Goal: Task Accomplishment & Management: Manage account settings

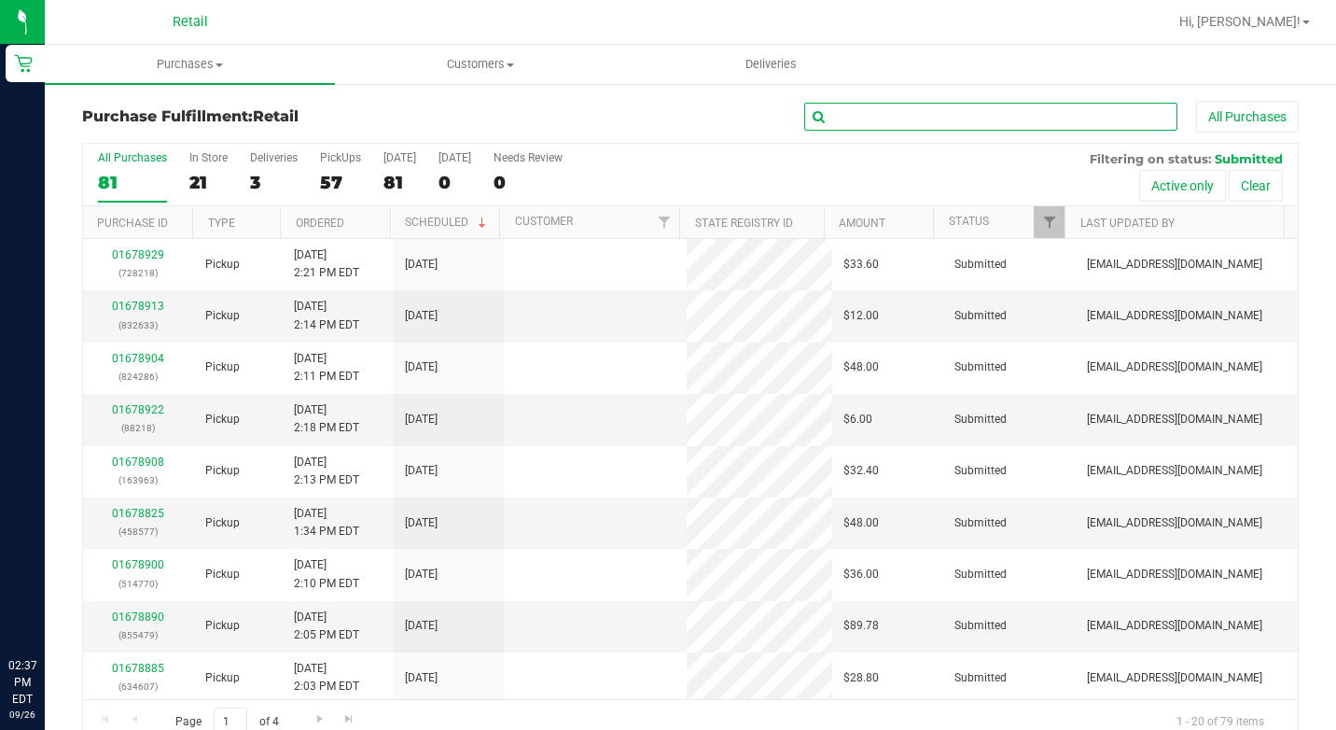
drag, startPoint x: 0, startPoint y: 0, endPoint x: 863, endPoint y: 124, distance: 872.0
click at [863, 124] on input "text" at bounding box center [990, 117] width 373 height 28
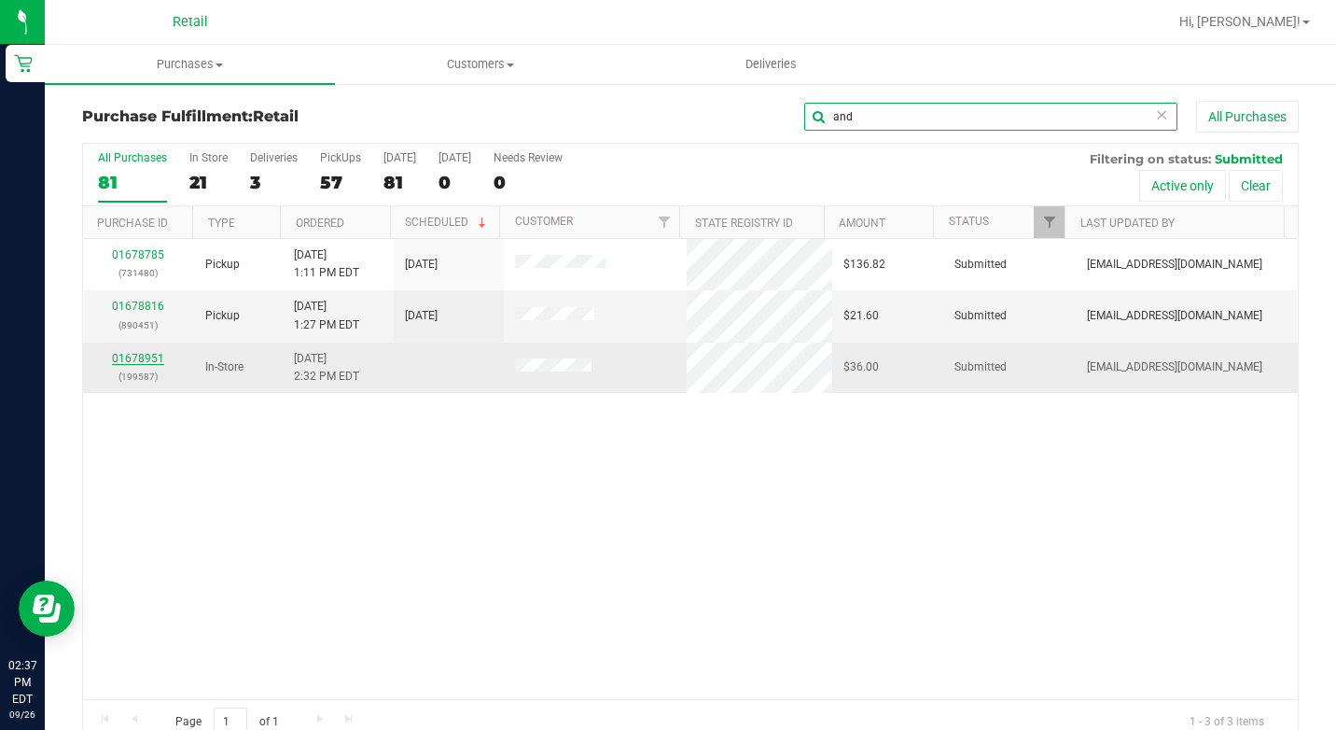
type input "and"
click at [126, 364] on link "01678951" at bounding box center [138, 358] width 52 height 13
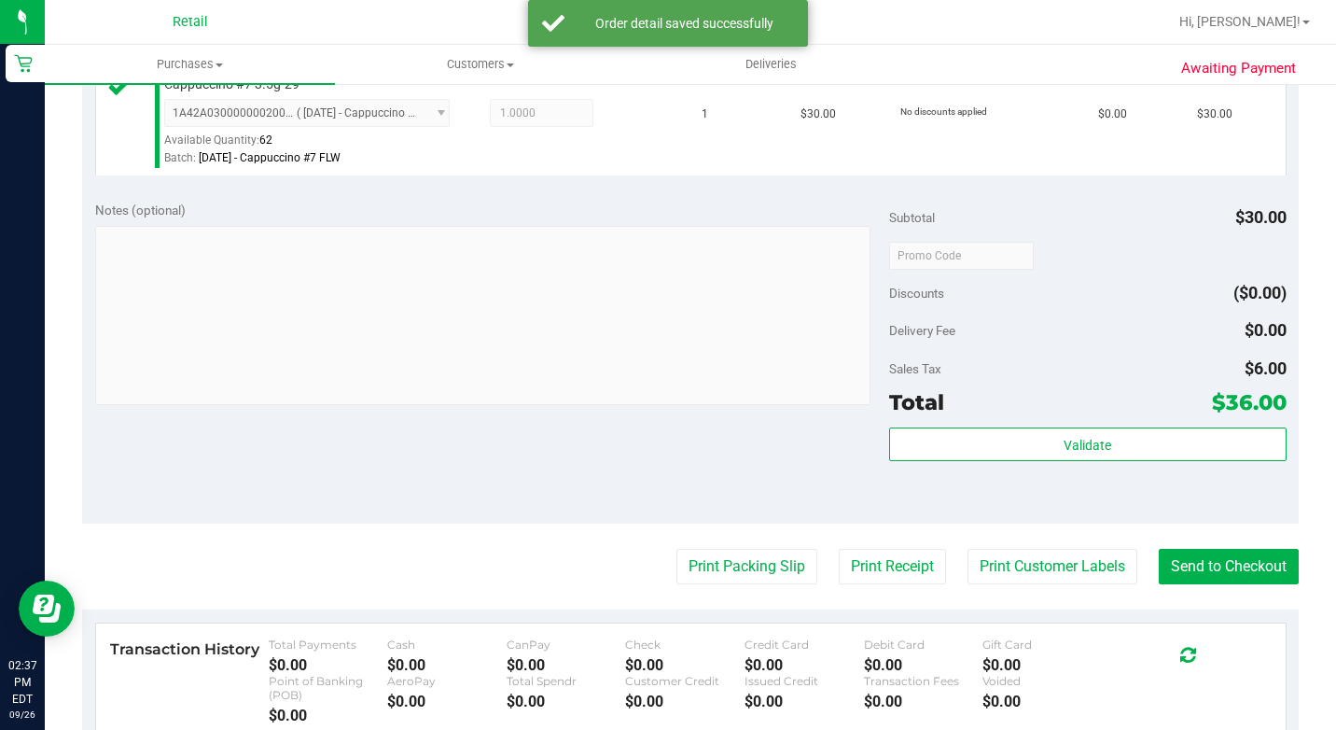
scroll to position [747, 0]
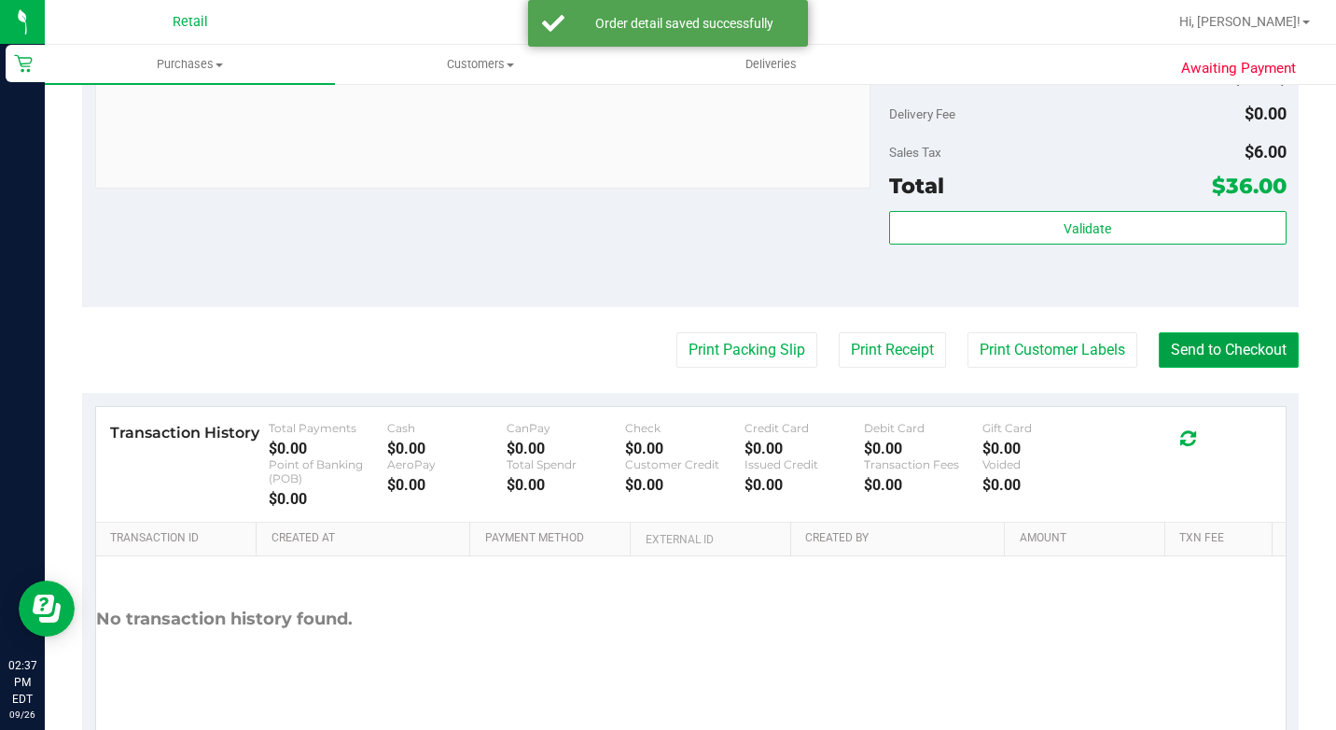
click at [1215, 368] on button "Send to Checkout" at bounding box center [1229, 349] width 140 height 35
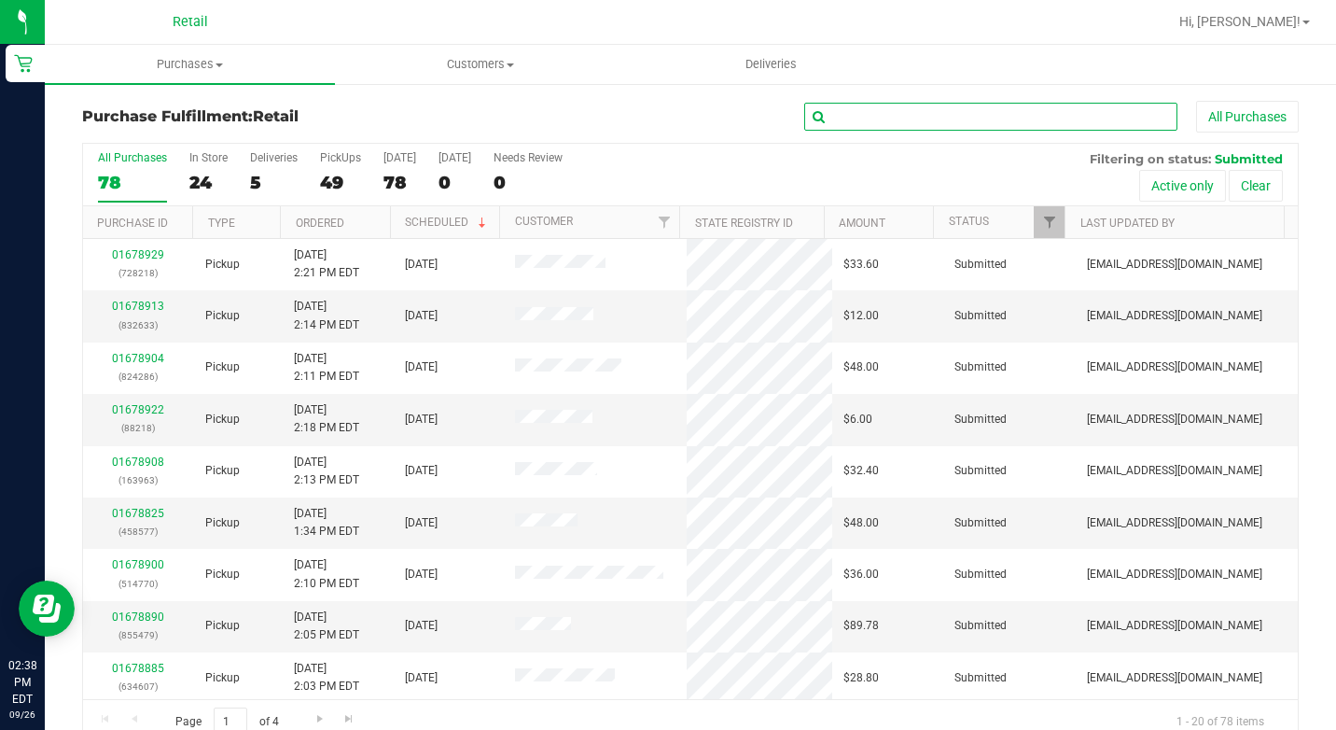
click at [817, 130] on input "text" at bounding box center [990, 117] width 373 height 28
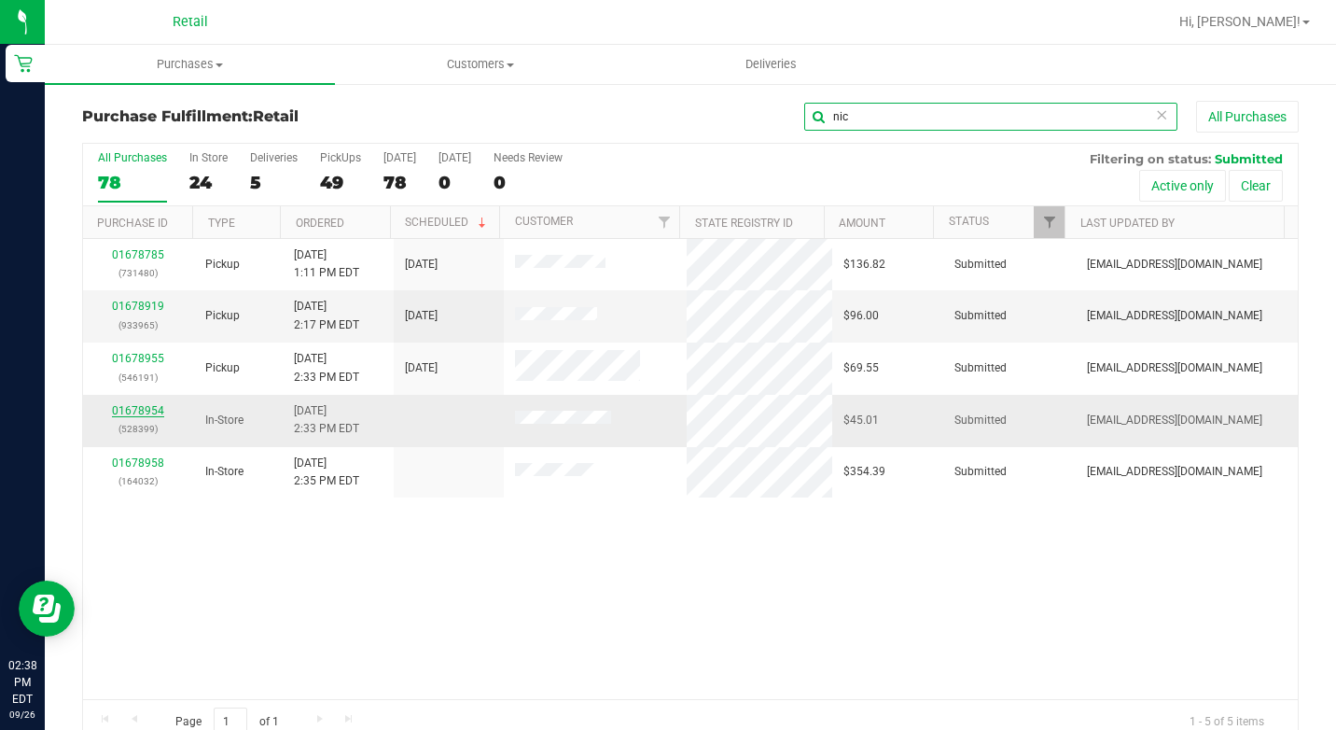
type input "nic"
click at [152, 408] on link "01678954" at bounding box center [138, 410] width 52 height 13
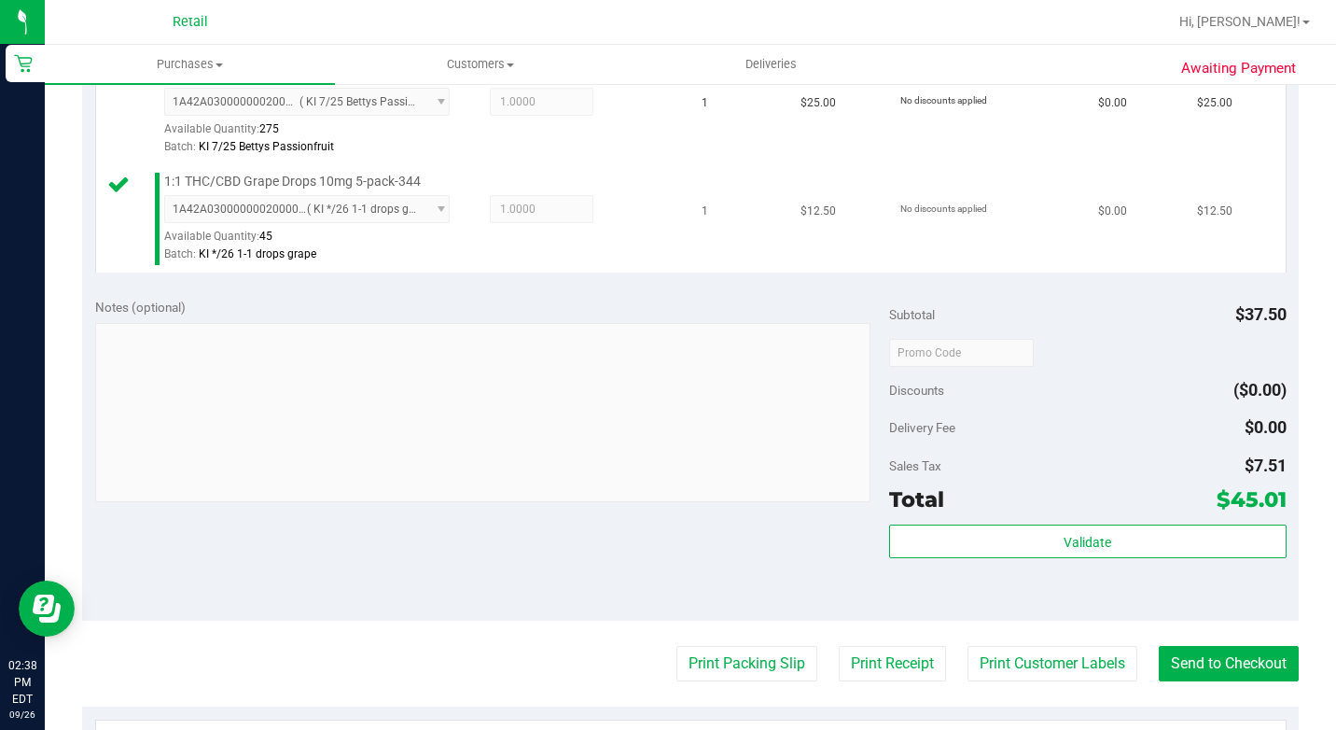
scroll to position [747, 0]
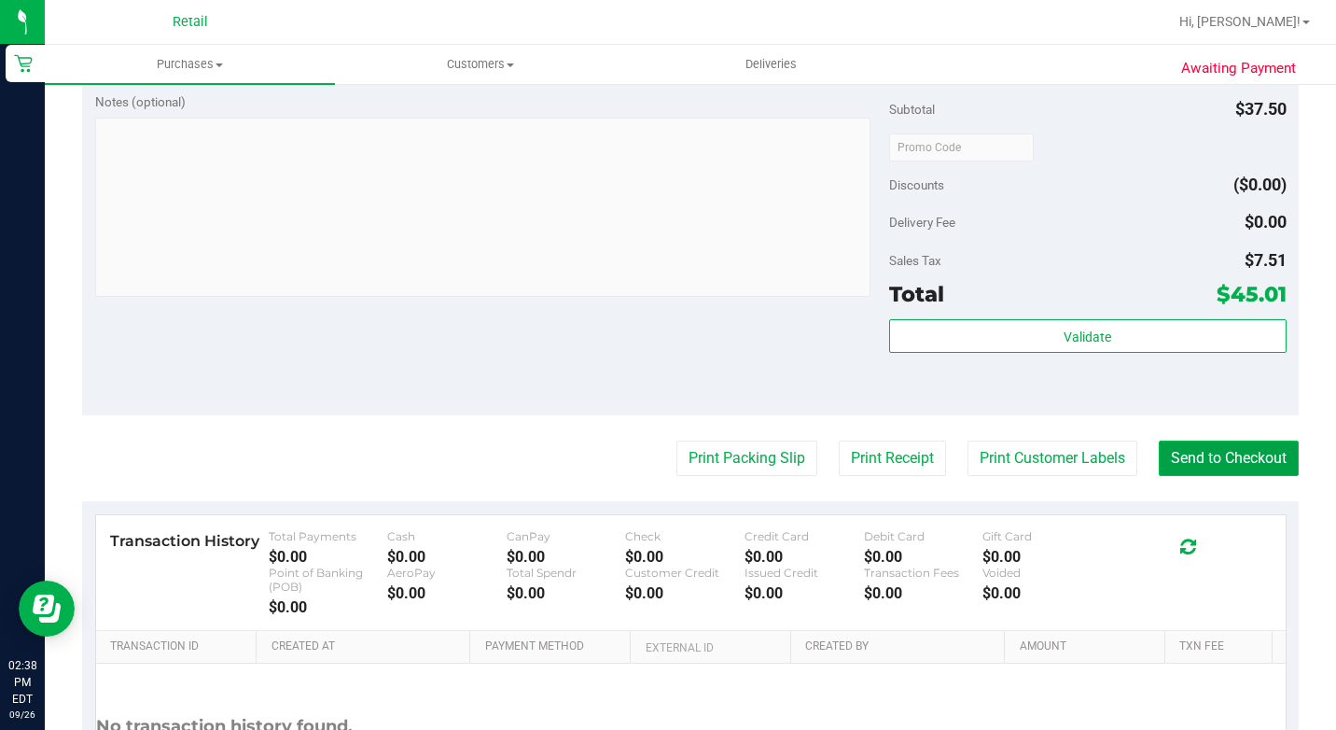
click at [1234, 476] on button "Send to Checkout" at bounding box center [1229, 457] width 140 height 35
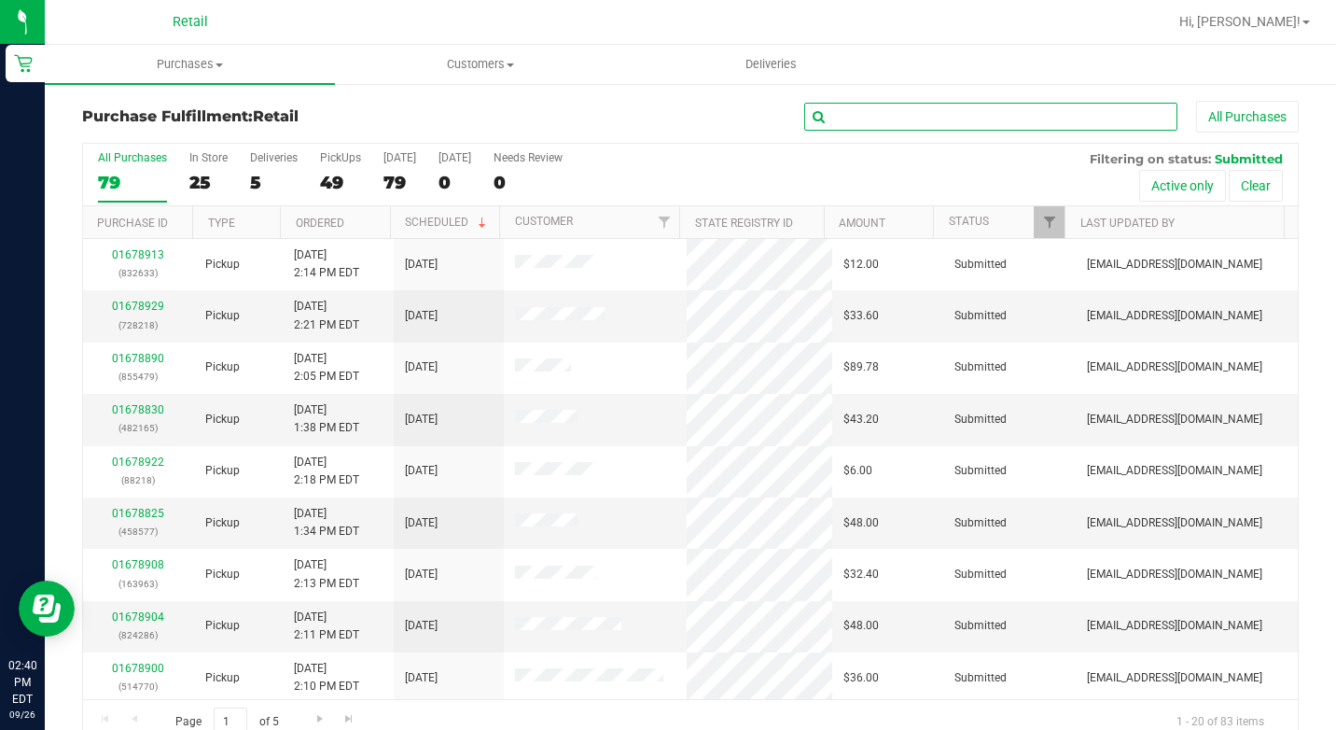
click at [960, 117] on input "text" at bounding box center [990, 117] width 373 height 28
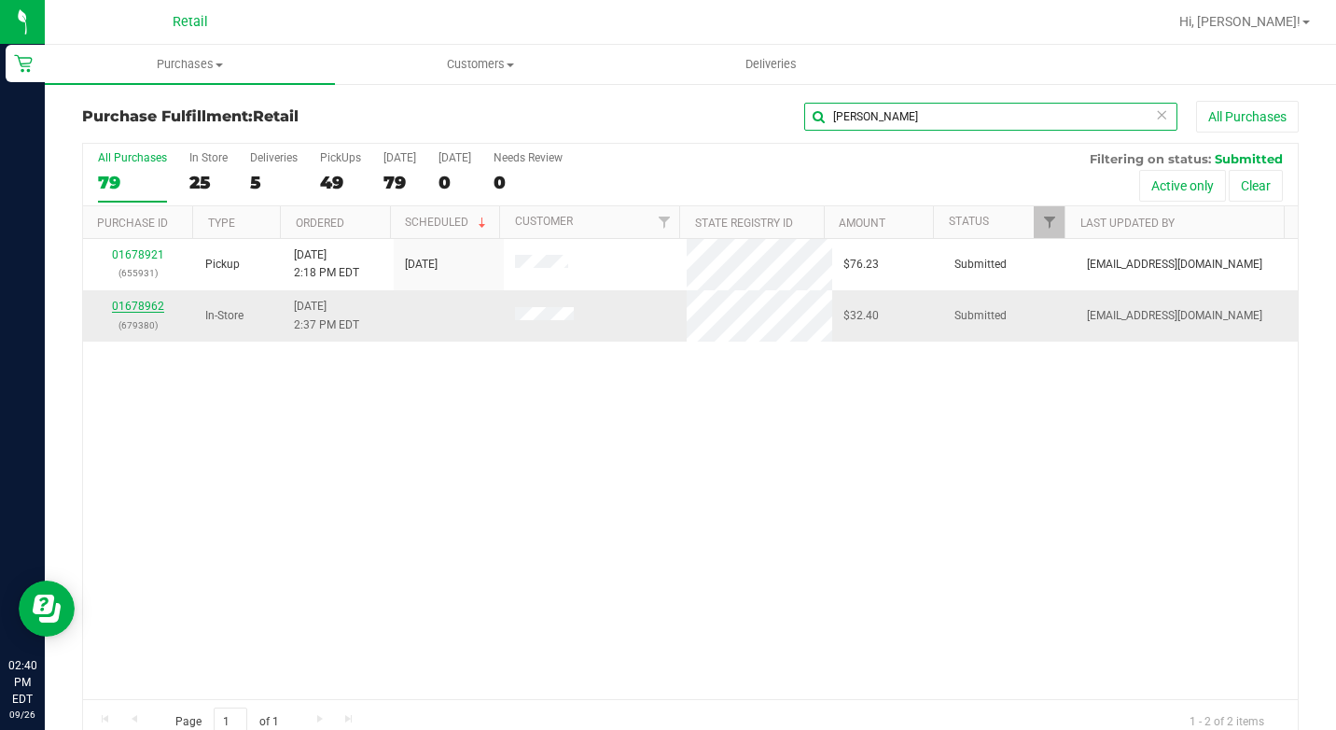
type input "[PERSON_NAME]"
click at [128, 306] on link "01678962" at bounding box center [138, 306] width 52 height 13
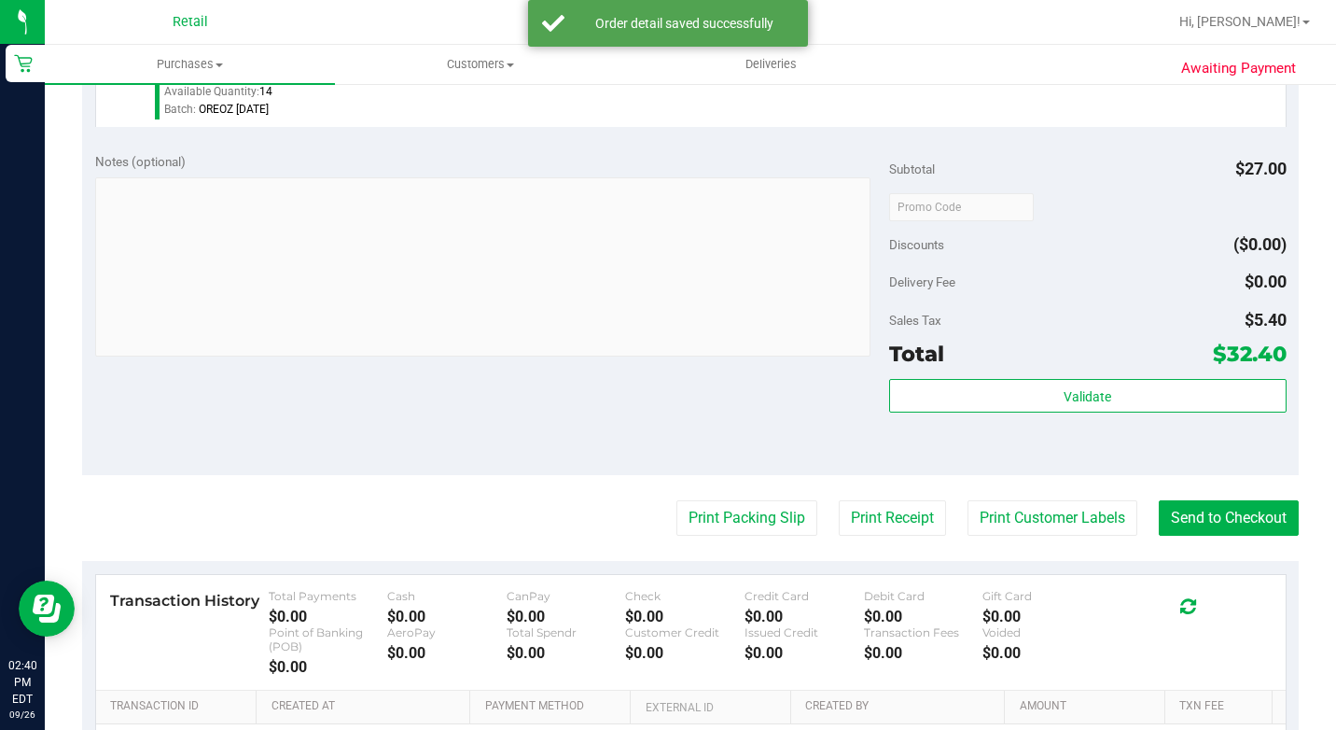
scroll to position [747, 0]
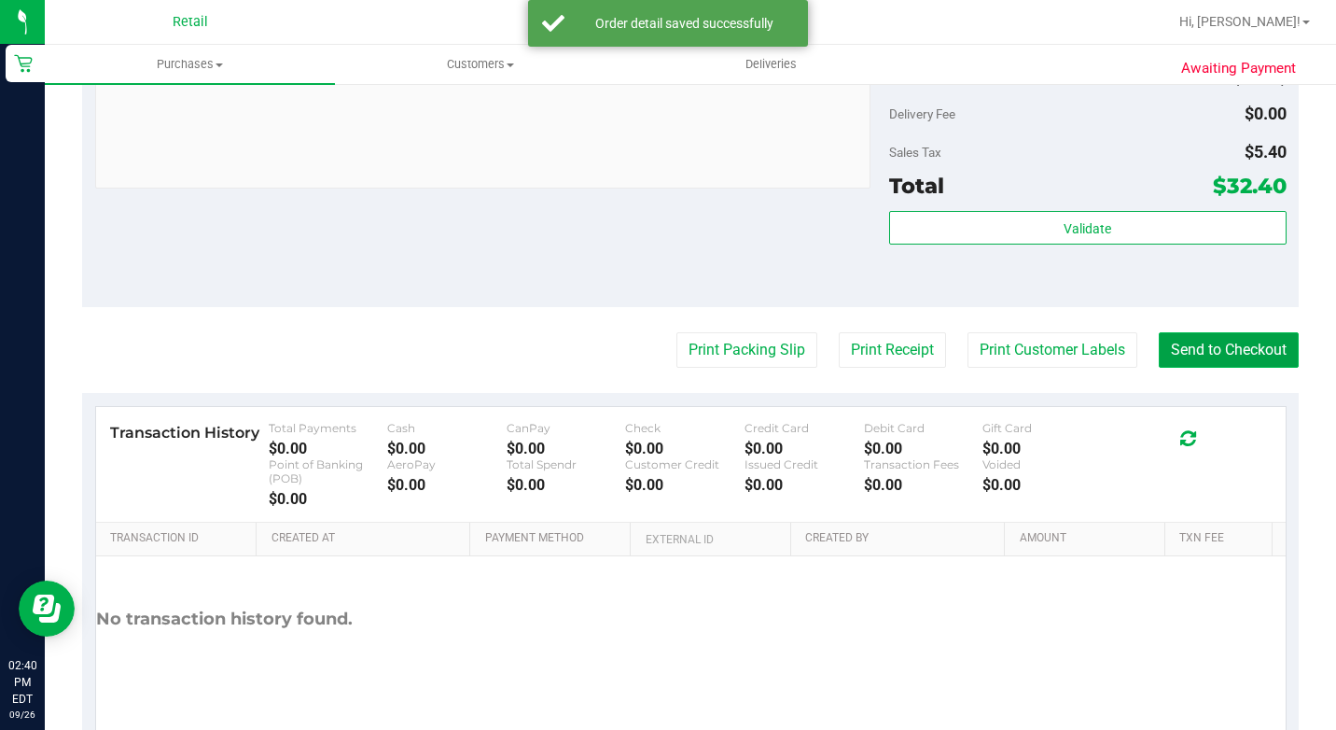
click at [1228, 368] on button "Send to Checkout" at bounding box center [1229, 349] width 140 height 35
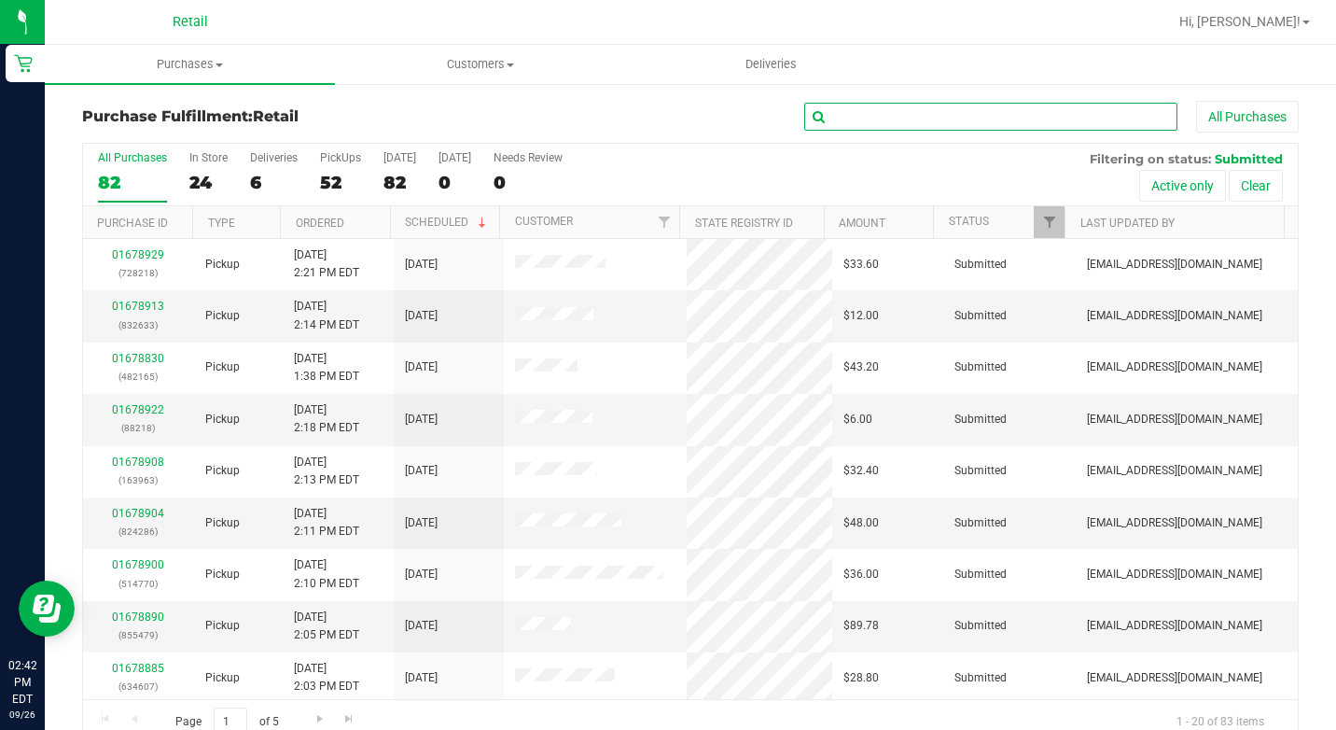
click at [892, 119] on input "text" at bounding box center [990, 117] width 373 height 28
click at [891, 116] on input "text" at bounding box center [990, 117] width 373 height 28
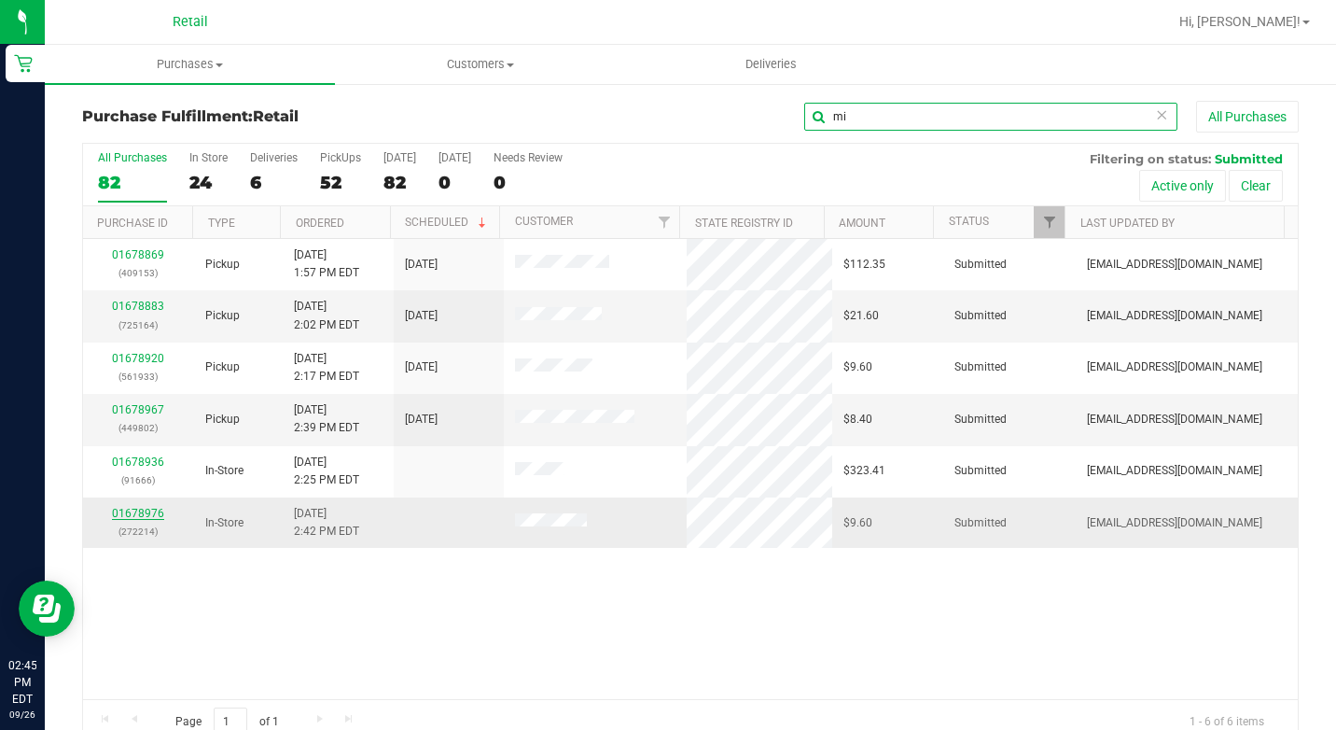
type input "mi"
click at [147, 511] on link "01678976" at bounding box center [138, 513] width 52 height 13
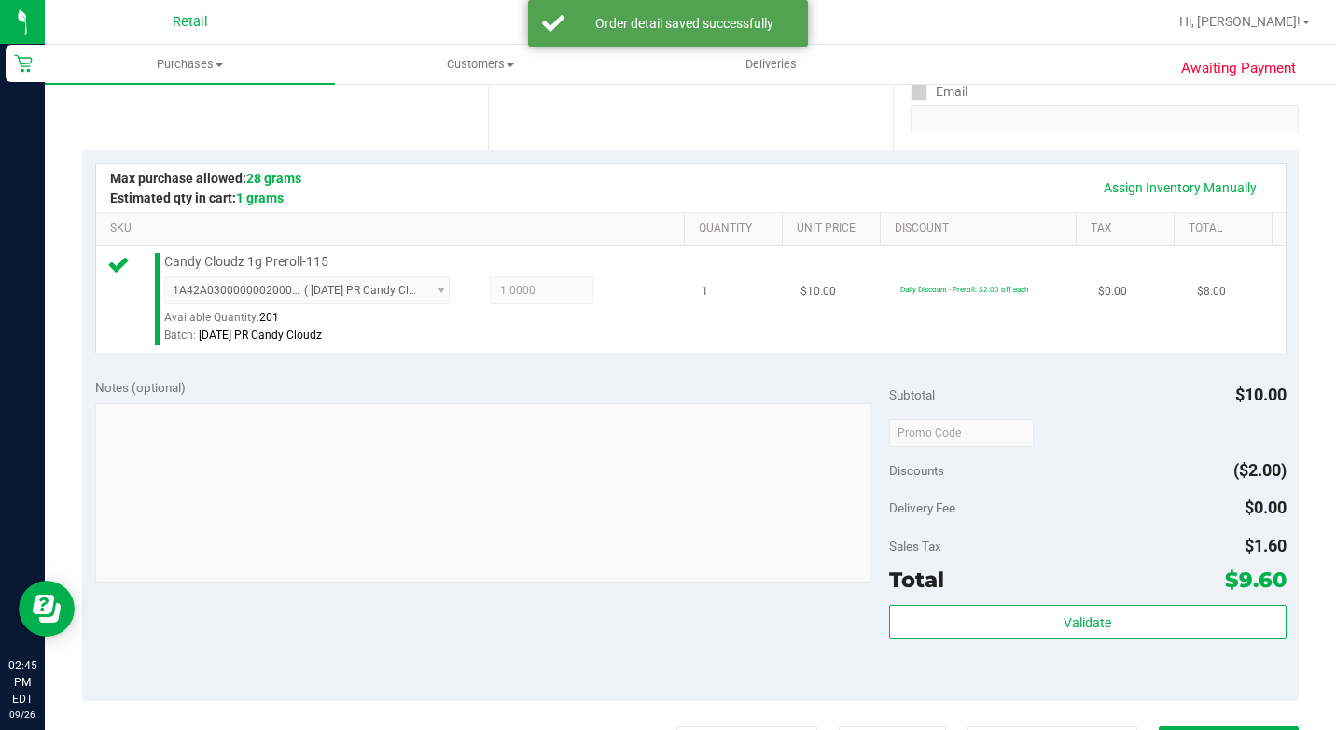
scroll to position [560, 0]
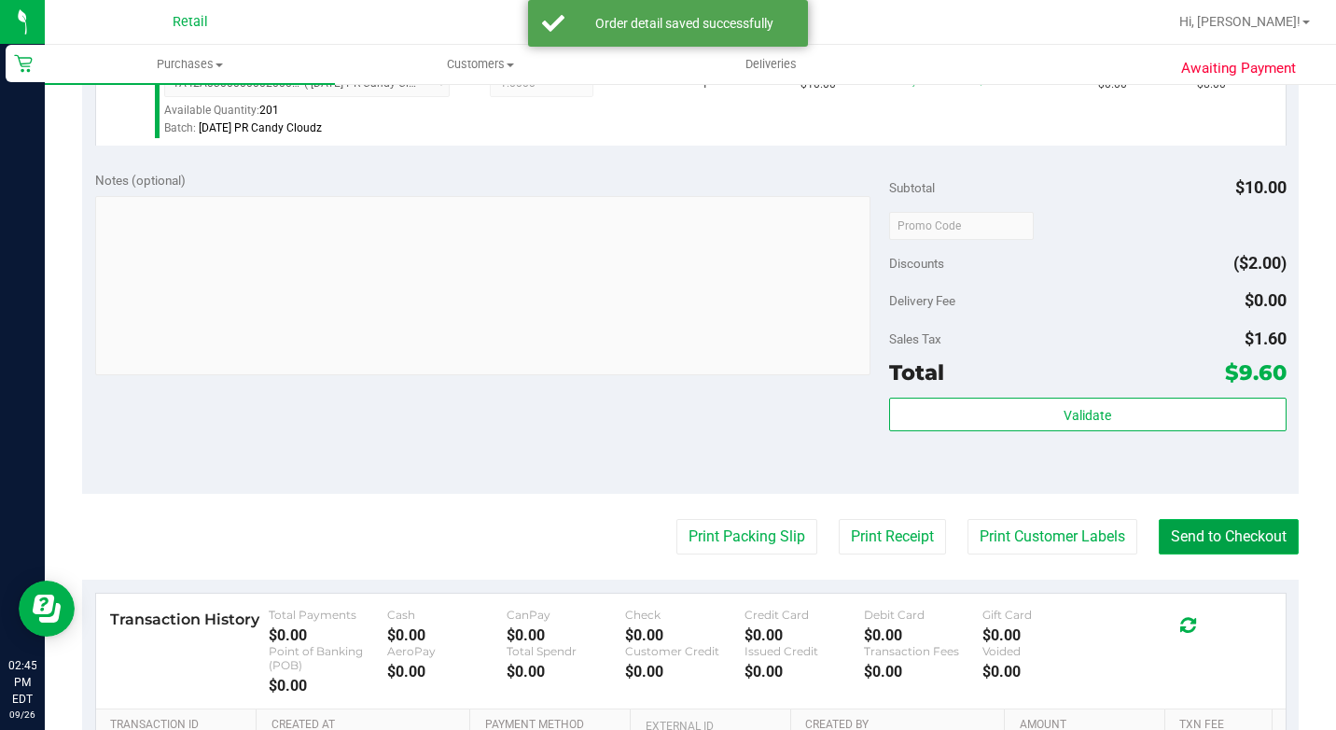
click at [1225, 551] on button "Send to Checkout" at bounding box center [1229, 536] width 140 height 35
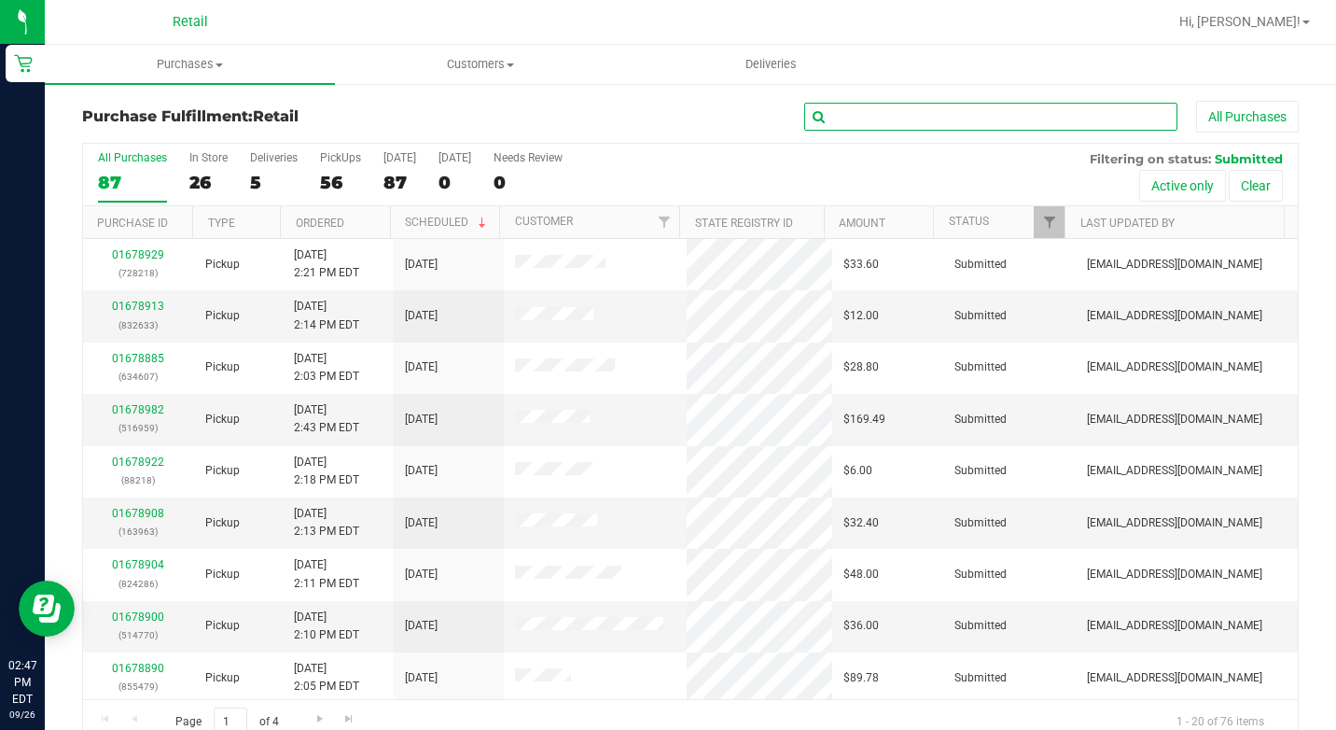
click at [877, 119] on input "text" at bounding box center [990, 117] width 373 height 28
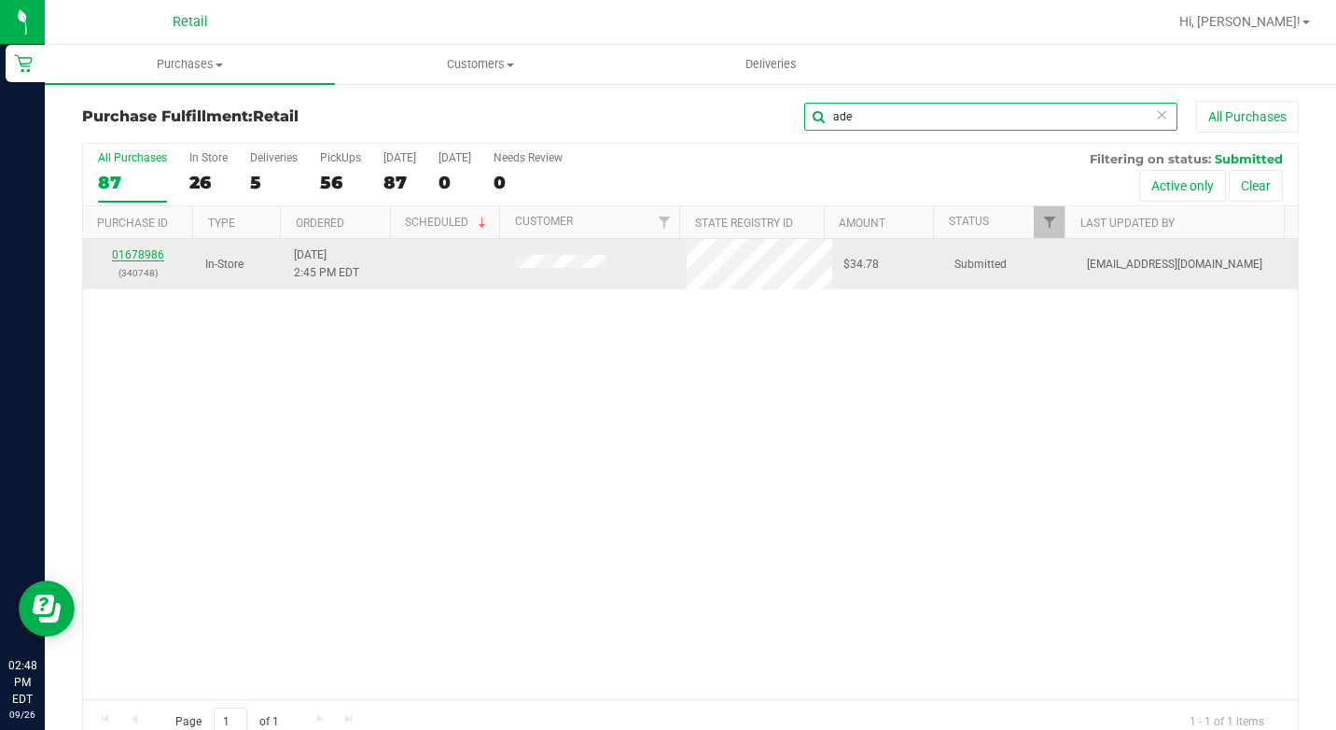
type input "ade"
click at [152, 255] on link "01678986" at bounding box center [138, 254] width 52 height 13
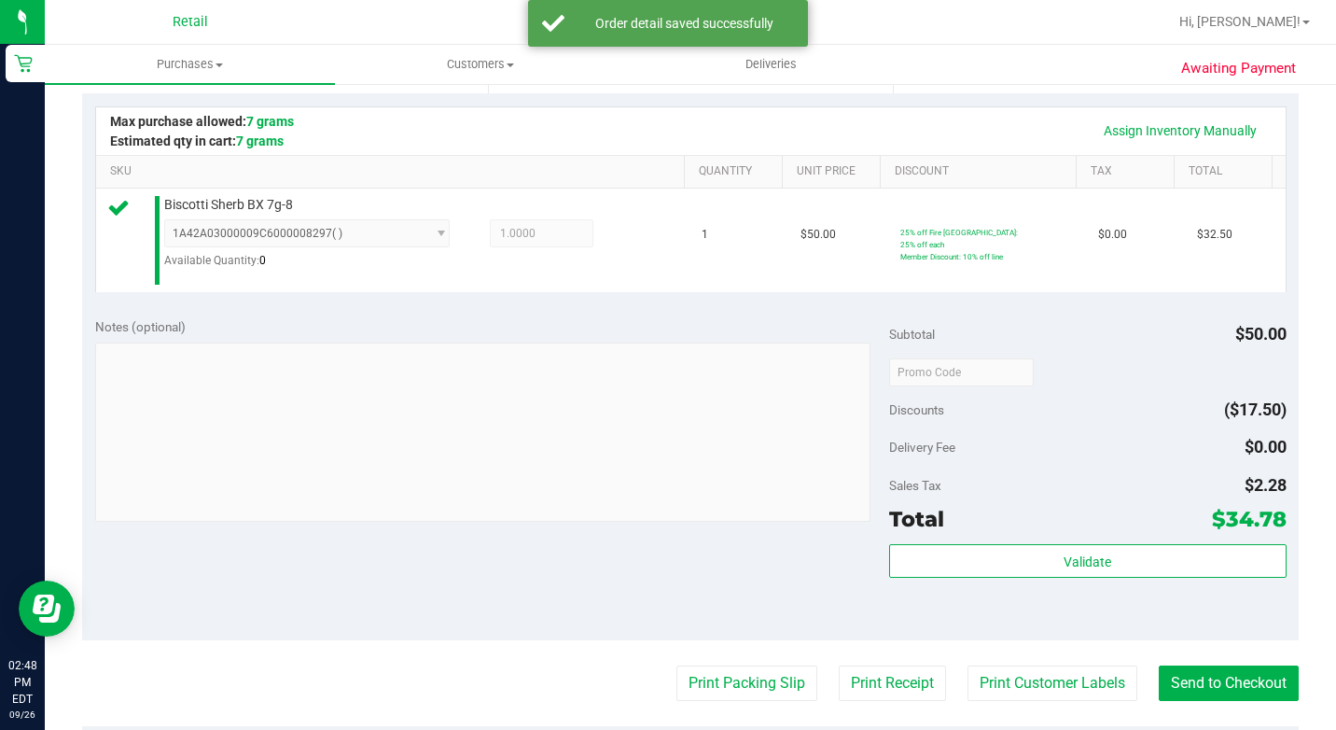
scroll to position [560, 0]
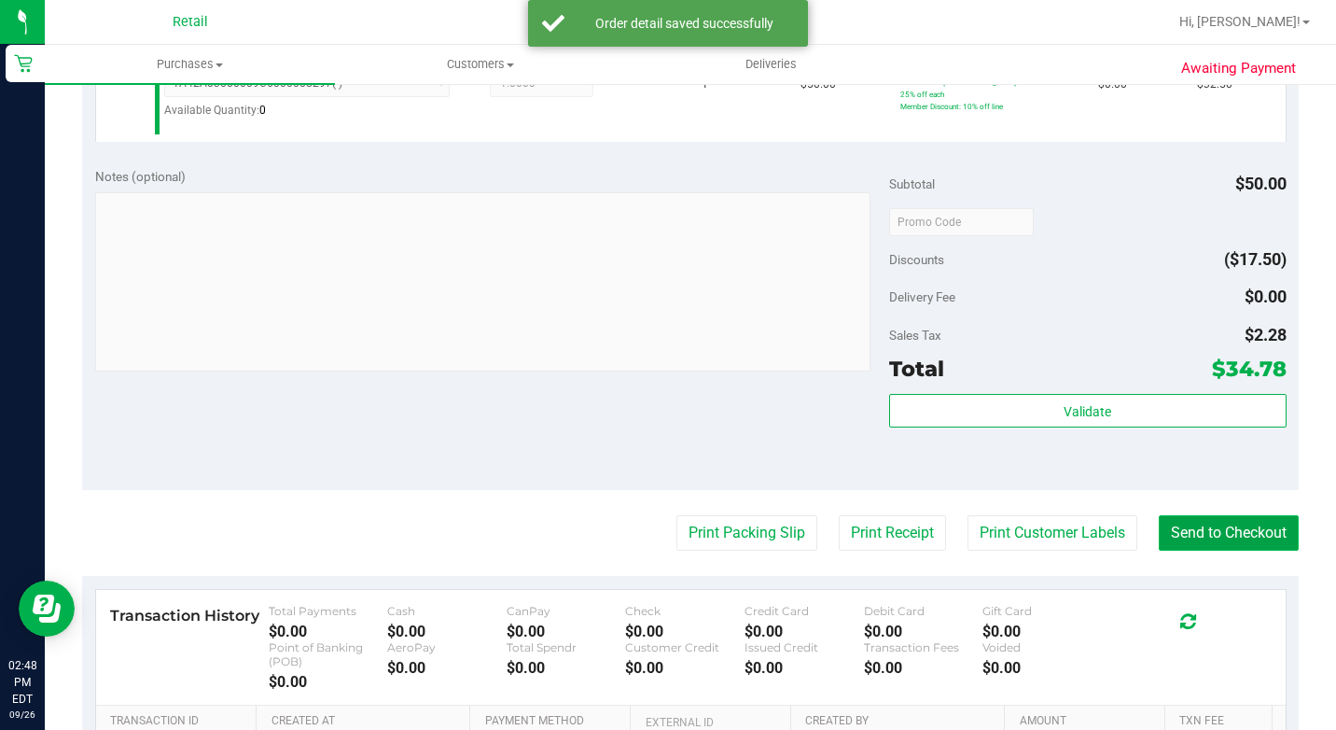
click at [1229, 551] on button "Send to Checkout" at bounding box center [1229, 532] width 140 height 35
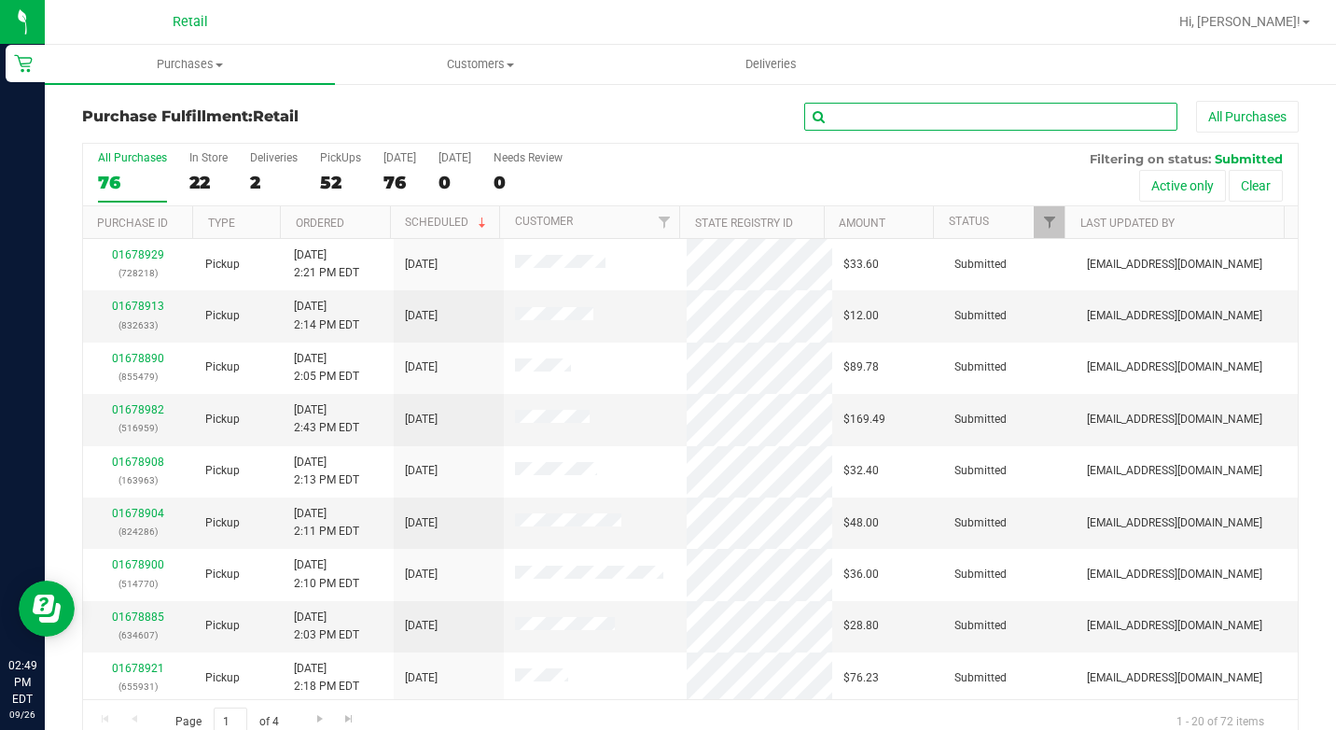
click at [928, 127] on input "text" at bounding box center [990, 117] width 373 height 28
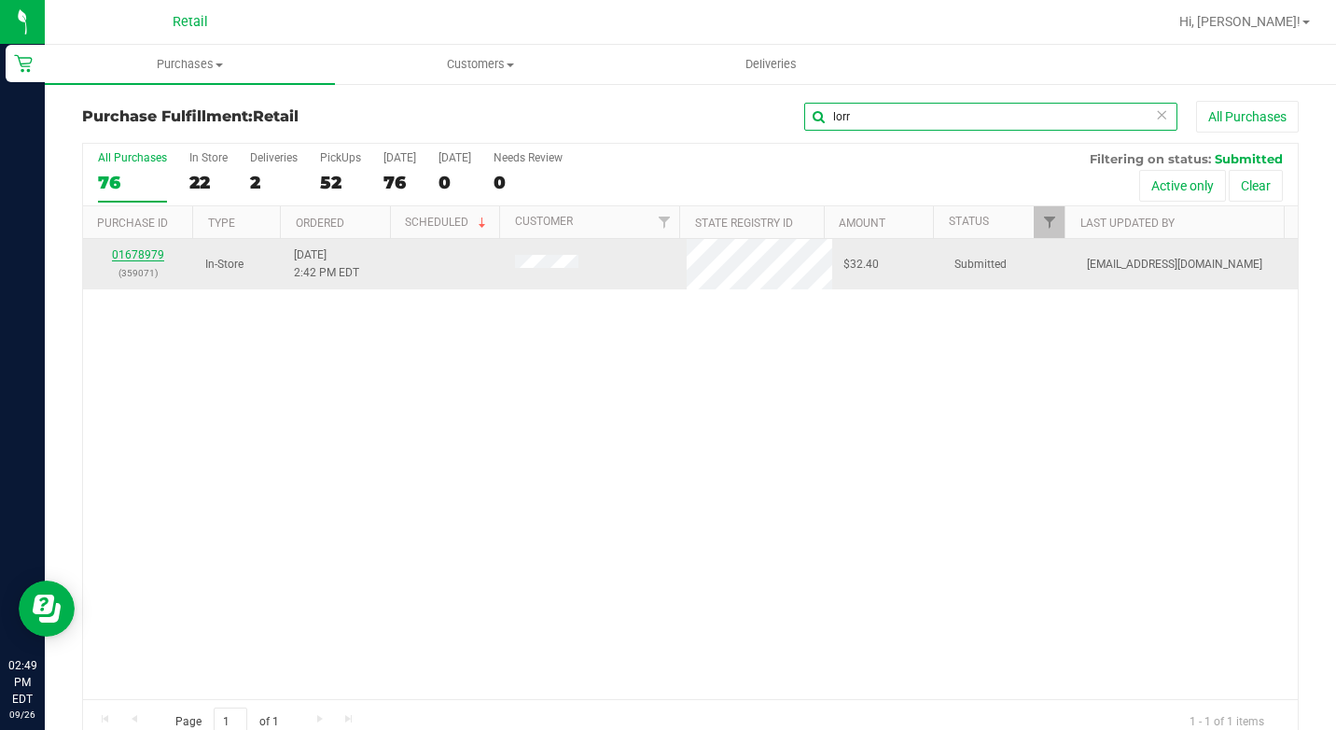
type input "lorr"
click at [160, 255] on link "01678979" at bounding box center [138, 254] width 52 height 13
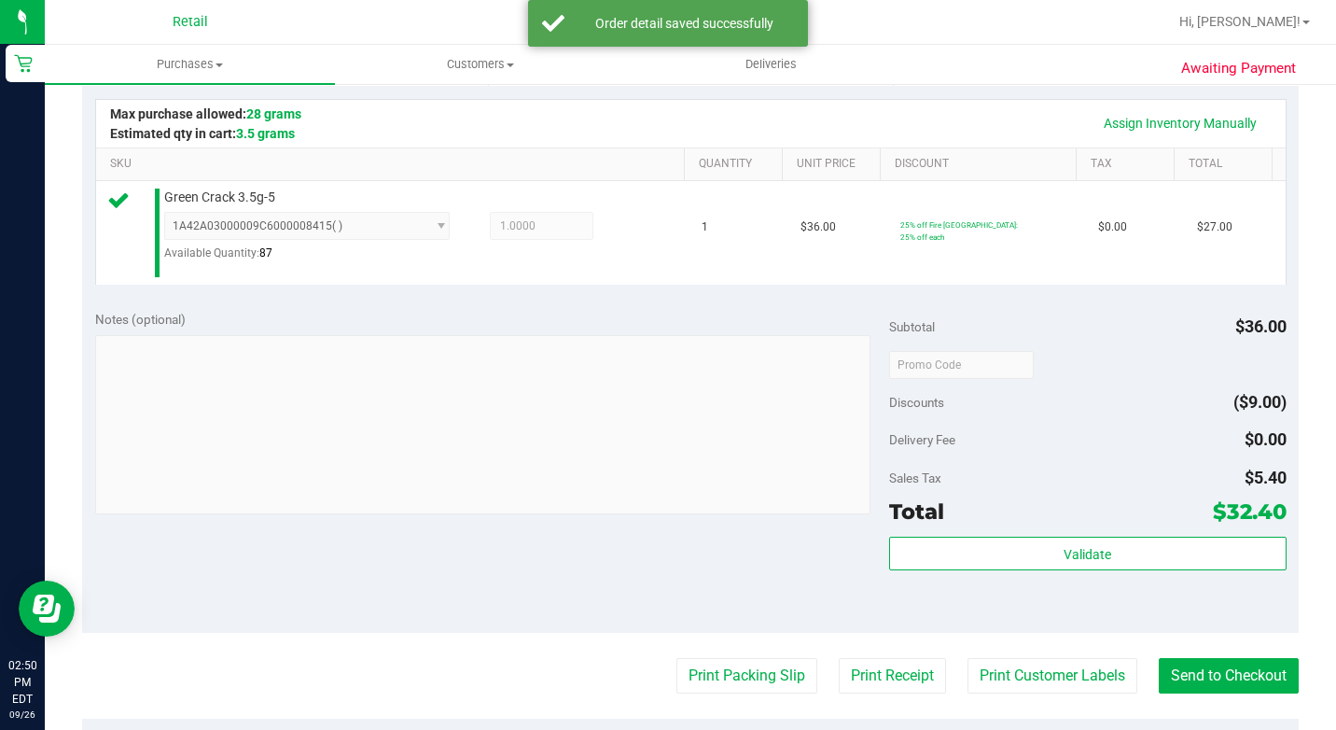
scroll to position [560, 0]
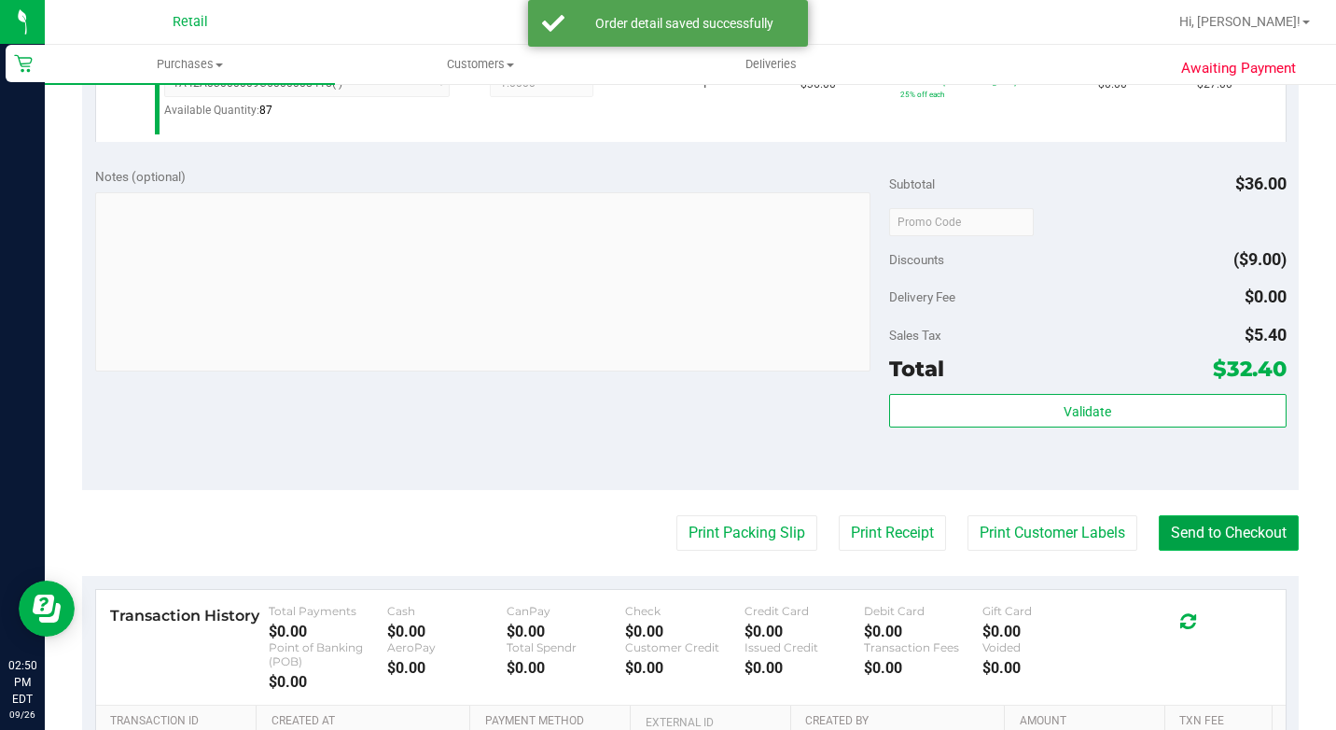
click at [1252, 551] on button "Send to Checkout" at bounding box center [1229, 532] width 140 height 35
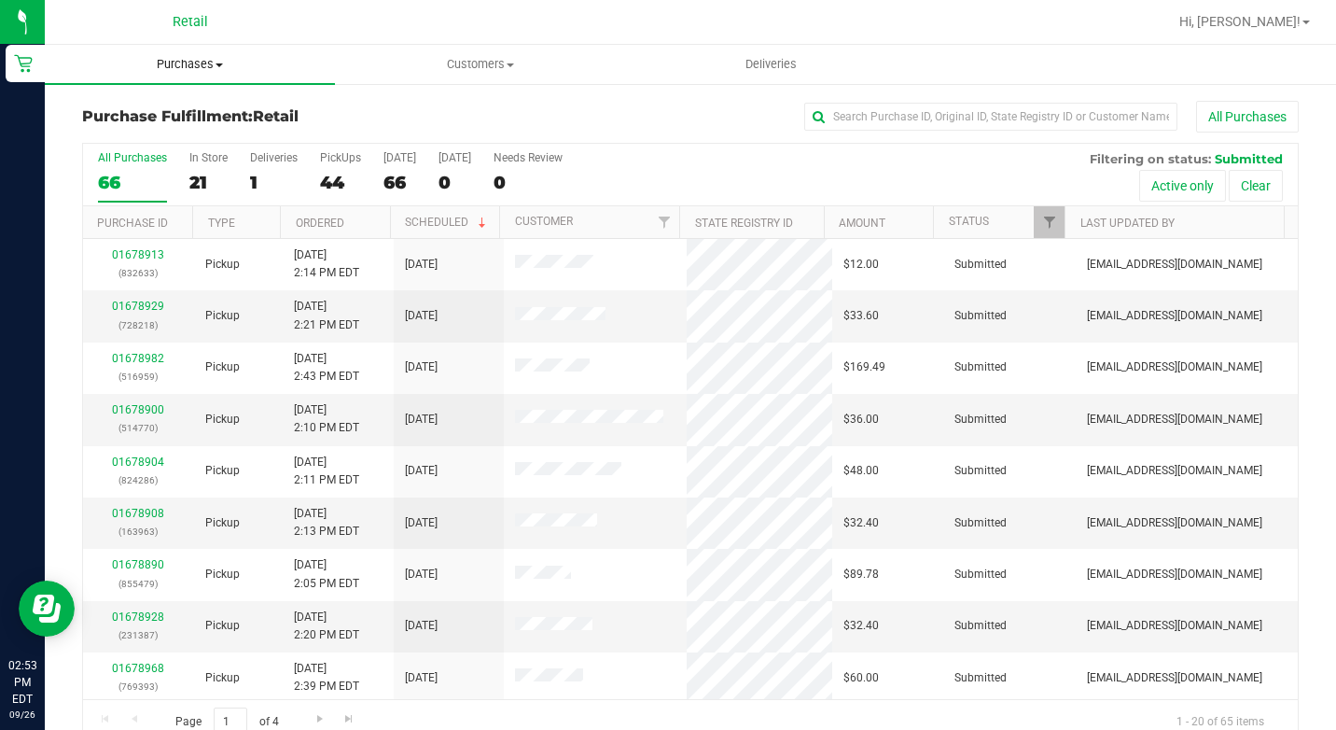
click at [206, 72] on span "Purchases" at bounding box center [190, 64] width 290 height 17
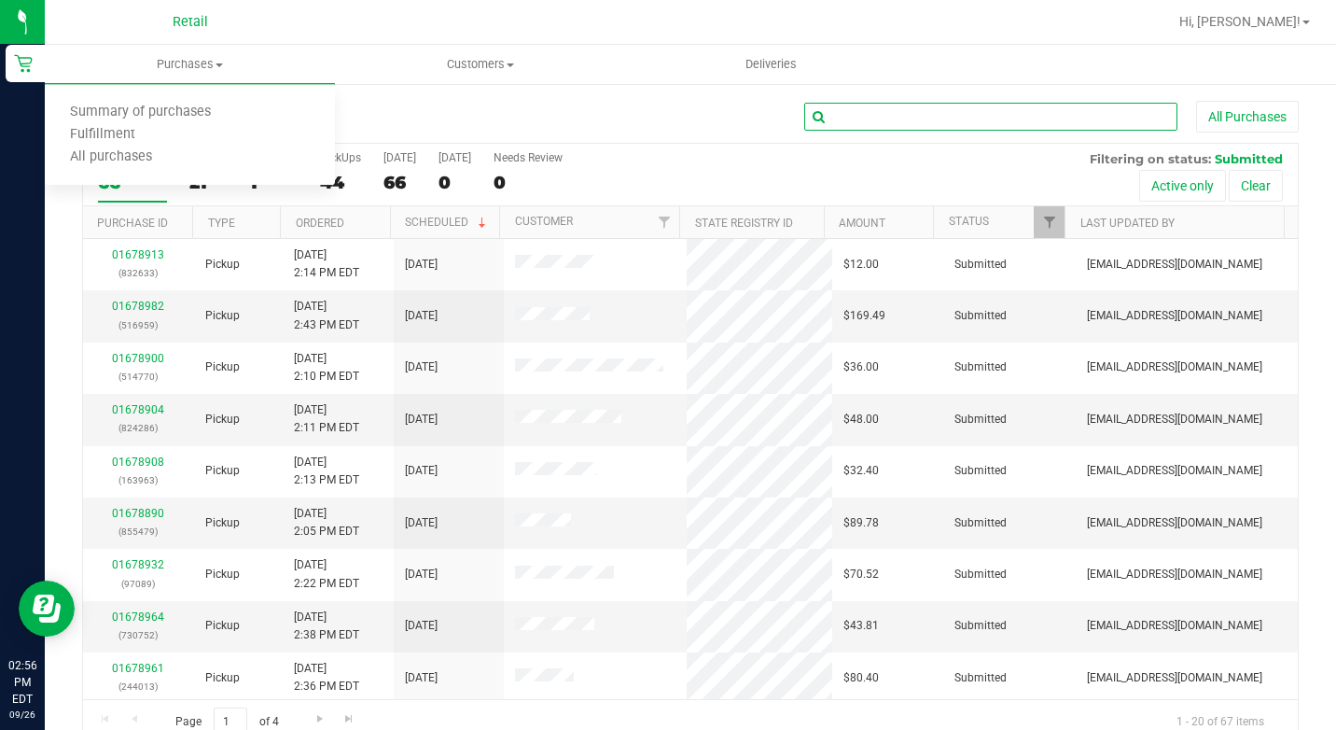
click at [848, 109] on input "text" at bounding box center [990, 117] width 373 height 28
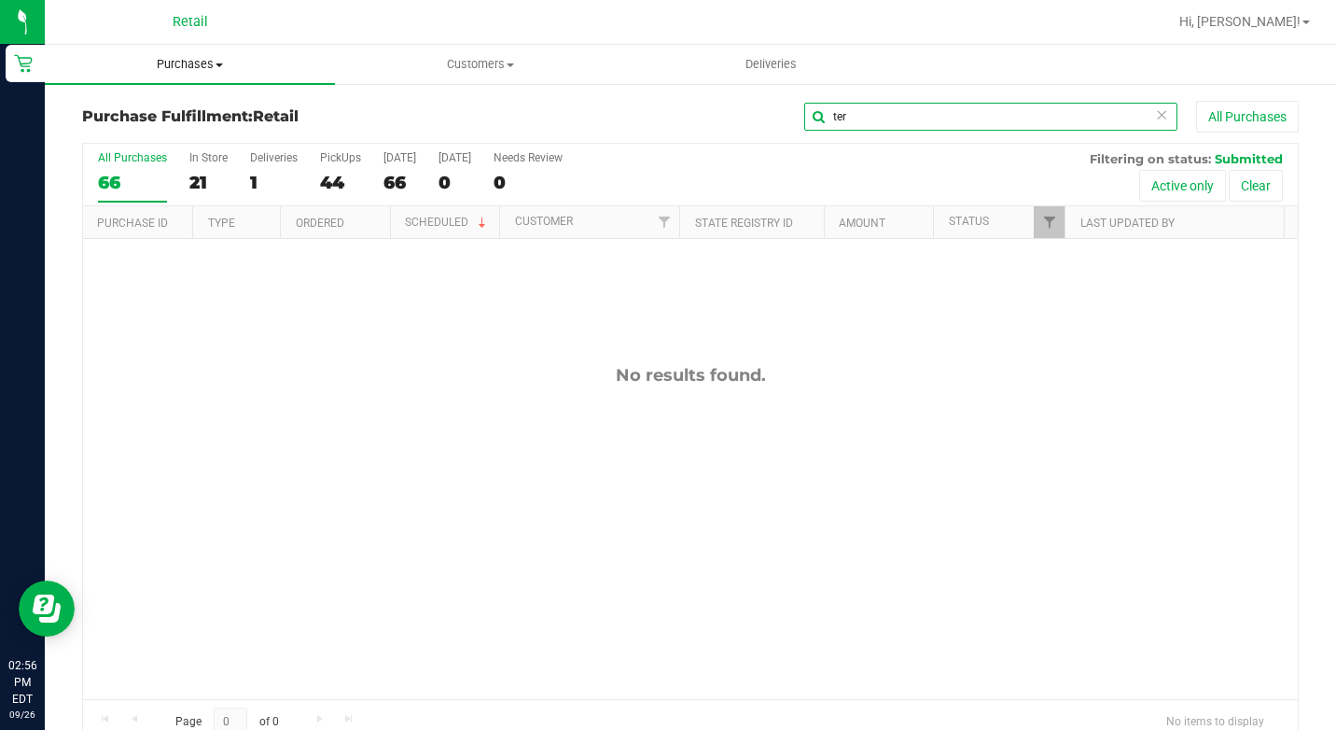
type input "ter"
click at [217, 60] on span "Purchases" at bounding box center [190, 64] width 290 height 17
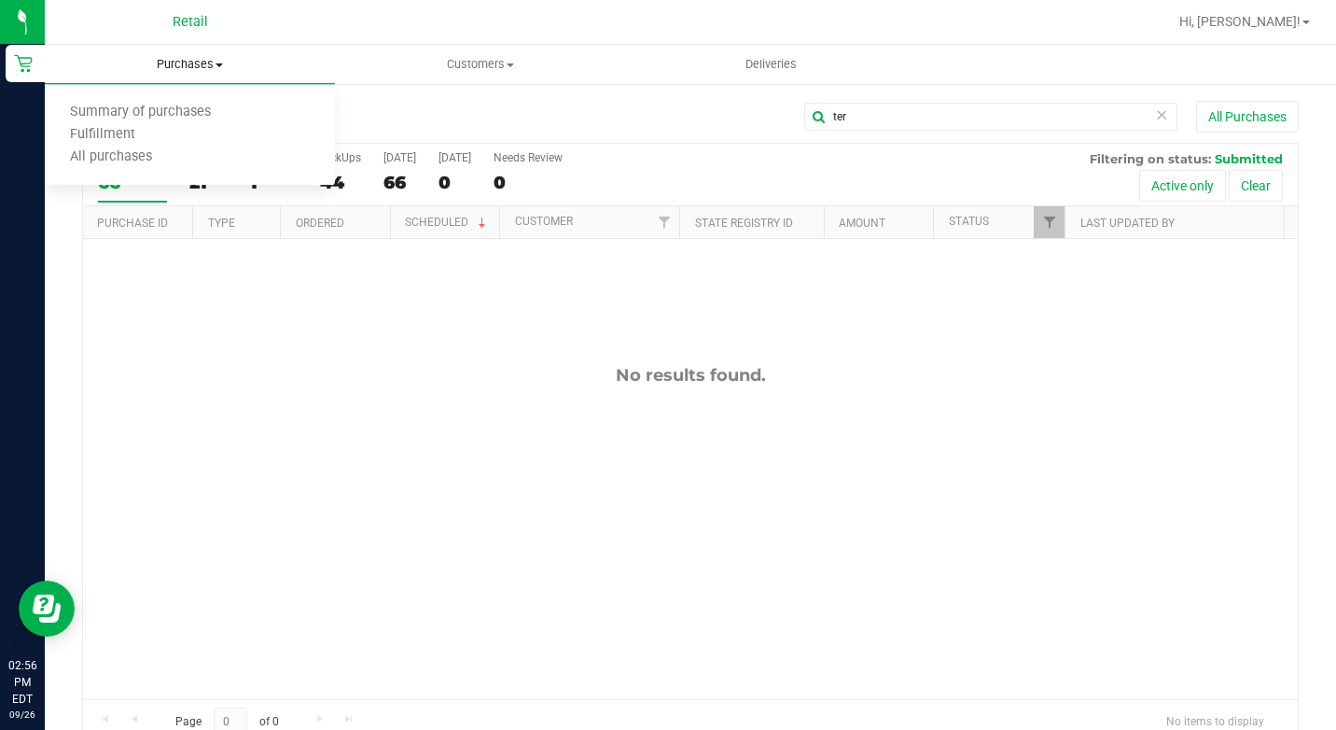
click at [219, 62] on span "Purchases" at bounding box center [190, 64] width 290 height 17
click at [218, 74] on uib-tab-heading "Purchases Summary of purchases Fulfillment All purchases" at bounding box center [190, 64] width 290 height 39
click at [177, 110] on span "Summary of purchases" at bounding box center [140, 113] width 191 height 16
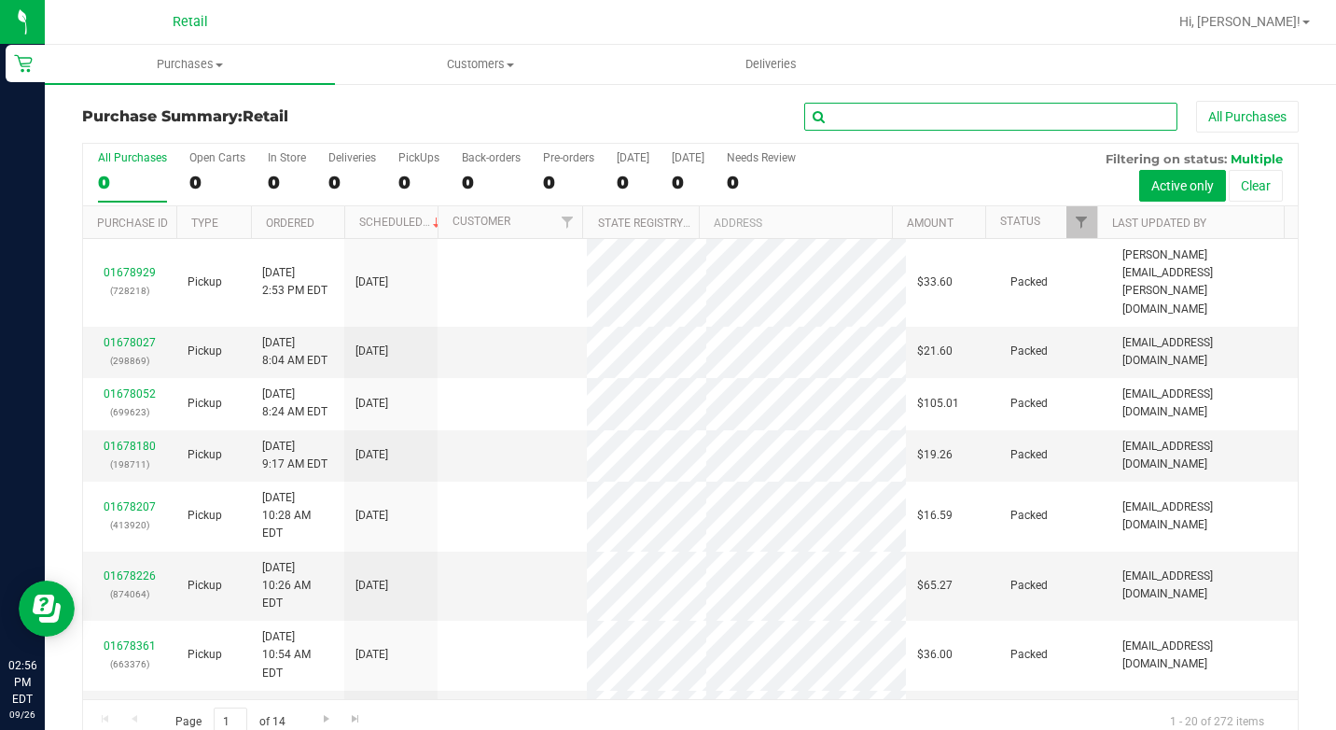
click at [871, 120] on input "text" at bounding box center [990, 117] width 373 height 28
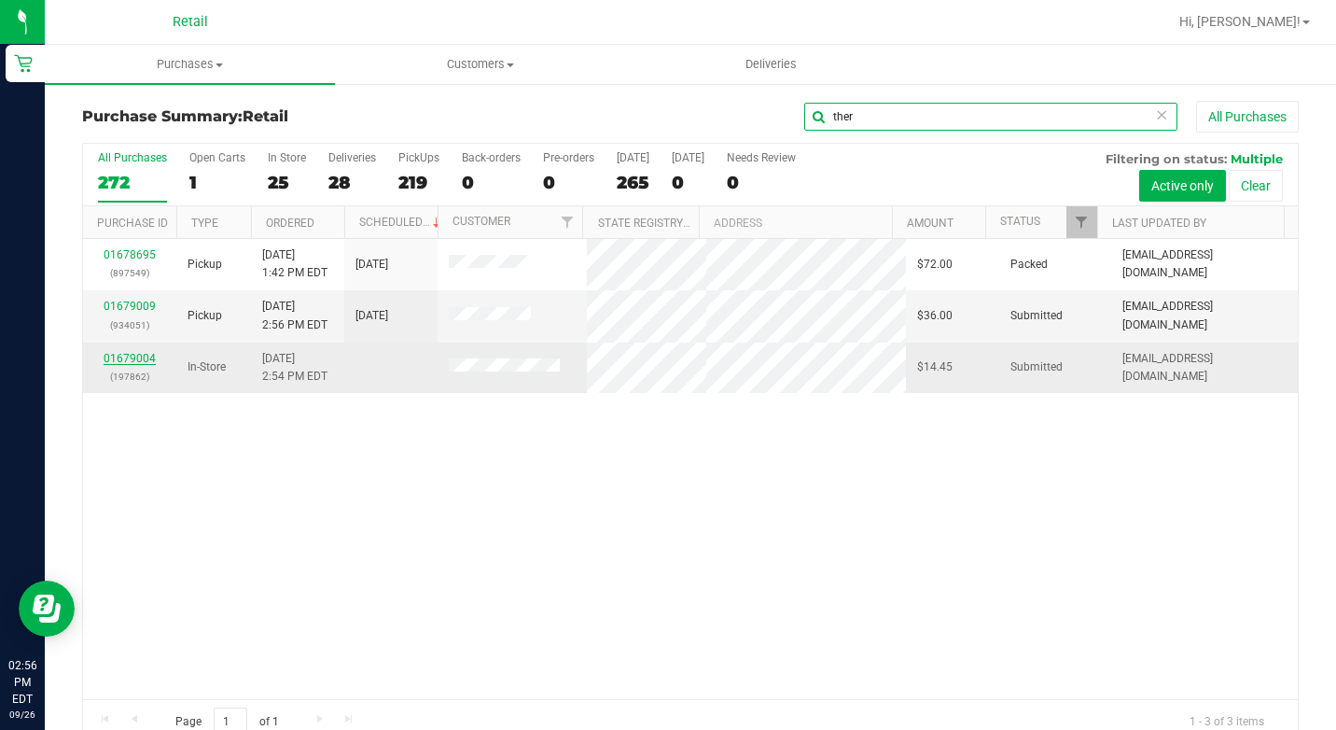
type input "ther"
click at [133, 359] on link "01679004" at bounding box center [130, 358] width 52 height 13
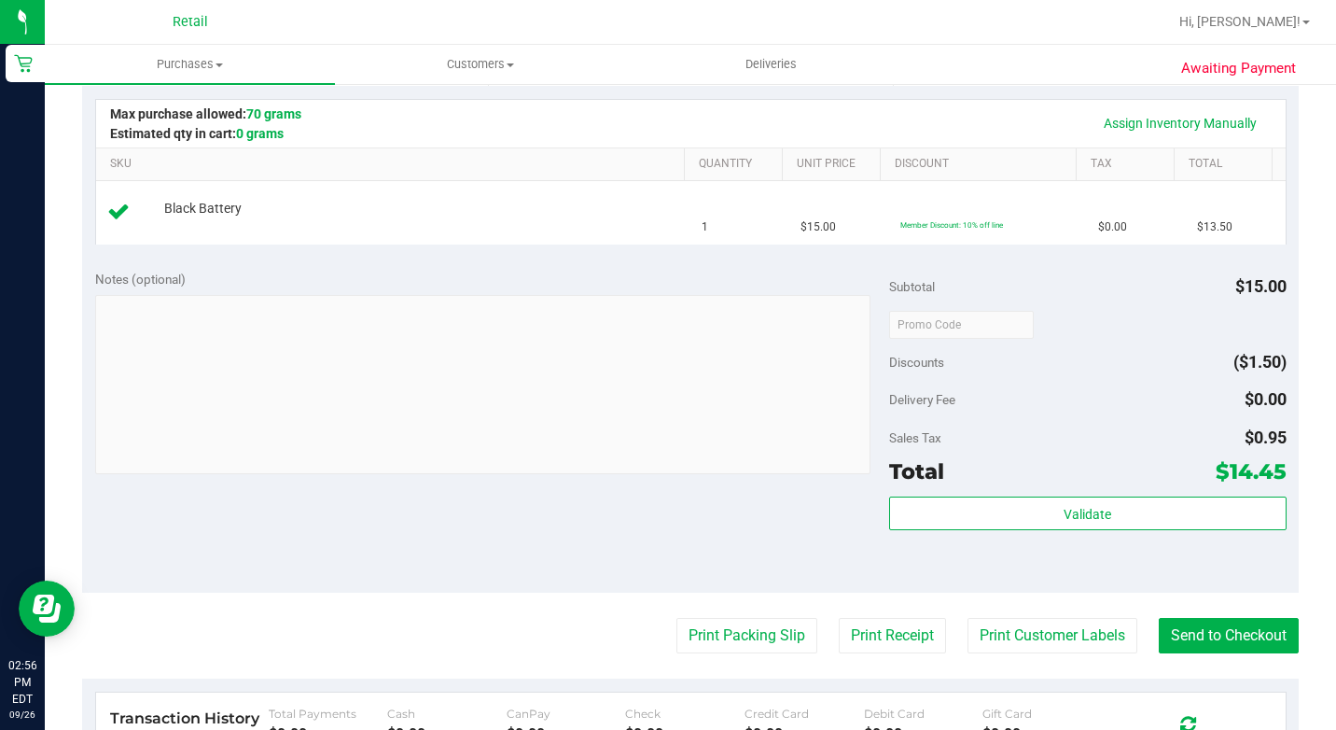
scroll to position [560, 0]
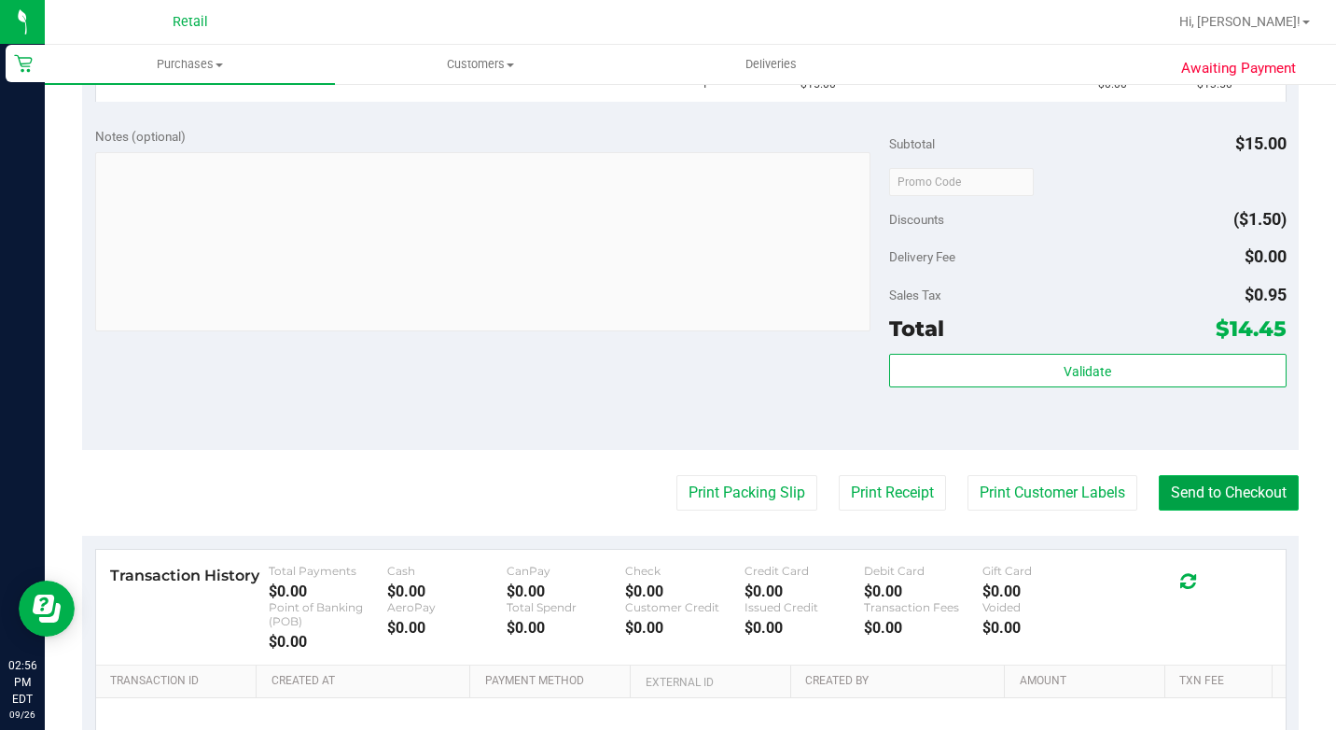
click at [1187, 499] on button "Send to Checkout" at bounding box center [1229, 492] width 140 height 35
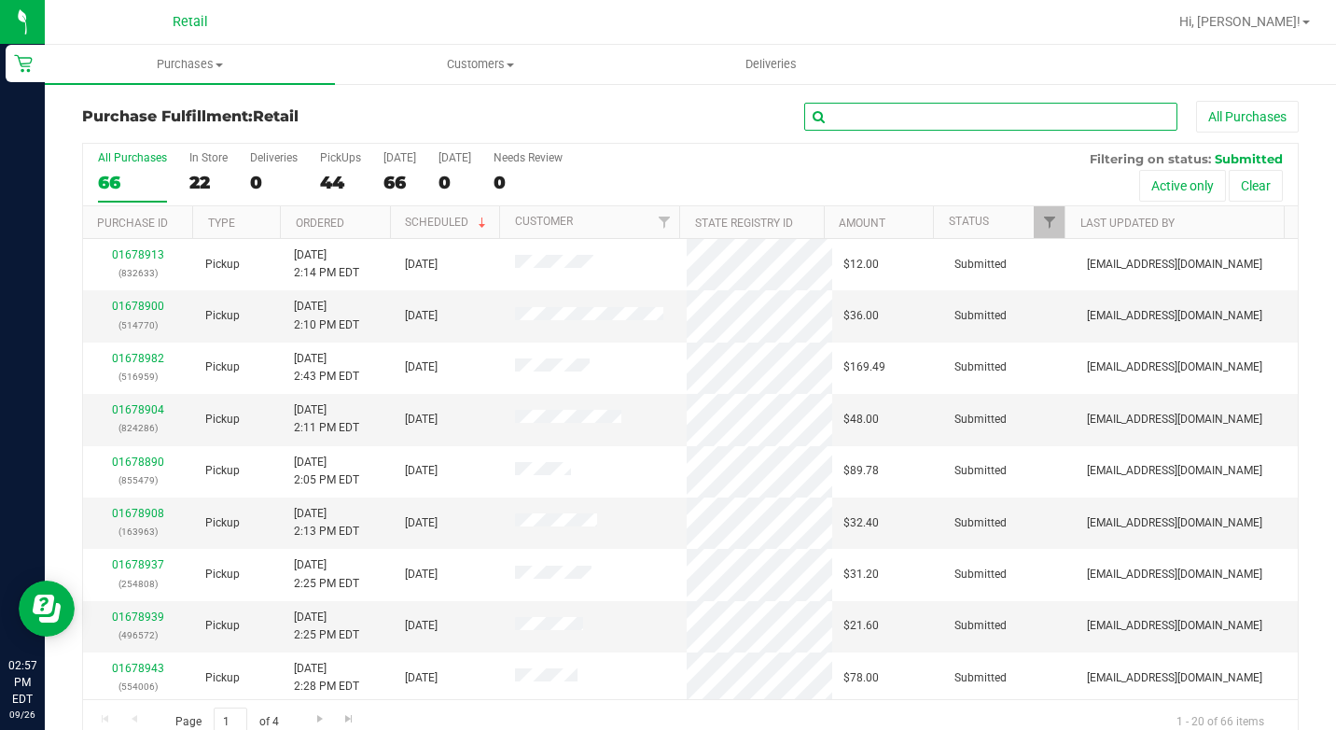
click at [905, 127] on input "text" at bounding box center [990, 117] width 373 height 28
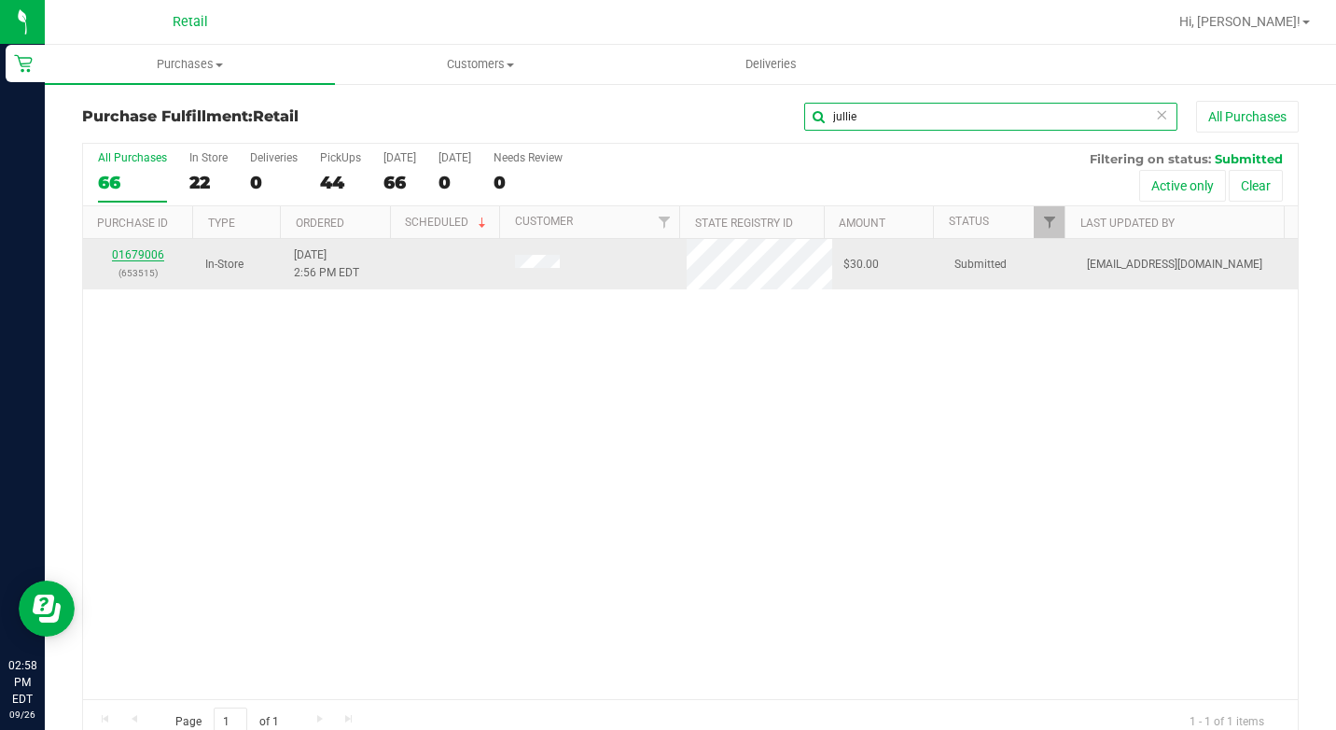
type input "jullie"
click at [146, 255] on link "01679006" at bounding box center [138, 254] width 52 height 13
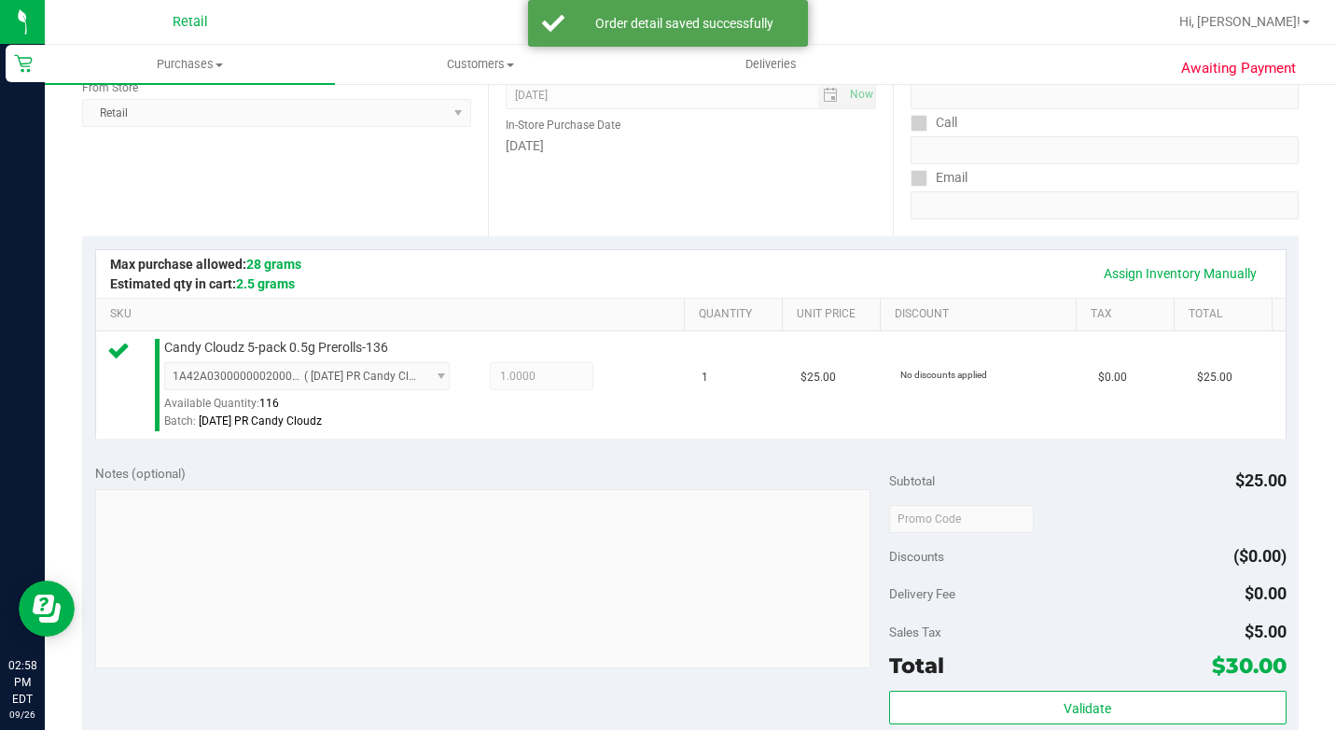
scroll to position [560, 0]
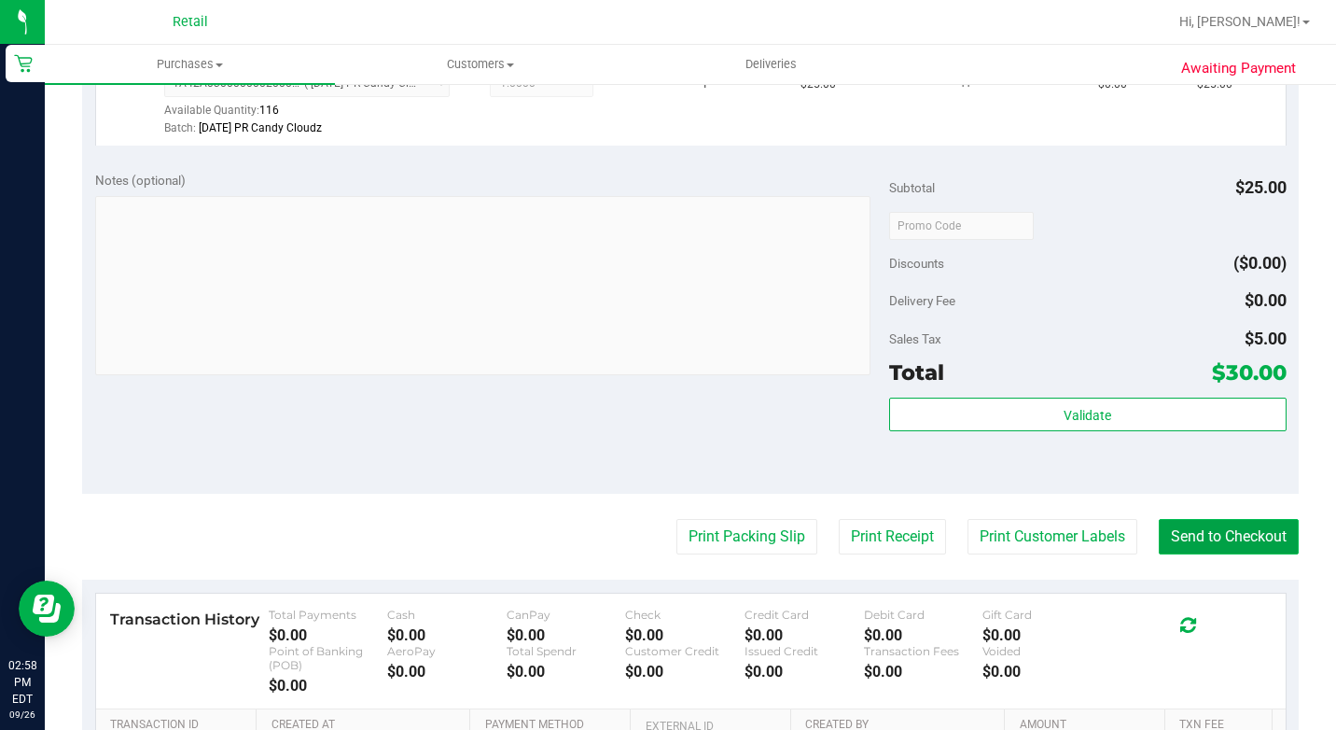
click at [1197, 554] on button "Send to Checkout" at bounding box center [1229, 536] width 140 height 35
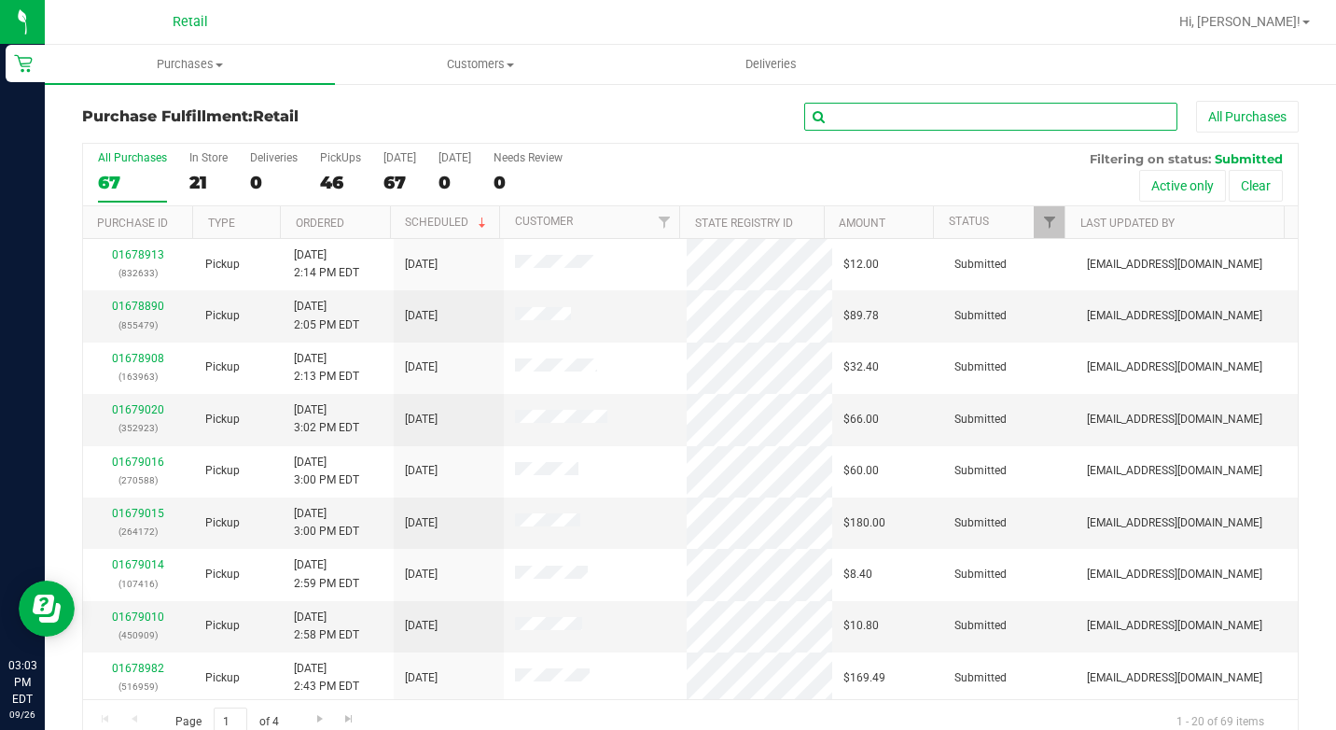
click at [966, 121] on input "text" at bounding box center [990, 117] width 373 height 28
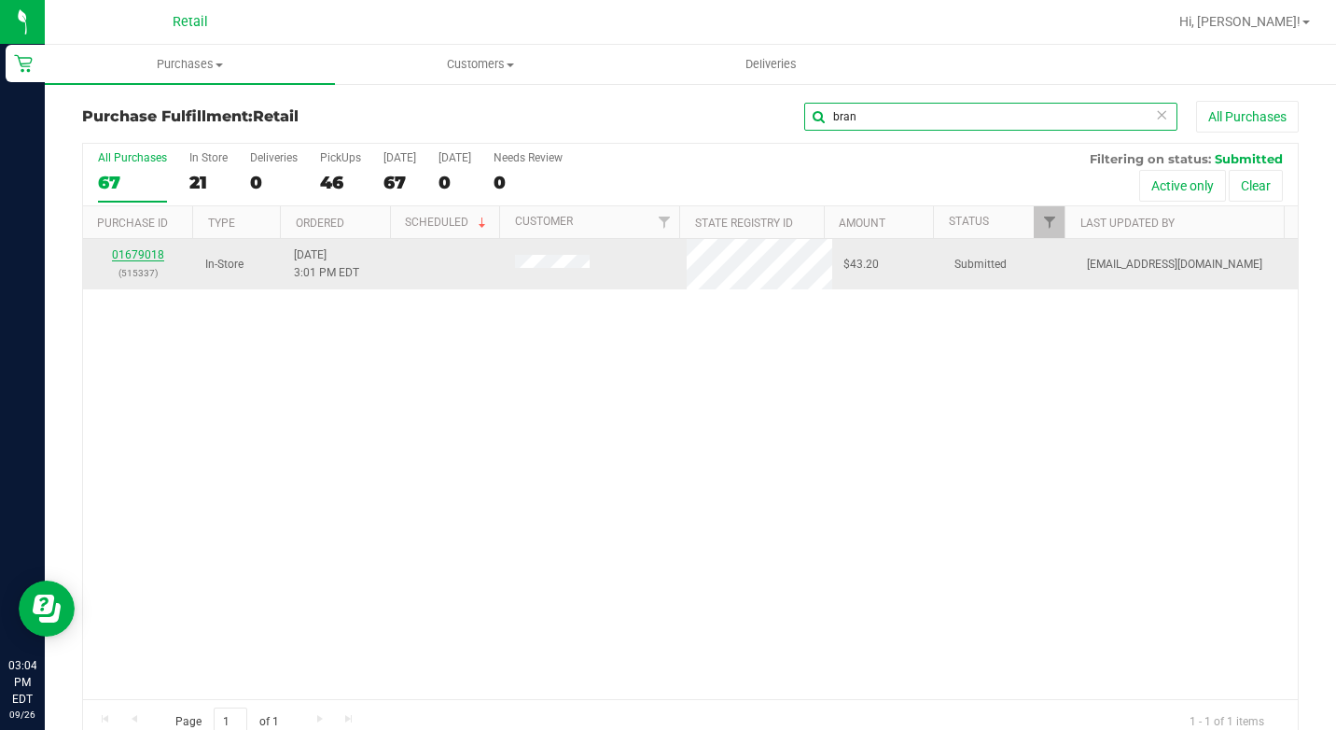
type input "bran"
click at [159, 251] on link "01679018" at bounding box center [138, 254] width 52 height 13
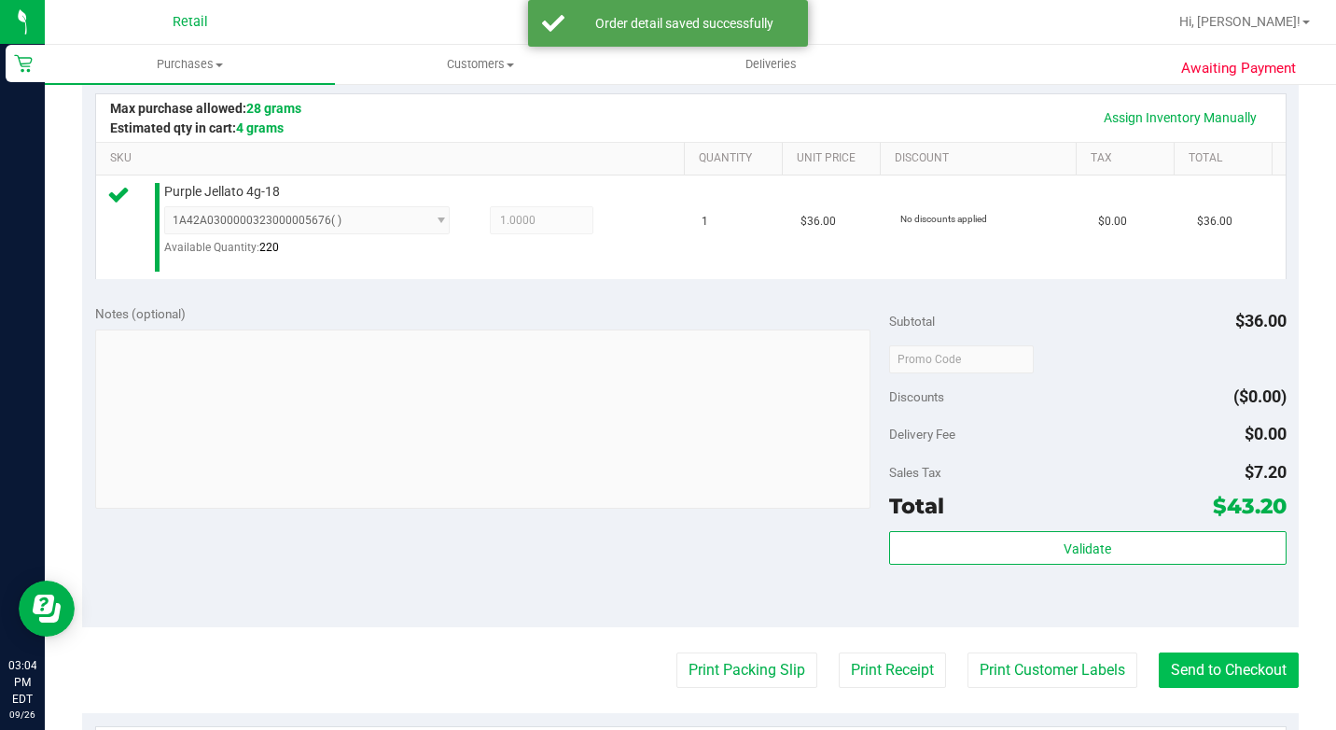
scroll to position [560, 0]
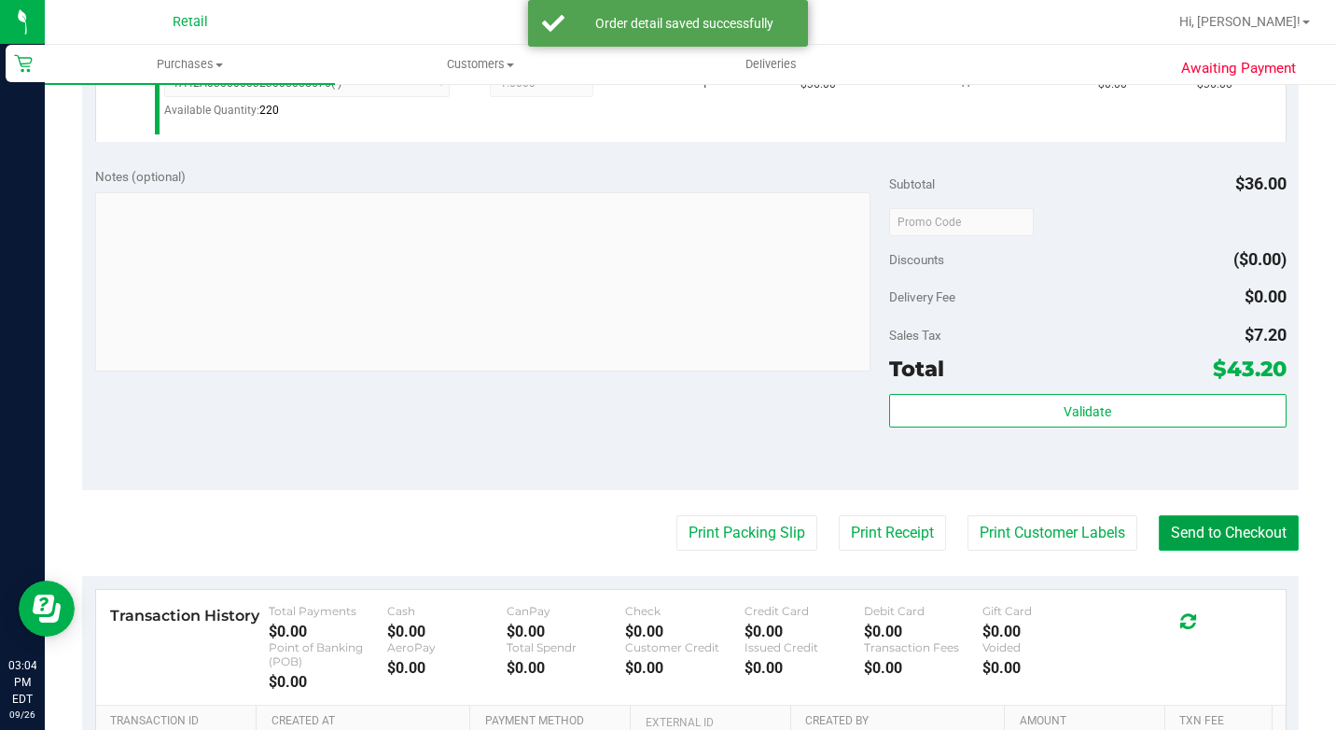
click at [1248, 551] on button "Send to Checkout" at bounding box center [1229, 532] width 140 height 35
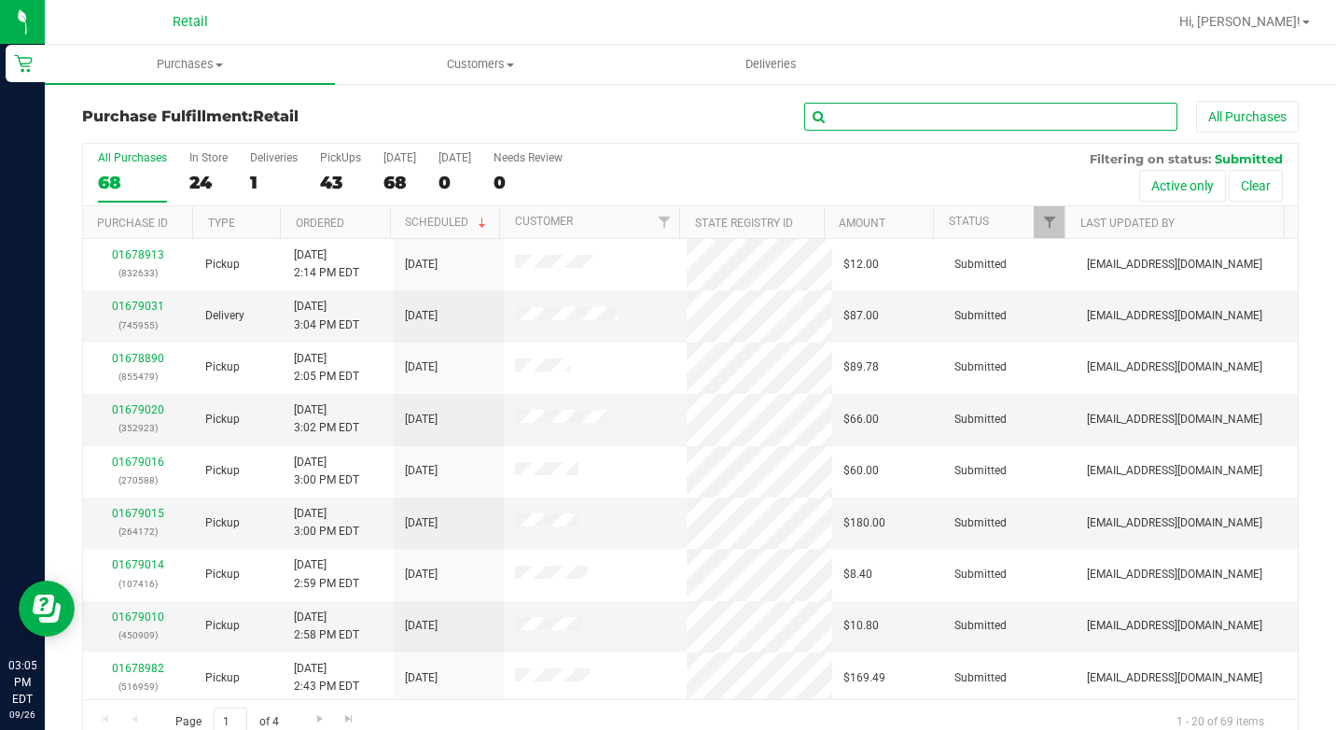
click at [872, 123] on input "text" at bounding box center [990, 117] width 373 height 28
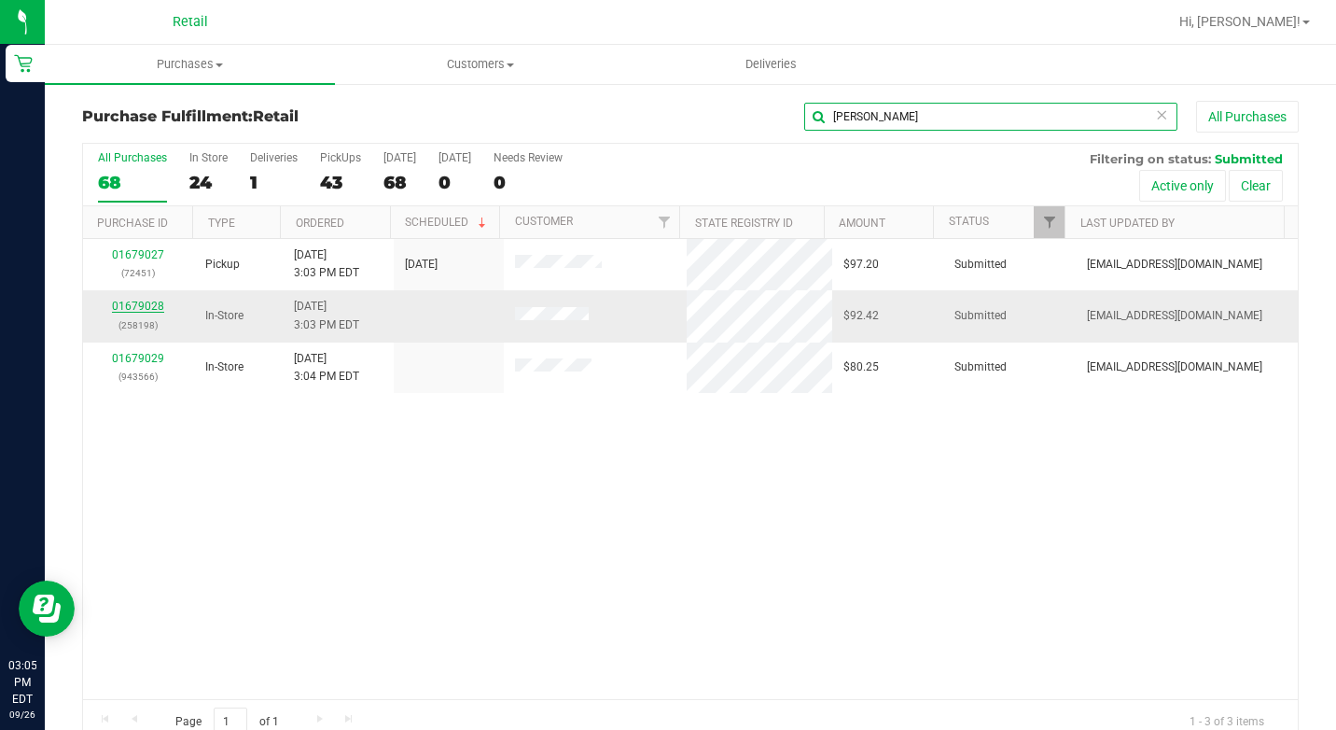
type input "[PERSON_NAME]"
click at [152, 307] on link "01679028" at bounding box center [138, 306] width 52 height 13
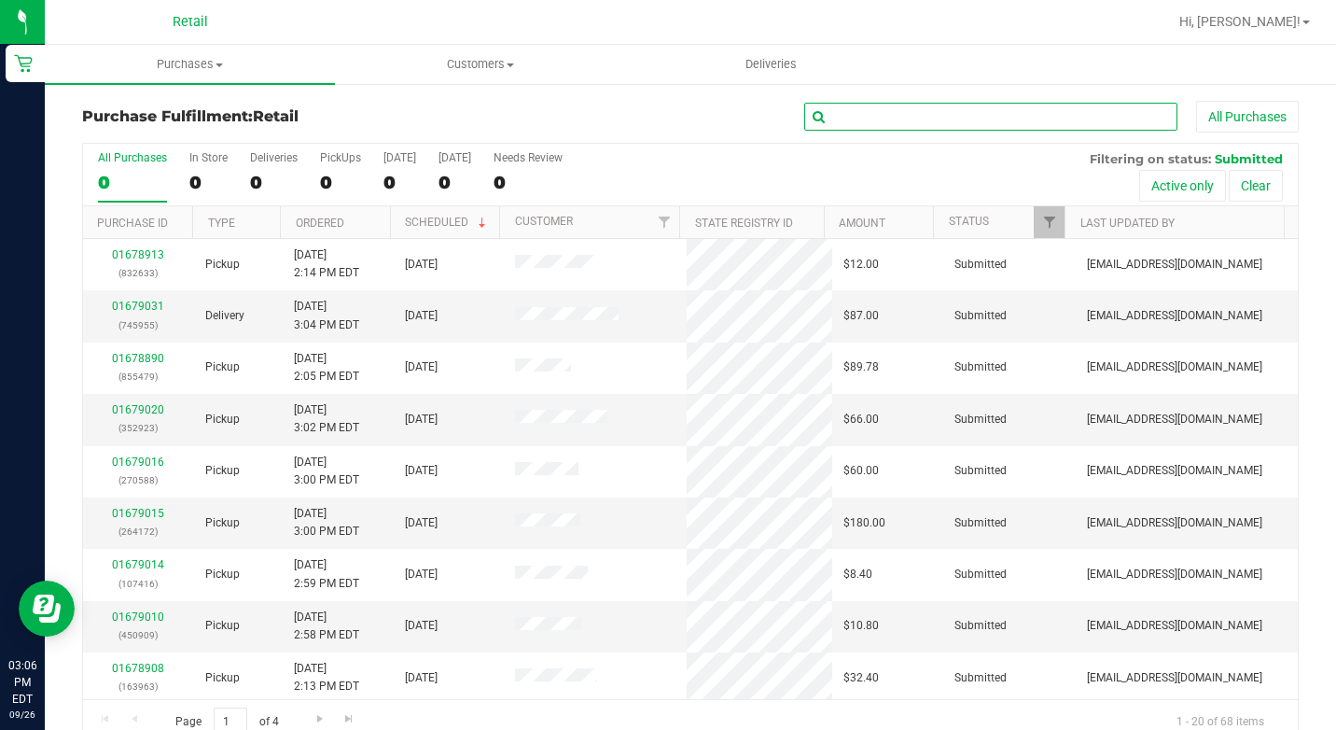
click at [850, 126] on input "text" at bounding box center [990, 117] width 373 height 28
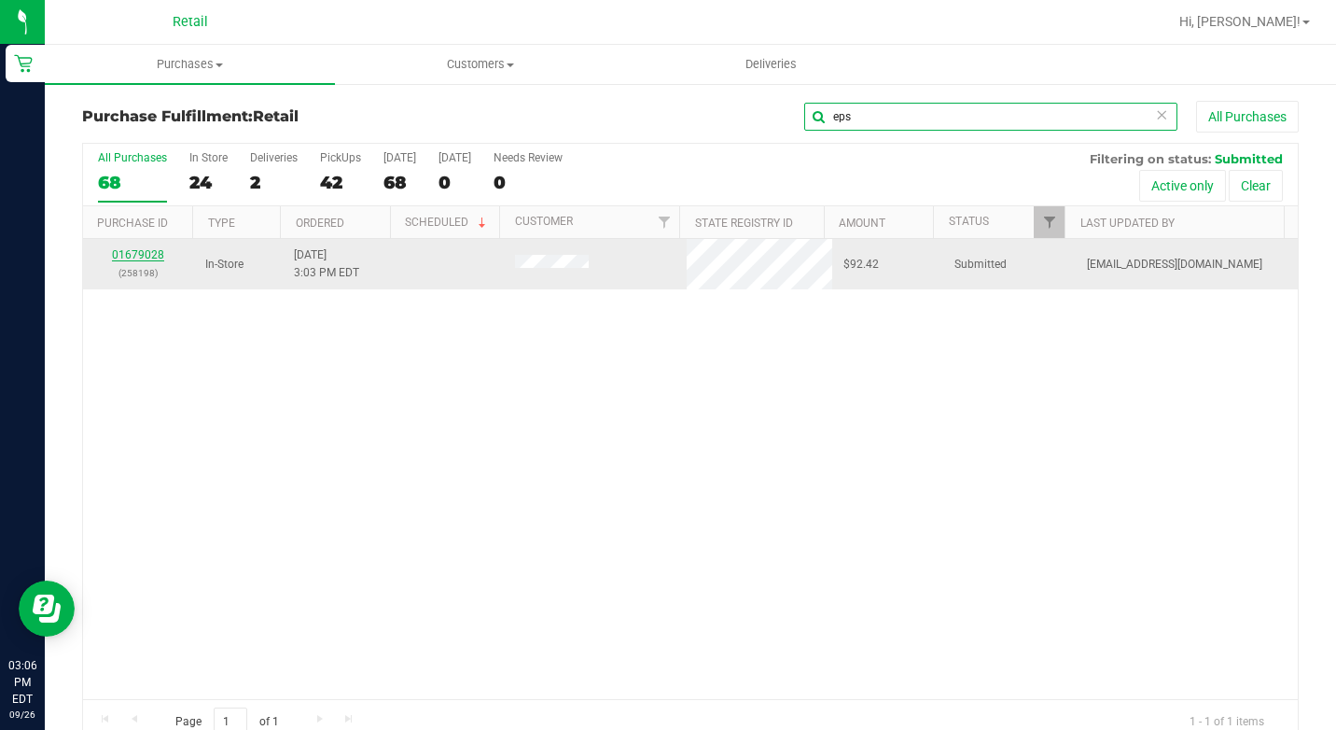
type input "eps"
click at [144, 257] on link "01679028" at bounding box center [138, 254] width 52 height 13
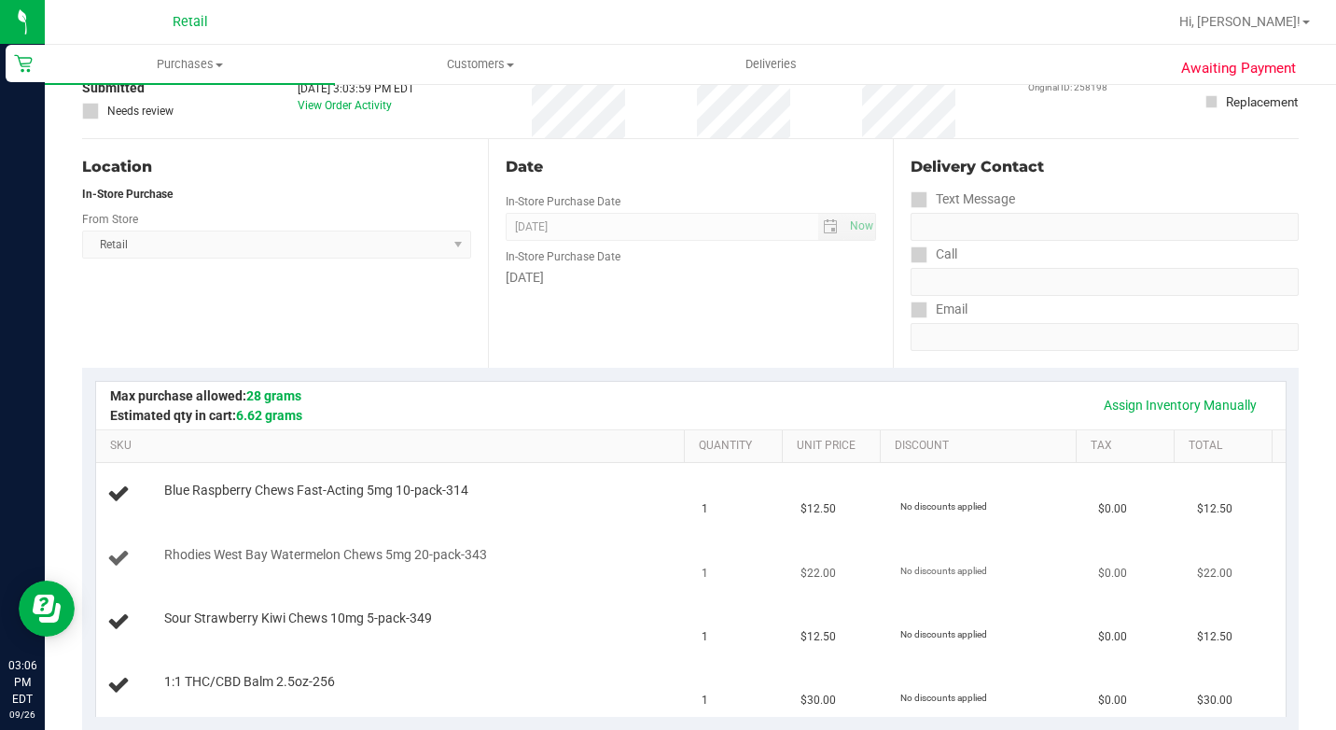
scroll to position [373, 0]
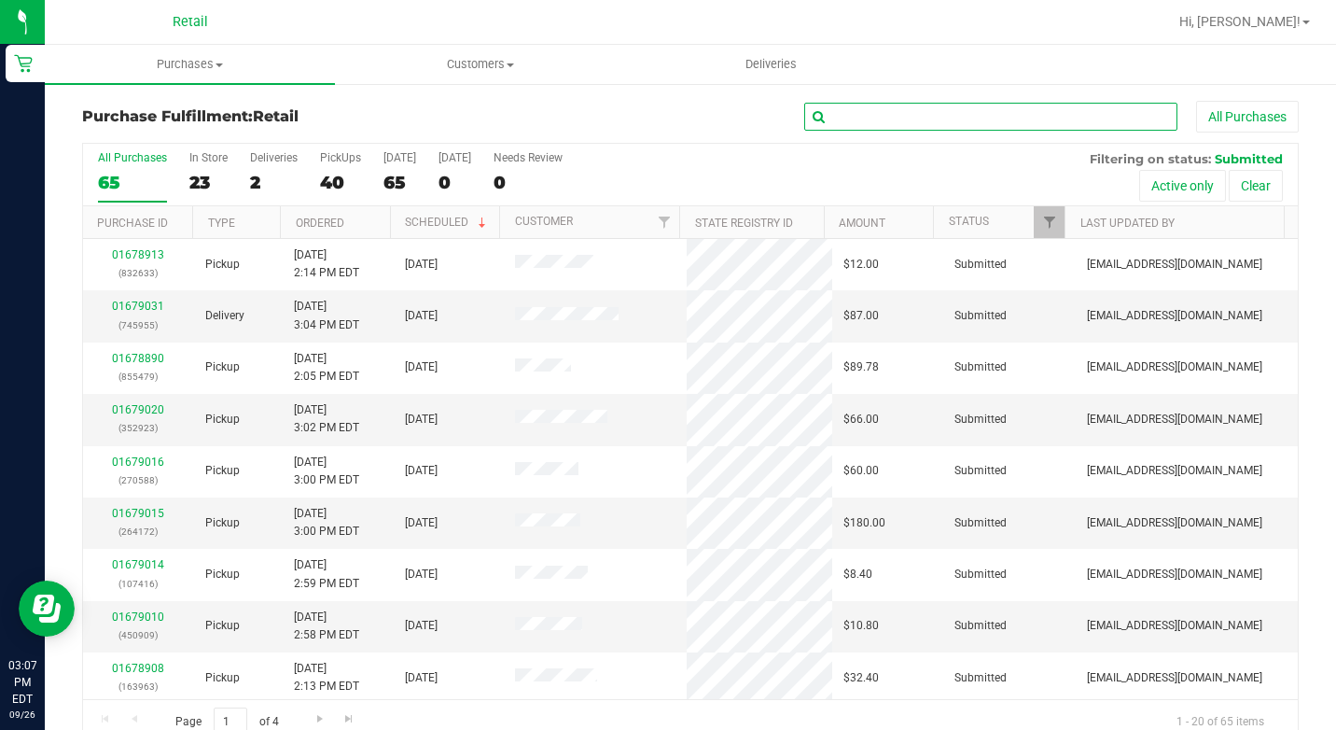
click at [950, 113] on input "text" at bounding box center [990, 117] width 373 height 28
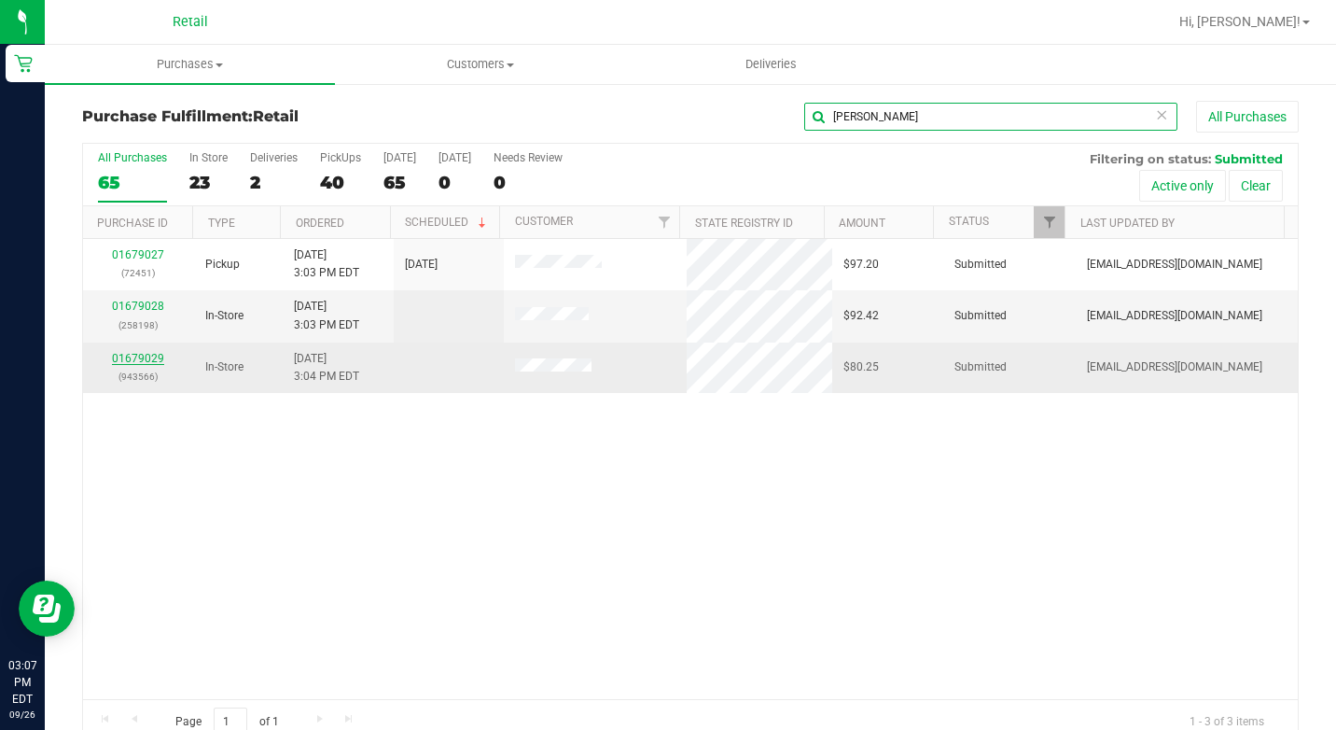
type input "[PERSON_NAME]"
click at [153, 357] on link "01679029" at bounding box center [138, 358] width 52 height 13
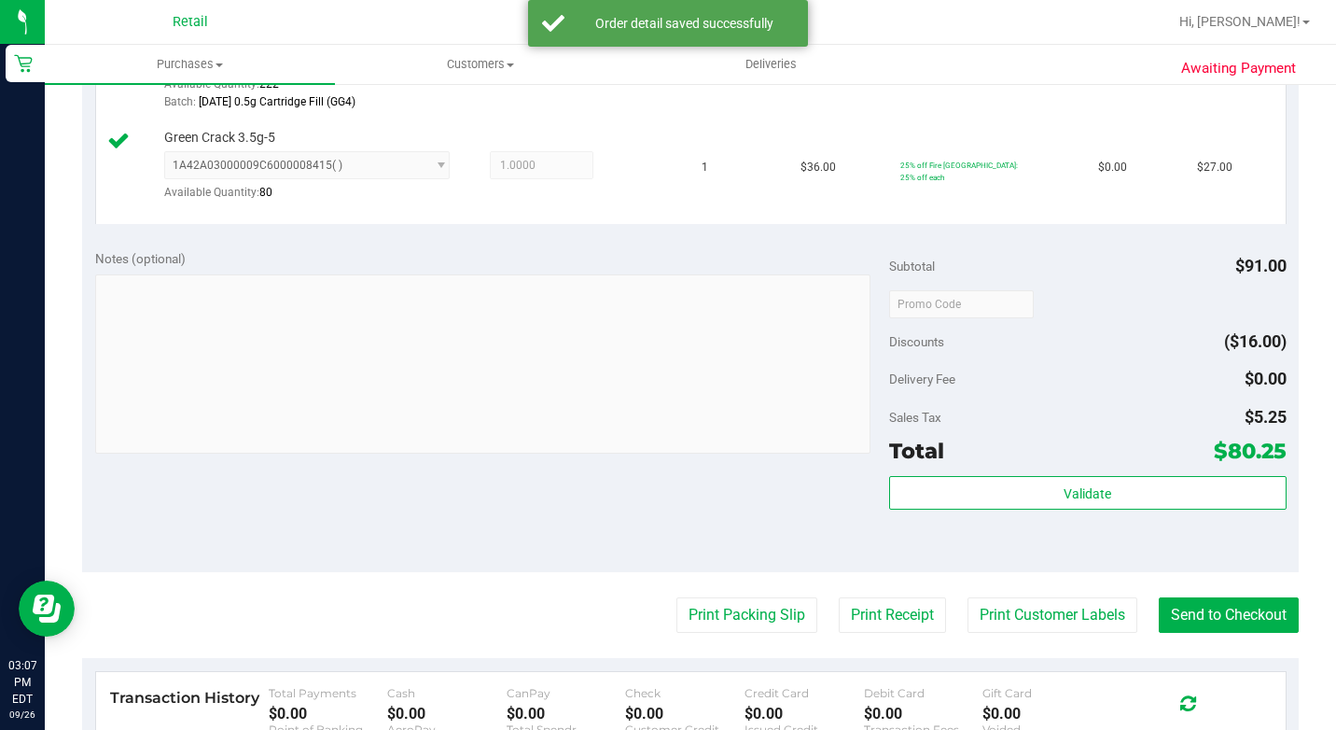
scroll to position [933, 0]
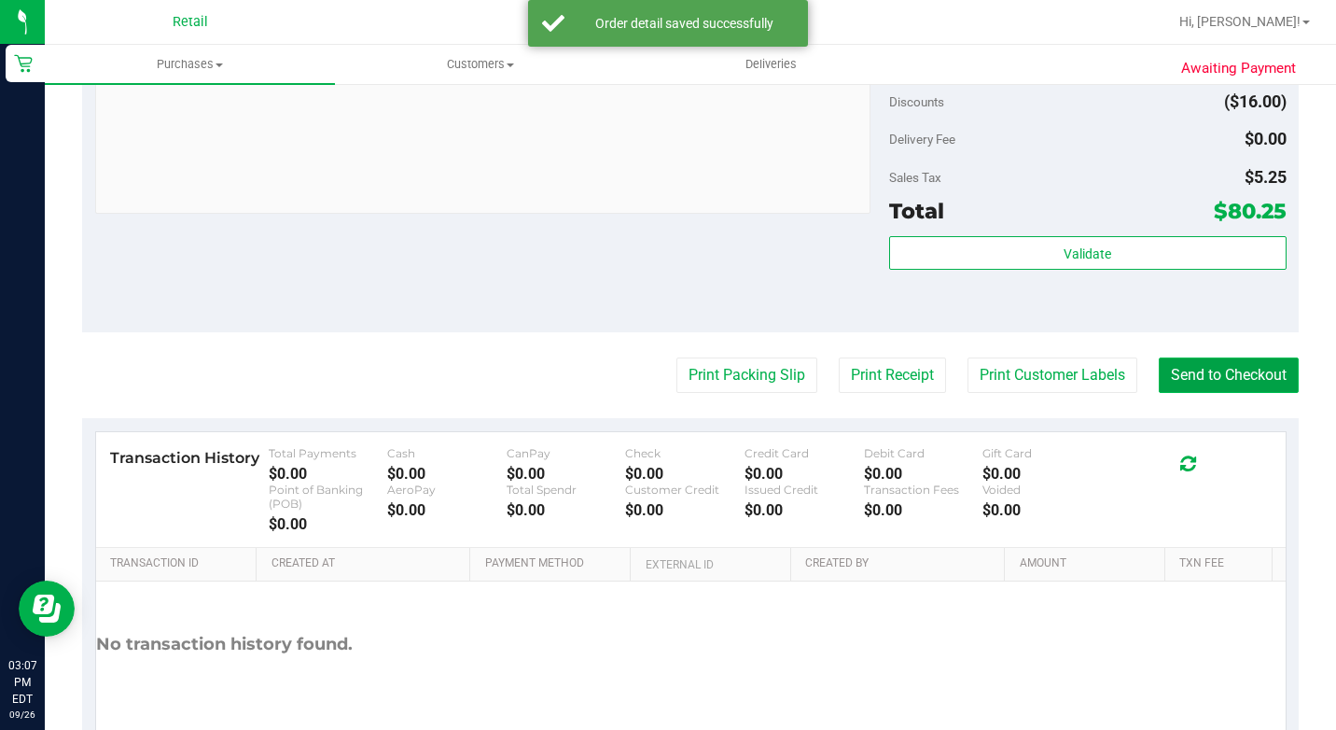
click at [1191, 393] on button "Send to Checkout" at bounding box center [1229, 374] width 140 height 35
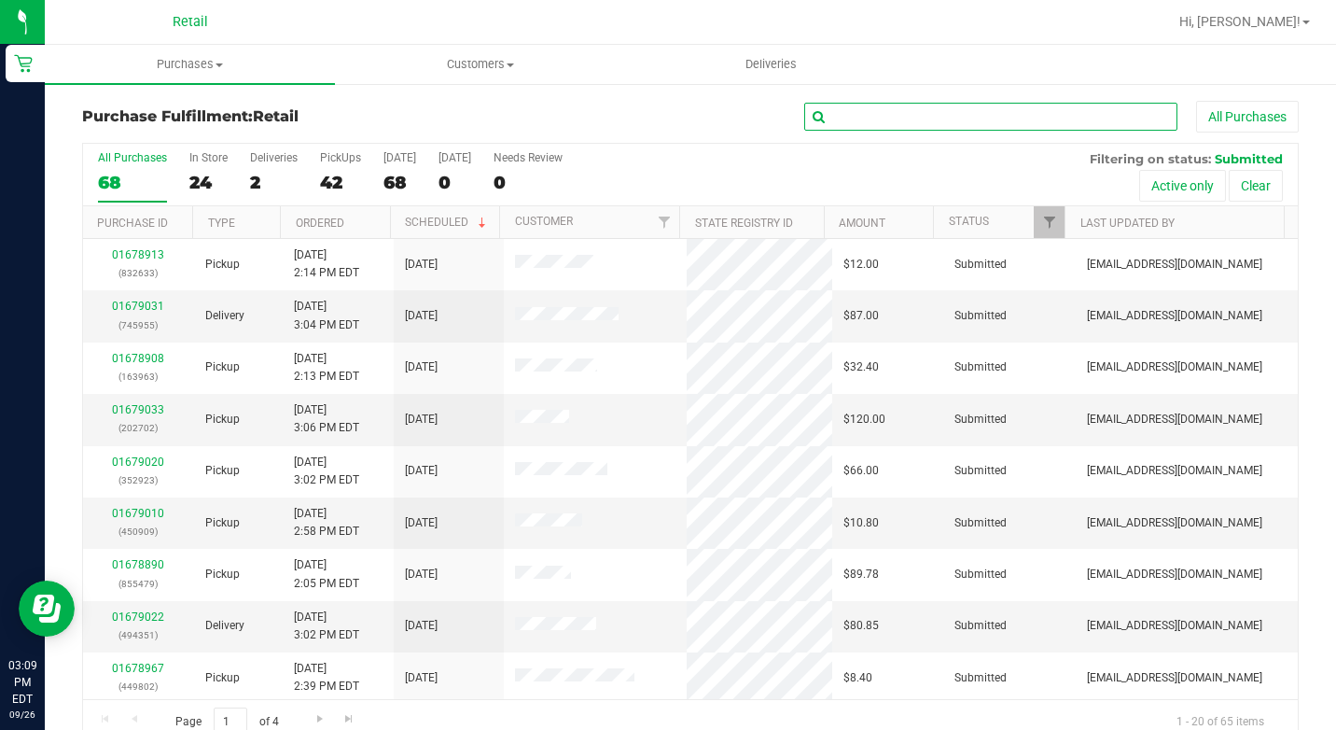
click at [896, 119] on input "text" at bounding box center [990, 117] width 373 height 28
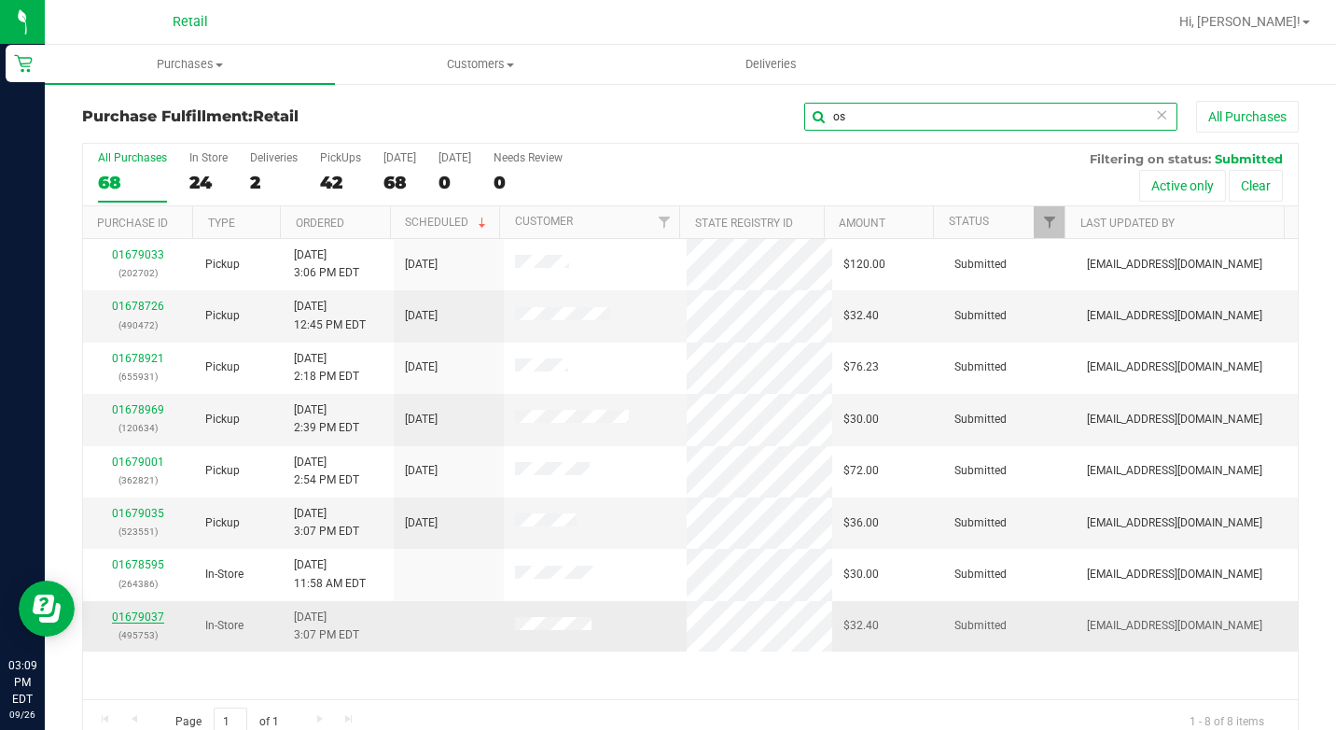
type input "os"
click at [150, 610] on link "01679037" at bounding box center [138, 616] width 52 height 13
click at [144, 616] on link "01679037" at bounding box center [138, 616] width 52 height 13
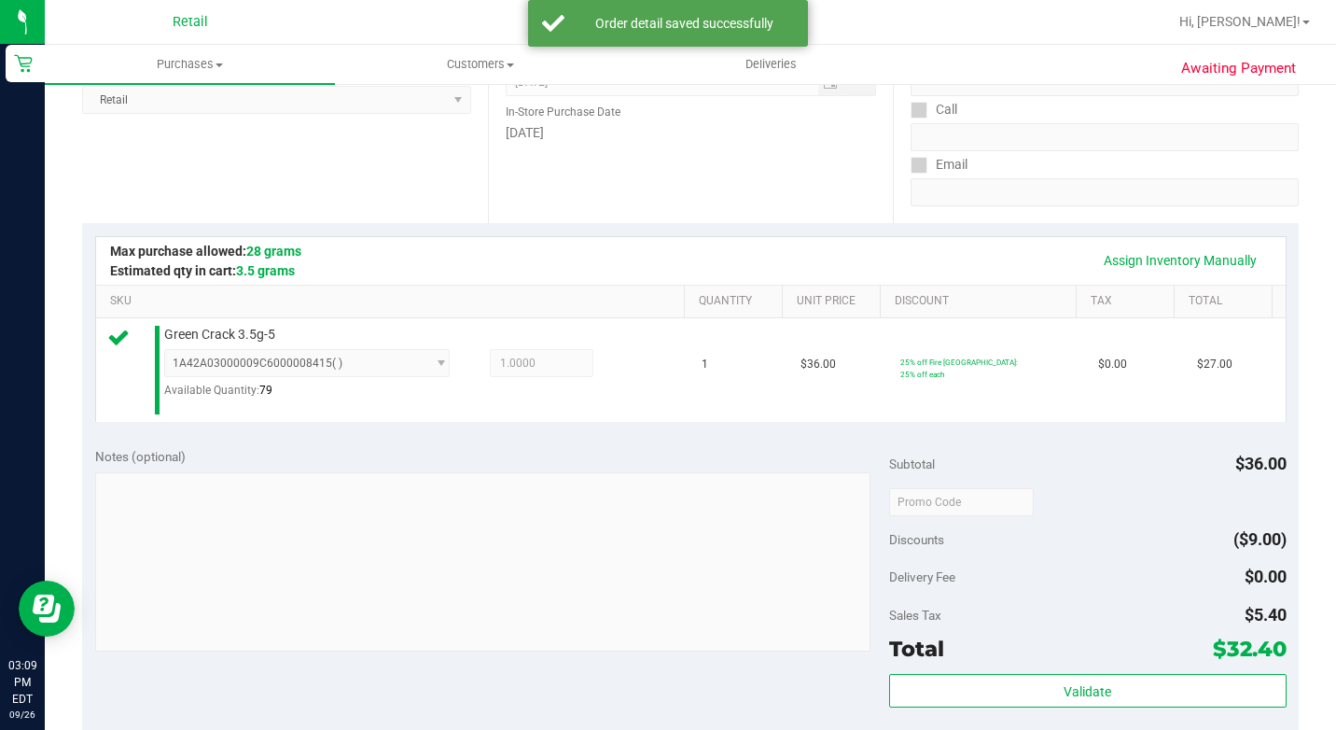
scroll to position [747, 0]
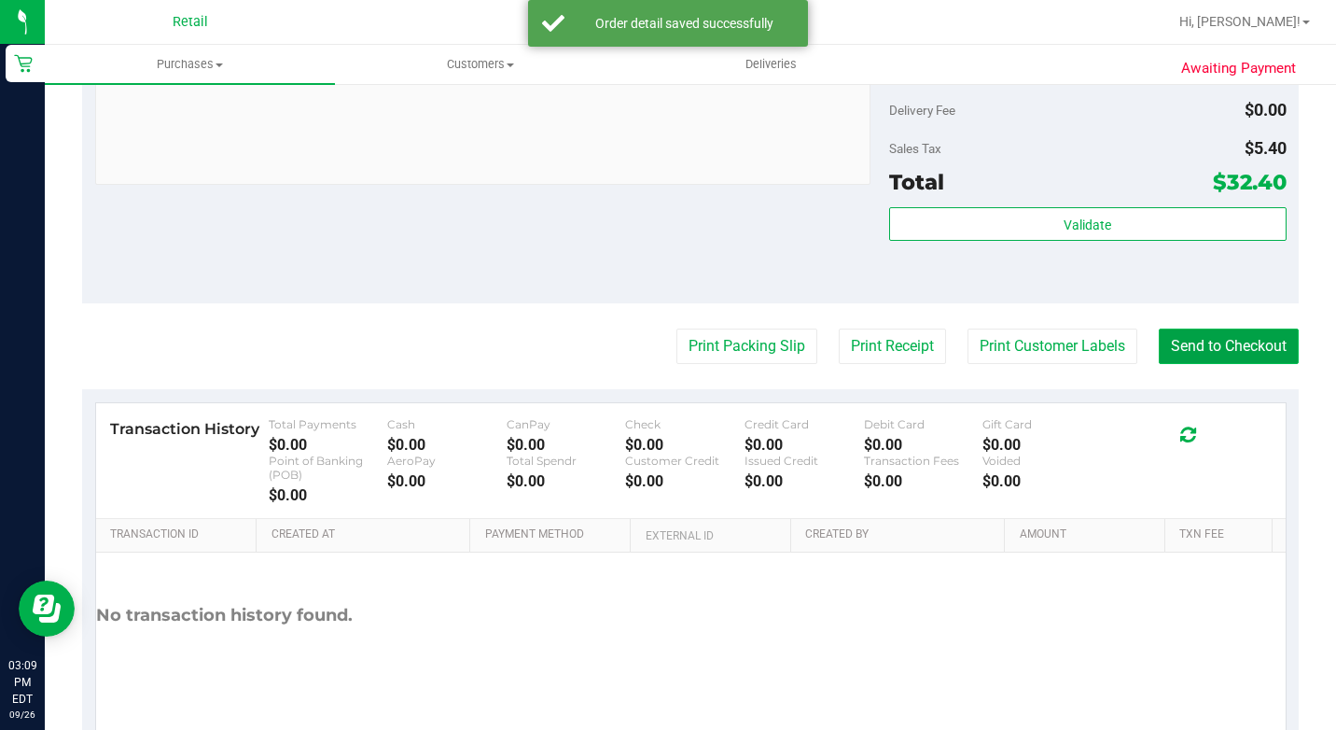
click at [1163, 364] on button "Send to Checkout" at bounding box center [1229, 345] width 140 height 35
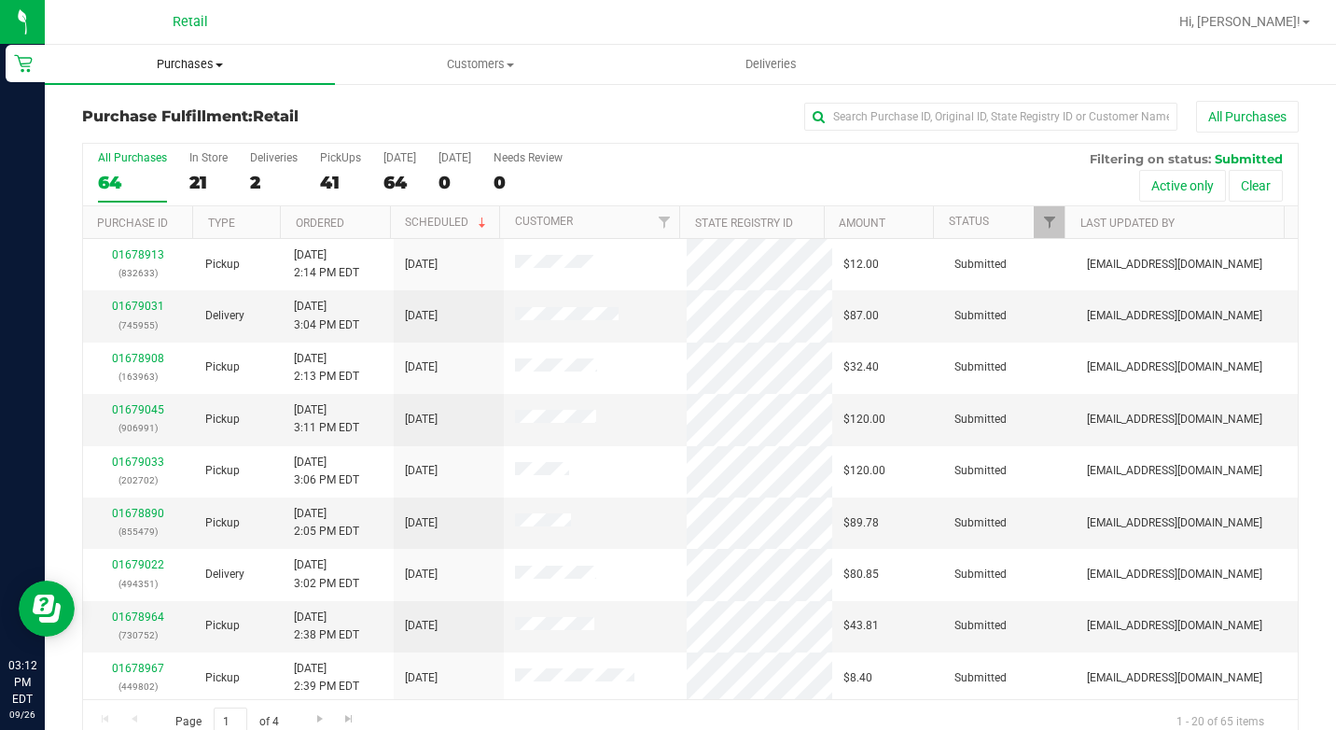
click at [202, 65] on span "Purchases" at bounding box center [190, 64] width 290 height 17
click at [184, 117] on span "Summary of purchases" at bounding box center [140, 113] width 191 height 16
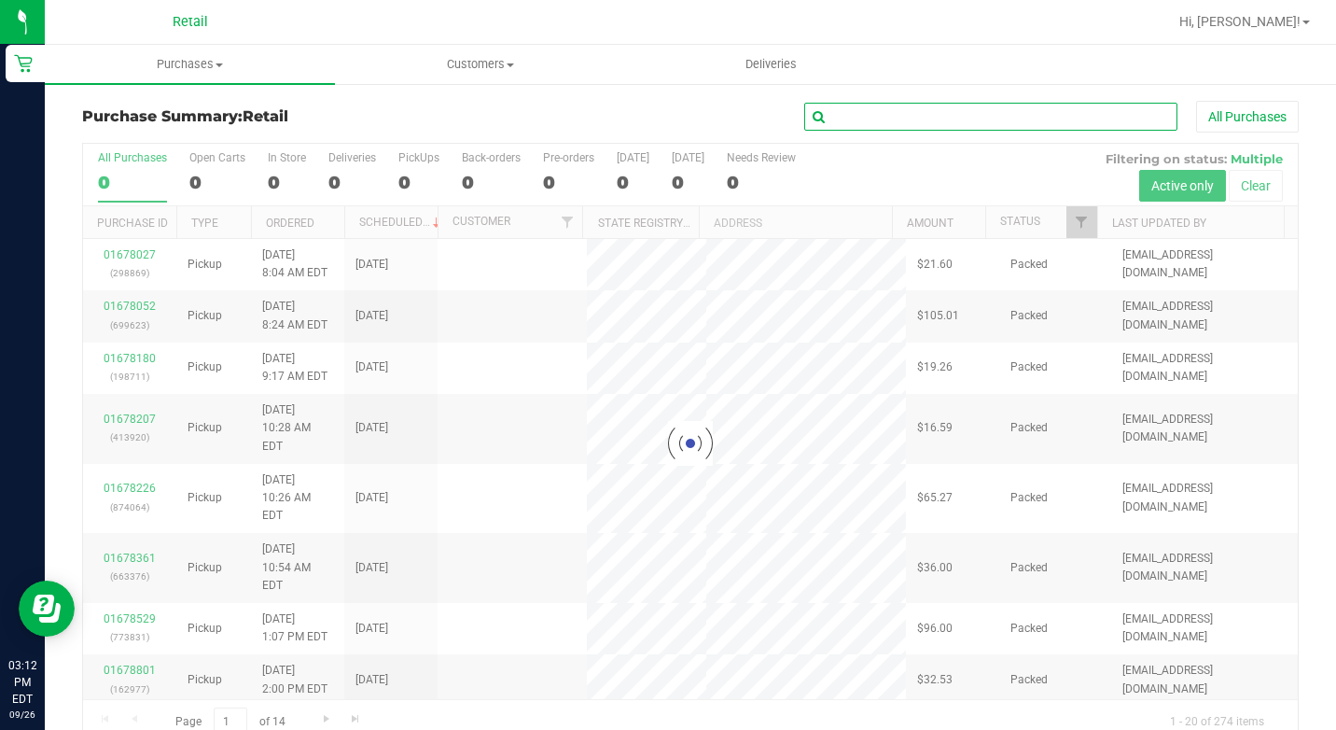
click at [858, 123] on input "text" at bounding box center [990, 117] width 373 height 28
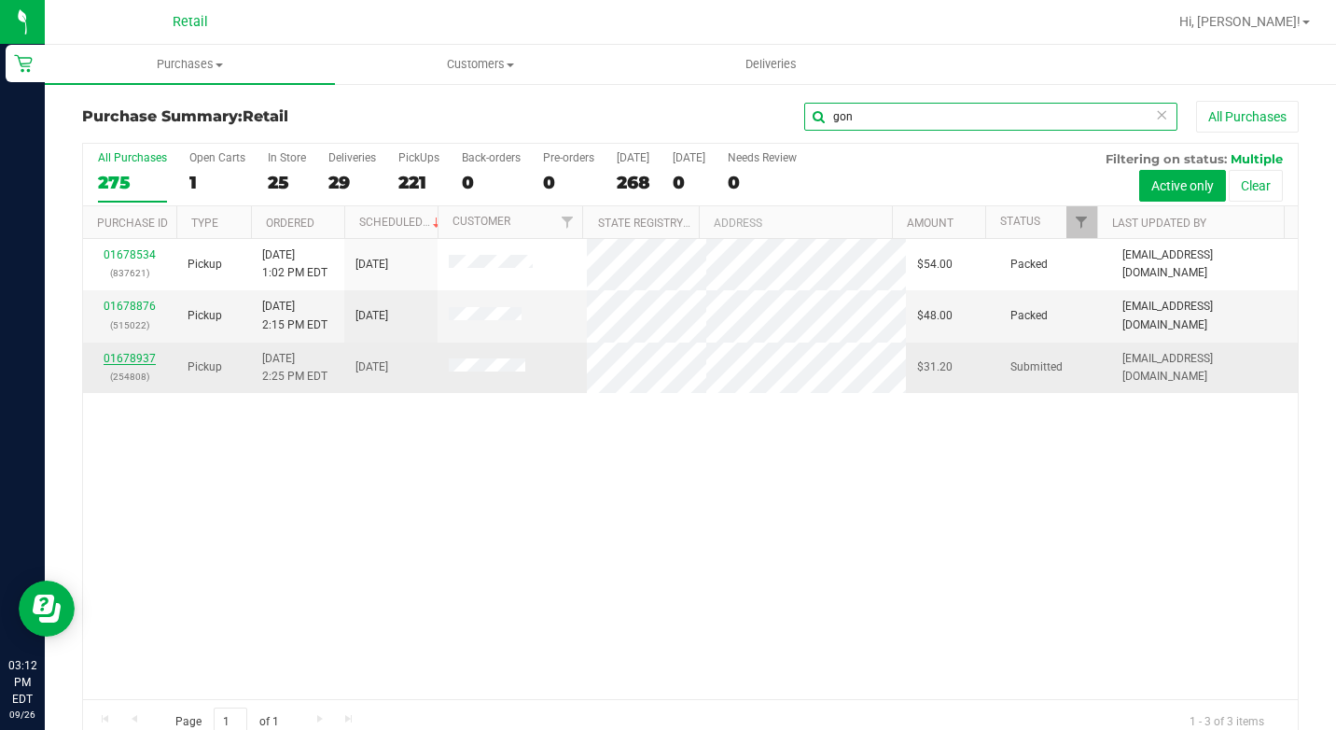
type input "gon"
click at [144, 360] on link "01678937" at bounding box center [130, 358] width 52 height 13
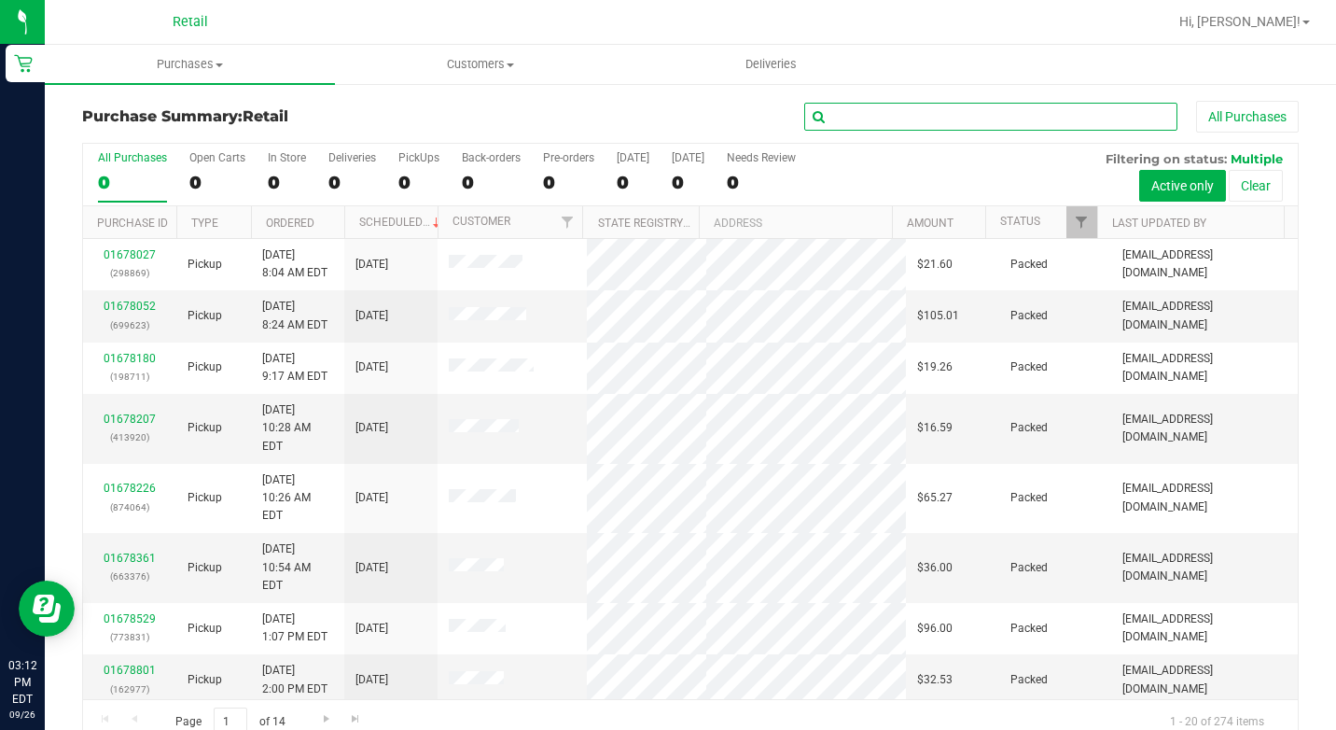
click at [870, 117] on input "text" at bounding box center [990, 117] width 373 height 28
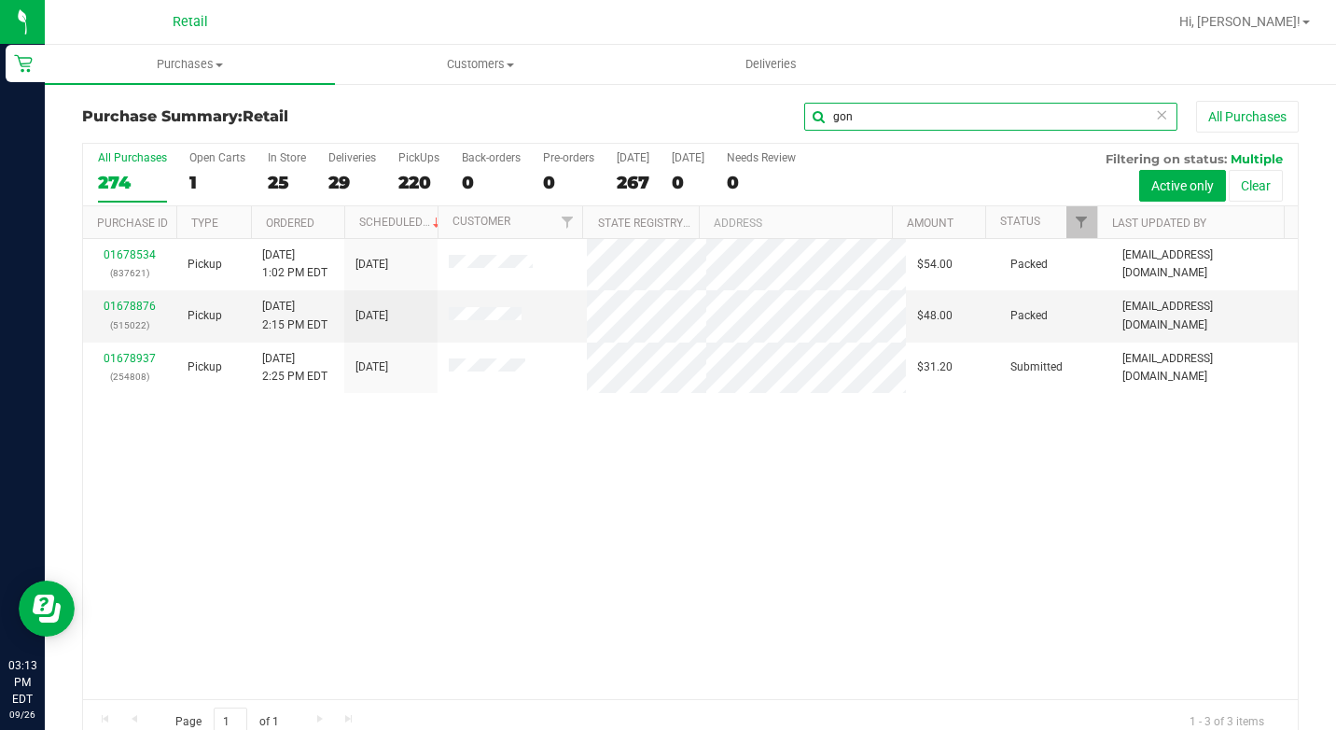
type input "gon"
click at [1155, 111] on icon at bounding box center [1161, 114] width 13 height 22
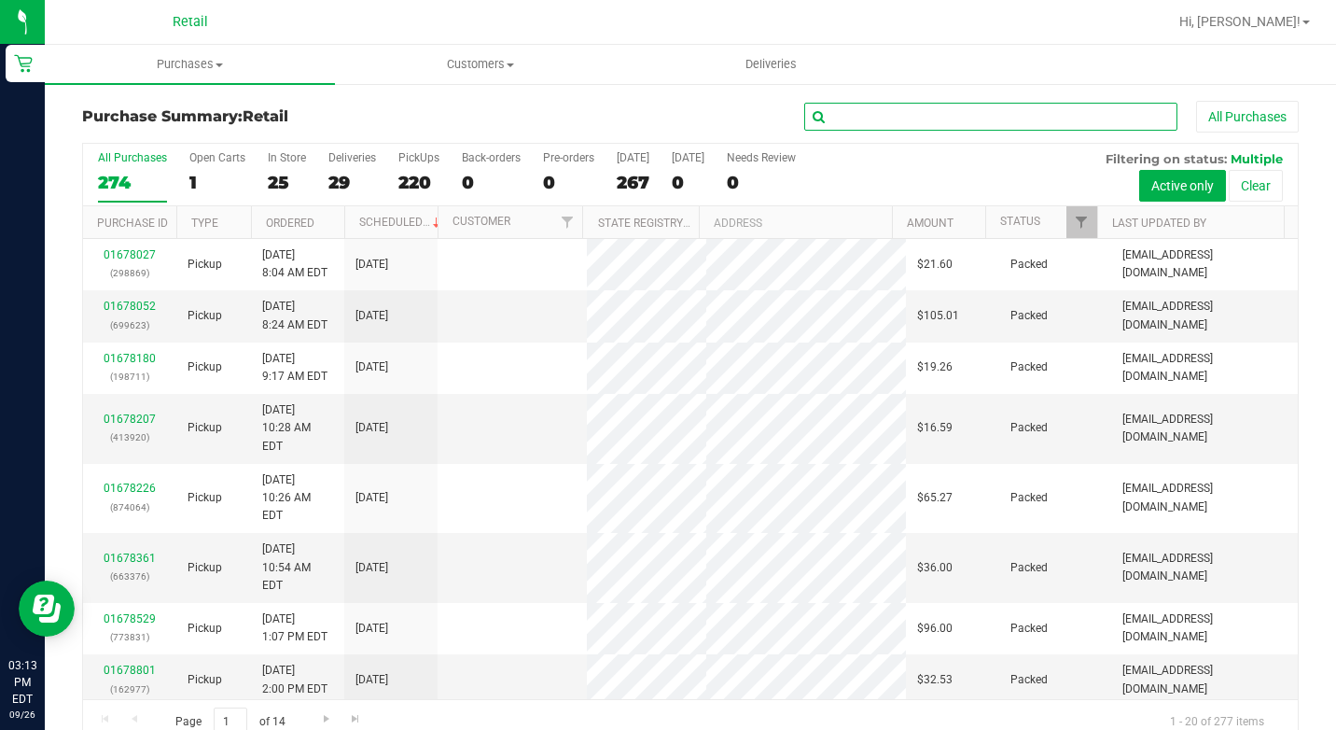
click at [1033, 118] on input "text" at bounding box center [990, 117] width 373 height 28
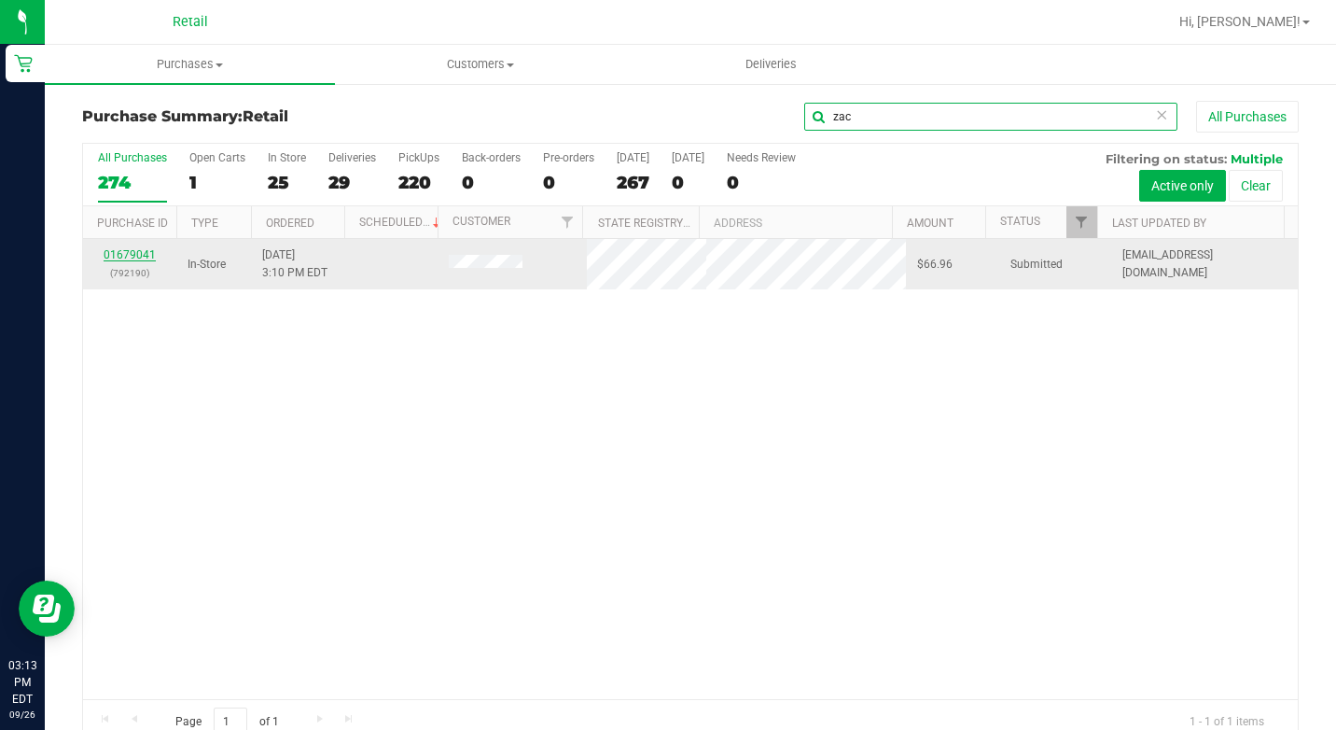
type input "zac"
click at [125, 257] on link "01679041" at bounding box center [130, 254] width 52 height 13
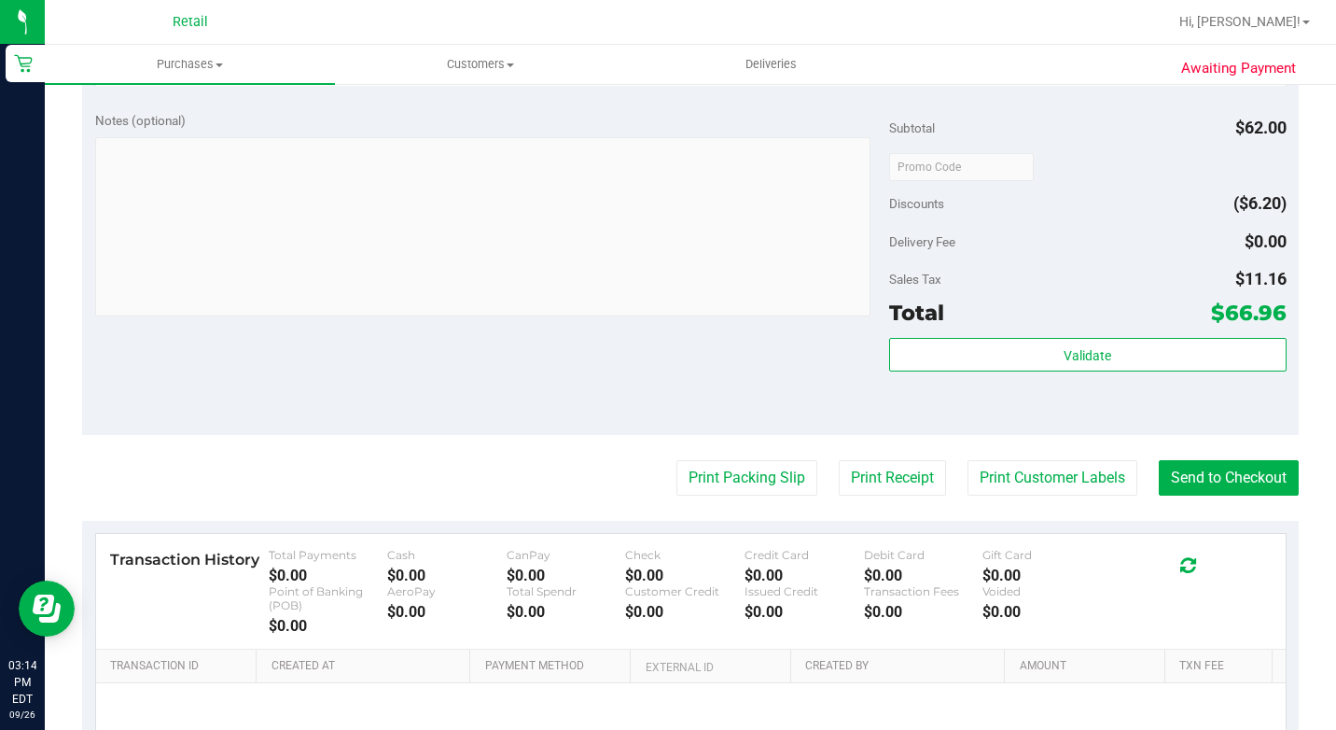
scroll to position [840, 0]
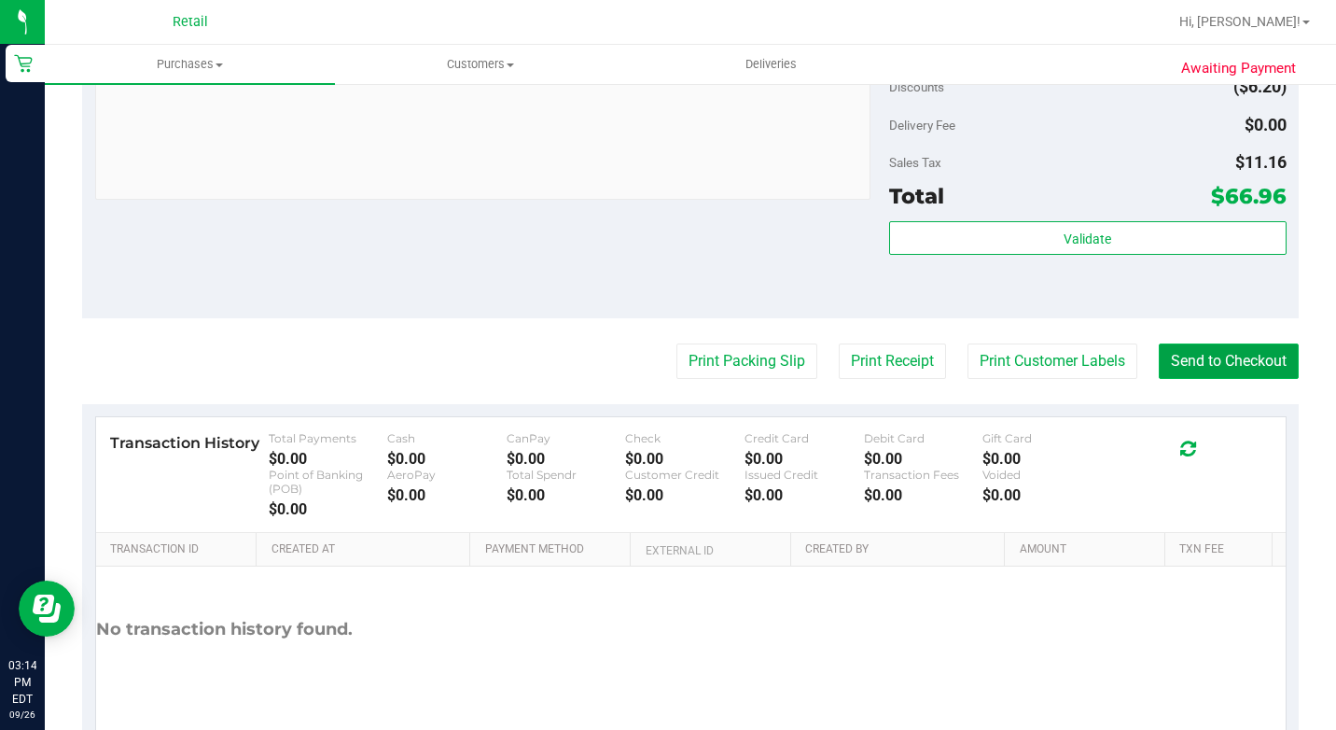
click at [1192, 379] on button "Send to Checkout" at bounding box center [1229, 360] width 140 height 35
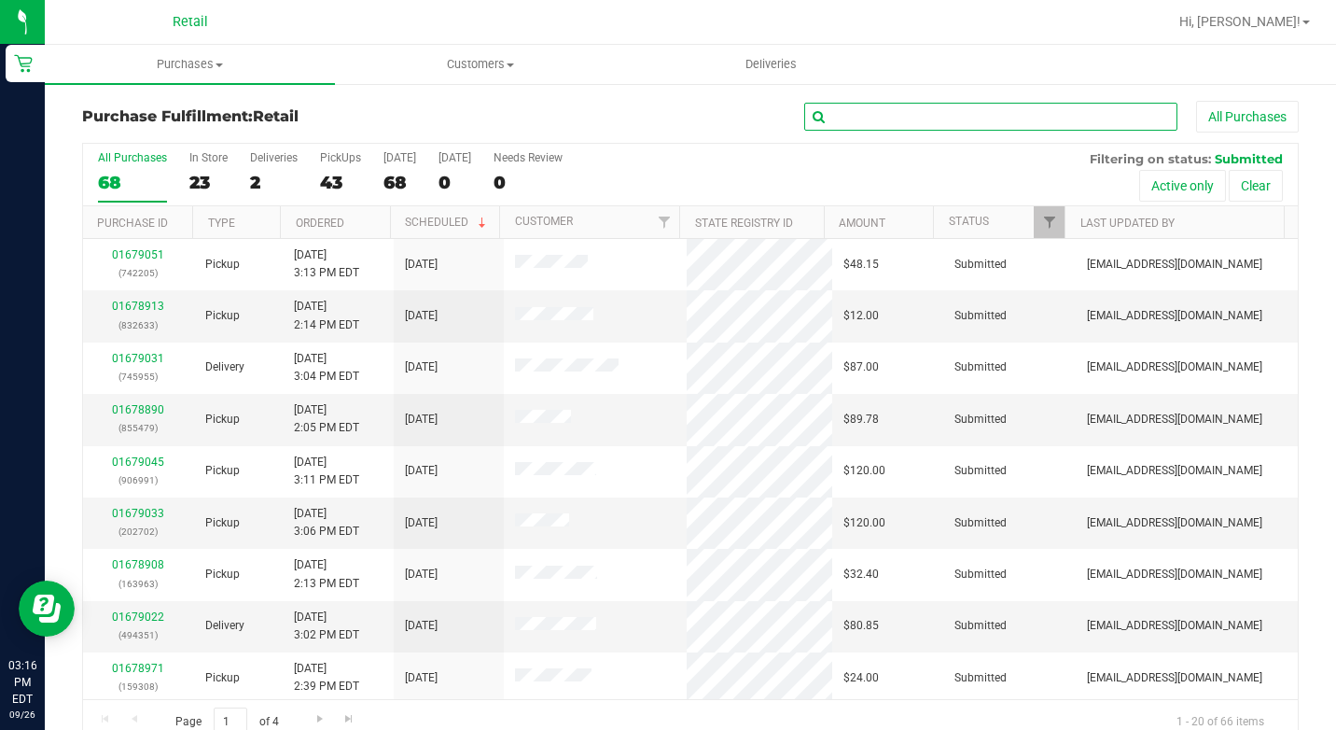
click at [892, 118] on input "text" at bounding box center [990, 117] width 373 height 28
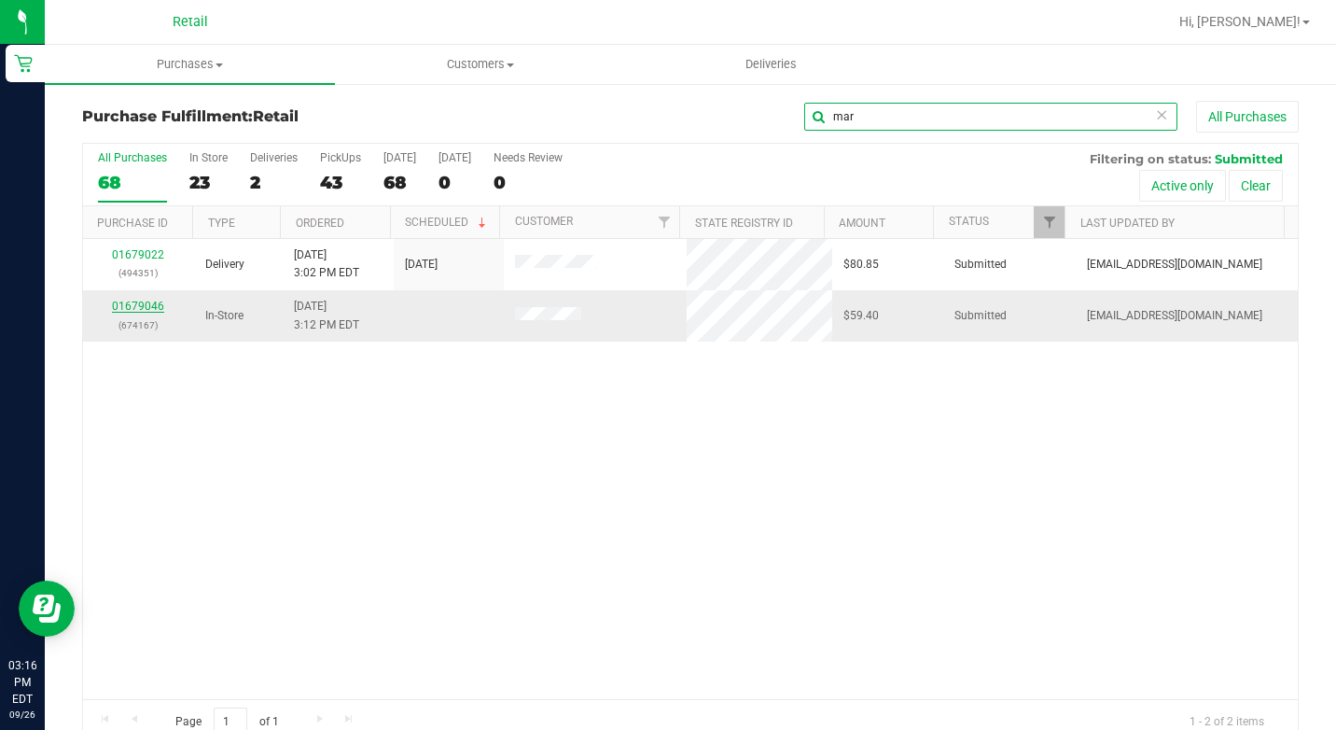
type input "mar"
click at [147, 307] on link "01679046" at bounding box center [138, 306] width 52 height 13
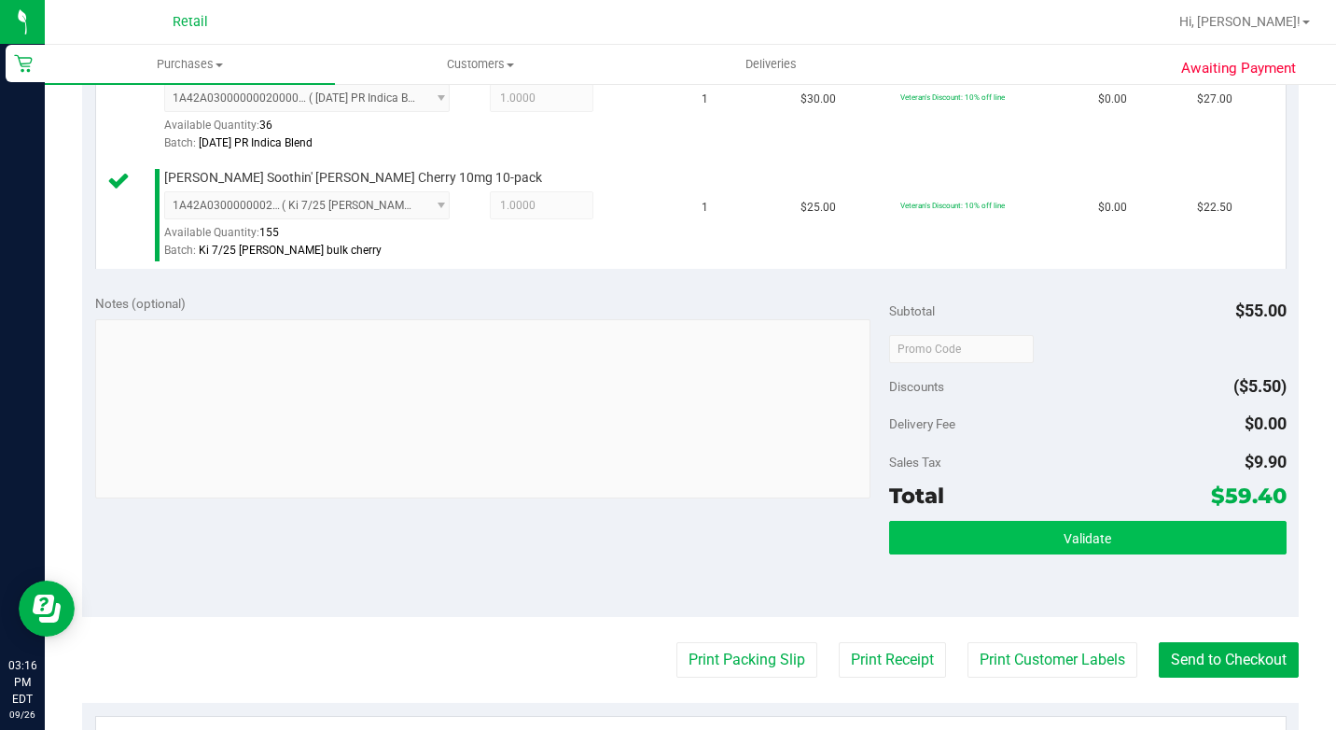
scroll to position [653, 0]
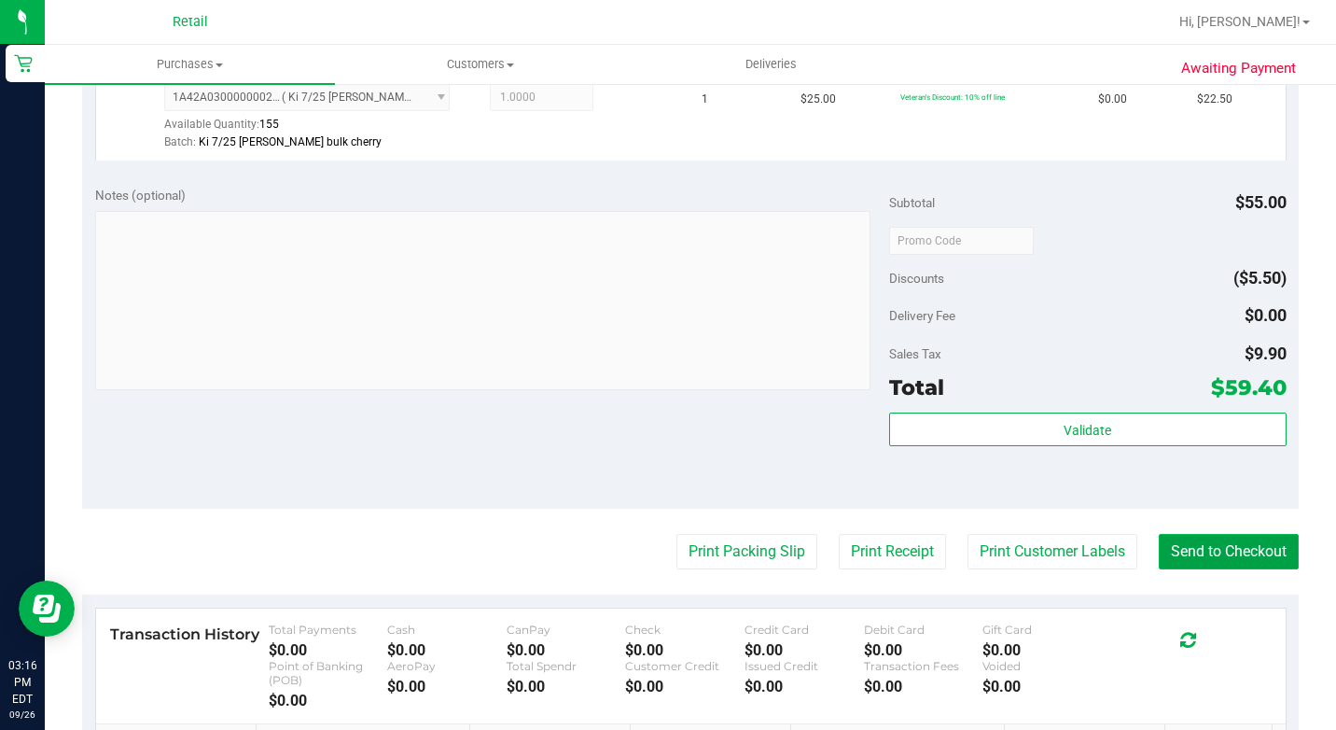
click at [1230, 569] on button "Send to Checkout" at bounding box center [1229, 551] width 140 height 35
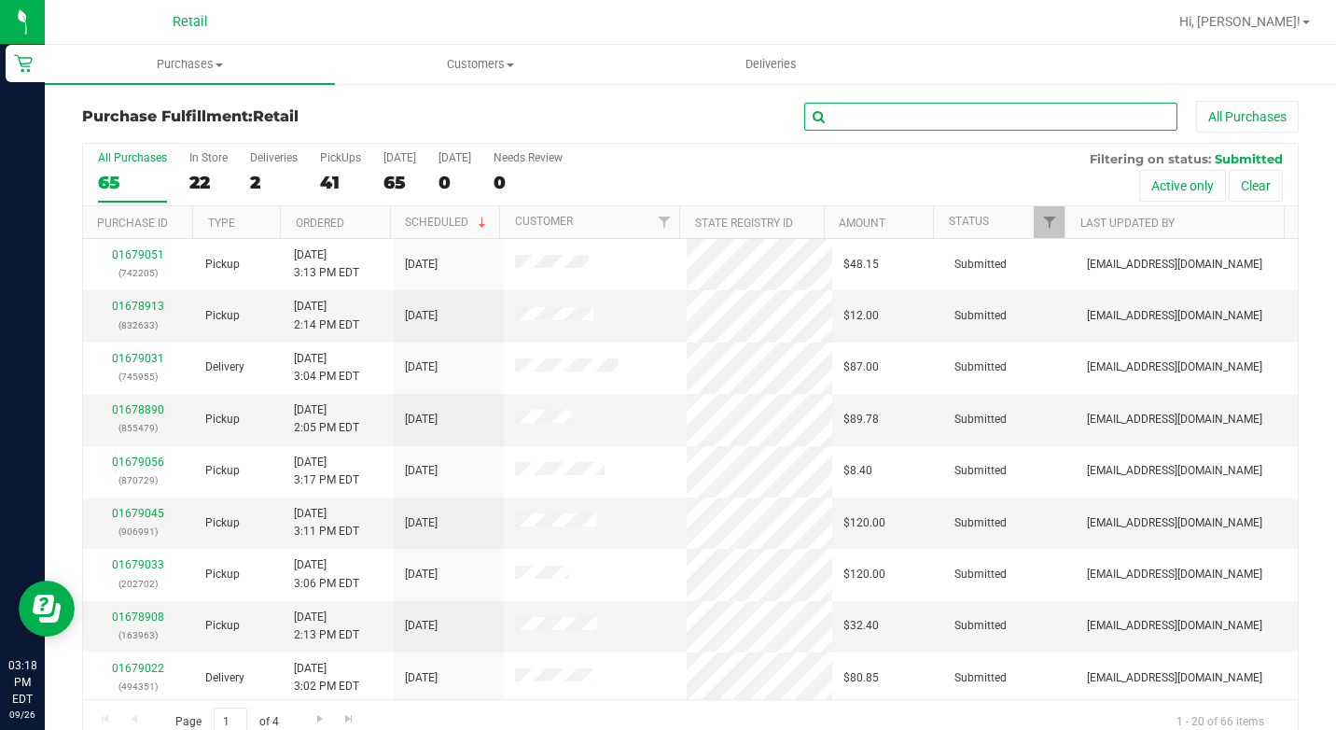
click at [896, 116] on input "text" at bounding box center [990, 117] width 373 height 28
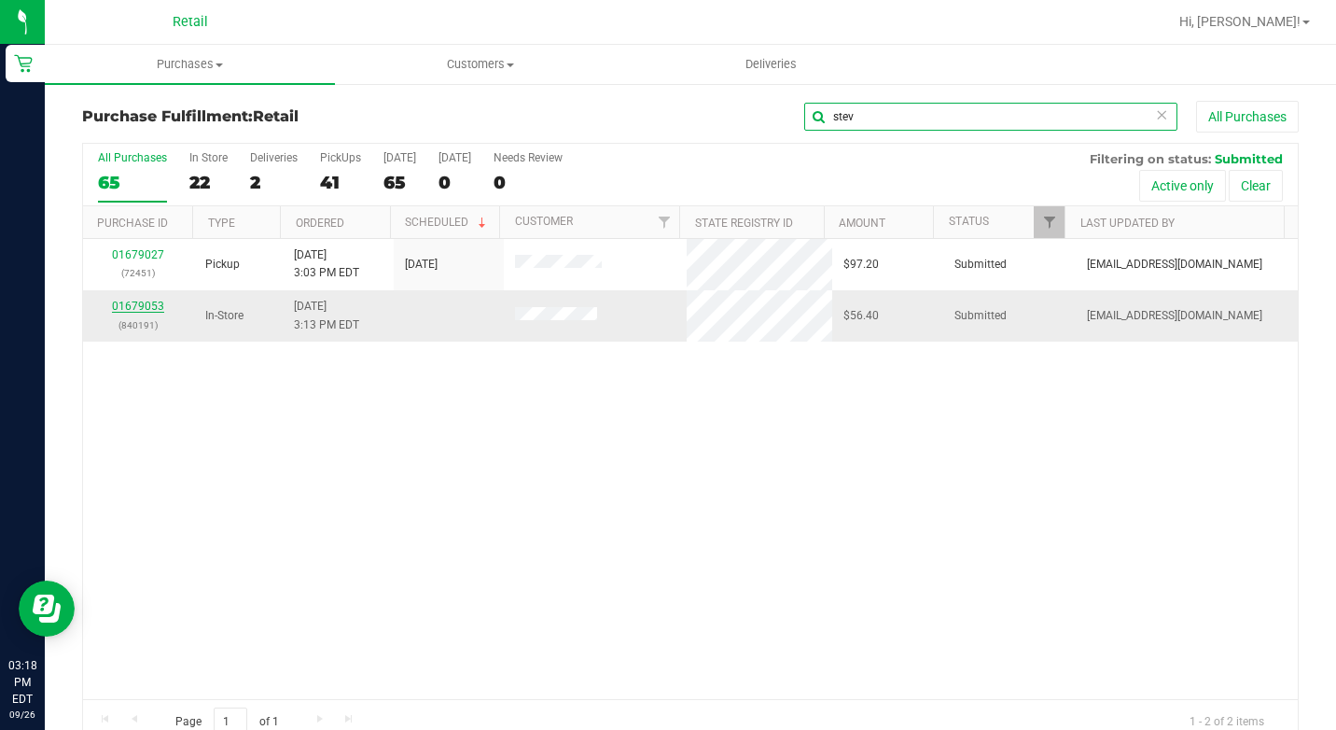
type input "stev"
click at [136, 300] on link "01679053" at bounding box center [138, 306] width 52 height 13
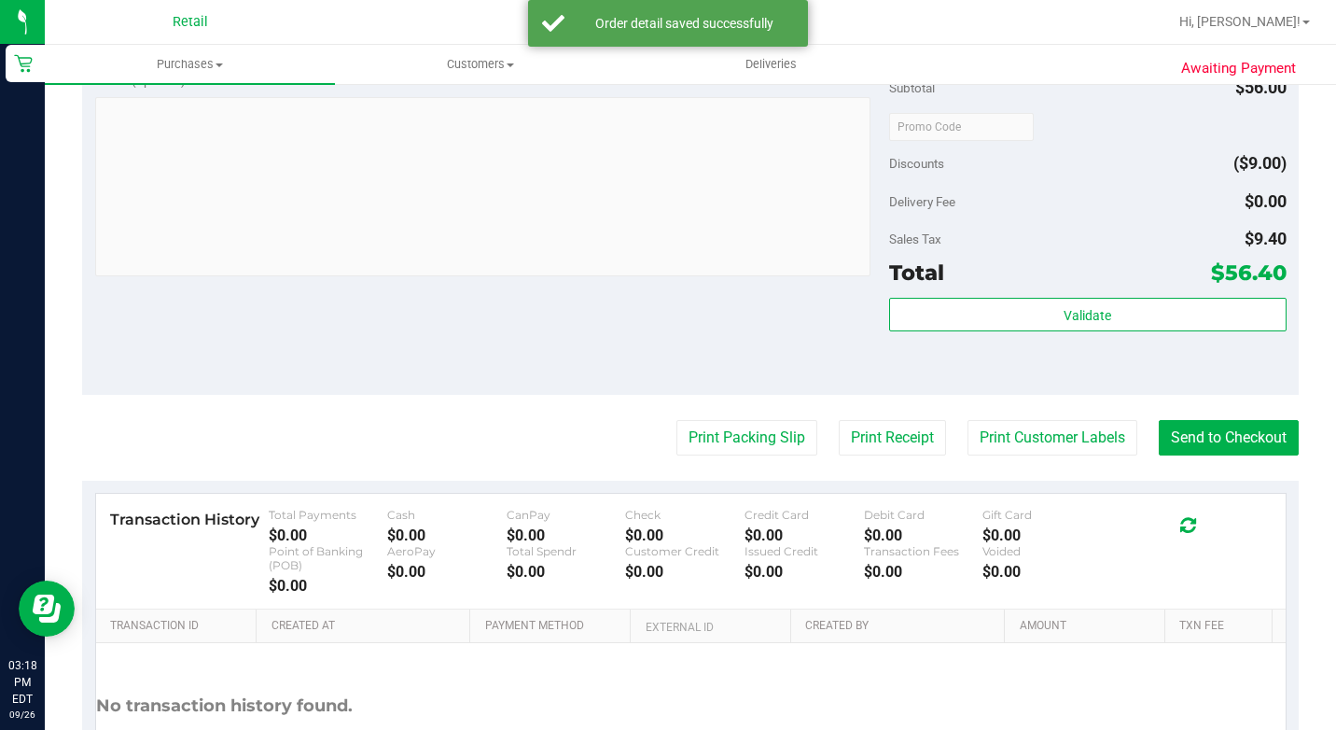
scroll to position [933, 0]
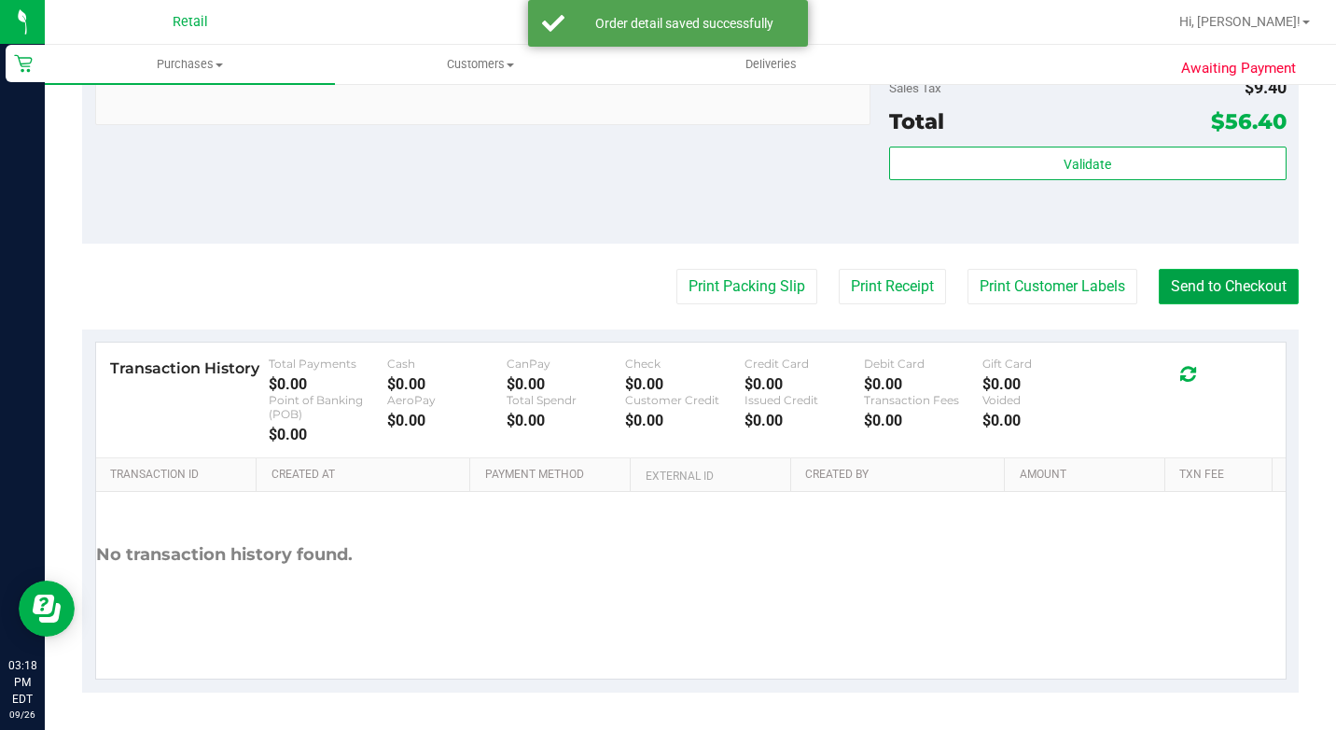
click at [1199, 304] on button "Send to Checkout" at bounding box center [1229, 286] width 140 height 35
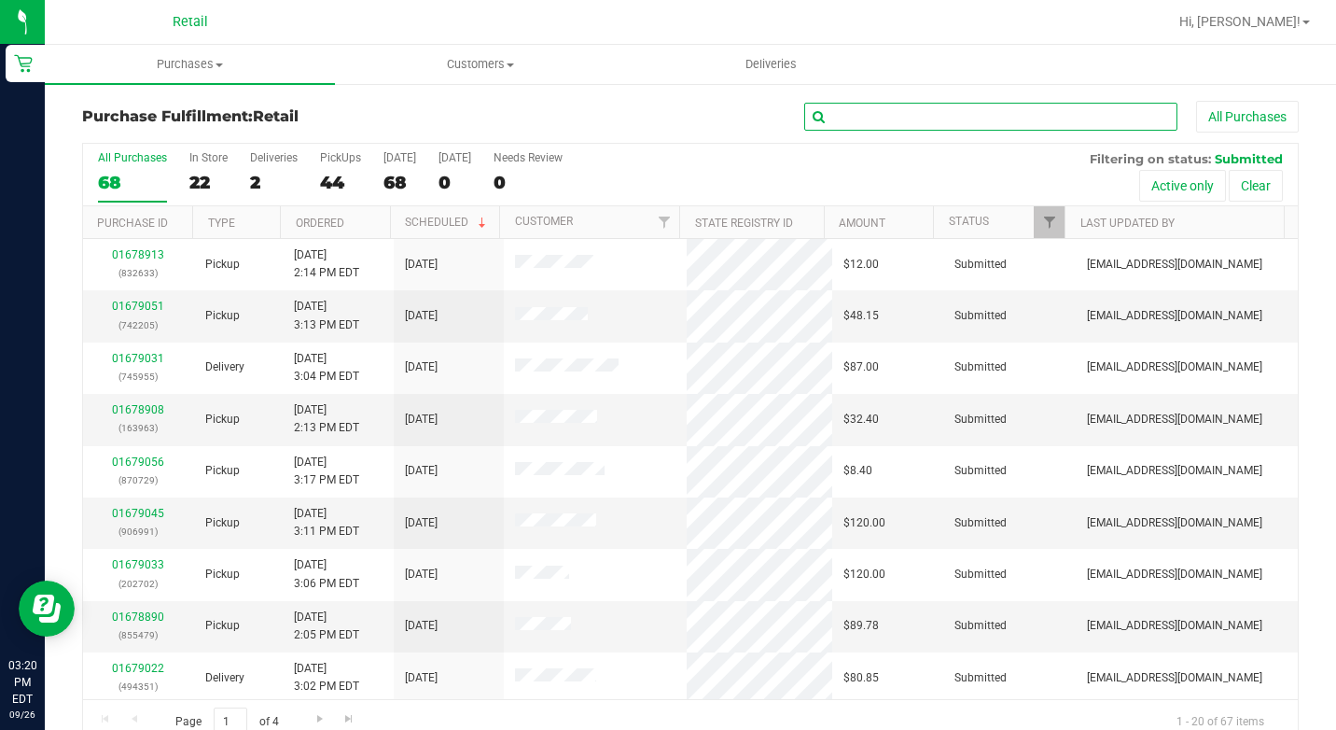
click at [928, 117] on input "text" at bounding box center [990, 117] width 373 height 28
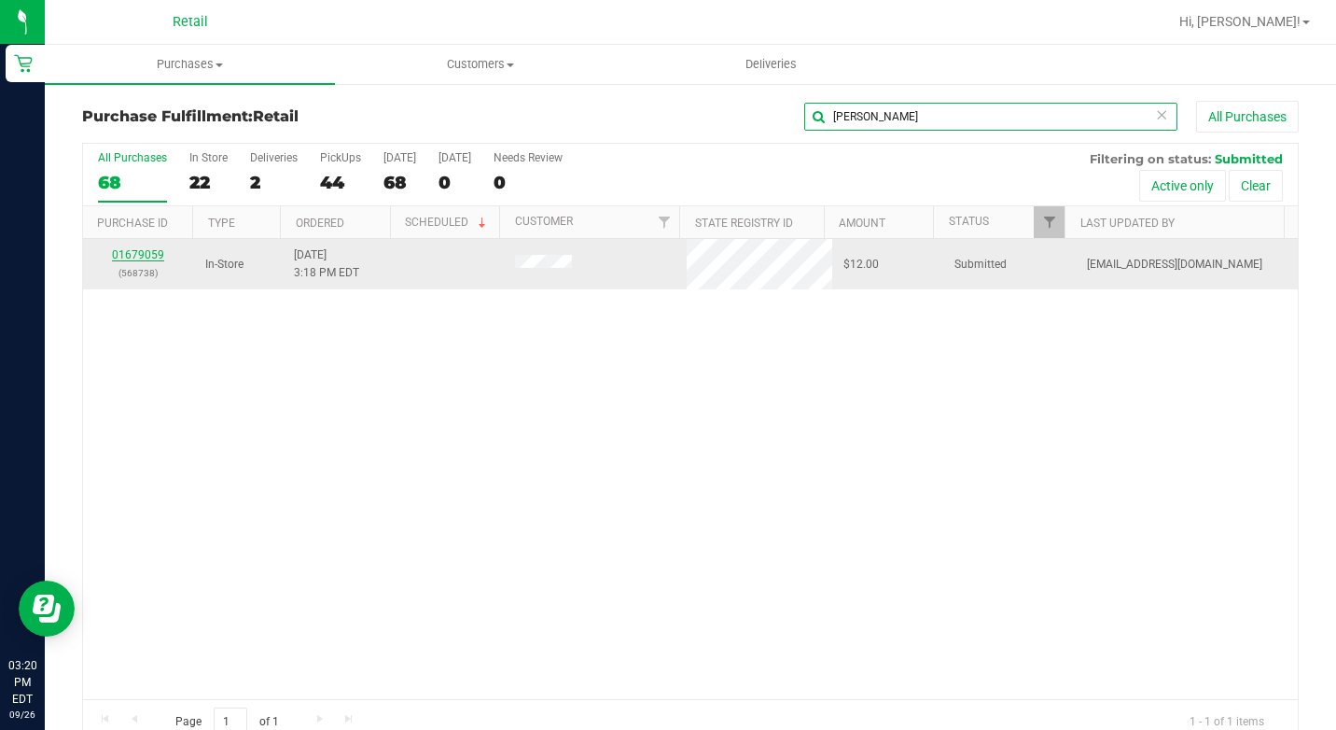
type input "[PERSON_NAME]"
click at [142, 256] on link "01679059" at bounding box center [138, 254] width 52 height 13
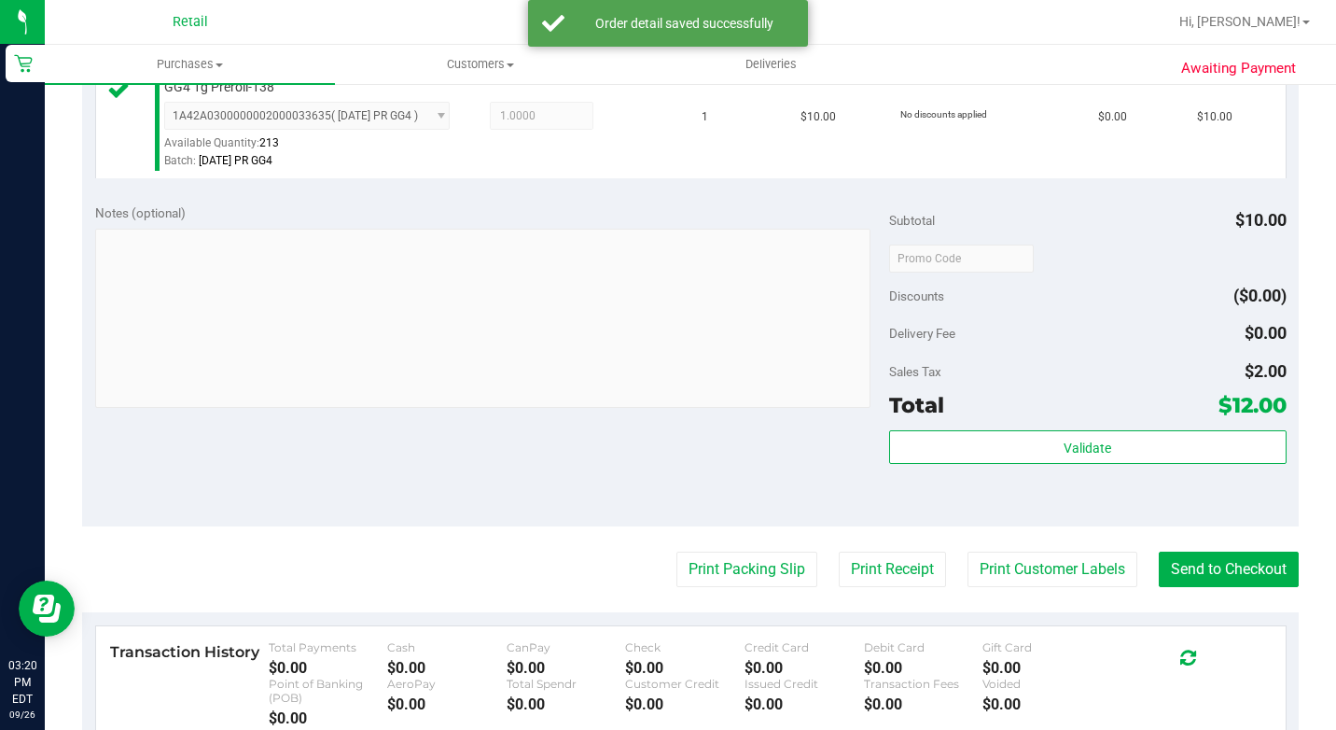
scroll to position [560, 0]
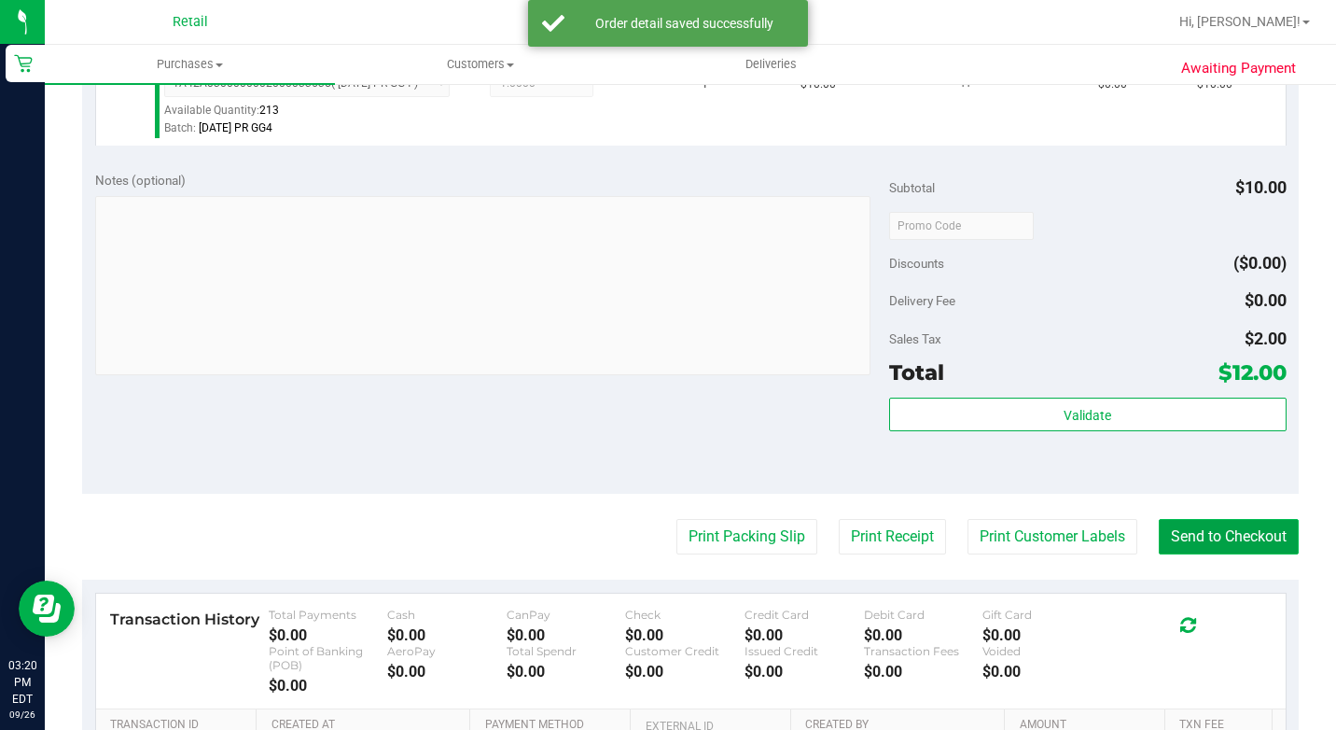
click at [1219, 554] on button "Send to Checkout" at bounding box center [1229, 536] width 140 height 35
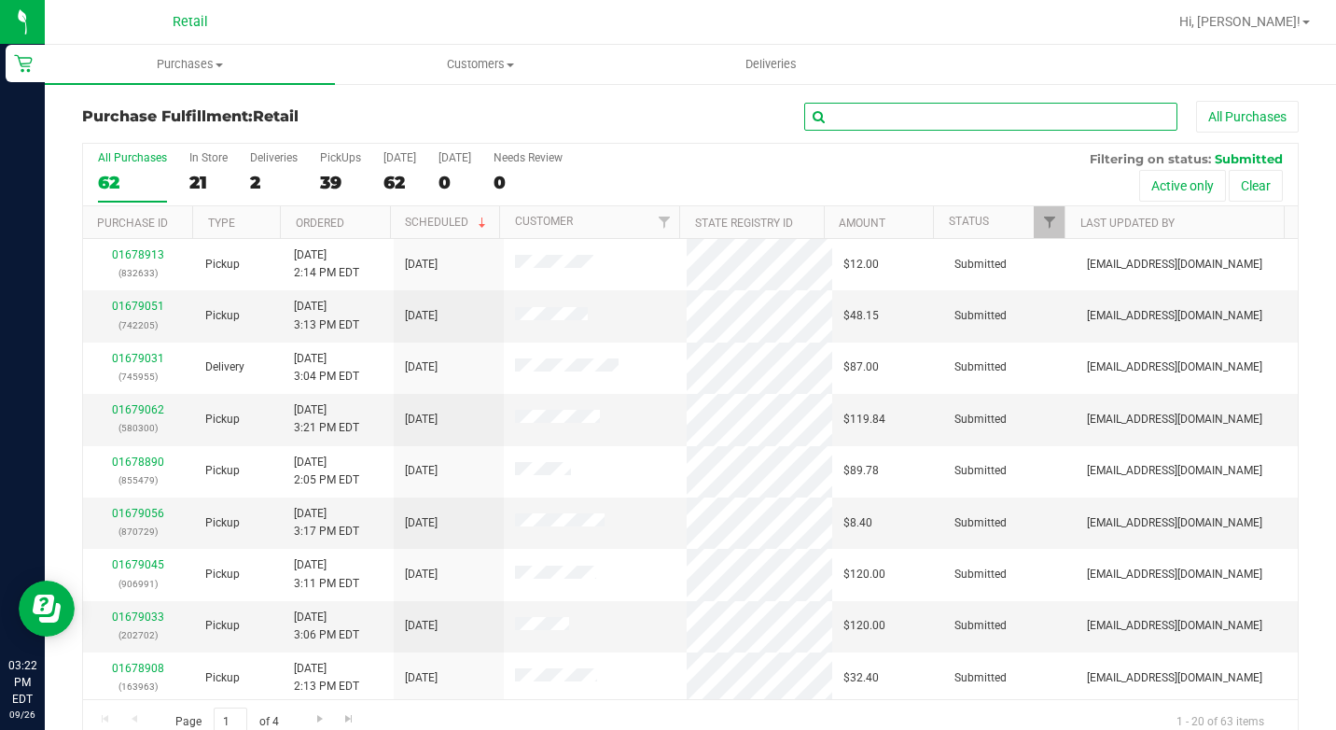
click at [871, 107] on input "text" at bounding box center [990, 117] width 373 height 28
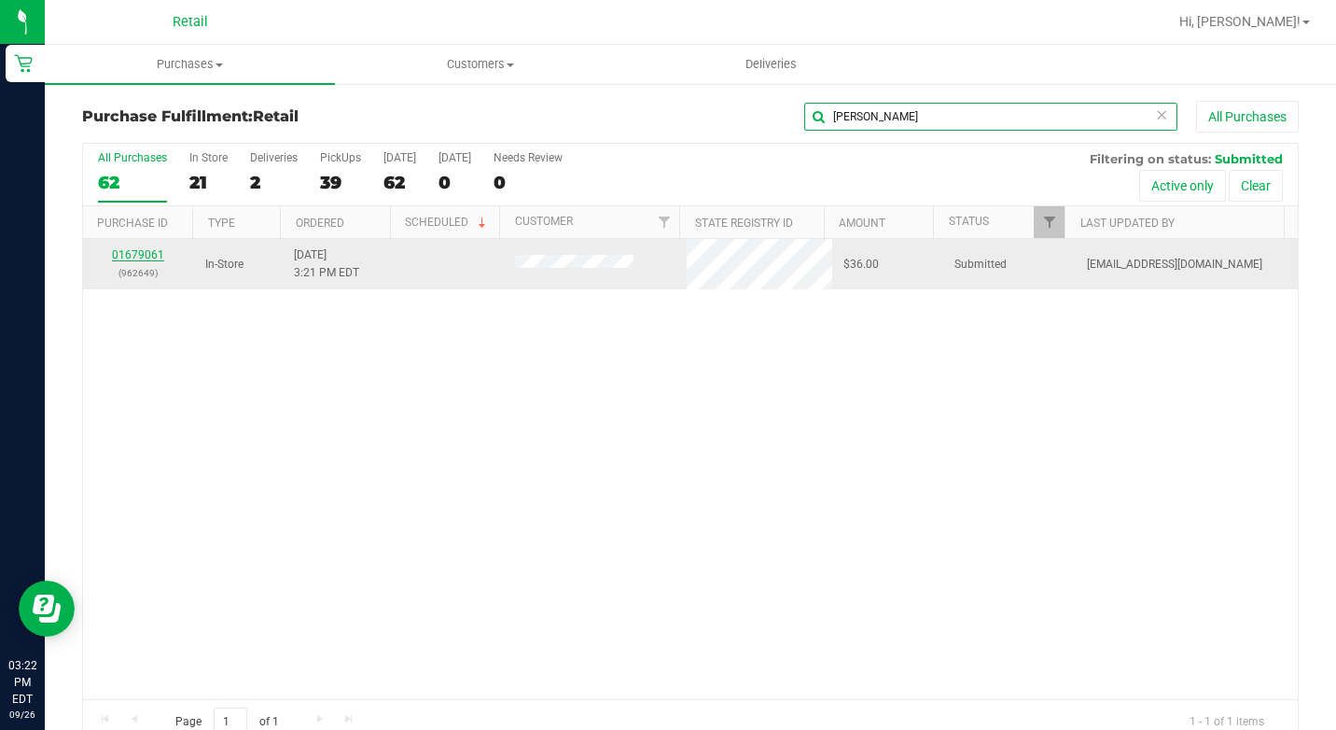
type input "[PERSON_NAME]"
click at [144, 257] on link "01679061" at bounding box center [138, 254] width 52 height 13
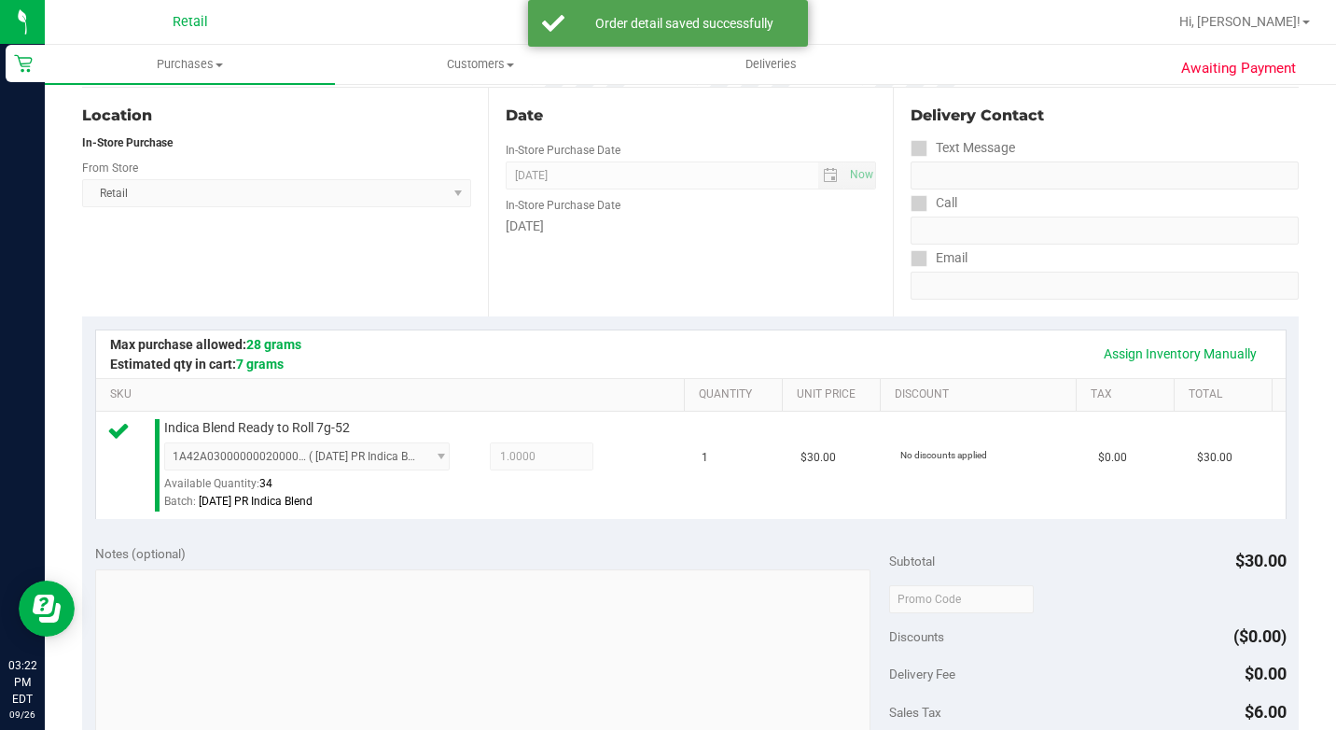
scroll to position [560, 0]
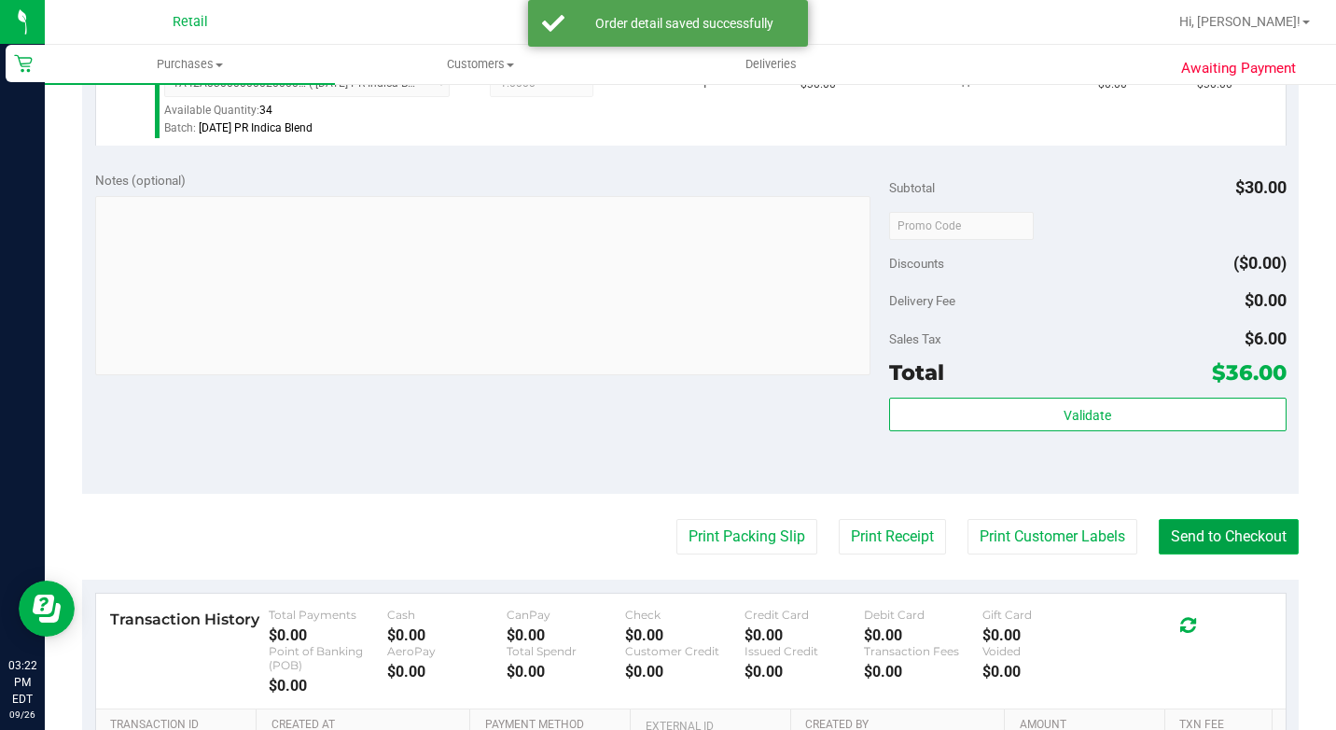
click at [1176, 554] on button "Send to Checkout" at bounding box center [1229, 536] width 140 height 35
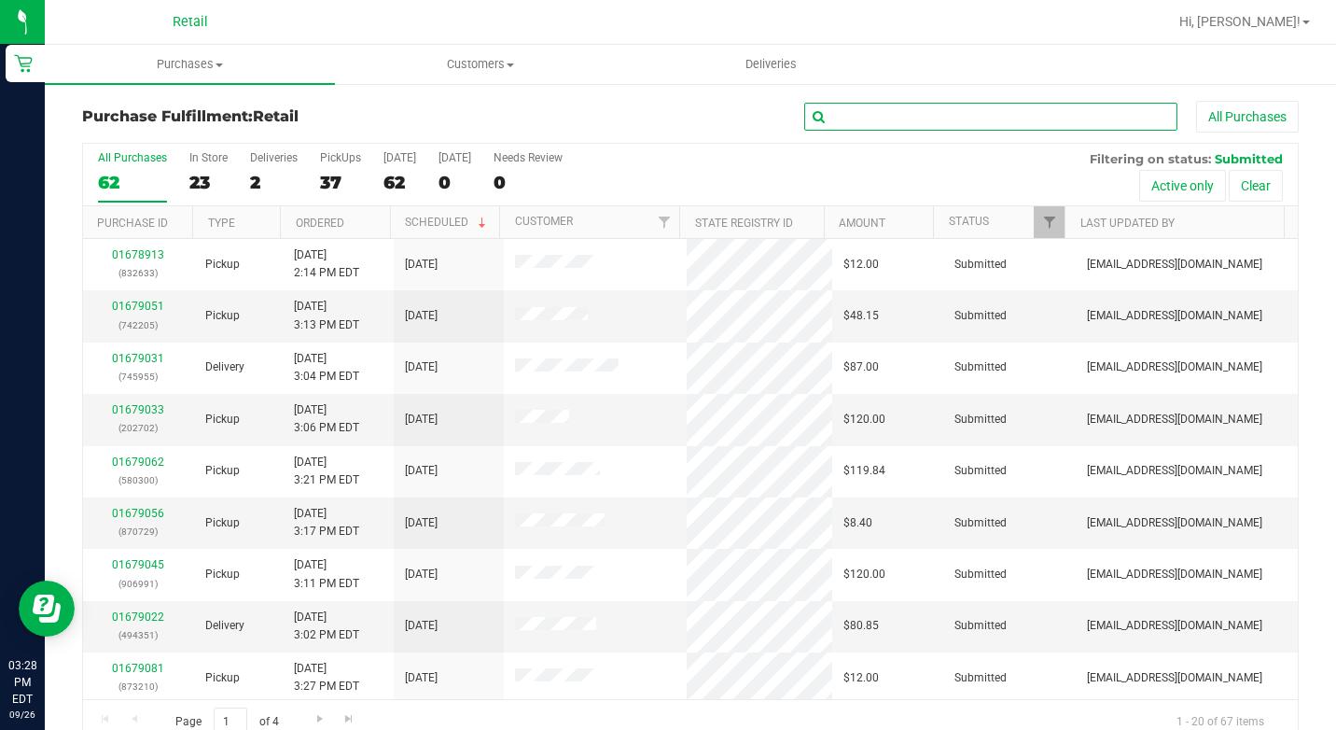
click at [888, 118] on input "text" at bounding box center [990, 117] width 373 height 28
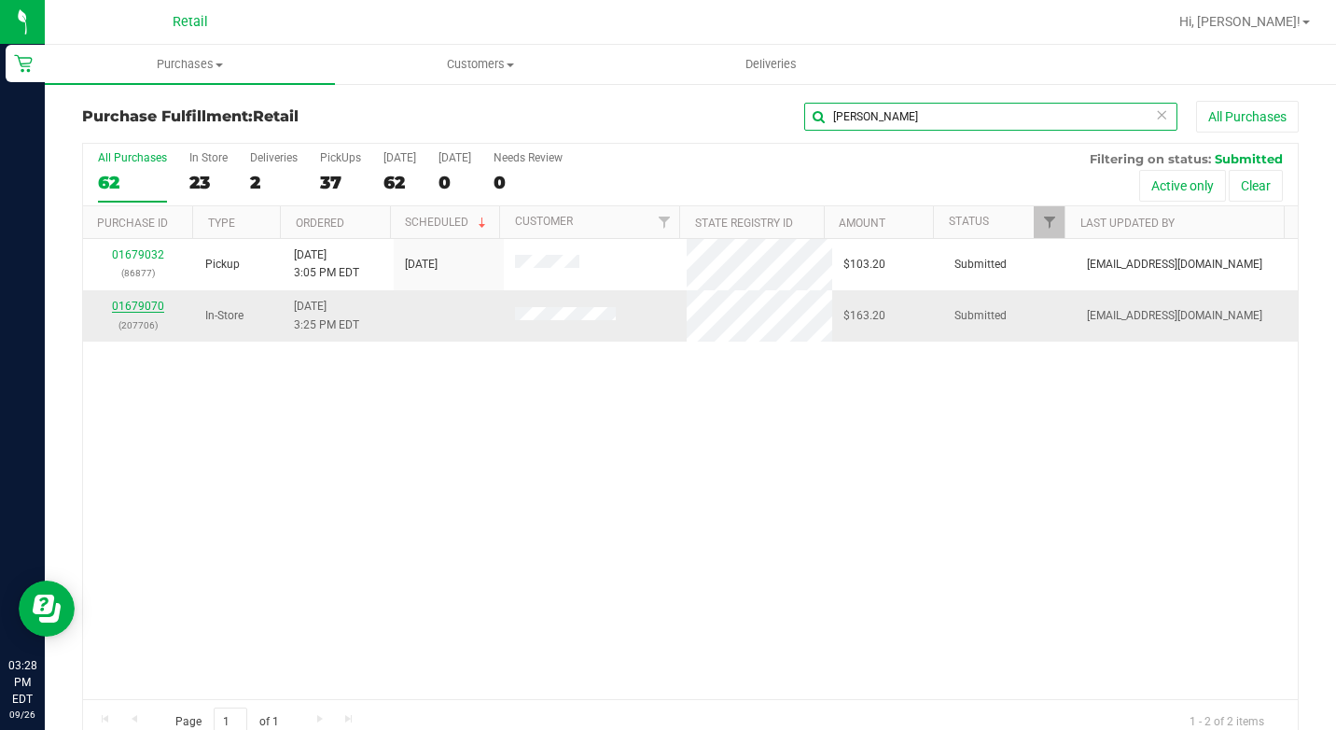
type input "[PERSON_NAME]"
click at [145, 303] on link "01679070" at bounding box center [138, 306] width 52 height 13
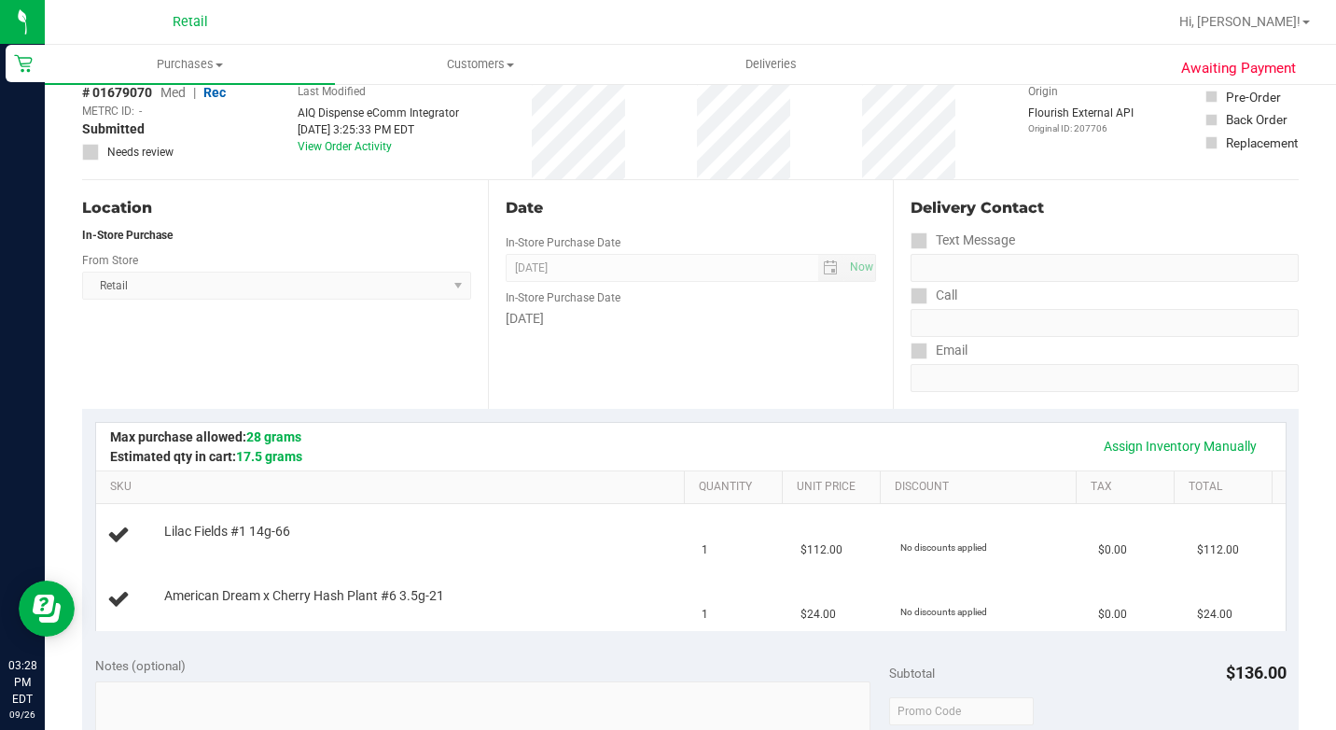
scroll to position [280, 0]
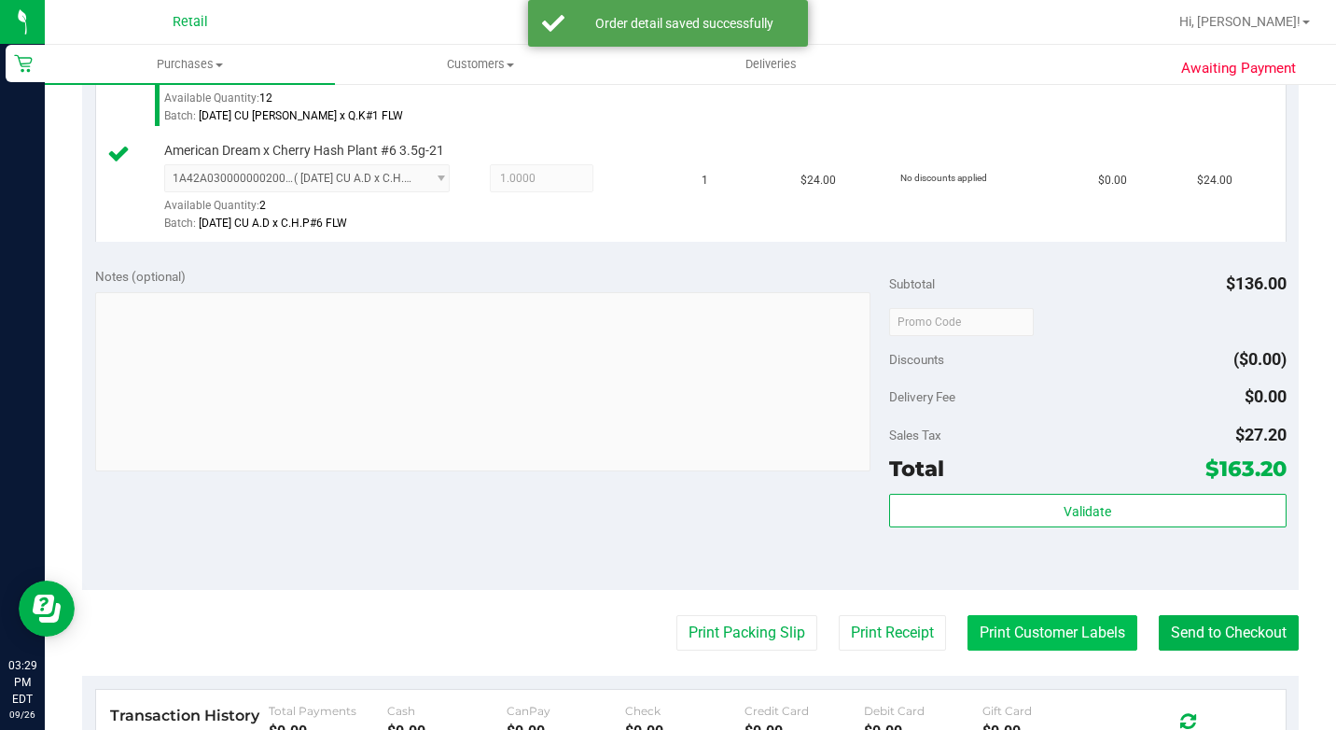
scroll to position [747, 0]
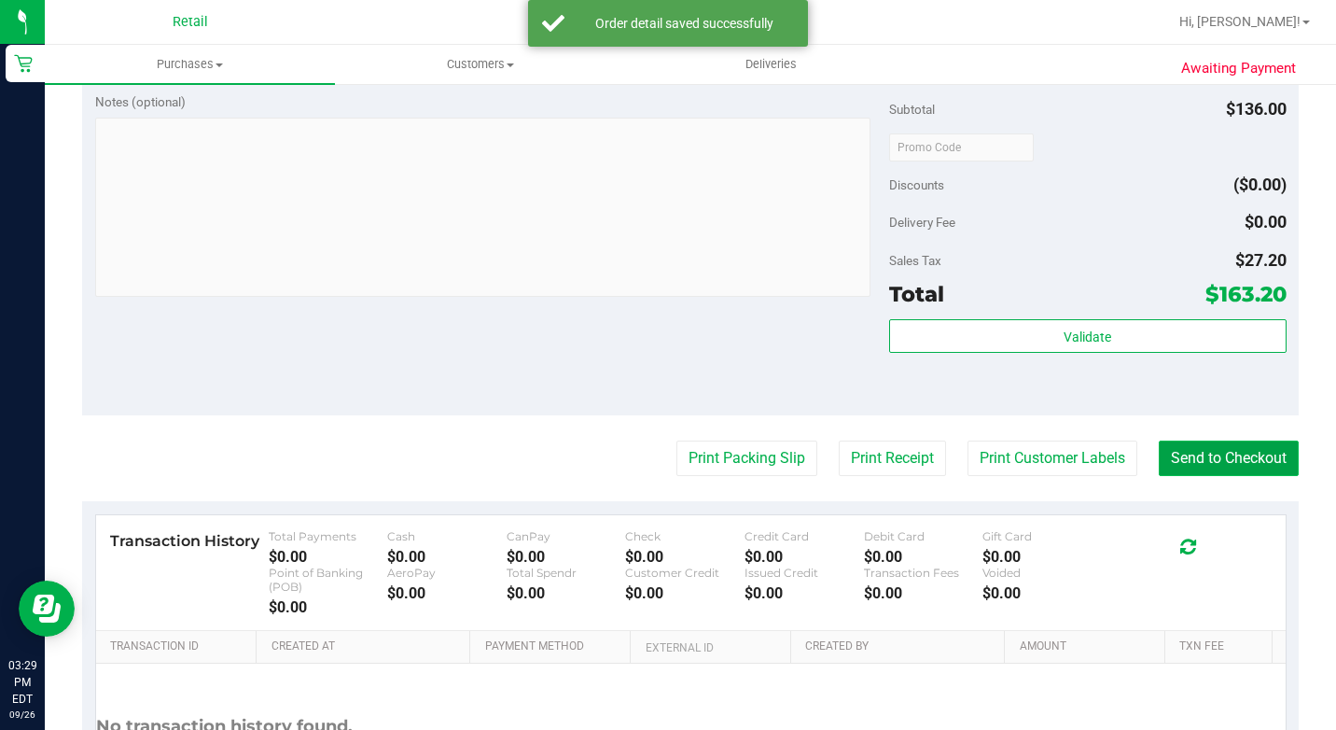
click at [1167, 476] on button "Send to Checkout" at bounding box center [1229, 457] width 140 height 35
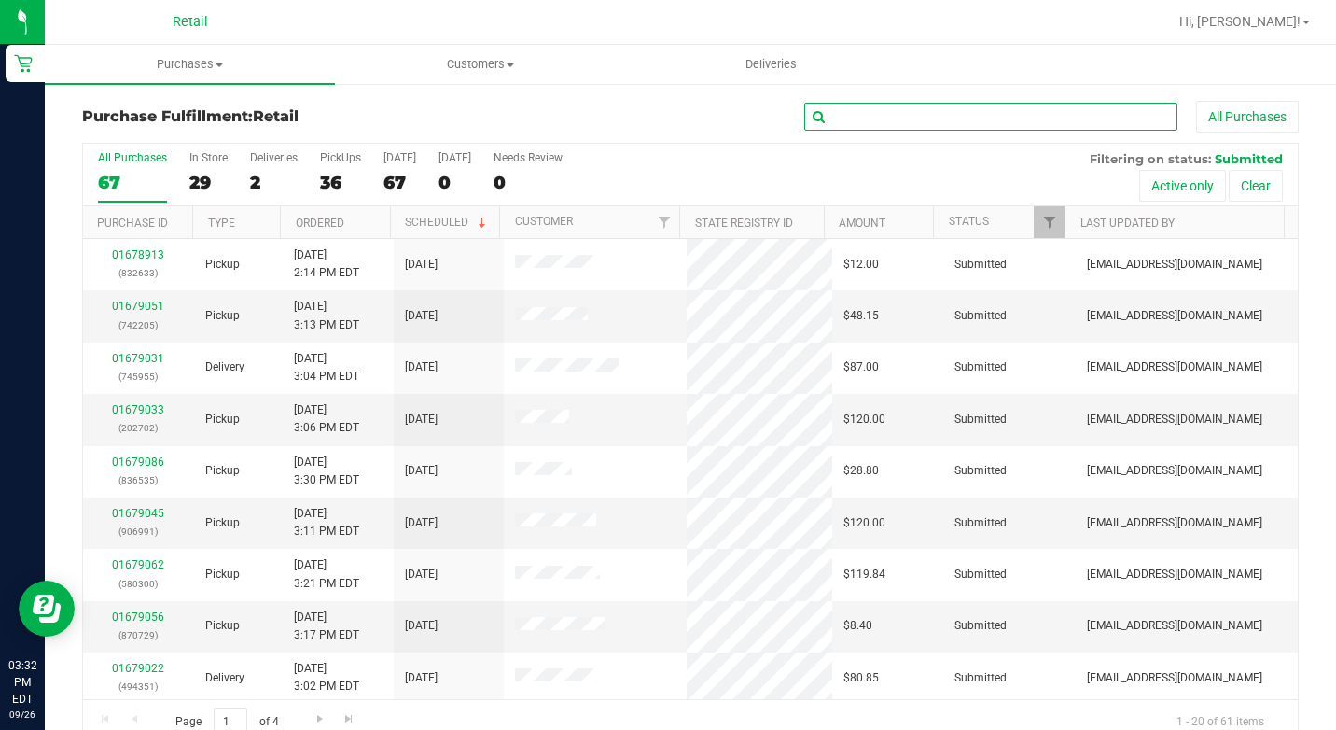
click at [960, 123] on input "text" at bounding box center [990, 117] width 373 height 28
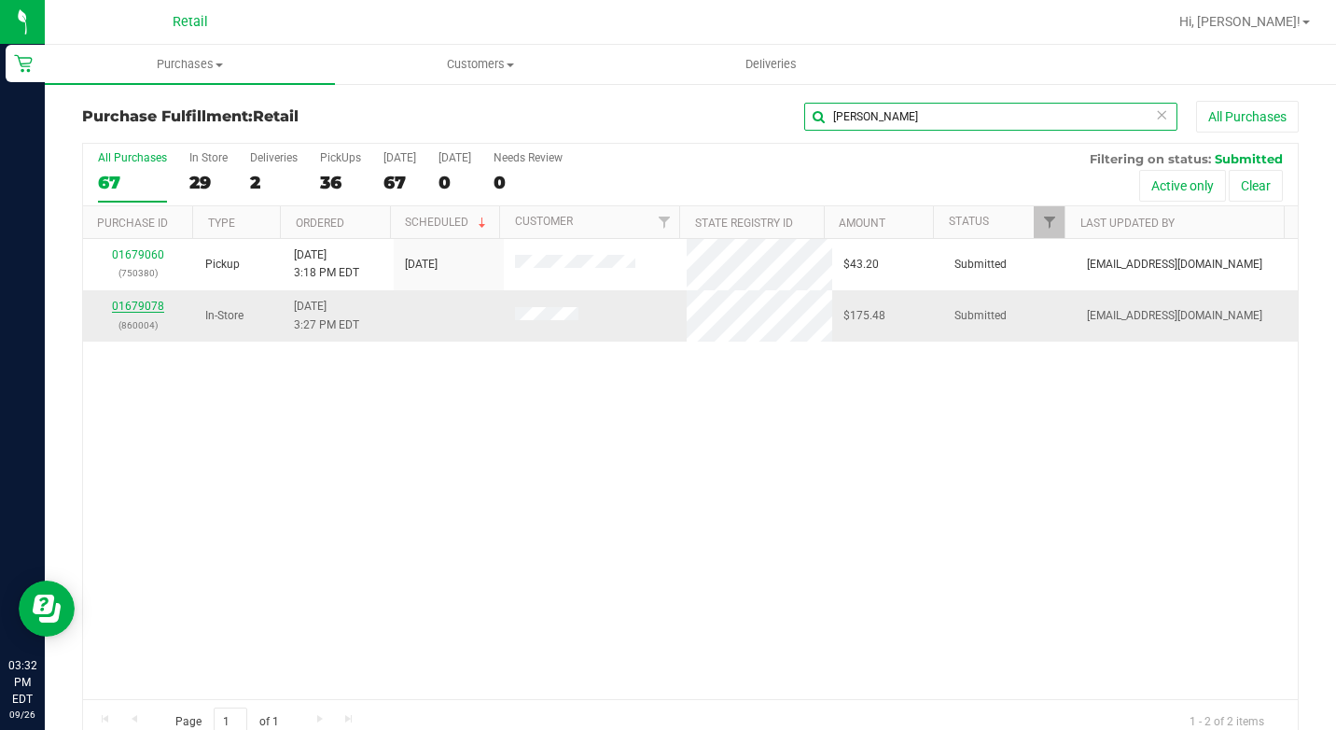
type input "[PERSON_NAME]"
click at [149, 304] on link "01679078" at bounding box center [138, 306] width 52 height 13
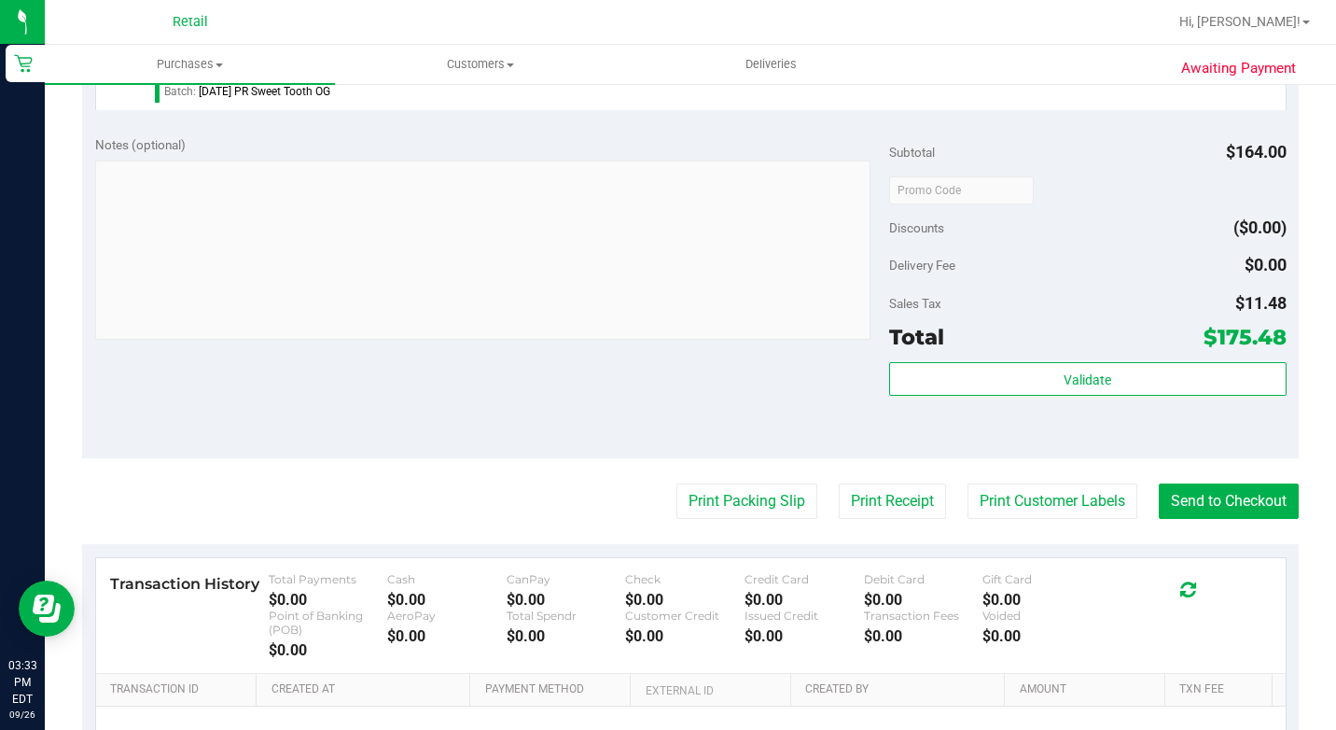
scroll to position [1120, 0]
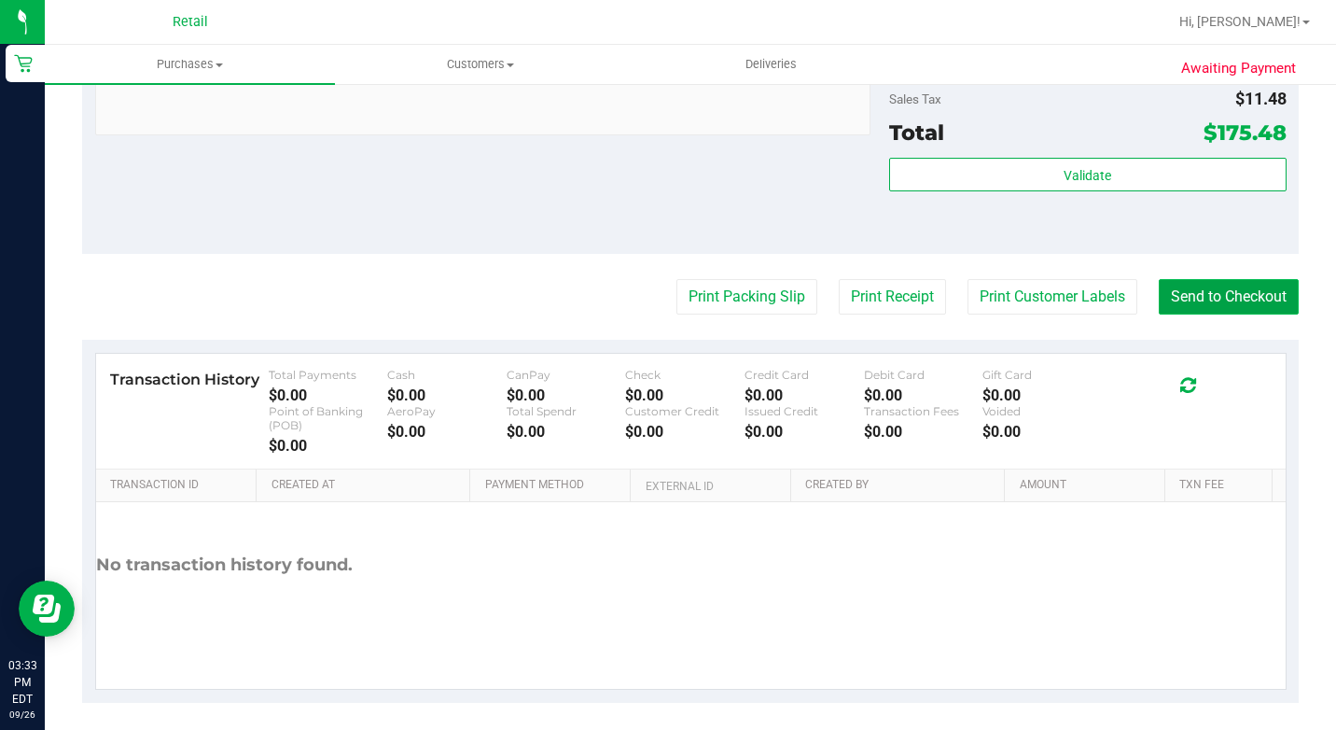
click at [1159, 314] on button "Send to Checkout" at bounding box center [1229, 296] width 140 height 35
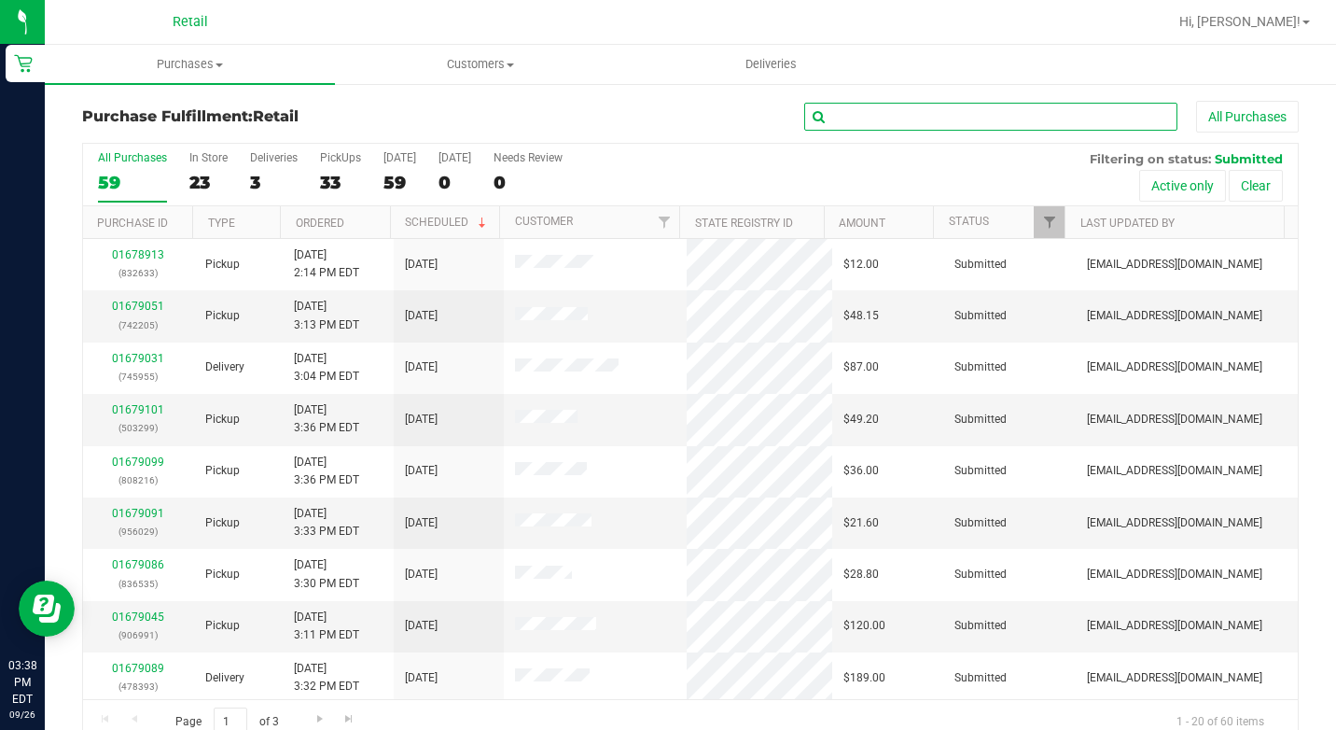
click at [839, 106] on input "text" at bounding box center [990, 117] width 373 height 28
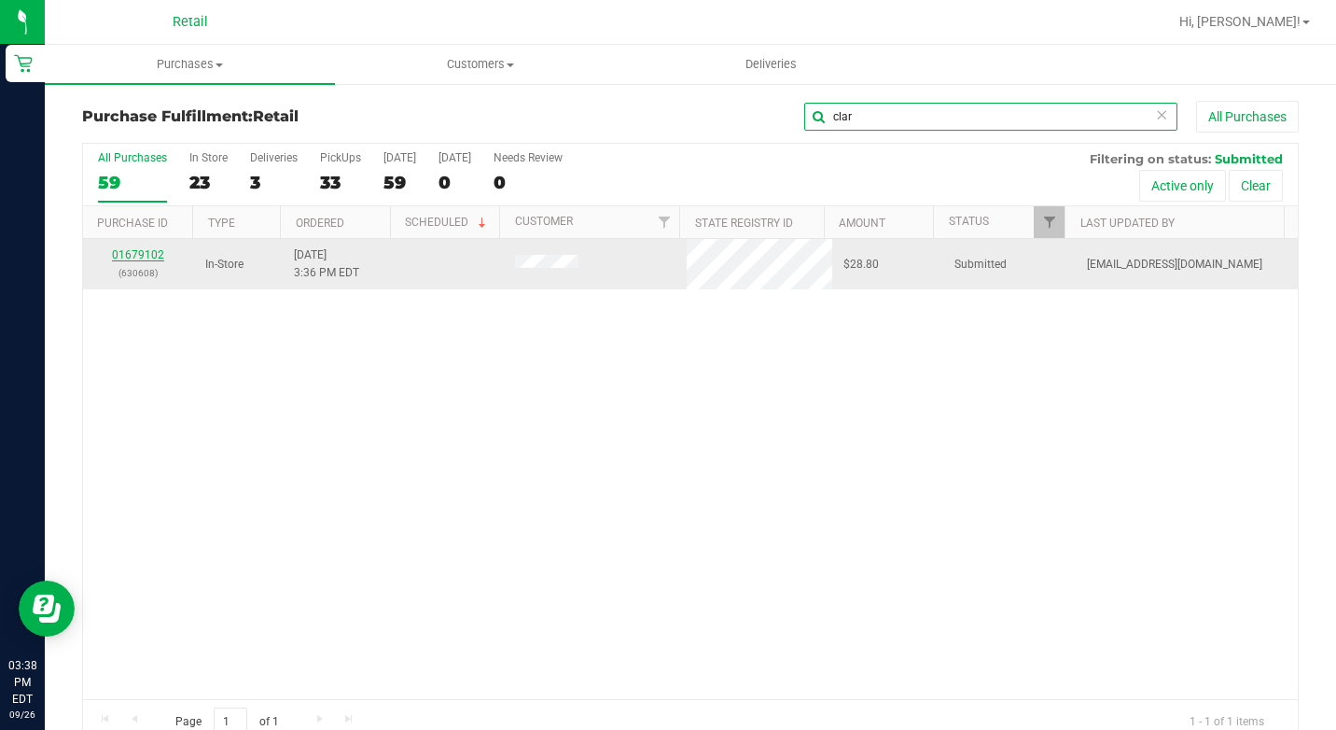
type input "clar"
click at [142, 259] on link "01679102" at bounding box center [138, 254] width 52 height 13
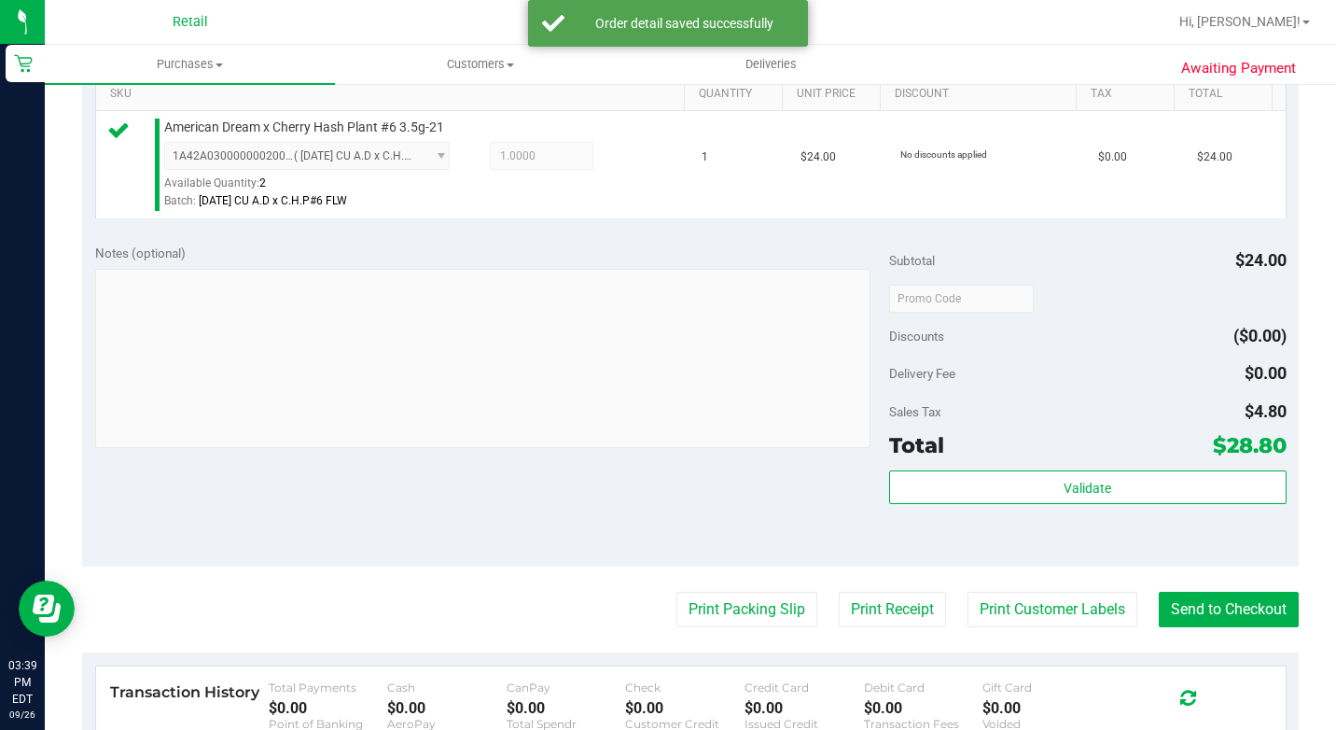
scroll to position [560, 0]
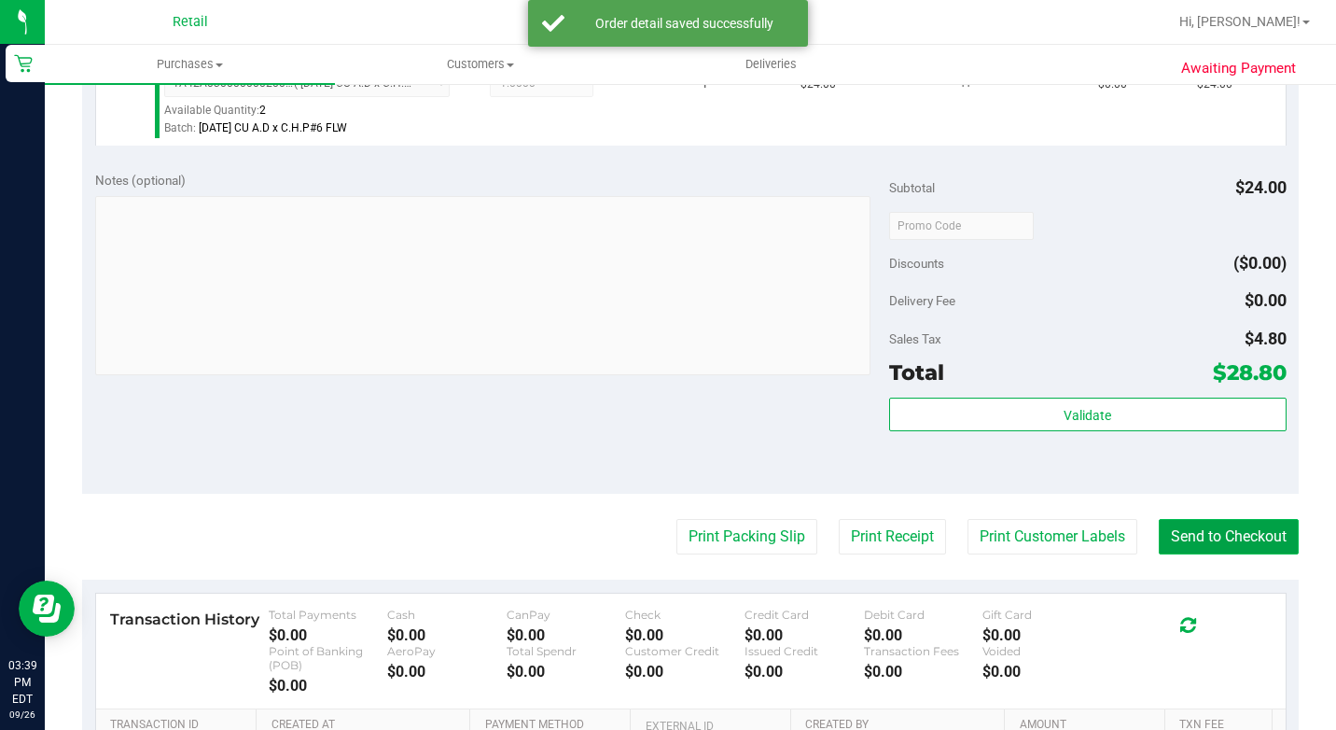
click at [1264, 552] on button "Send to Checkout" at bounding box center [1229, 536] width 140 height 35
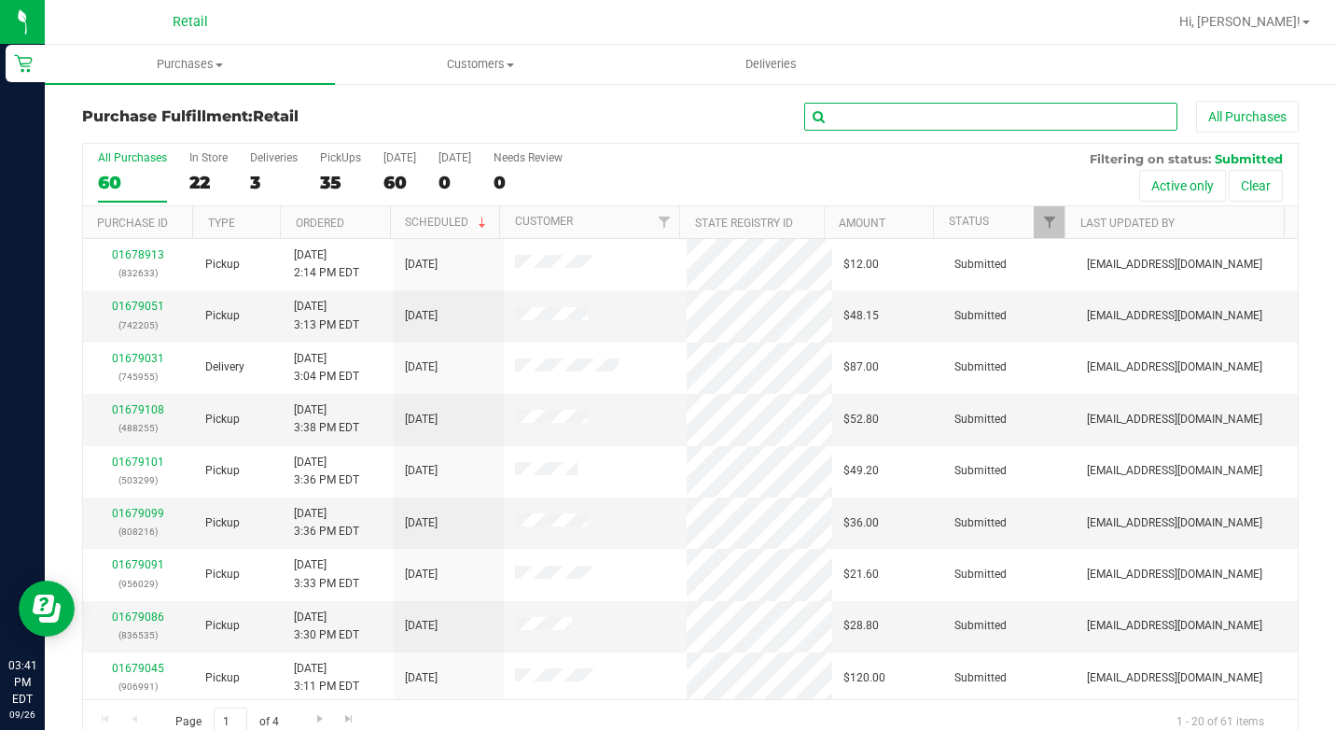
click at [888, 120] on input "text" at bounding box center [990, 117] width 373 height 28
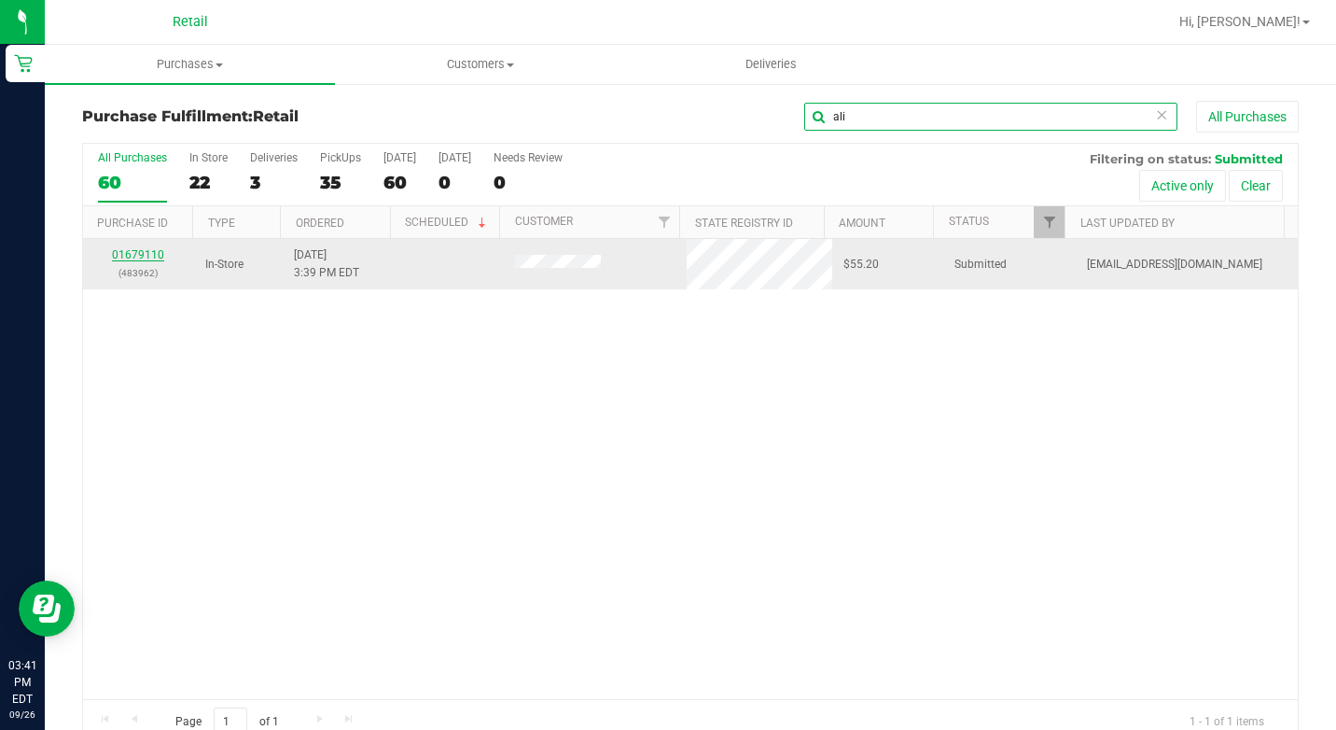
type input "ali"
click at [148, 252] on link "01679110" at bounding box center [138, 254] width 52 height 13
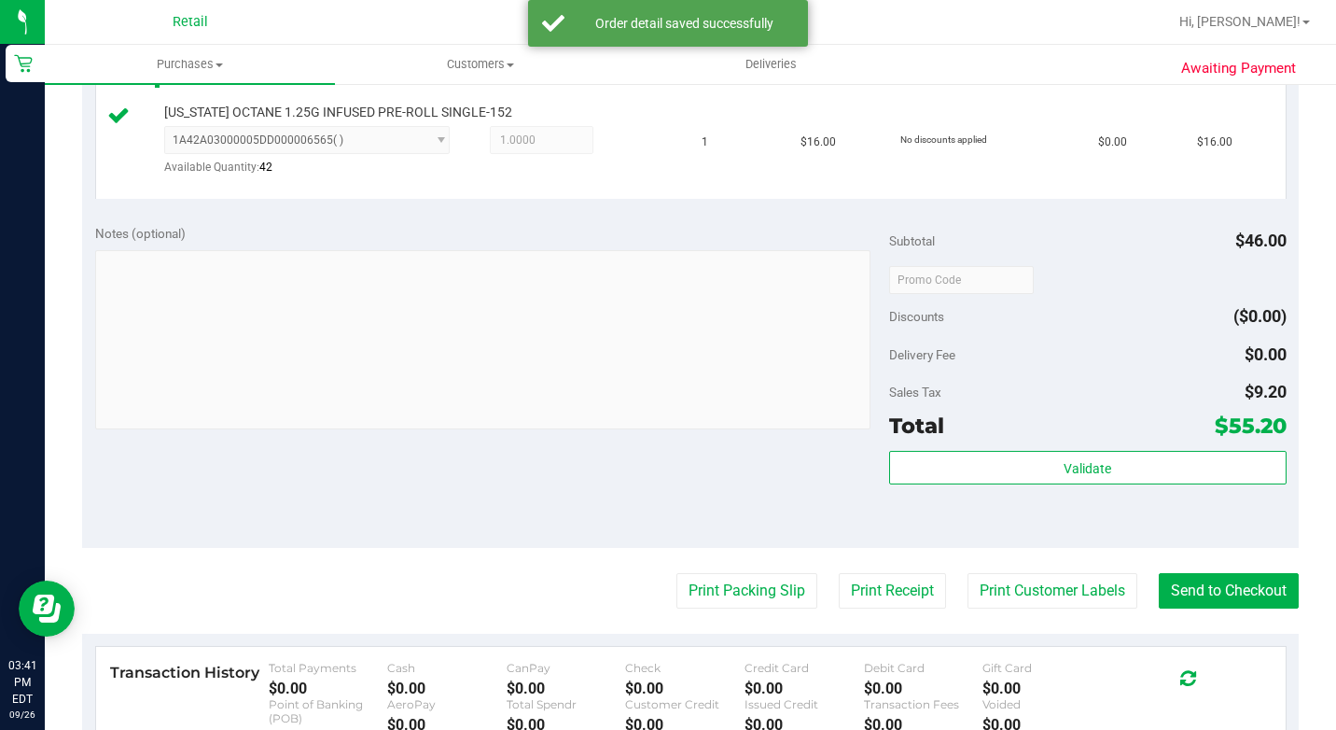
scroll to position [747, 0]
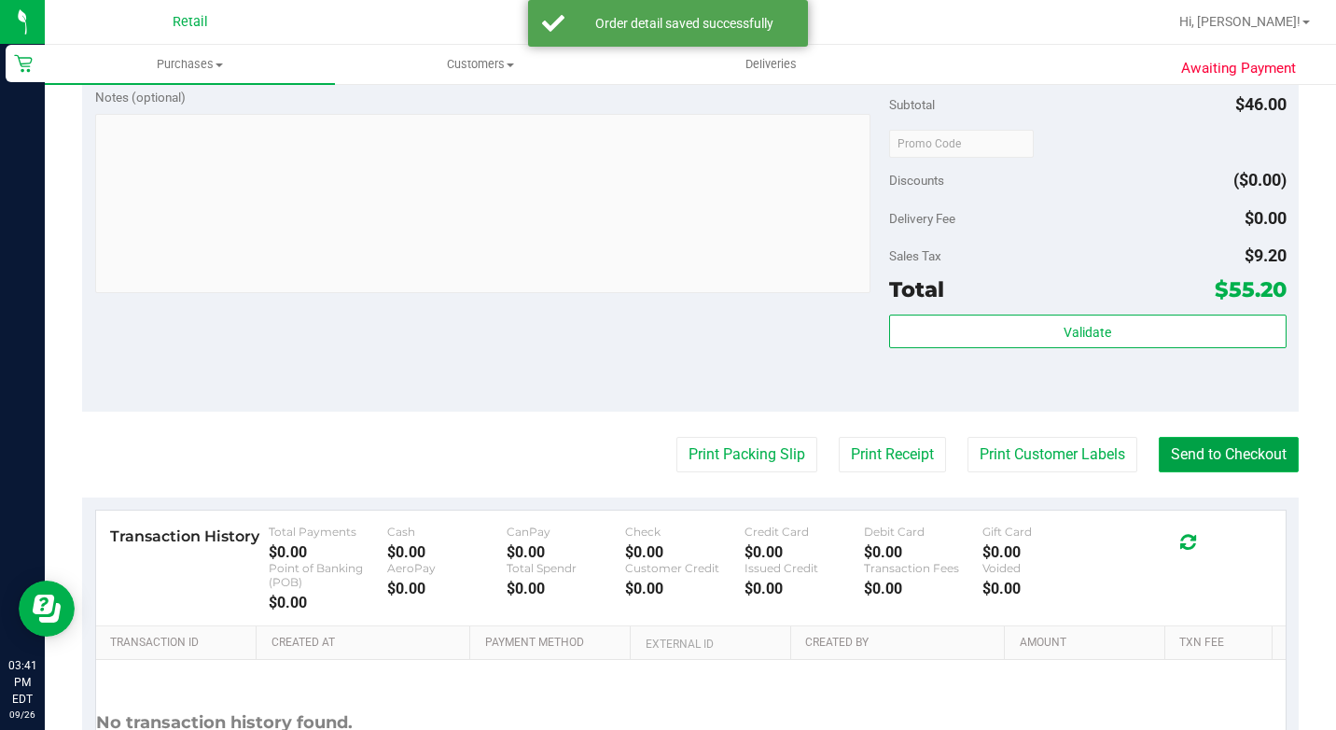
click at [1228, 472] on button "Send to Checkout" at bounding box center [1229, 454] width 140 height 35
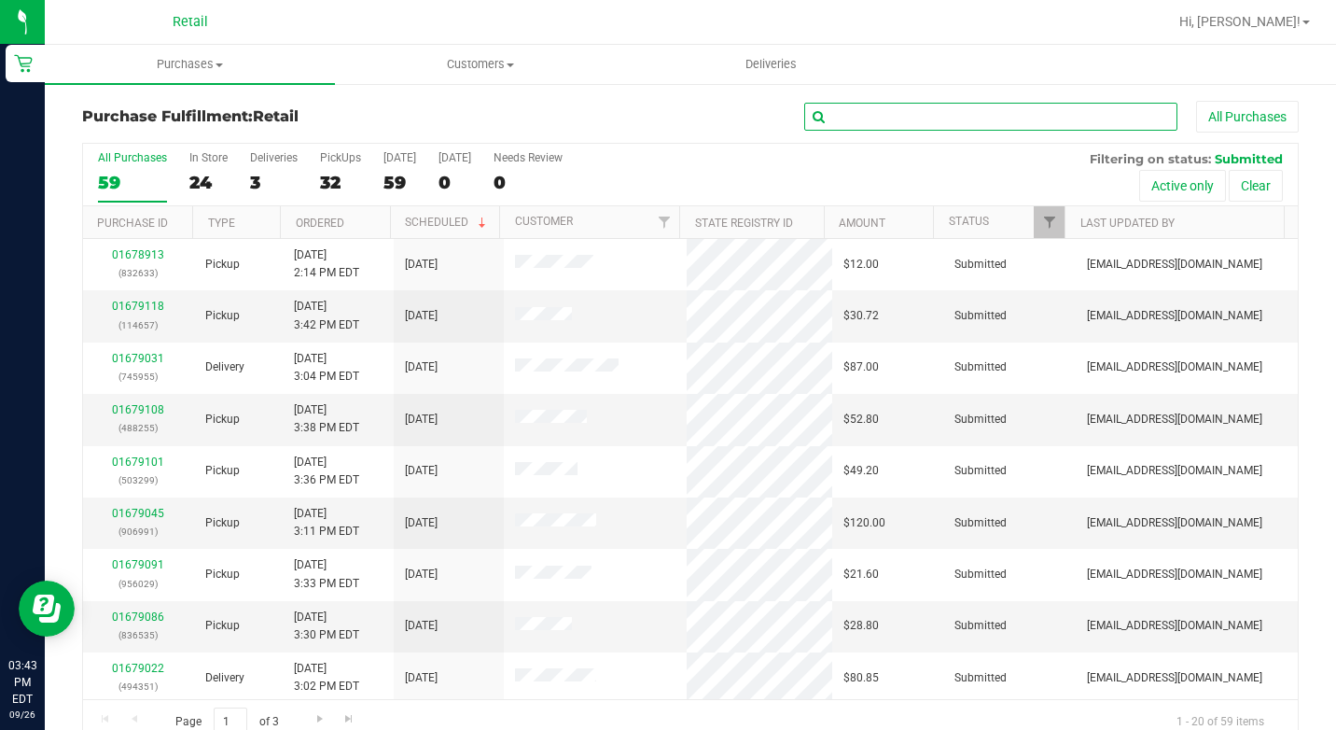
click at [952, 107] on input "text" at bounding box center [990, 117] width 373 height 28
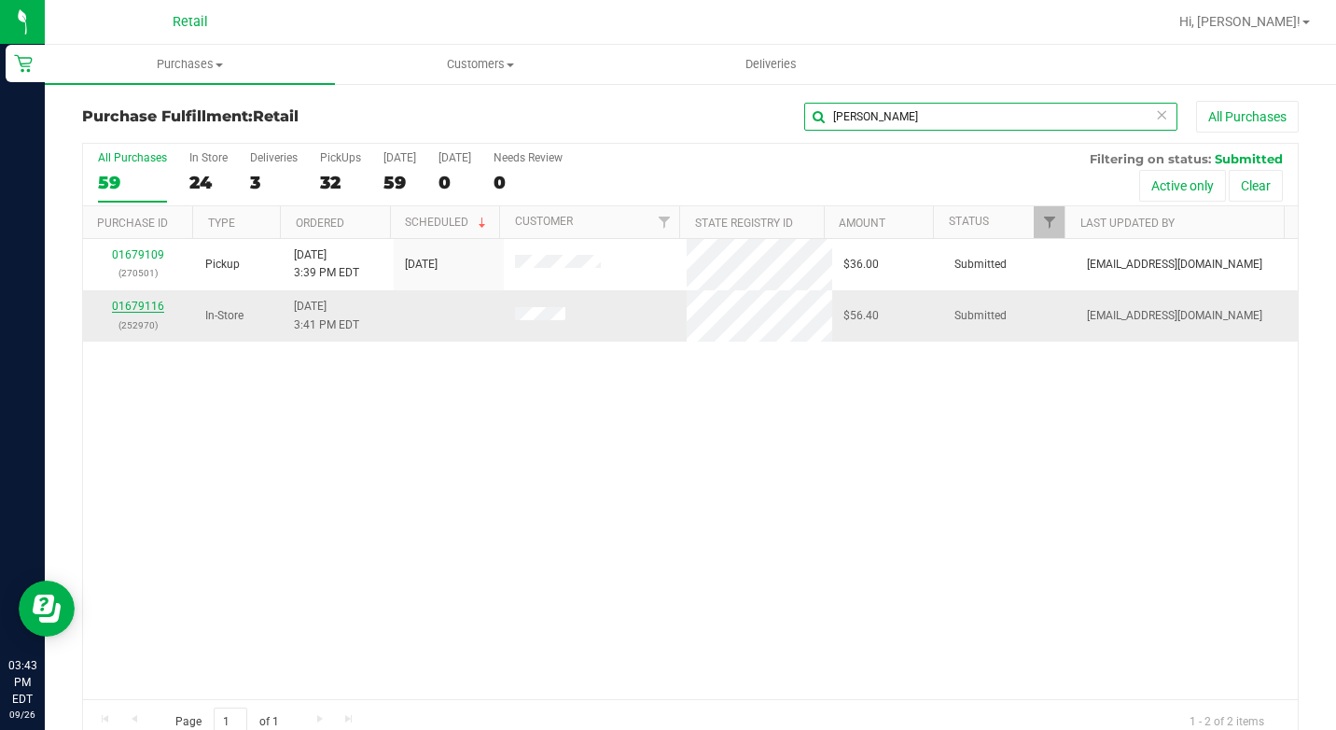
type input "jos"
click at [148, 306] on link "01679116" at bounding box center [138, 306] width 52 height 13
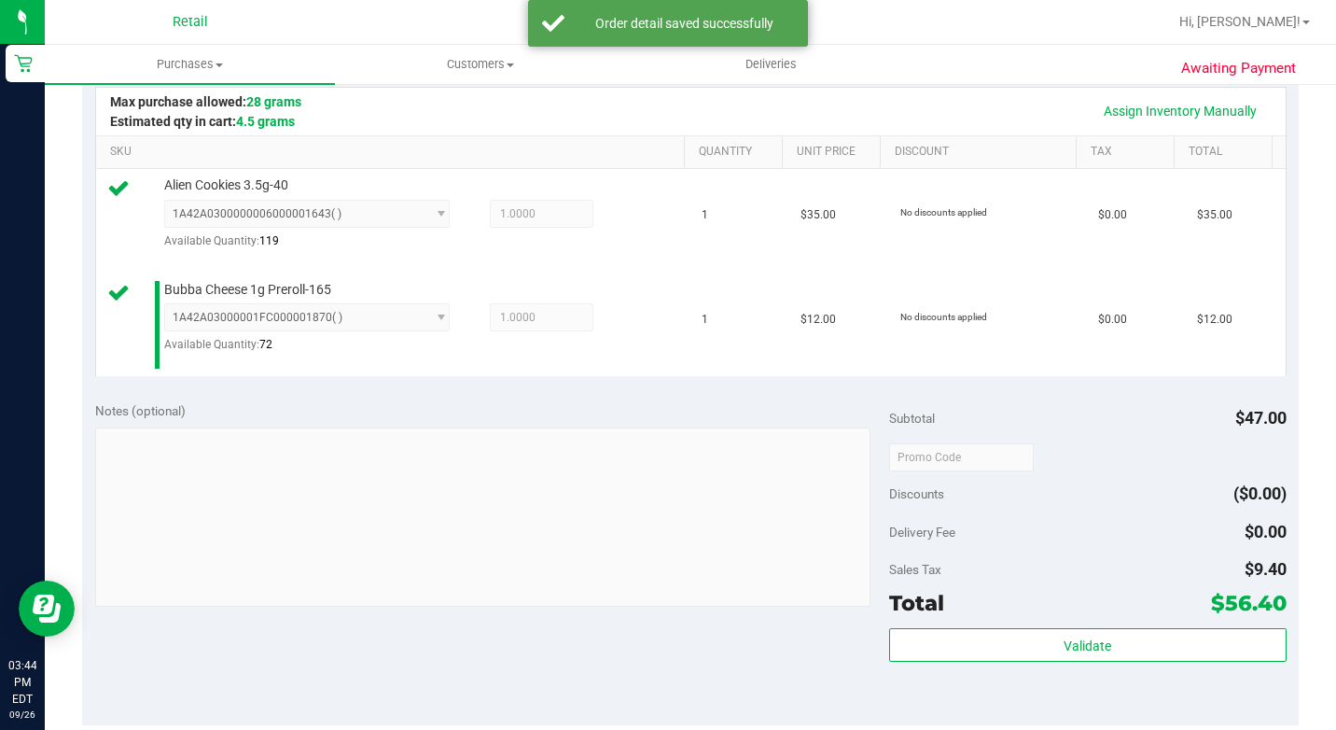
scroll to position [560, 0]
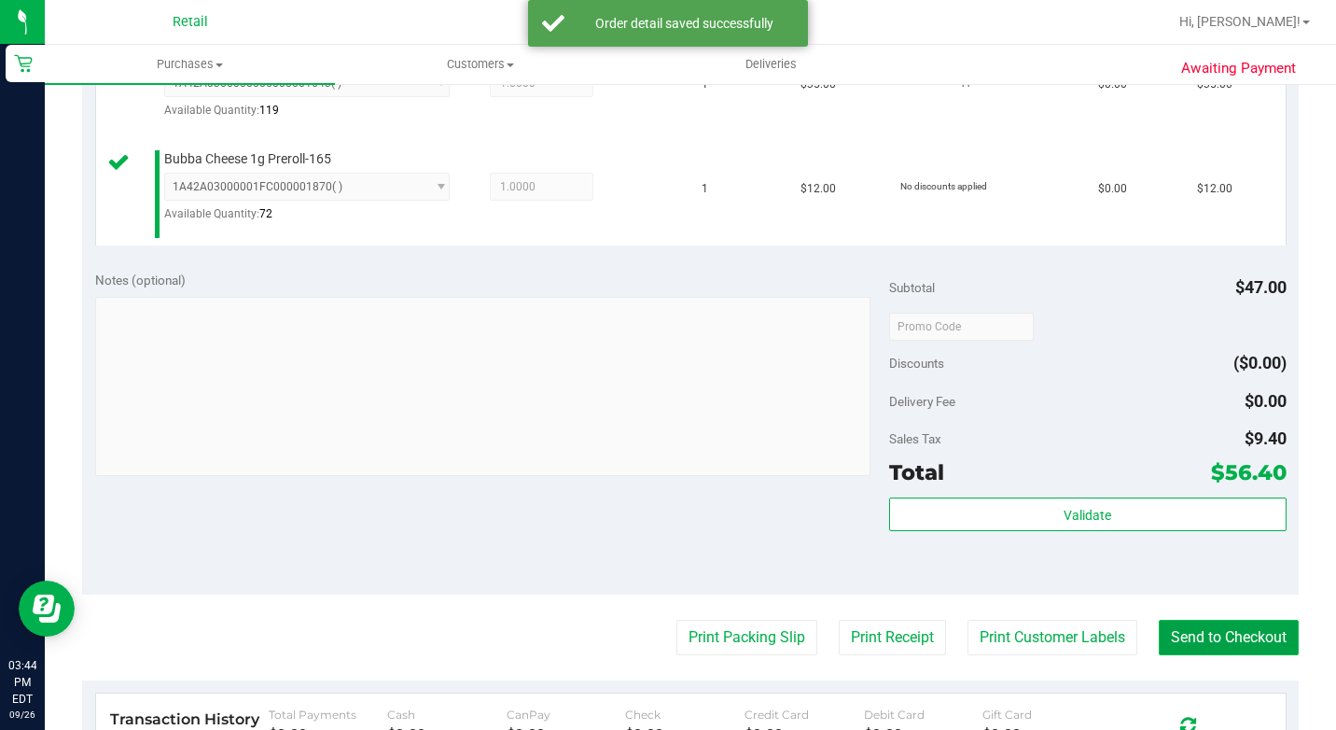
drag, startPoint x: 1212, startPoint y: 678, endPoint x: 1206, endPoint y: 670, distance: 10.6
click at [1214, 655] on button "Send to Checkout" at bounding box center [1229, 637] width 140 height 35
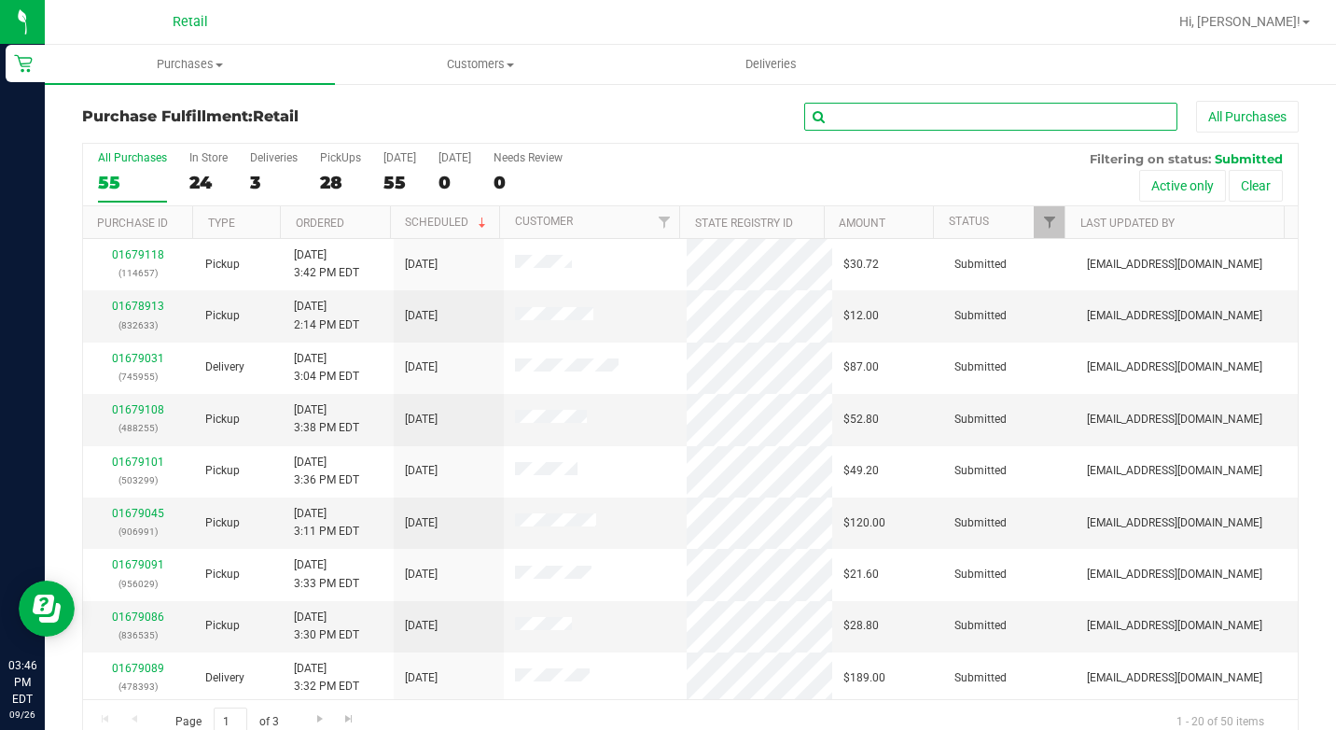
click at [896, 116] on input "text" at bounding box center [990, 117] width 373 height 28
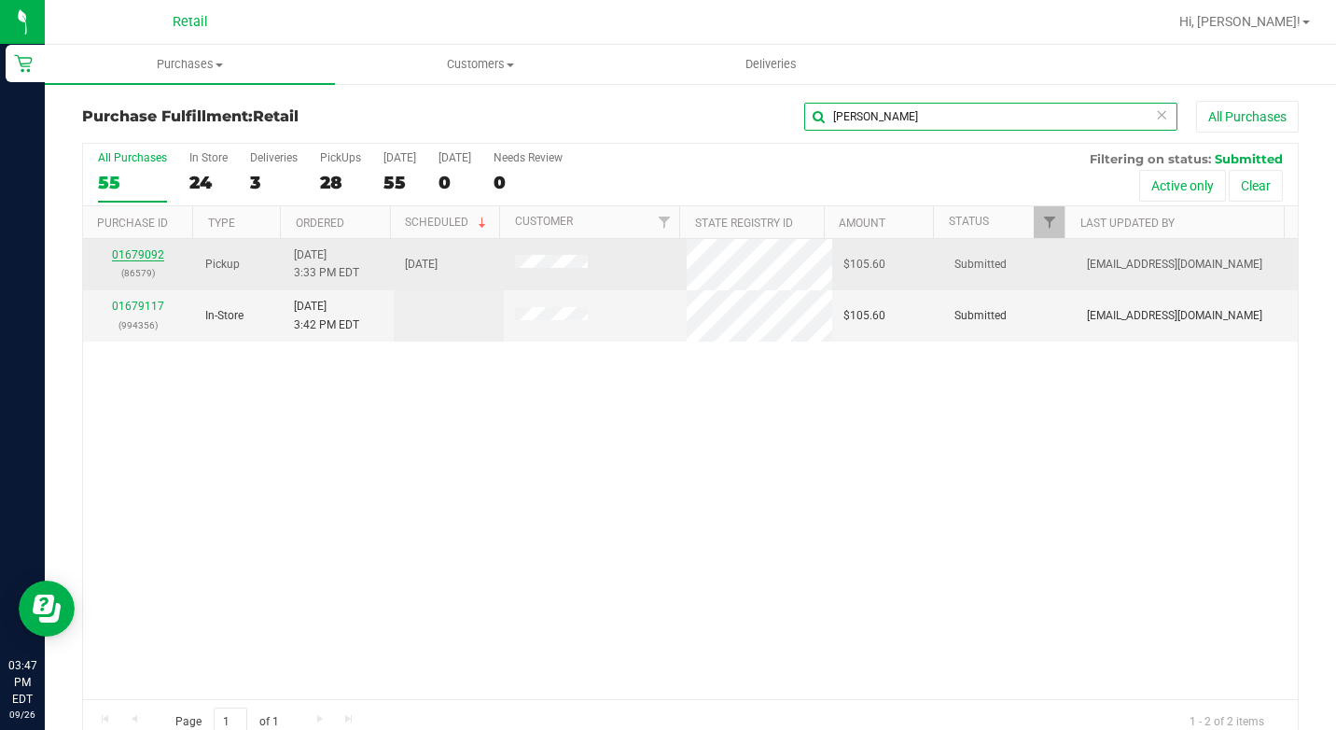
type input "brian"
click at [145, 258] on link "01679092" at bounding box center [138, 254] width 52 height 13
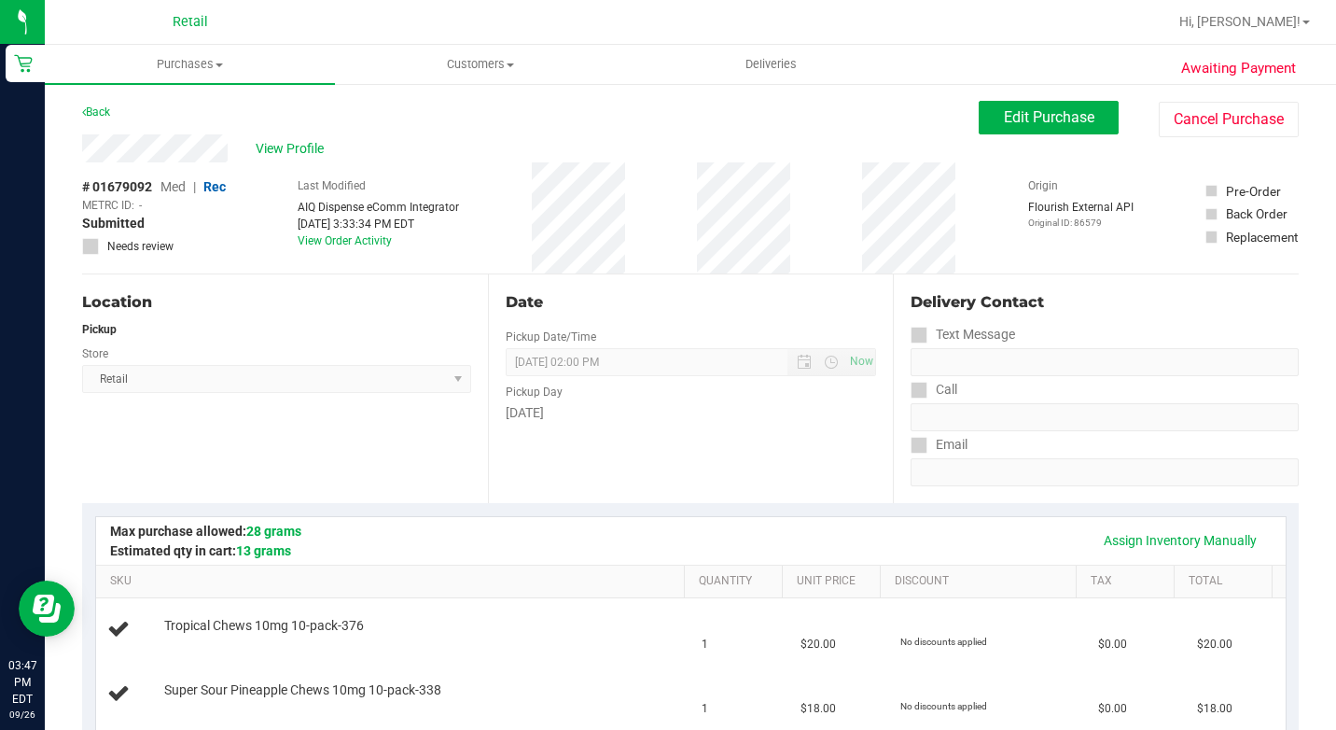
click at [1177, 137] on div "View Profile # 01679092 Med | Rec METRC ID: - Submitted Needs review Last Modif…" at bounding box center [690, 204] width 1217 height 140
click at [1184, 122] on button "Cancel Purchase" at bounding box center [1229, 119] width 140 height 35
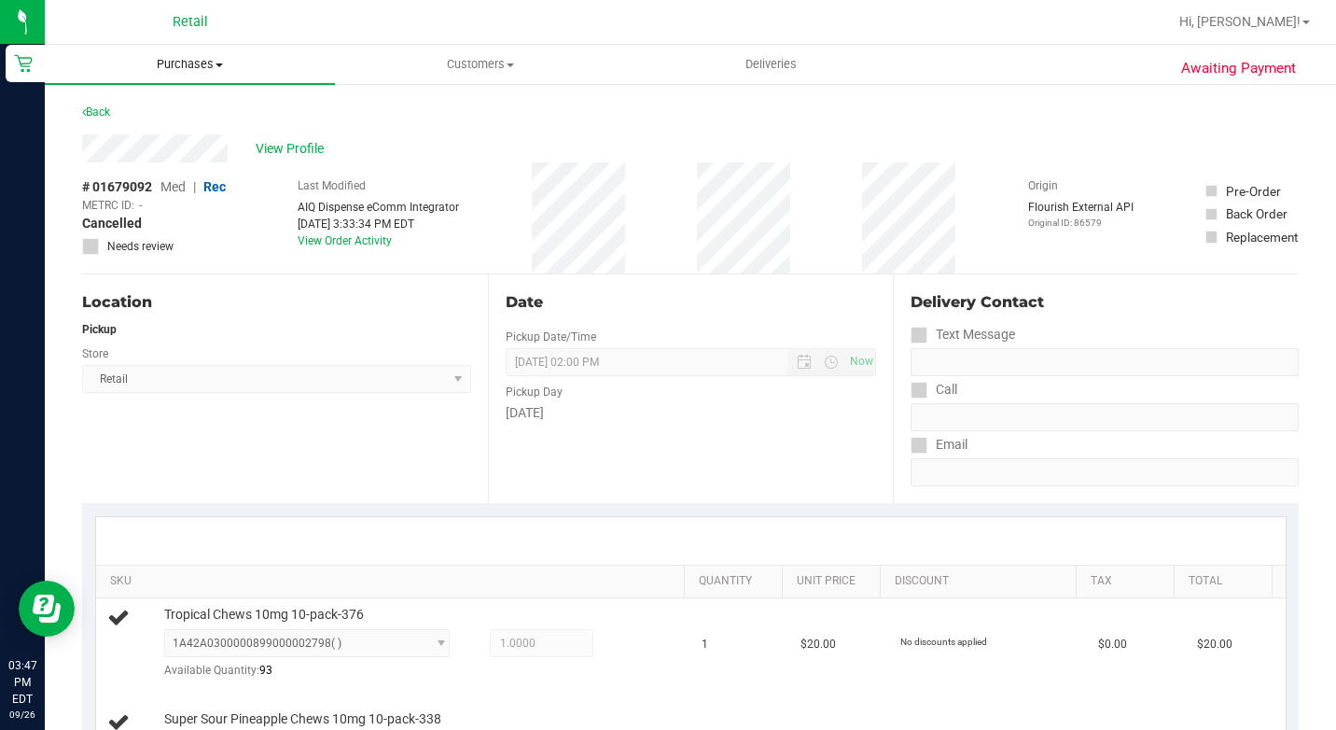
click at [205, 66] on span "Purchases" at bounding box center [190, 64] width 290 height 17
click at [170, 100] on ul "Summary of purchases Fulfillment All purchases" at bounding box center [190, 135] width 290 height 101
click at [169, 109] on span "Summary of purchases" at bounding box center [140, 113] width 191 height 16
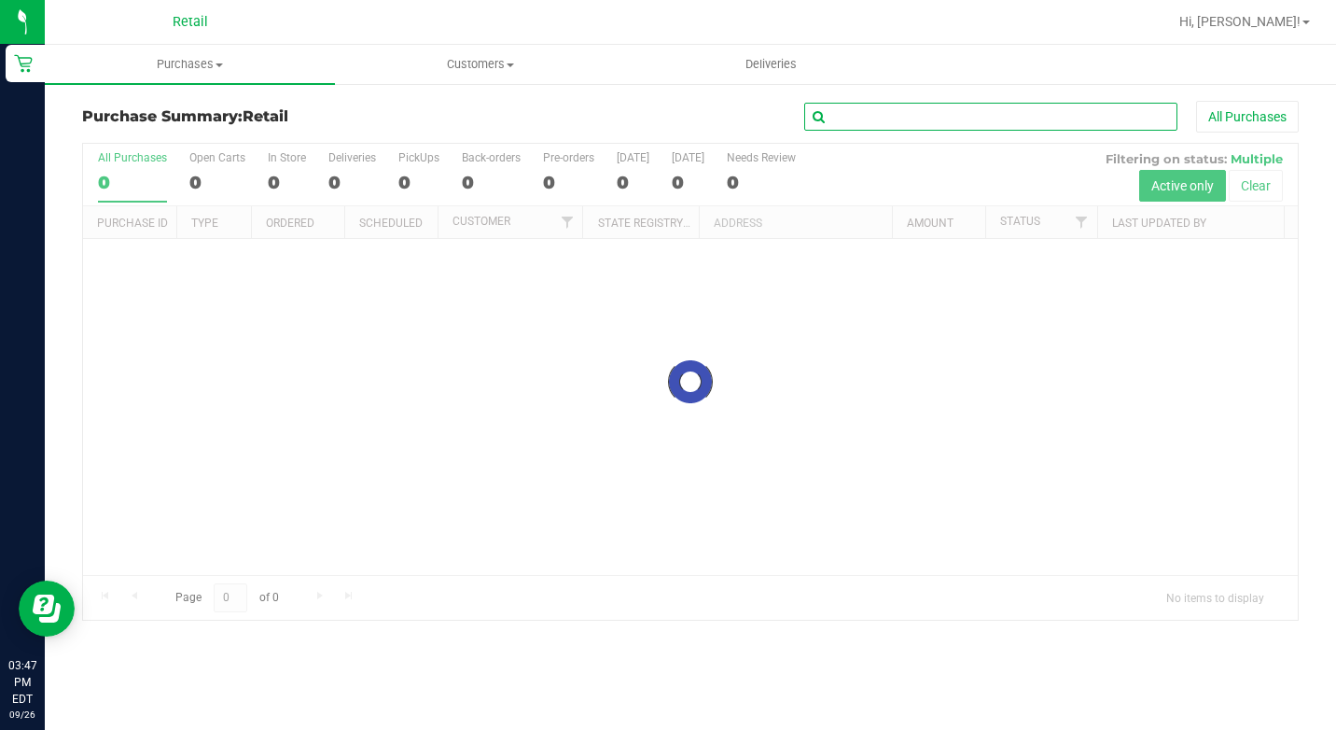
click at [898, 116] on input "text" at bounding box center [990, 117] width 373 height 28
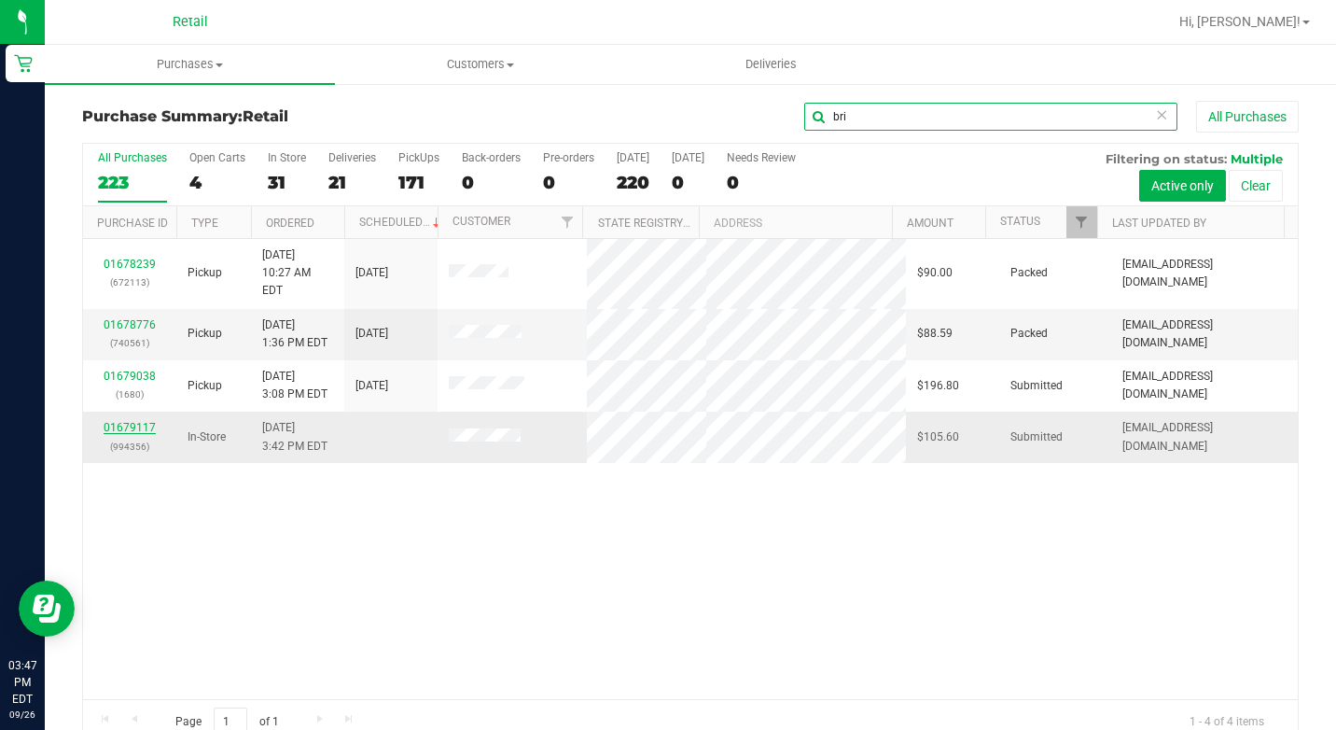
type input "bri"
click at [119, 421] on link "01679117" at bounding box center [130, 427] width 52 height 13
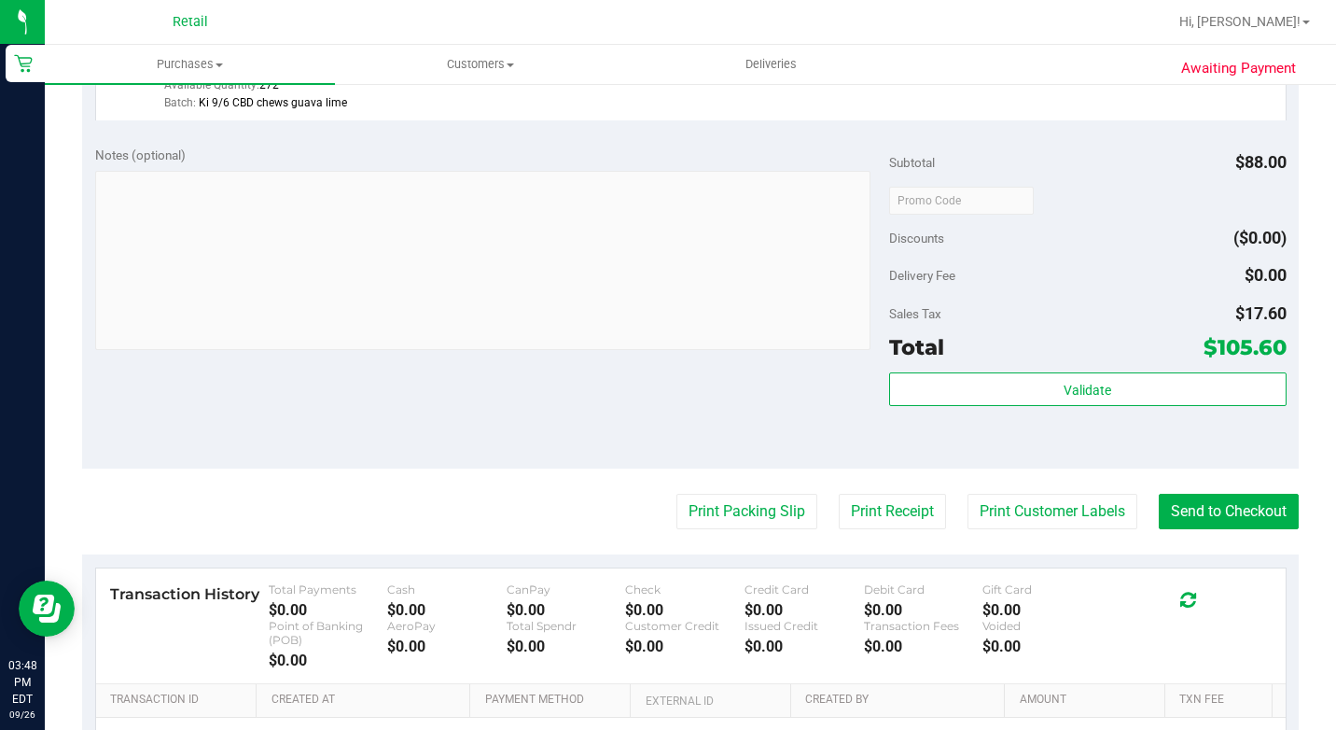
scroll to position [933, 0]
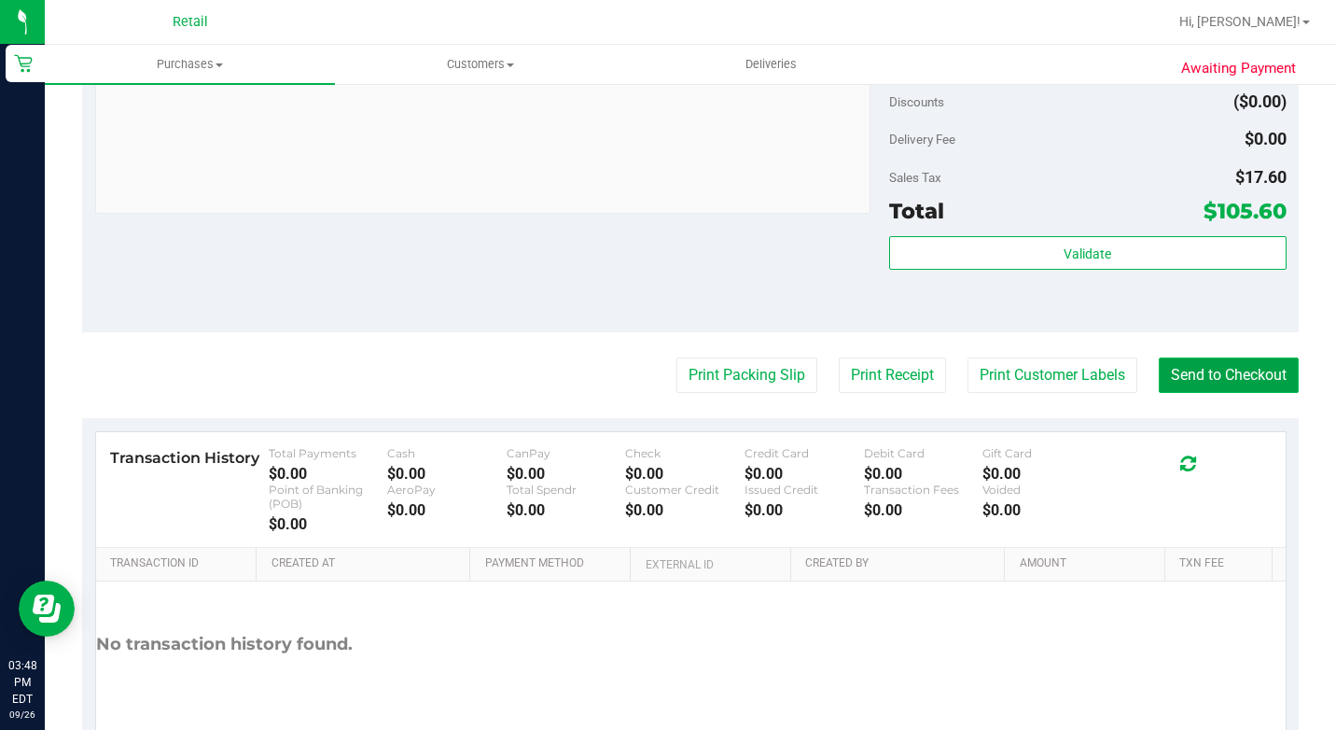
click at [1218, 393] on button "Send to Checkout" at bounding box center [1229, 374] width 140 height 35
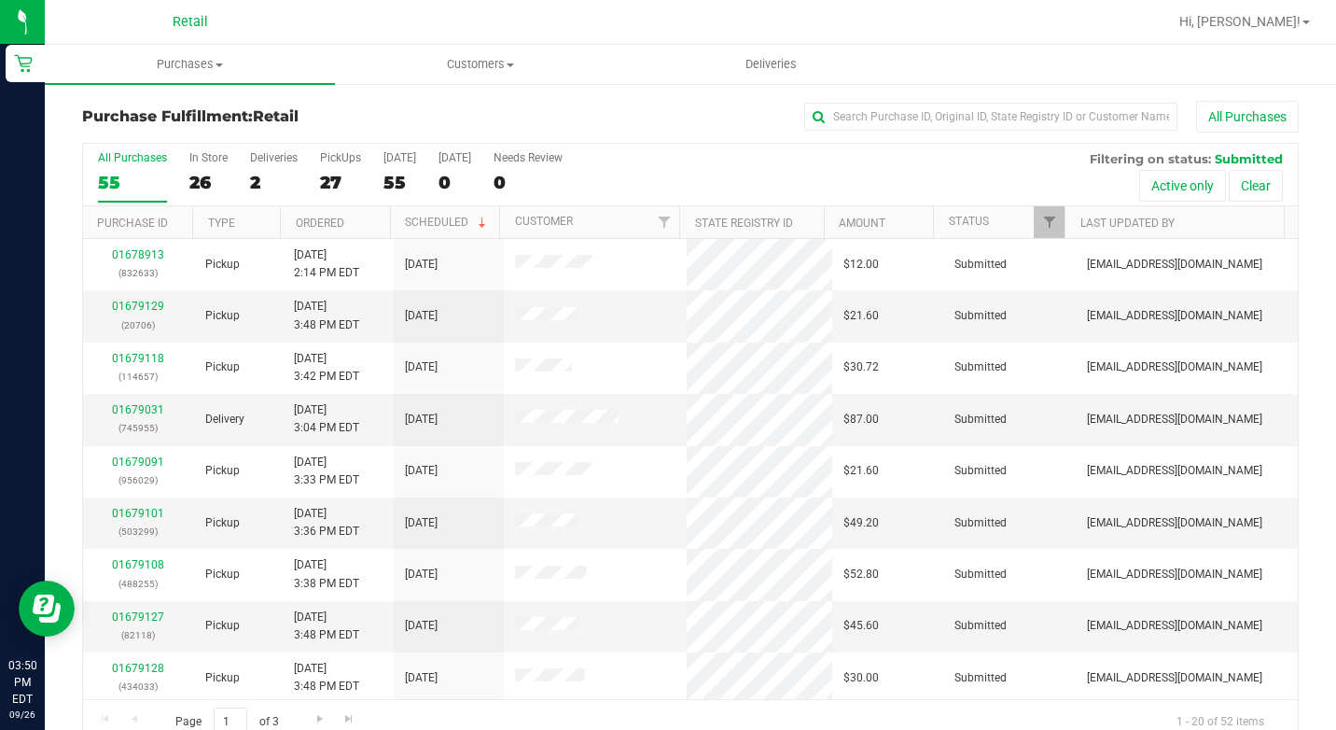
click at [899, 131] on div "All Purchases" at bounding box center [893, 117] width 811 height 32
click at [901, 129] on input "text" at bounding box center [990, 117] width 373 height 28
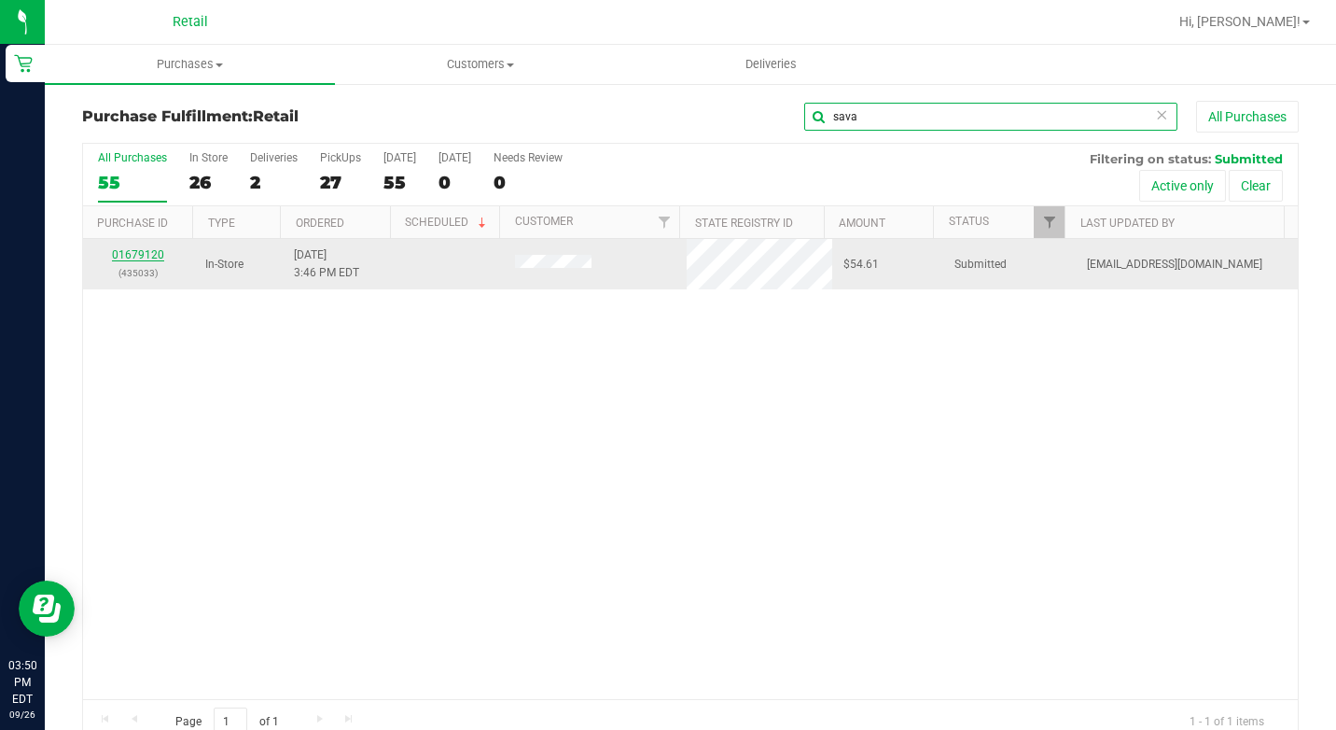
type input "sava"
click at [125, 256] on link "01679120" at bounding box center [138, 254] width 52 height 13
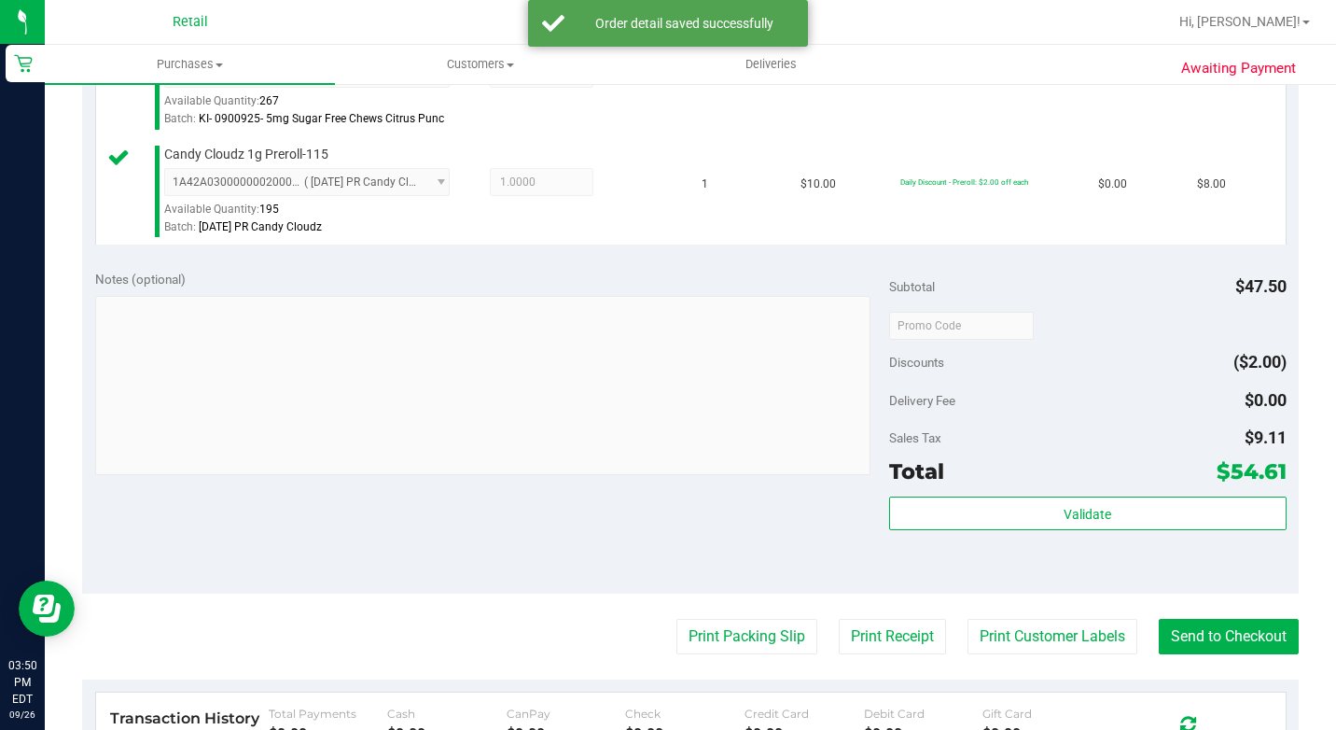
scroll to position [840, 0]
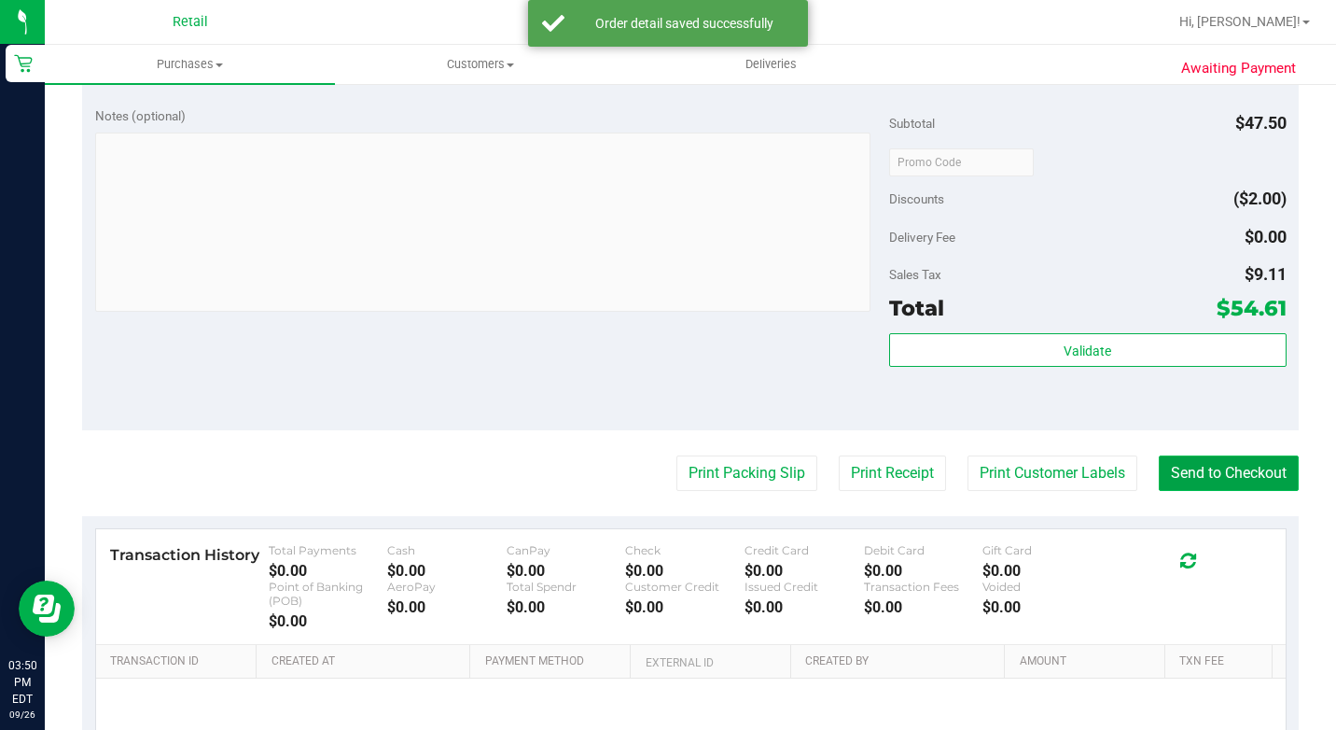
click at [1225, 491] on button "Send to Checkout" at bounding box center [1229, 472] width 140 height 35
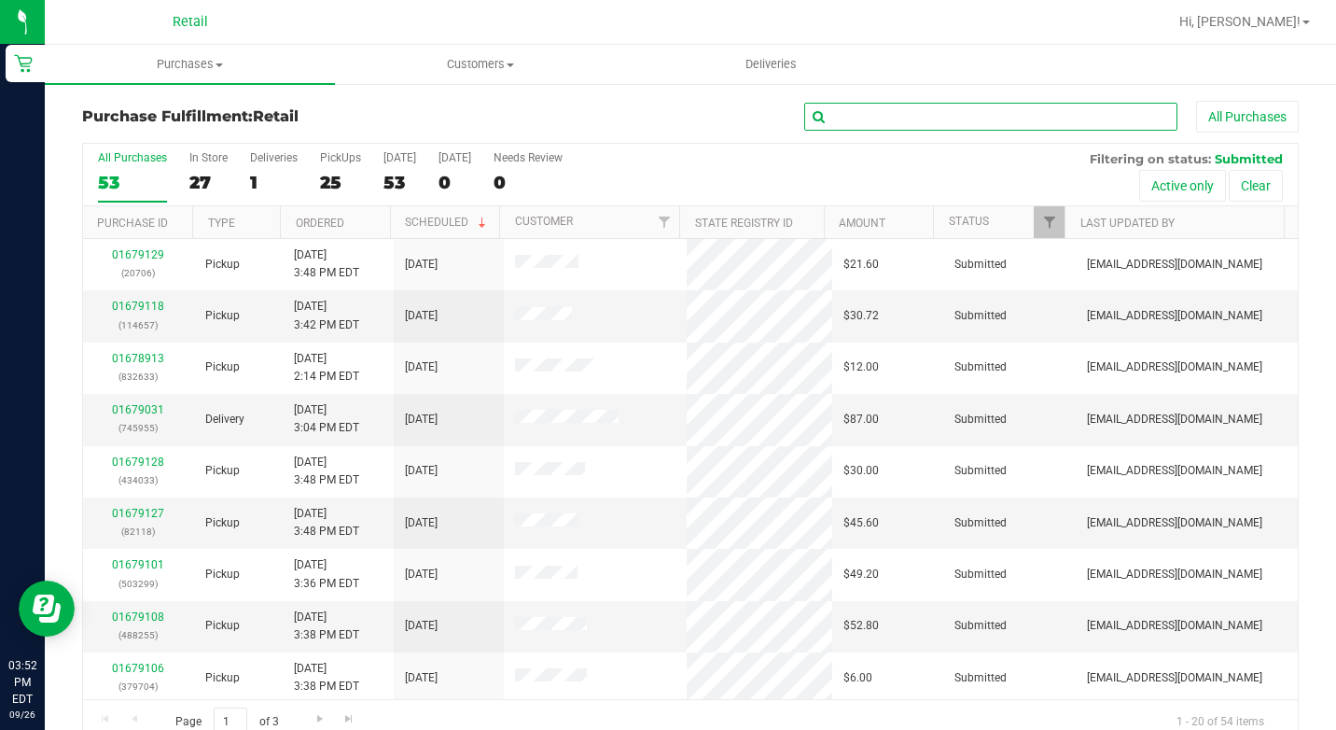
click at [1022, 123] on input "text" at bounding box center [990, 117] width 373 height 28
type input "d"
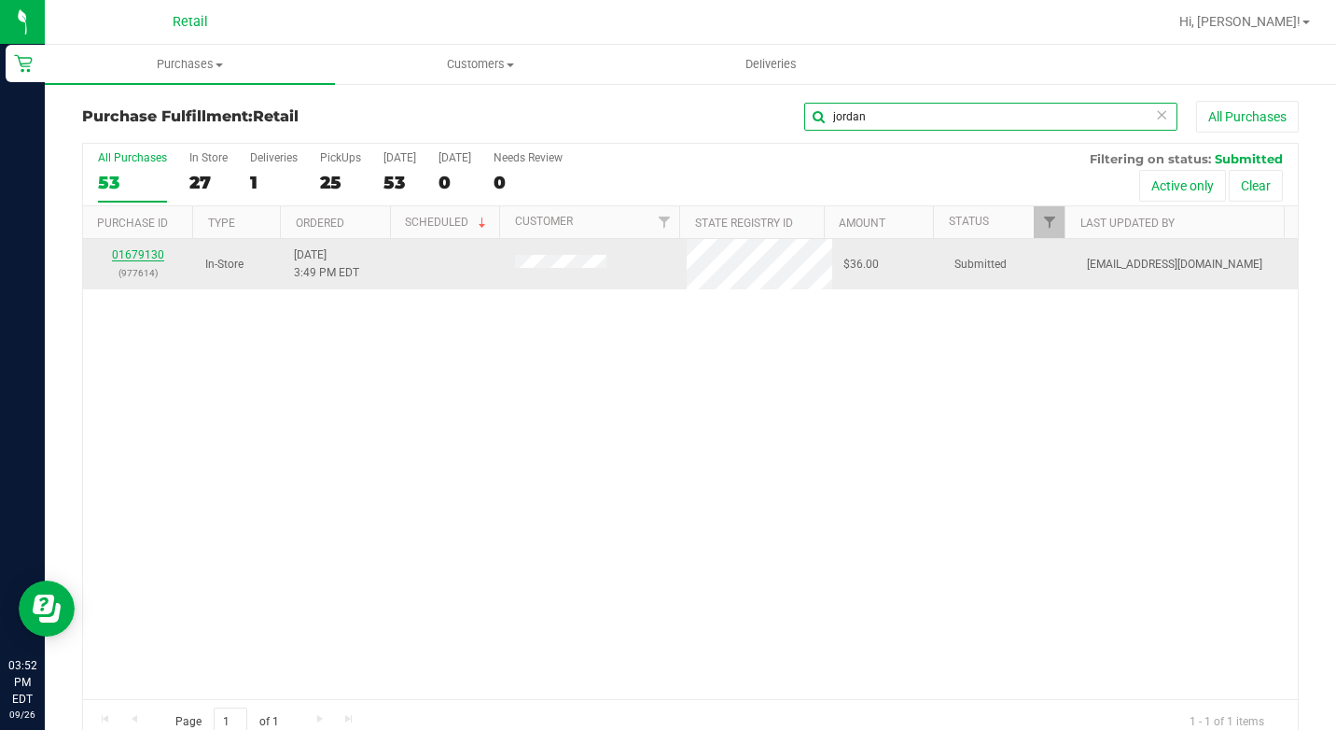
type input "jordan"
click at [138, 254] on link "01679130" at bounding box center [138, 254] width 52 height 13
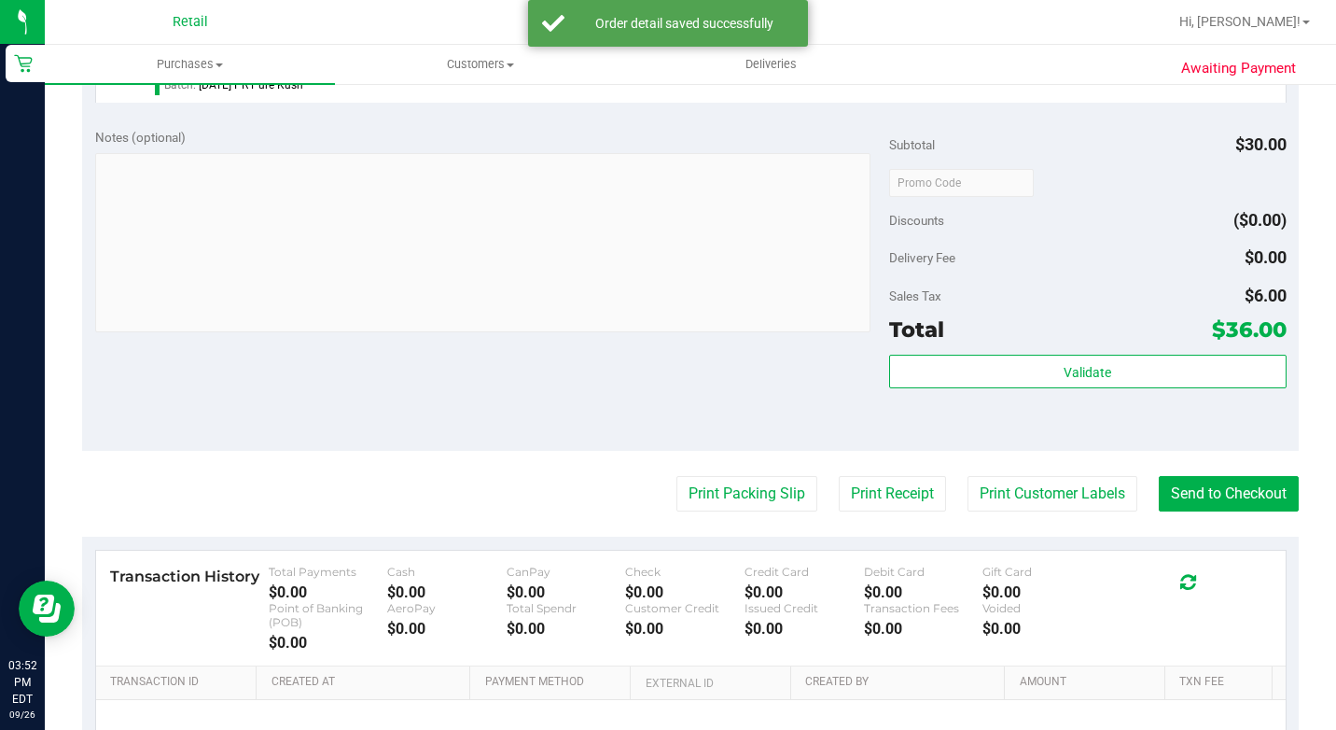
scroll to position [747, 0]
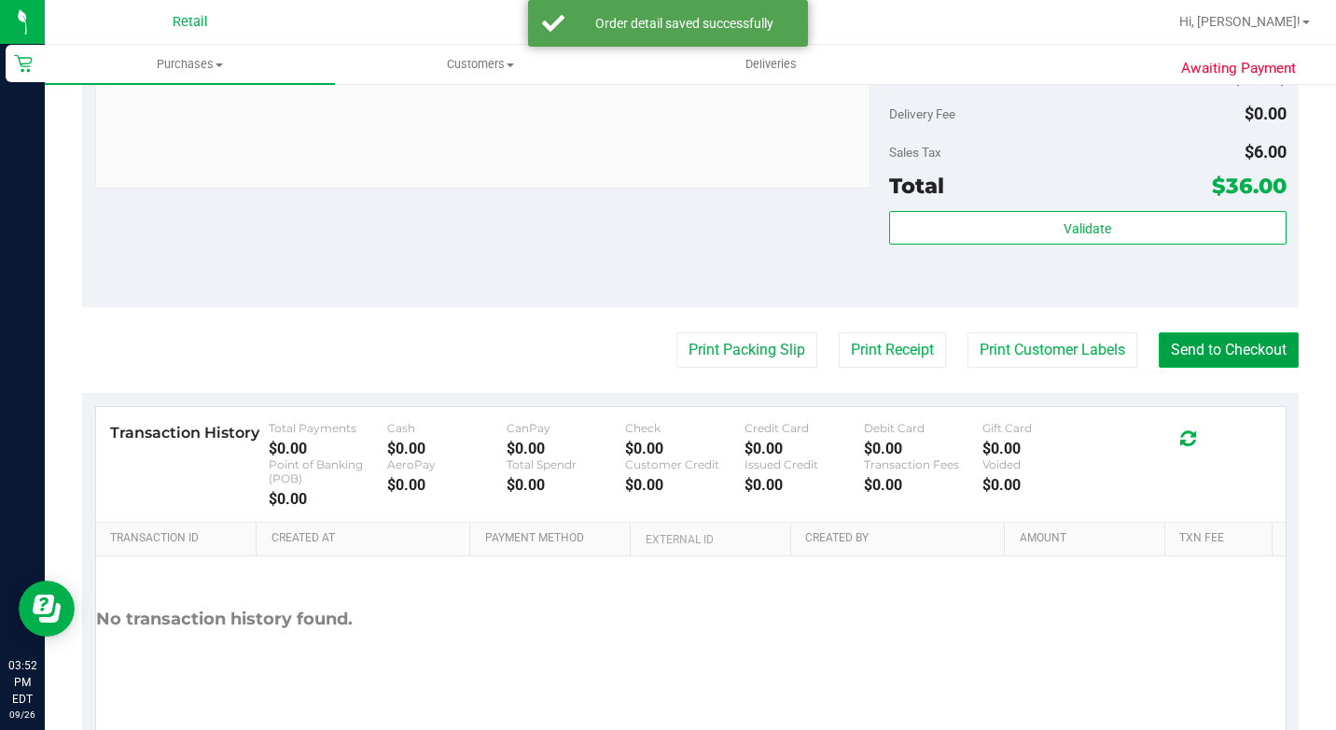
click at [1198, 368] on button "Send to Checkout" at bounding box center [1229, 349] width 140 height 35
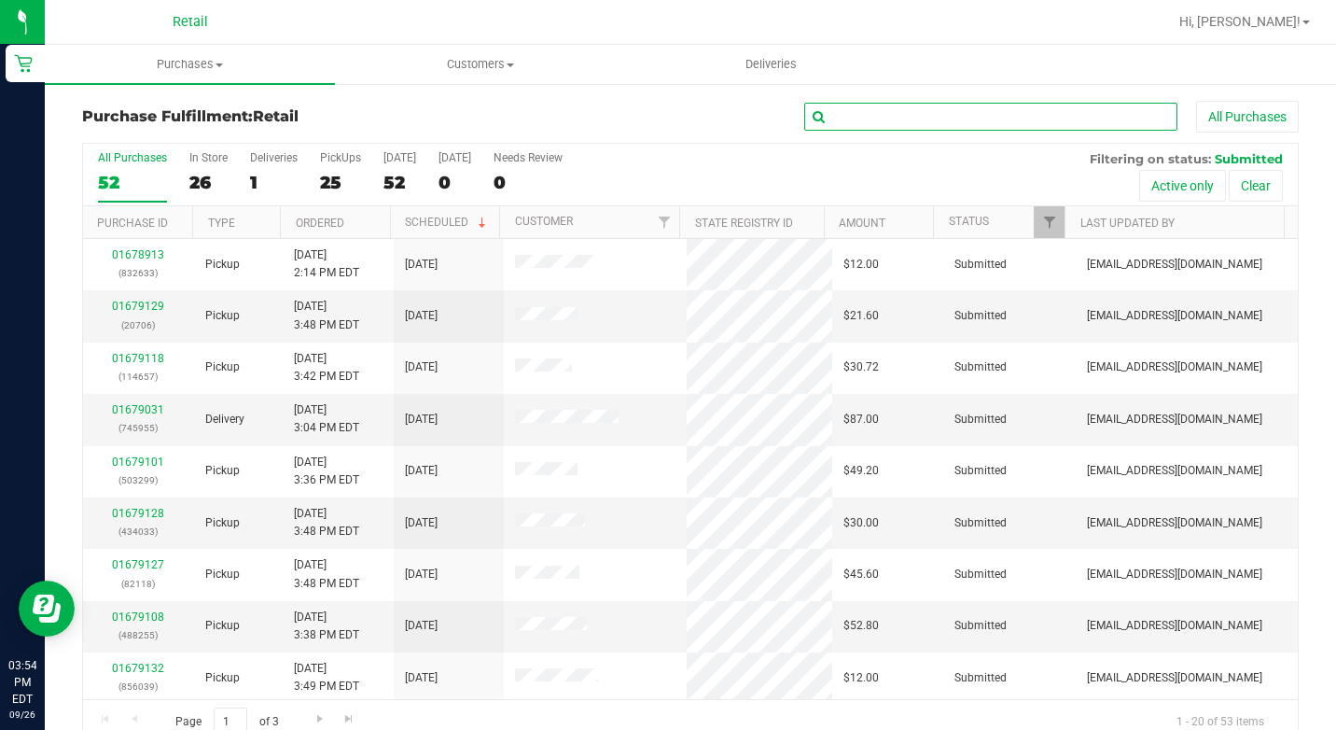
click at [898, 108] on input "text" at bounding box center [990, 117] width 373 height 28
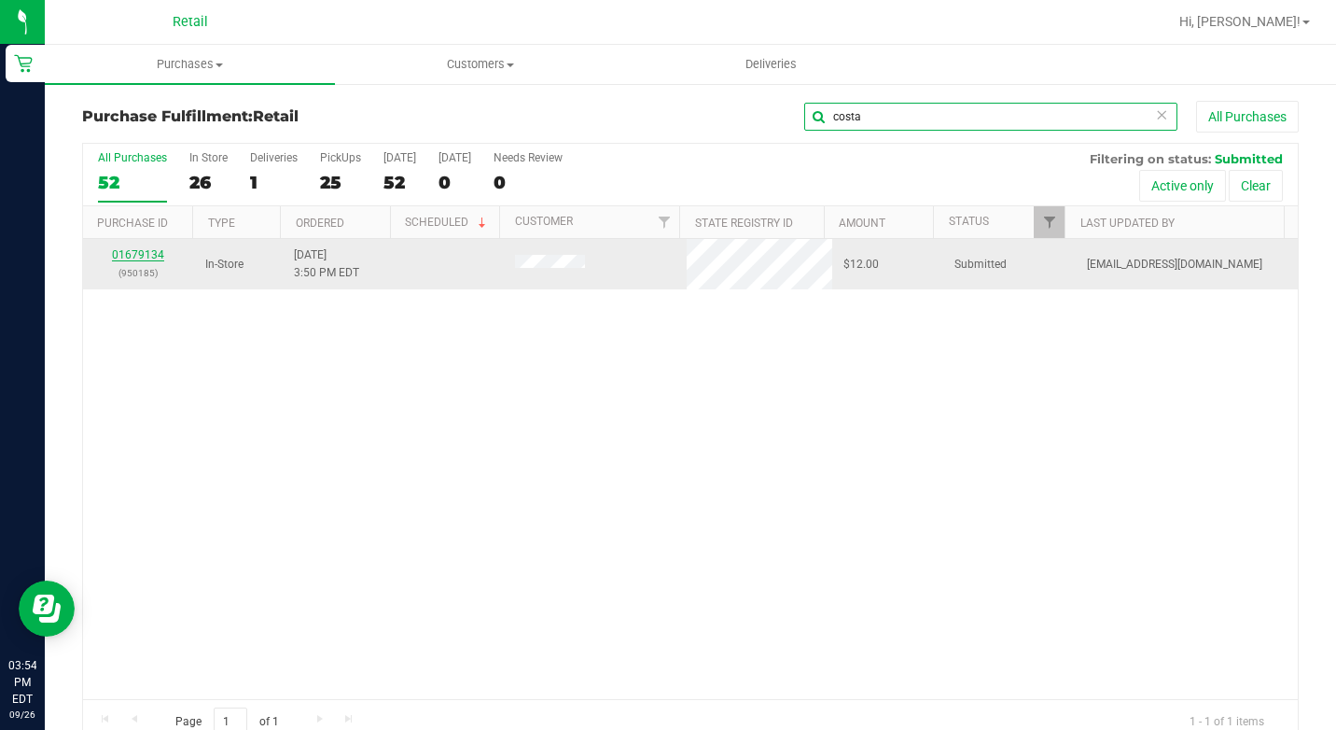
type input "costa"
click at [135, 251] on link "01679134" at bounding box center [138, 254] width 52 height 13
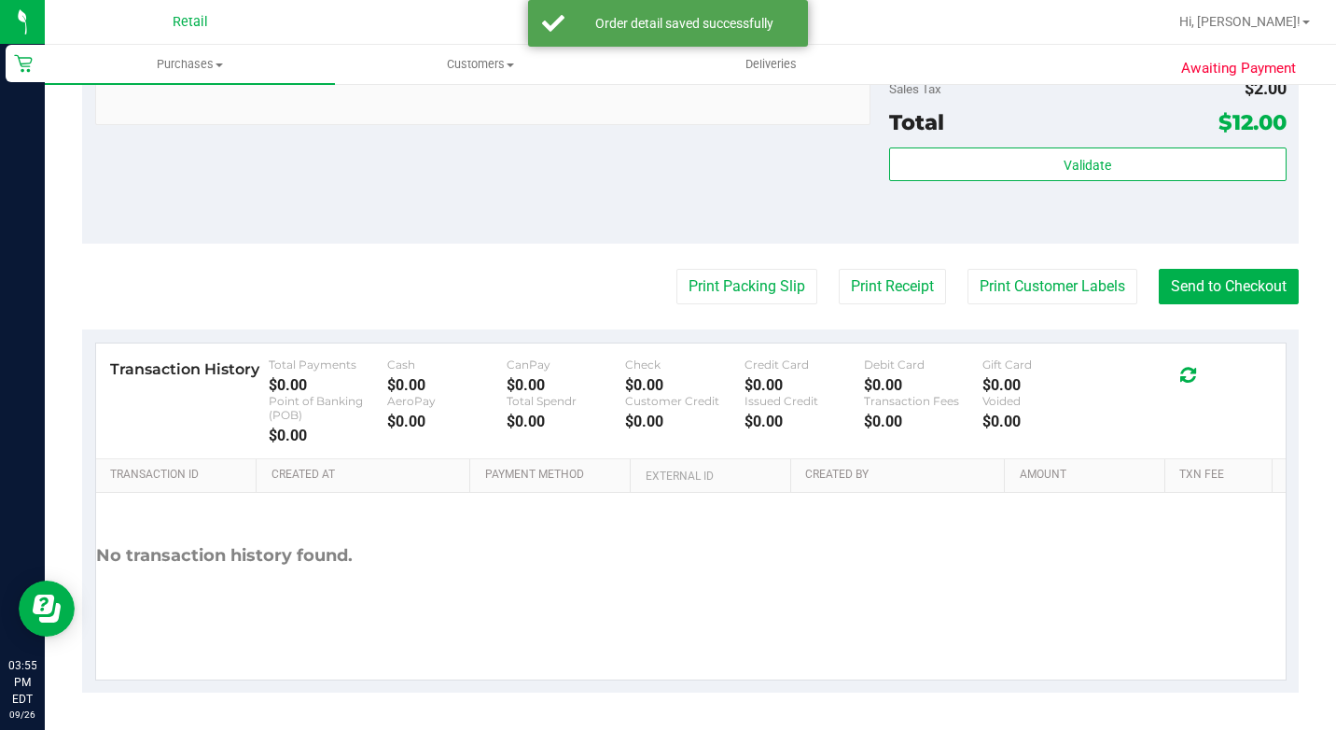
scroll to position [836, 0]
click at [1200, 288] on button "Send to Checkout" at bounding box center [1229, 286] width 140 height 35
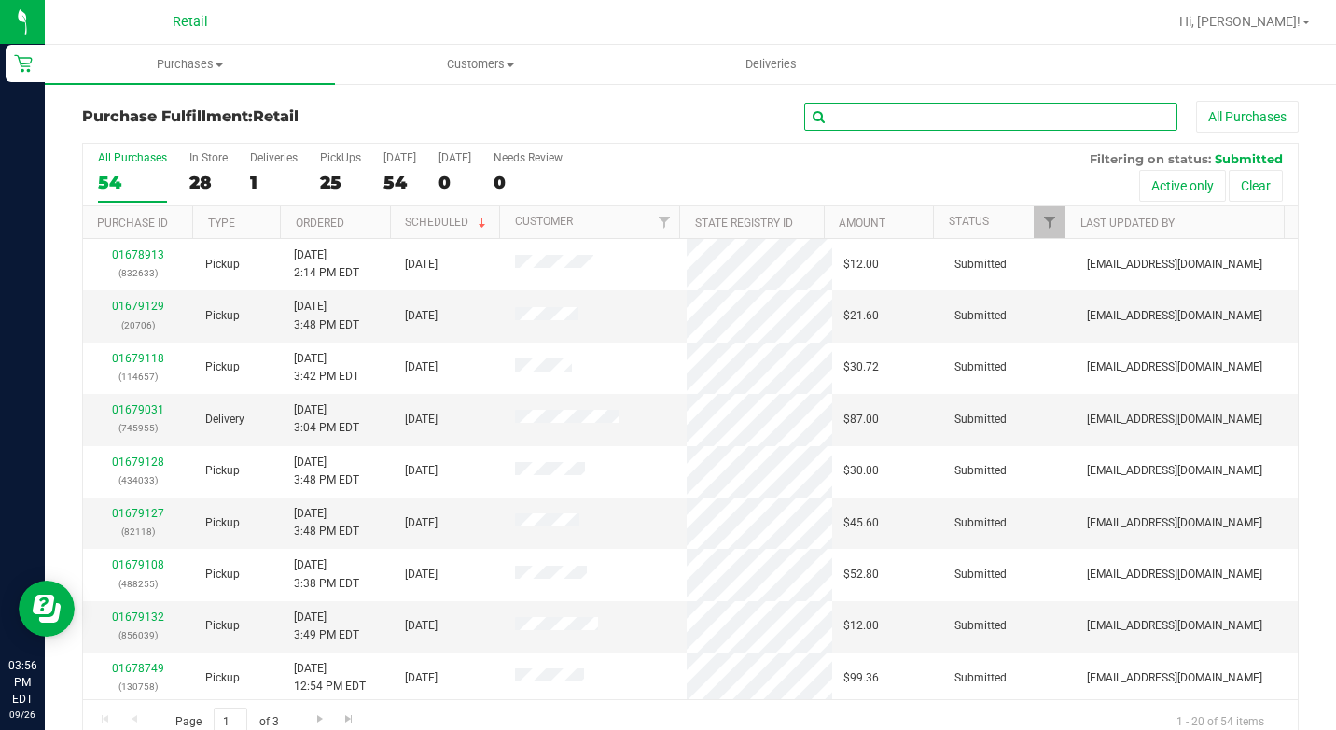
click at [919, 120] on input "text" at bounding box center [990, 117] width 373 height 28
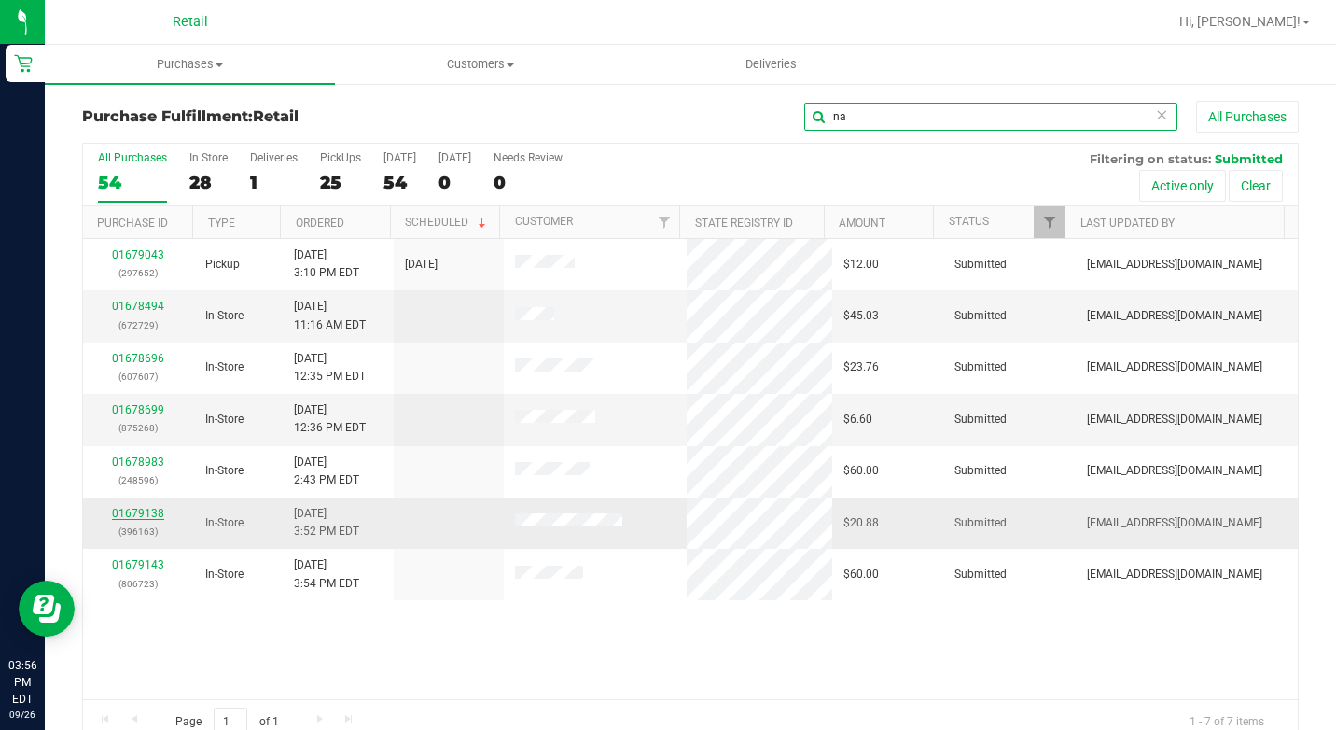
type input "na"
click at [126, 510] on link "01679138" at bounding box center [138, 513] width 52 height 13
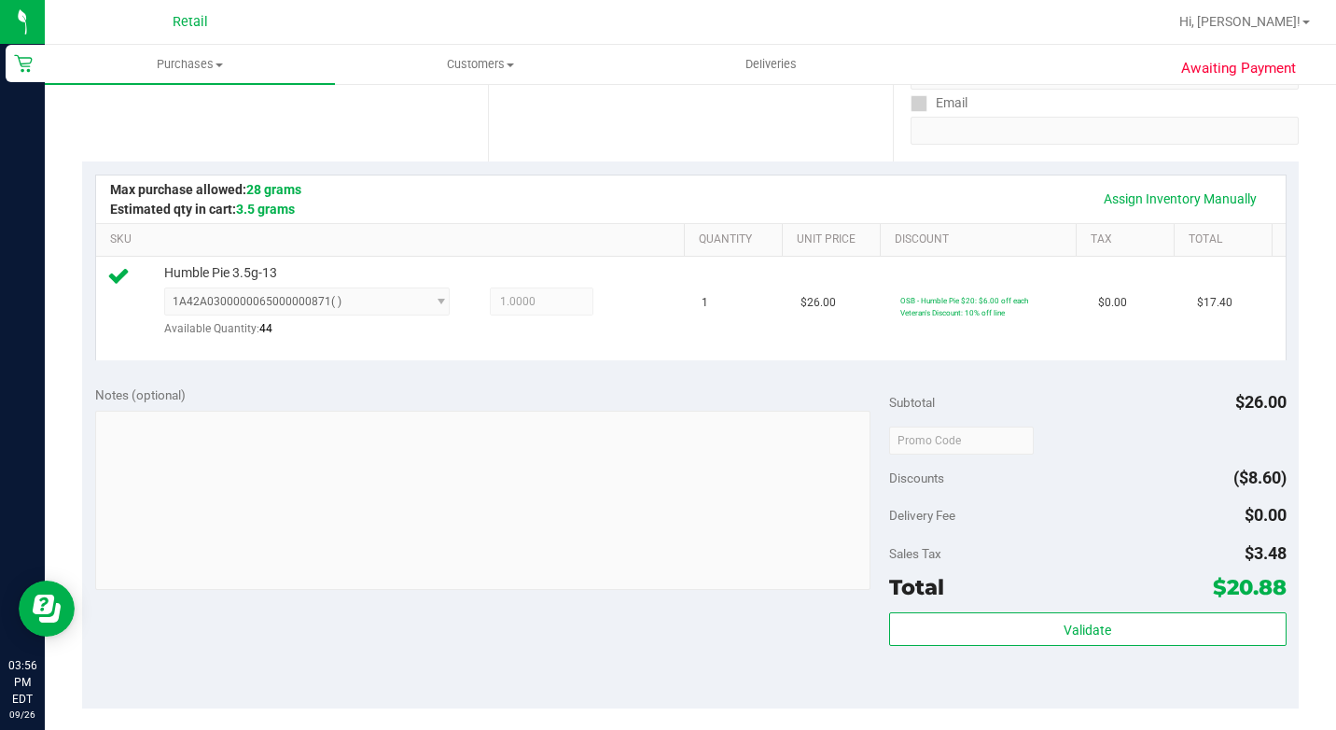
scroll to position [653, 0]
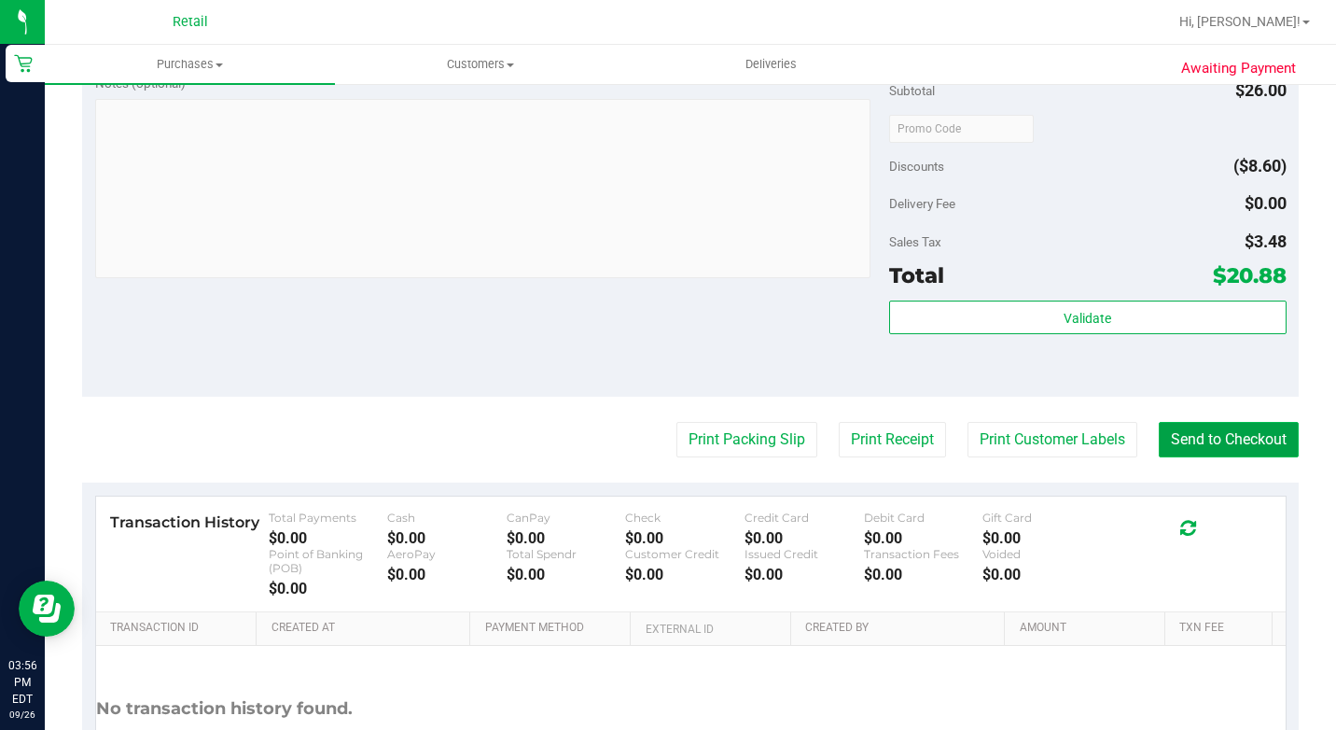
click at [1171, 457] on button "Send to Checkout" at bounding box center [1229, 439] width 140 height 35
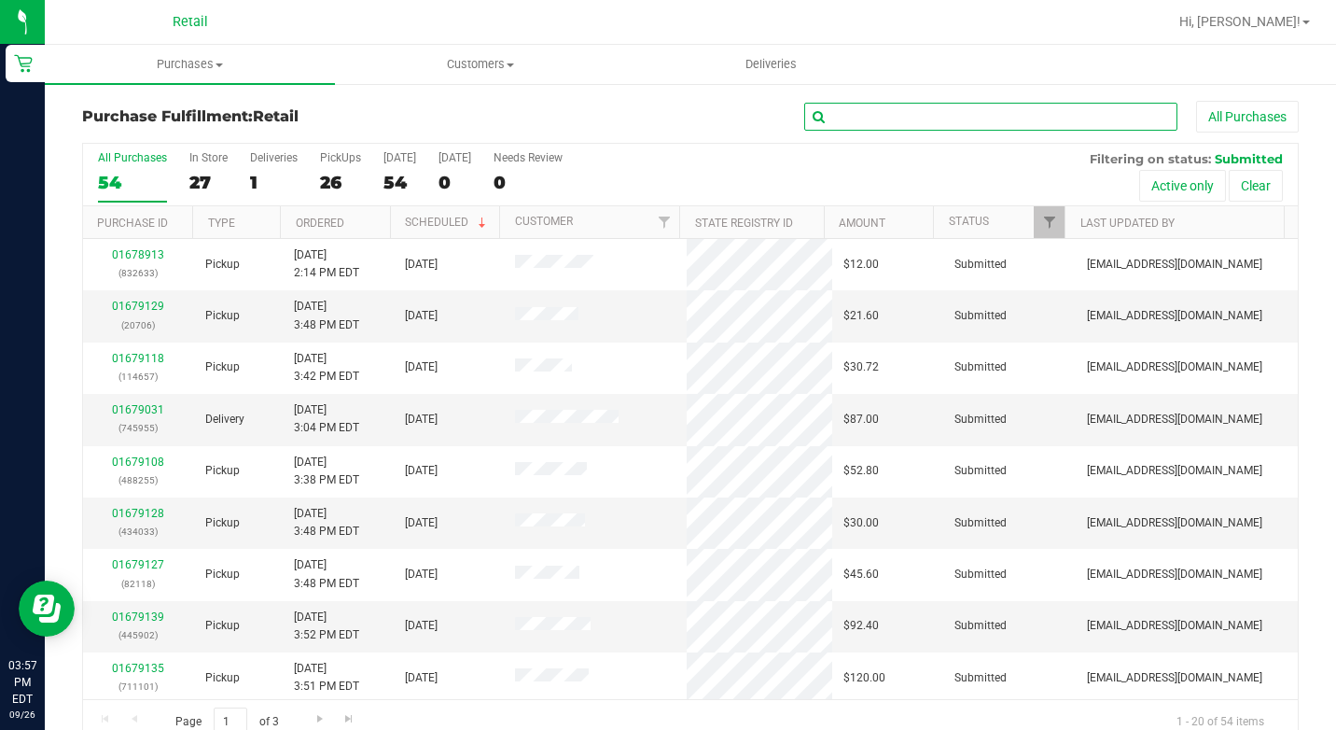
click at [929, 116] on input "text" at bounding box center [990, 117] width 373 height 28
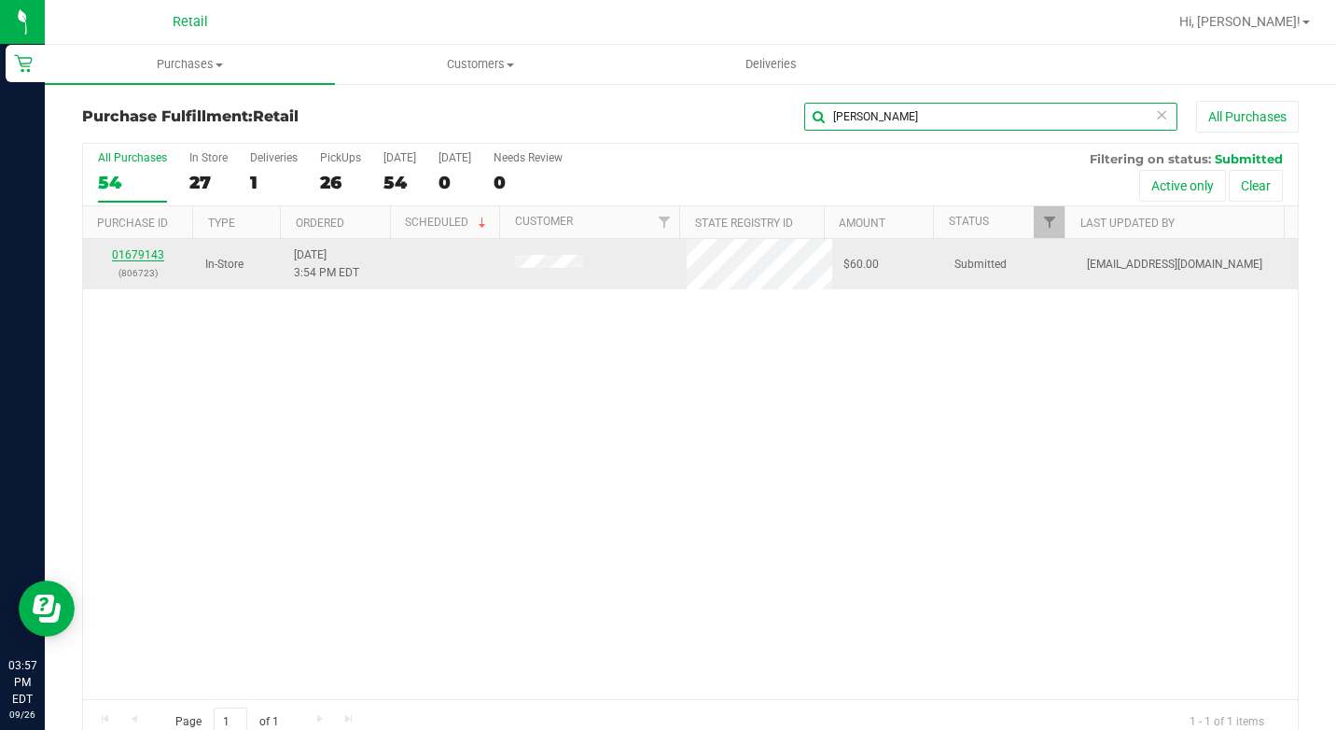
type input "ruth"
click at [136, 255] on link "01679143" at bounding box center [138, 254] width 52 height 13
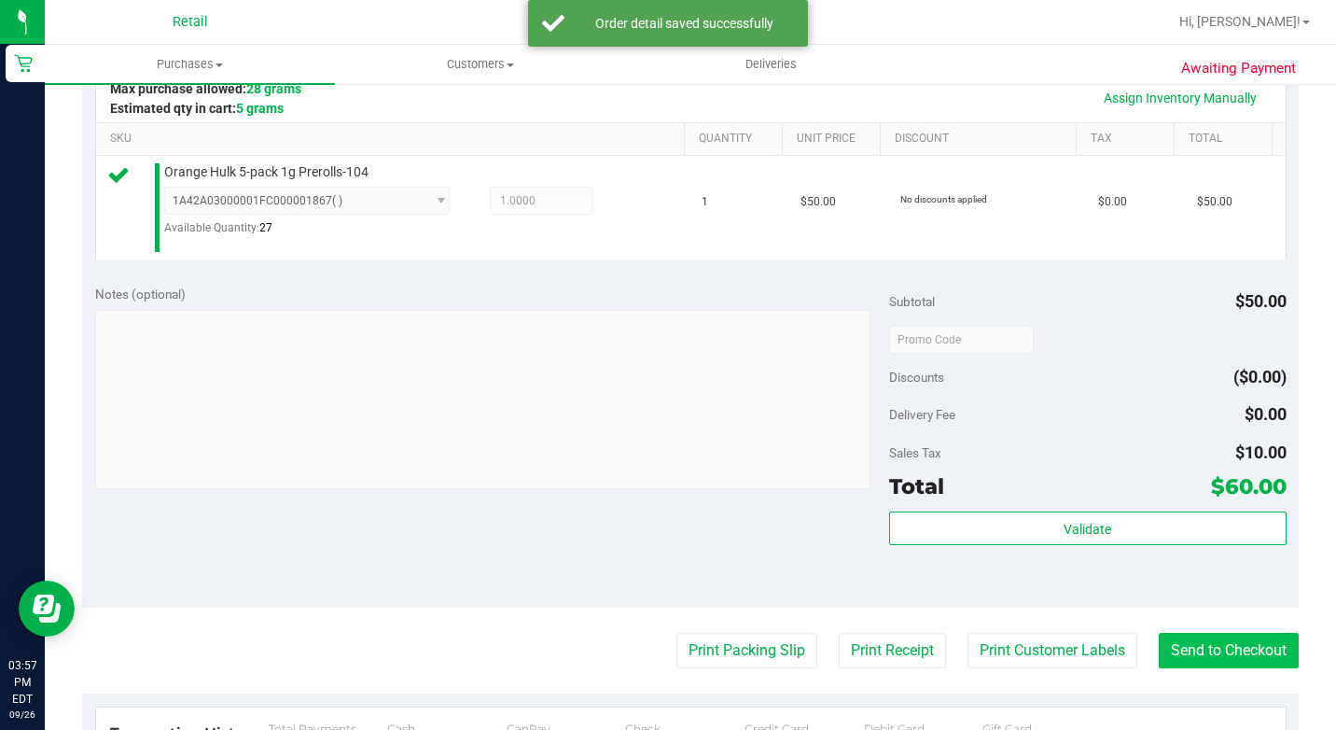
scroll to position [560, 0]
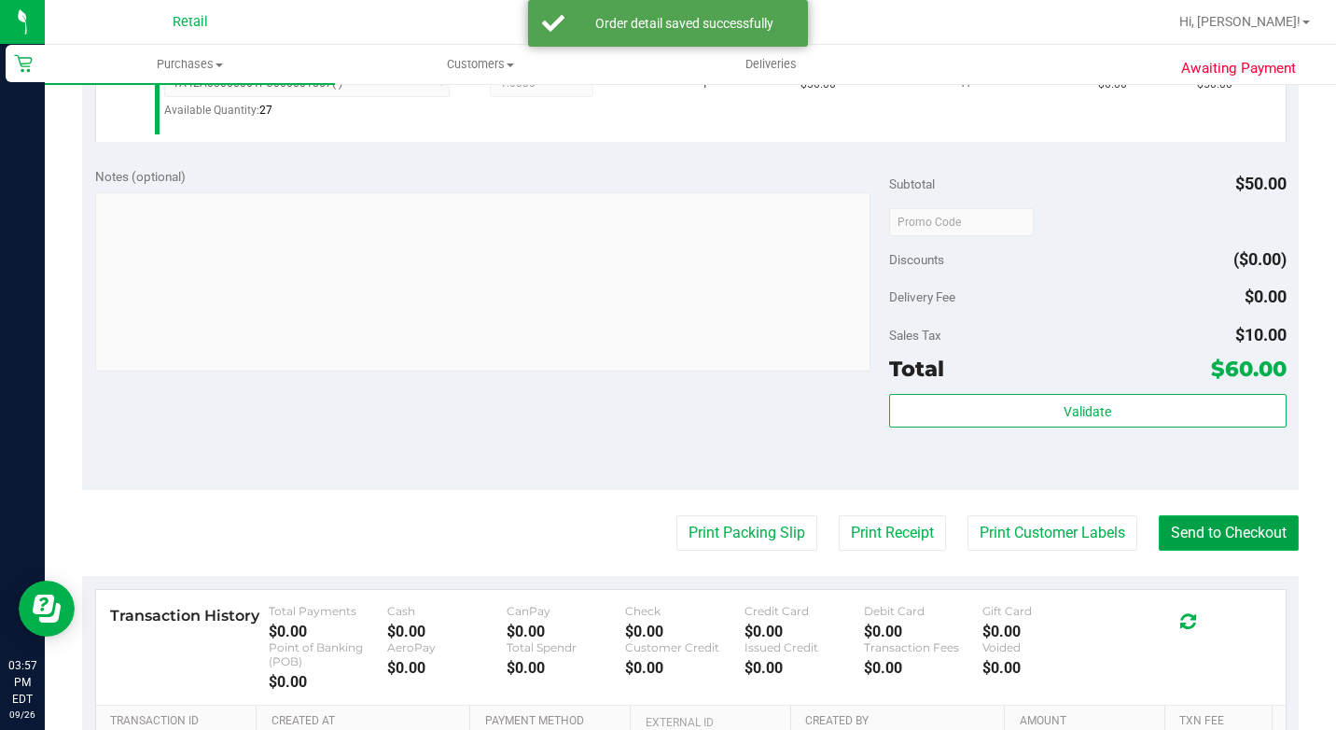
click at [1199, 551] on button "Send to Checkout" at bounding box center [1229, 532] width 140 height 35
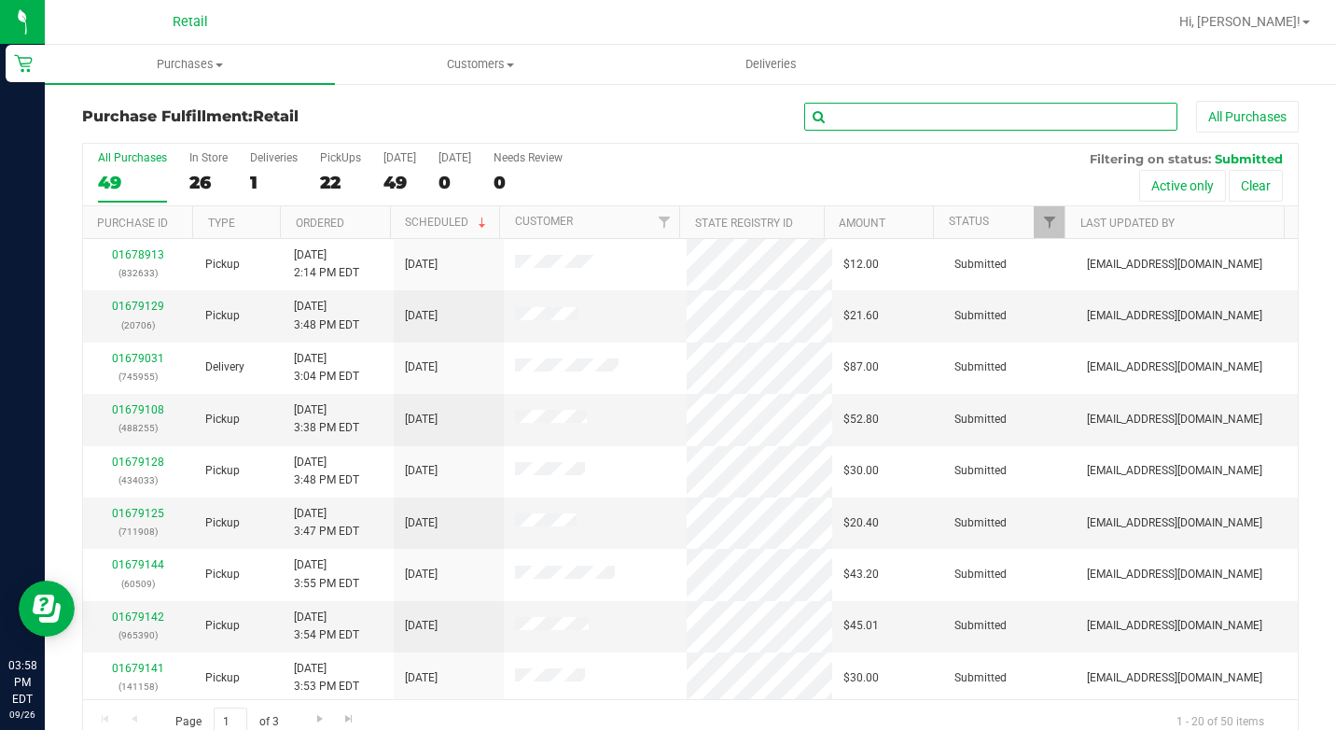
click at [962, 113] on input "text" at bounding box center [990, 117] width 373 height 28
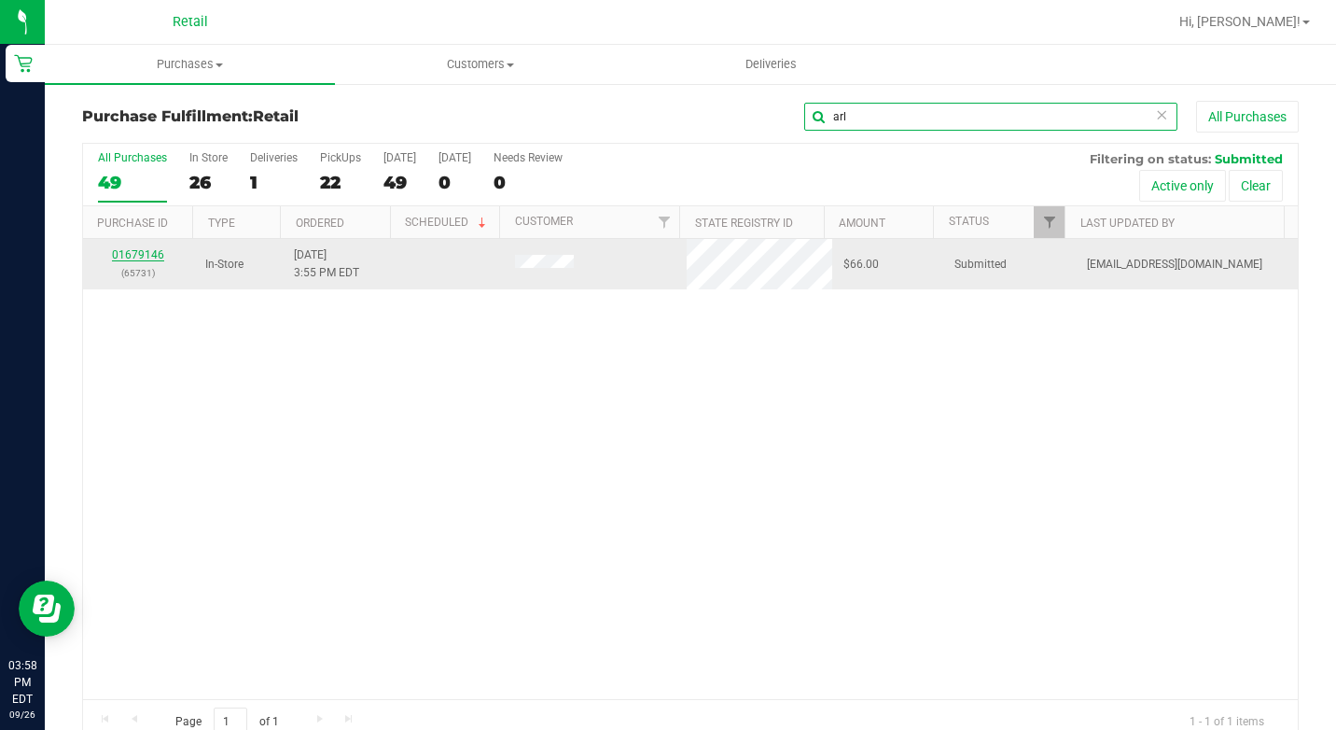
type input "arl"
click at [153, 252] on link "01679146" at bounding box center [138, 254] width 52 height 13
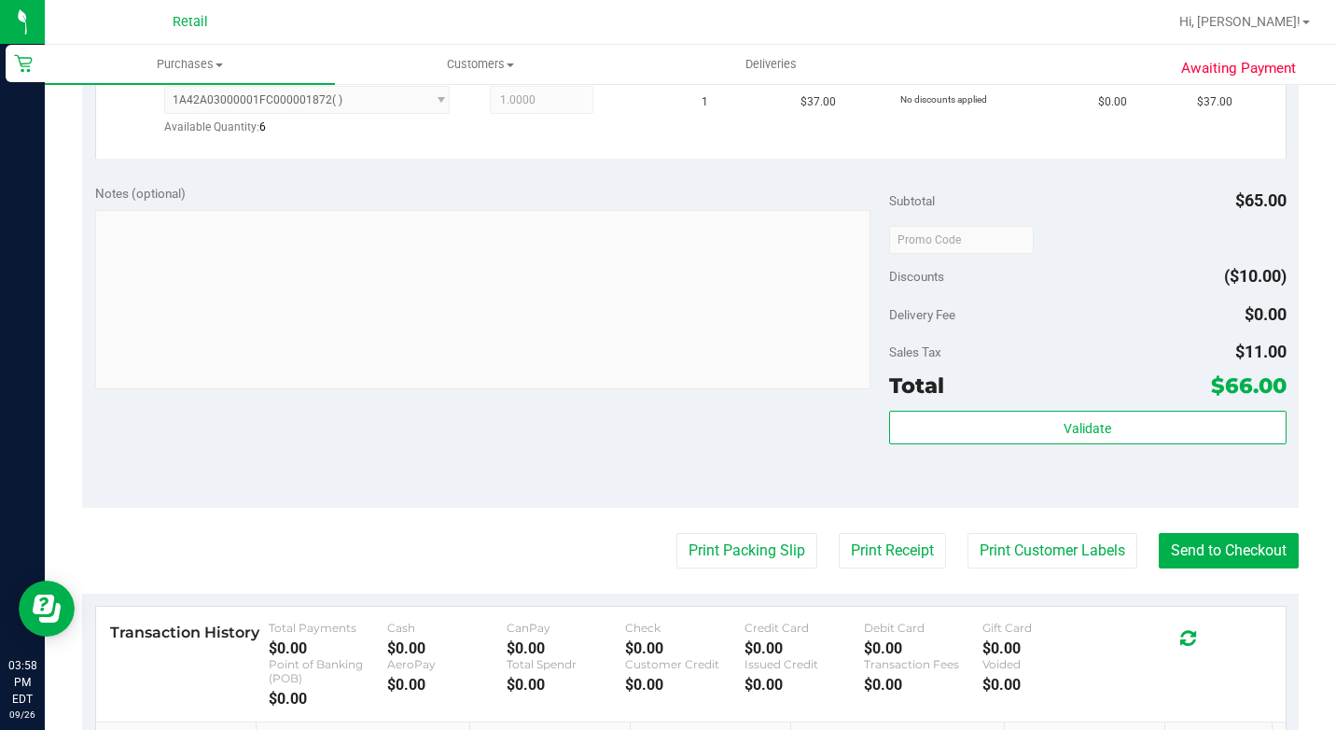
scroll to position [840, 0]
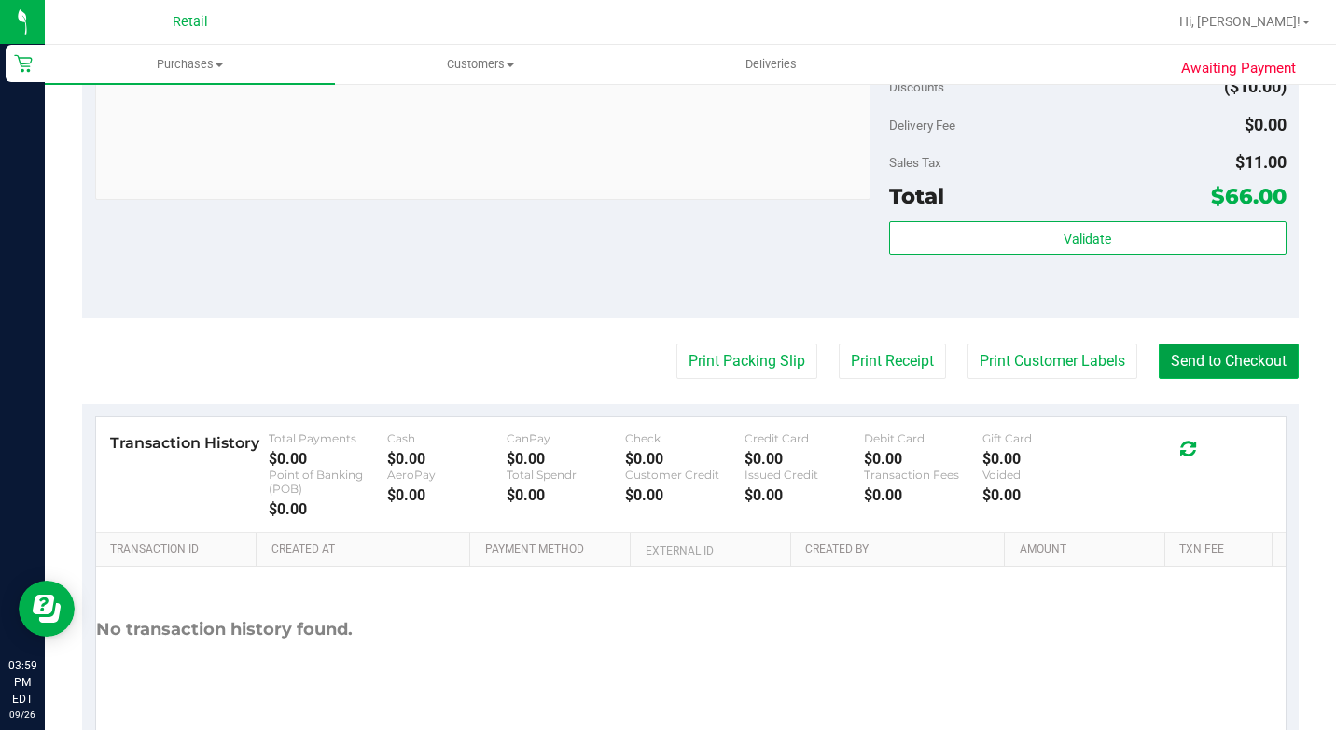
click at [1207, 379] on button "Send to Checkout" at bounding box center [1229, 360] width 140 height 35
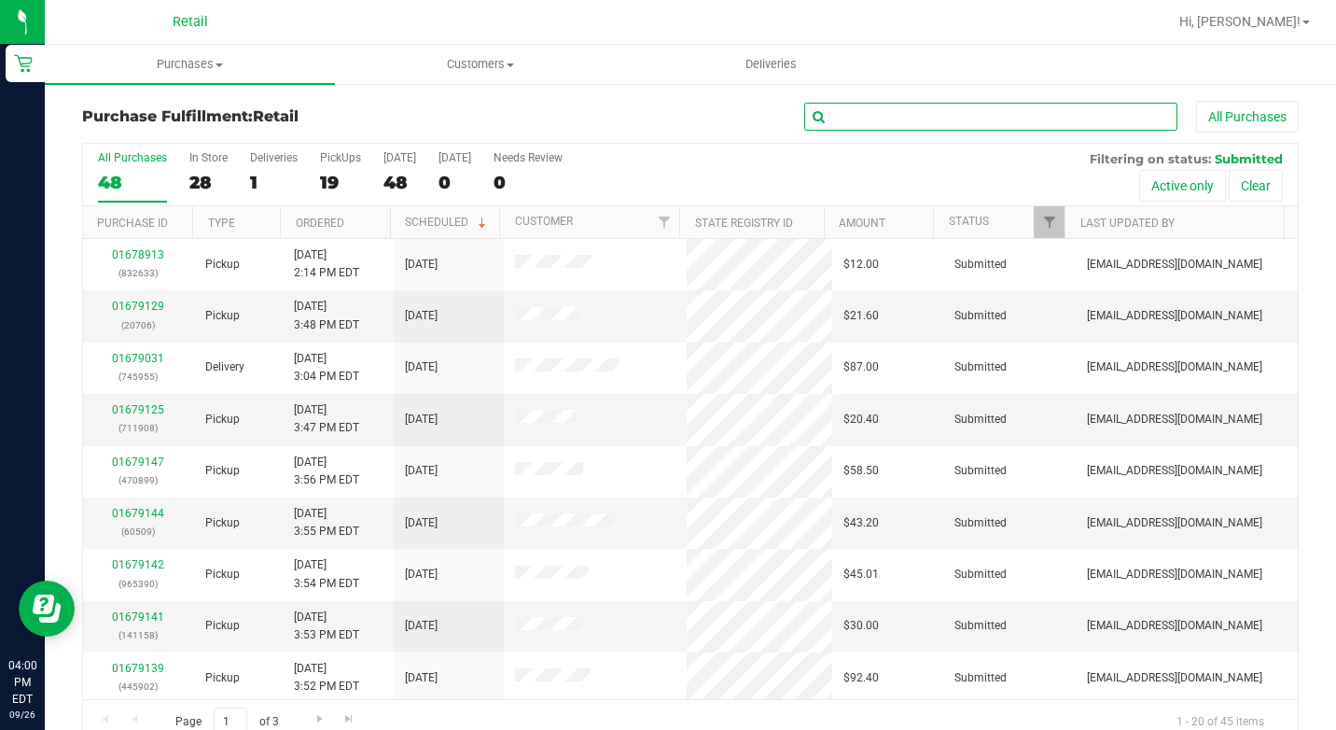
click at [1001, 114] on input "text" at bounding box center [990, 117] width 373 height 28
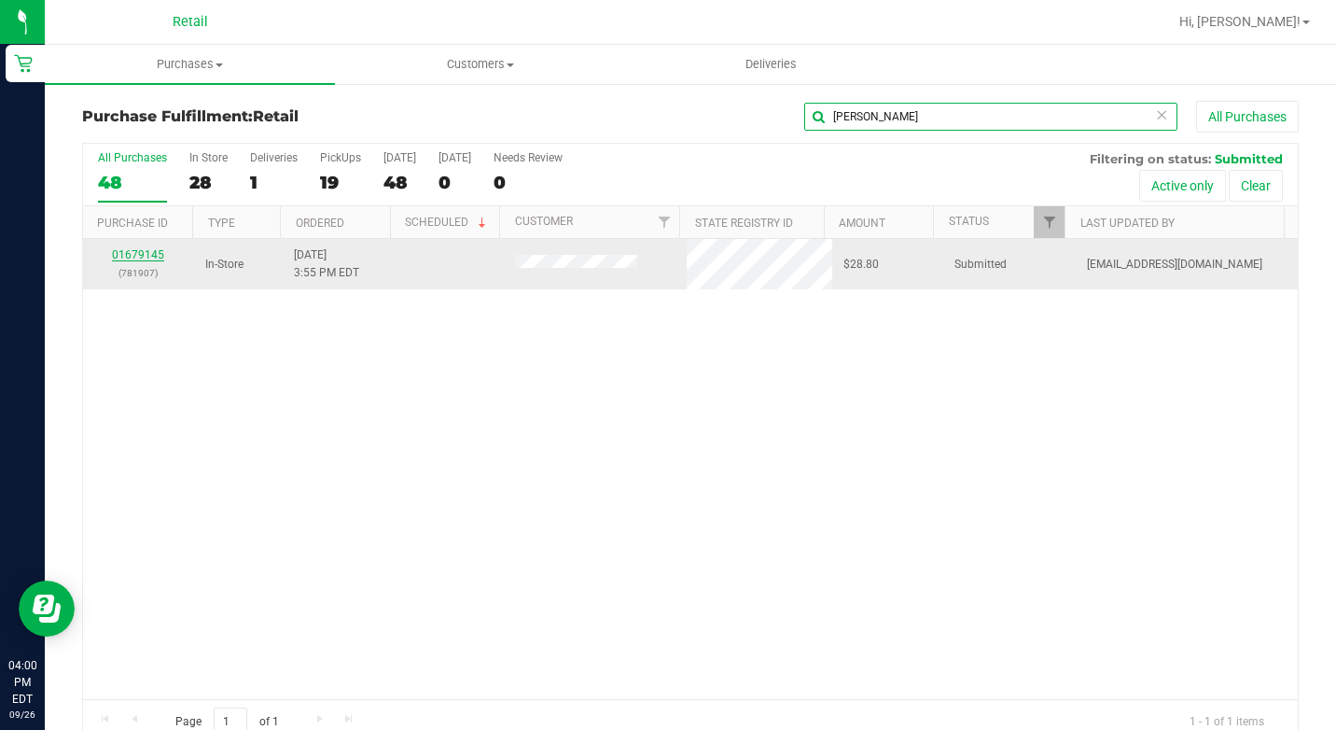
type input "[PERSON_NAME]"
click at [143, 251] on link "01679145" at bounding box center [138, 254] width 52 height 13
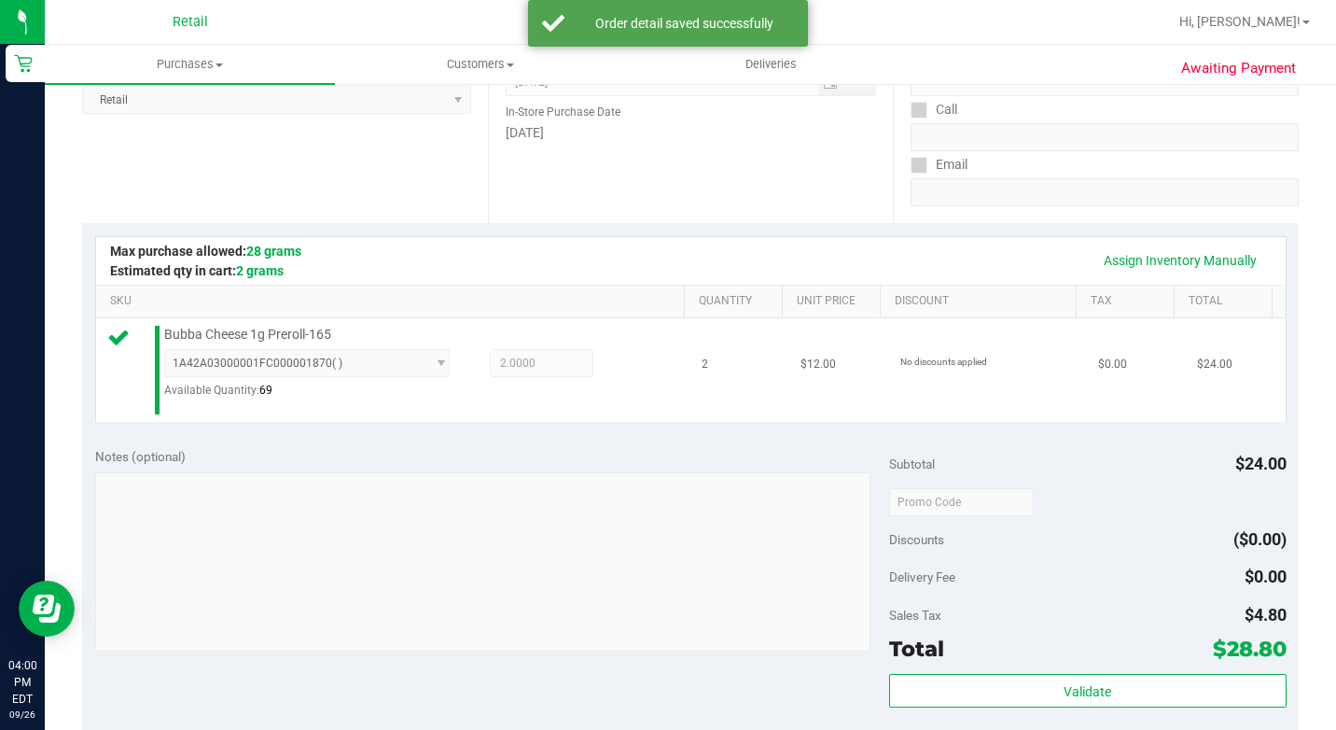
scroll to position [653, 0]
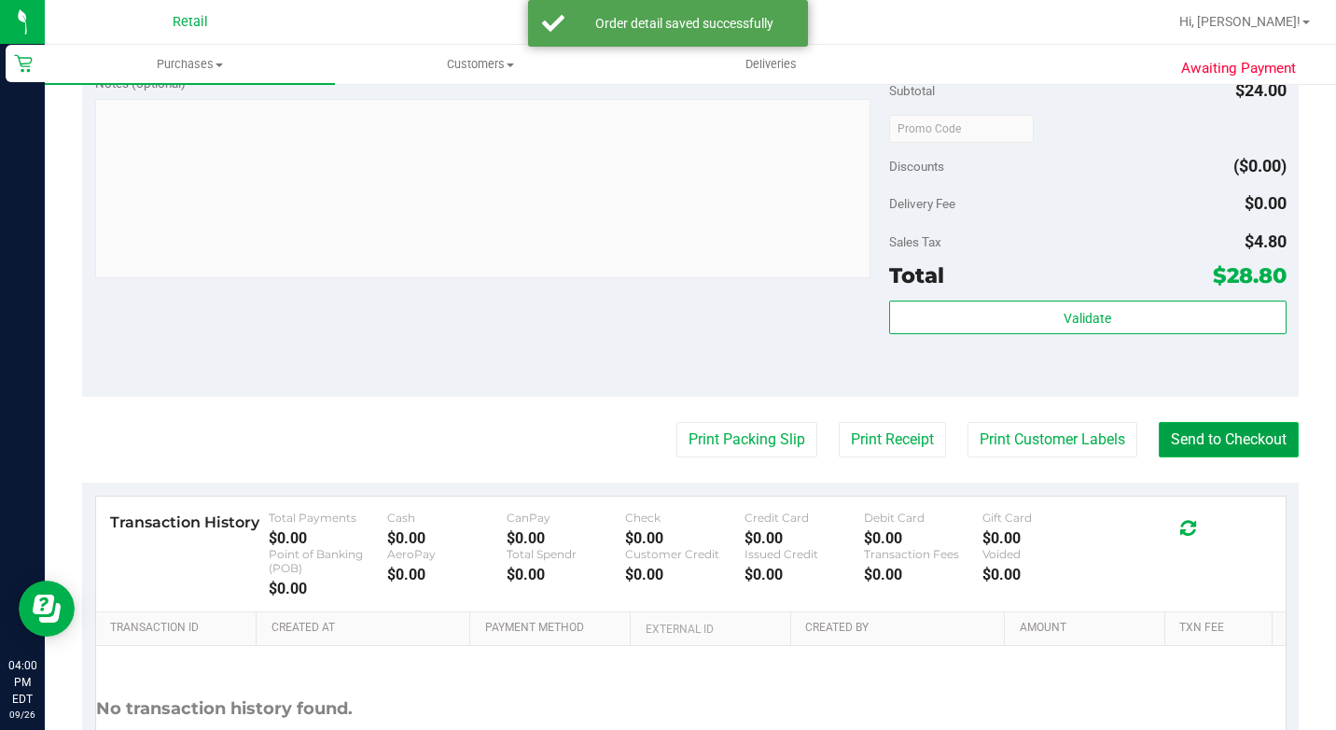
click at [1180, 457] on button "Send to Checkout" at bounding box center [1229, 439] width 140 height 35
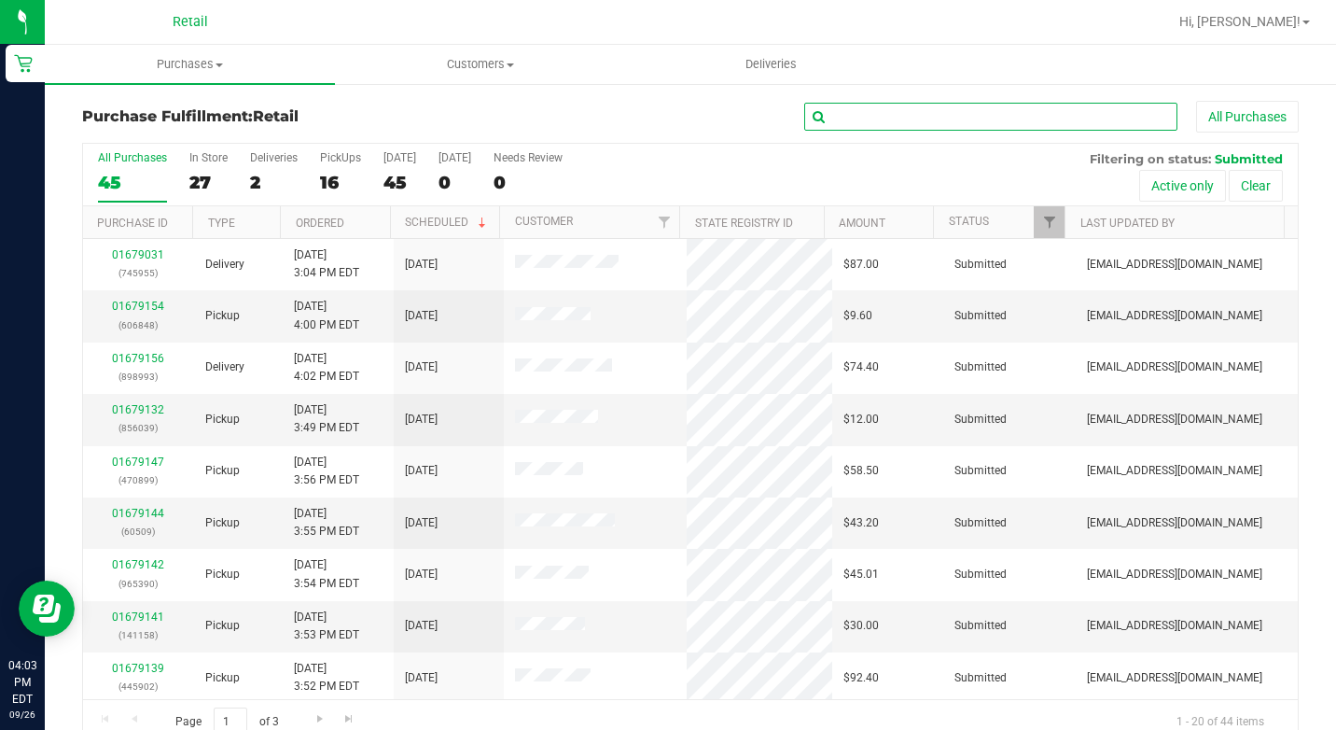
click at [852, 109] on input "text" at bounding box center [990, 117] width 373 height 28
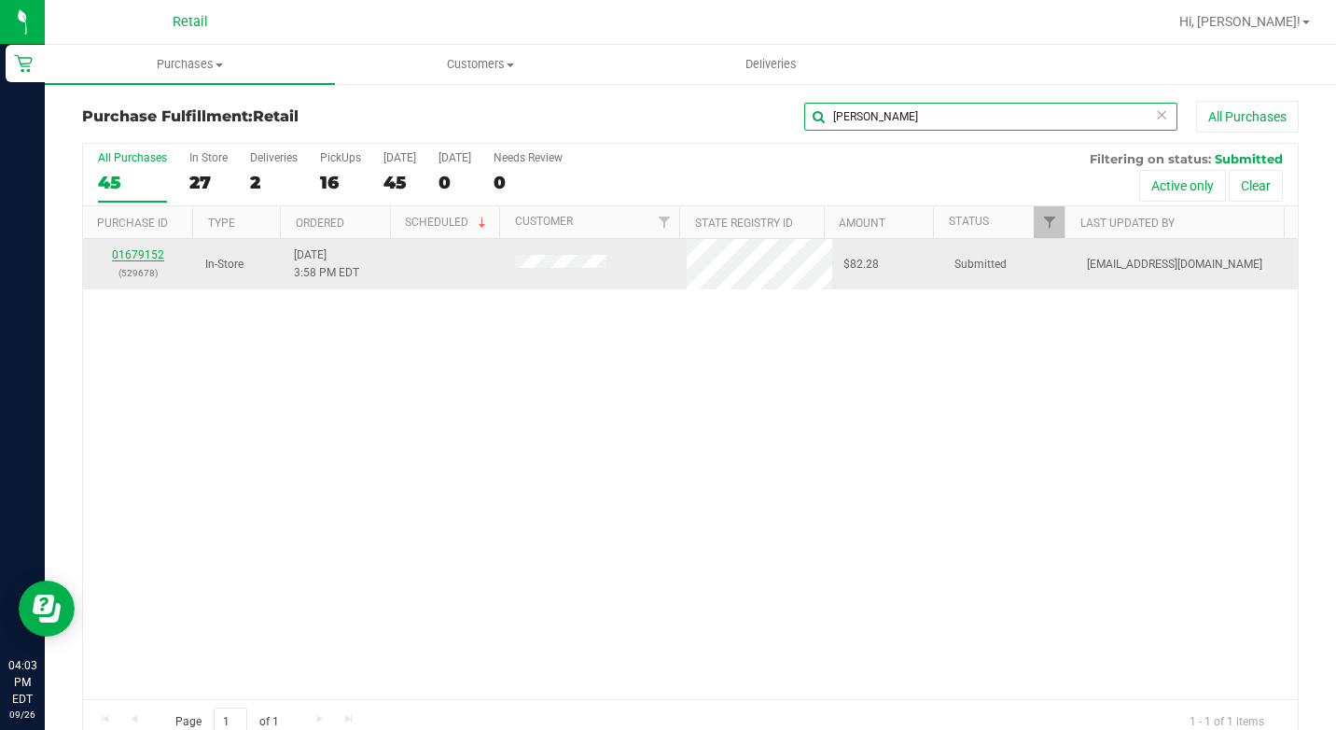
type input "chris"
click at [152, 250] on link "01679152" at bounding box center [138, 254] width 52 height 13
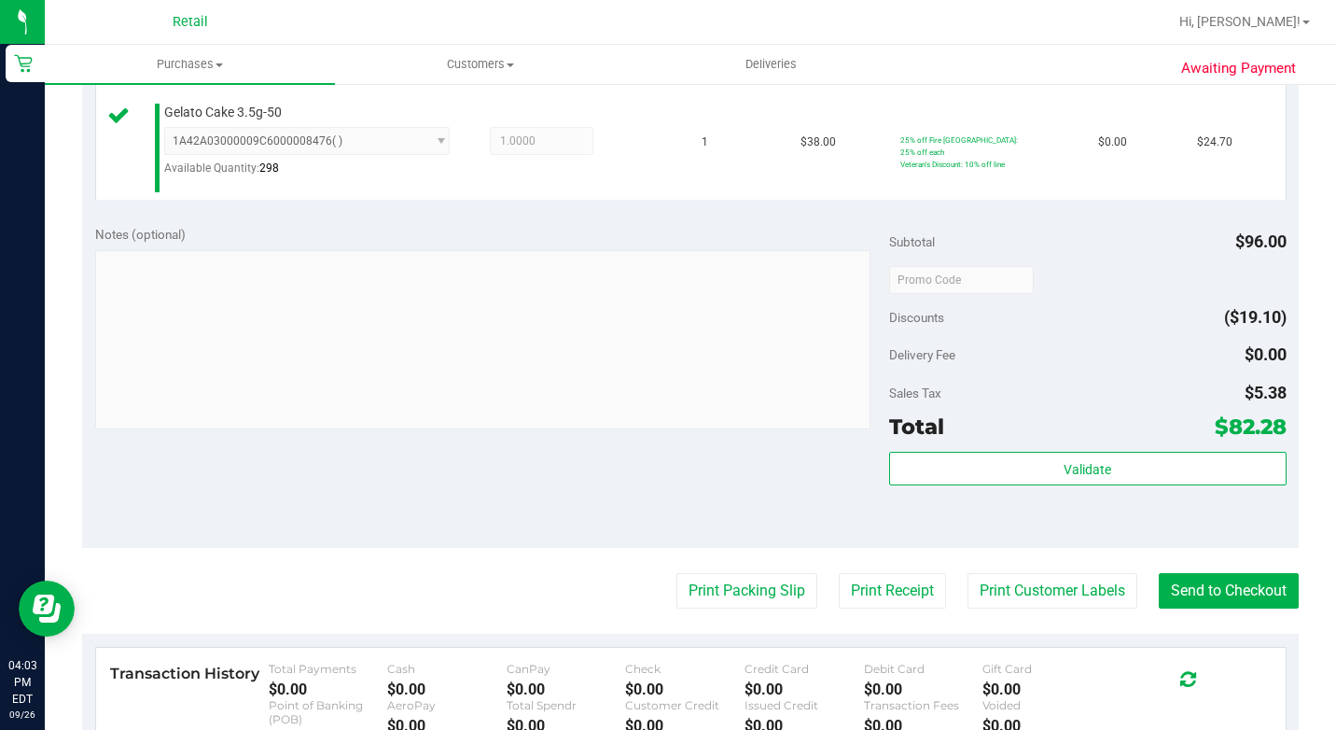
scroll to position [747, 0]
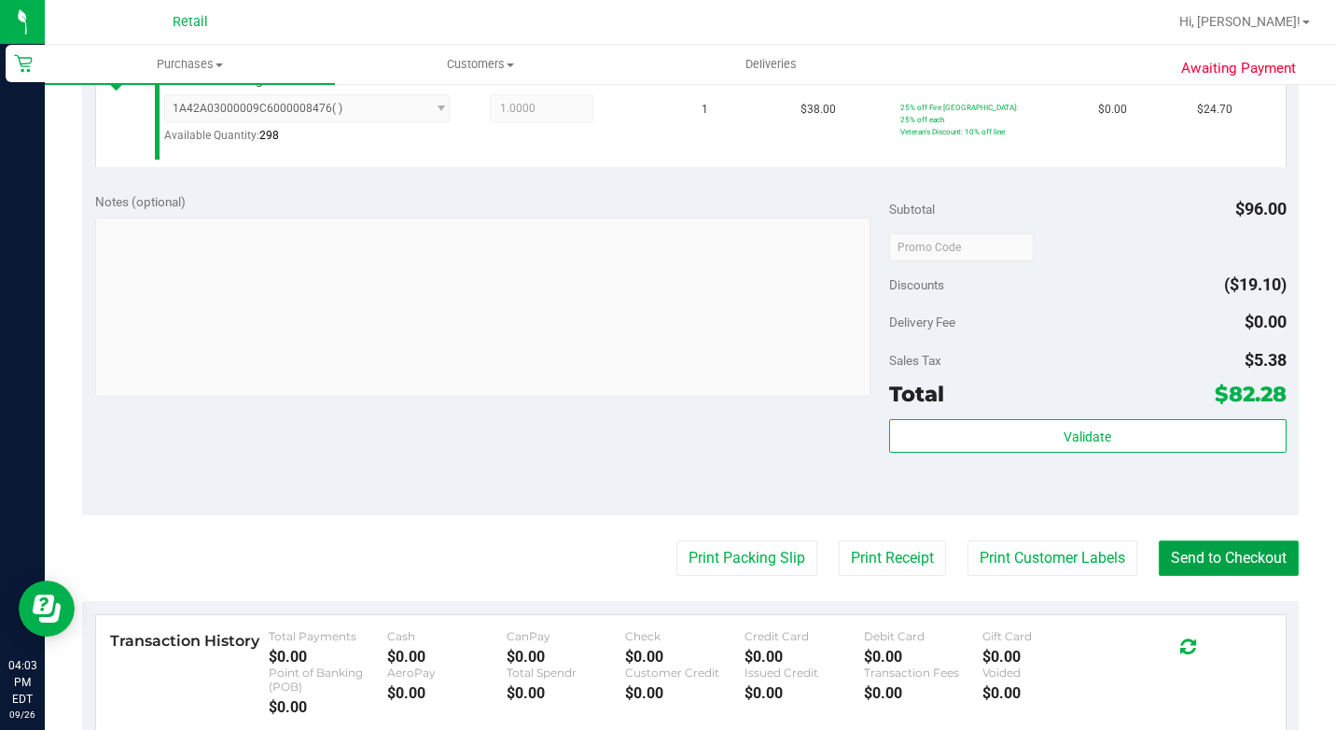
click at [1246, 576] on button "Send to Checkout" at bounding box center [1229, 557] width 140 height 35
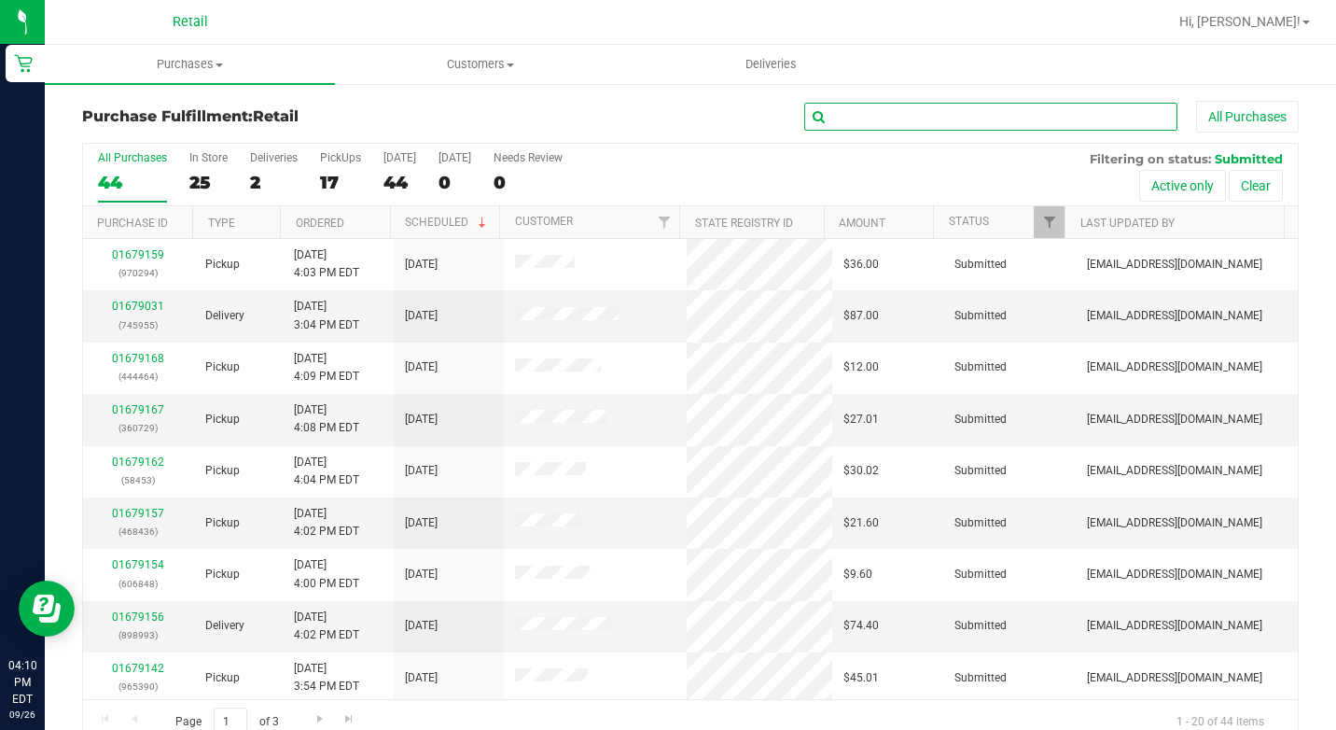
click at [916, 128] on input "text" at bounding box center [990, 117] width 373 height 28
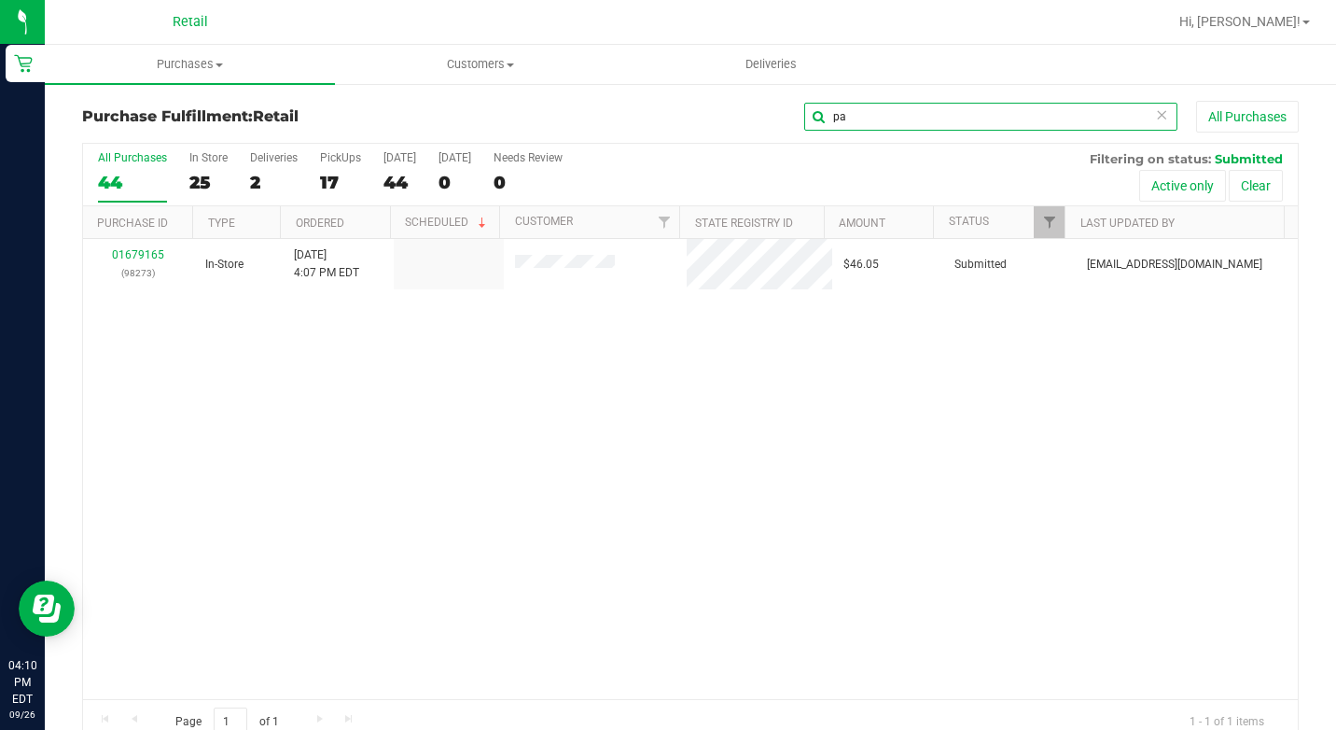
type input "p"
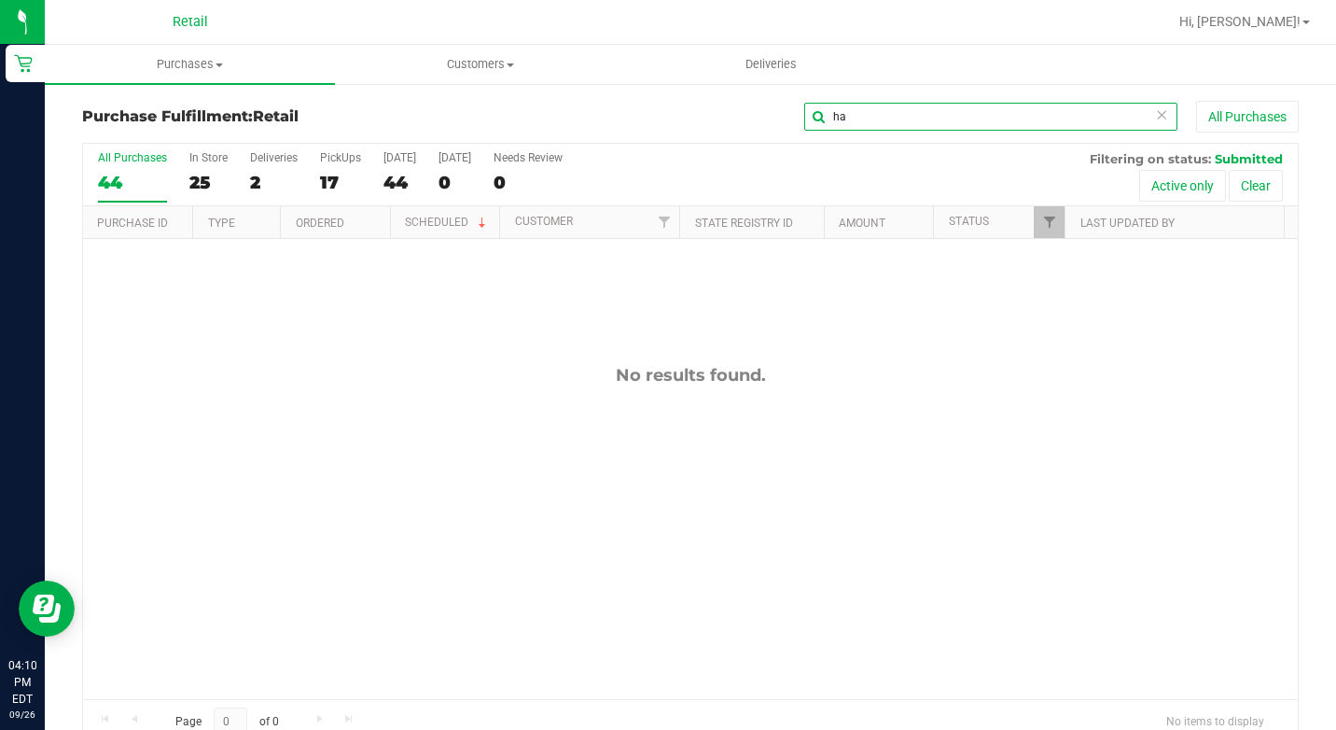
type input "h"
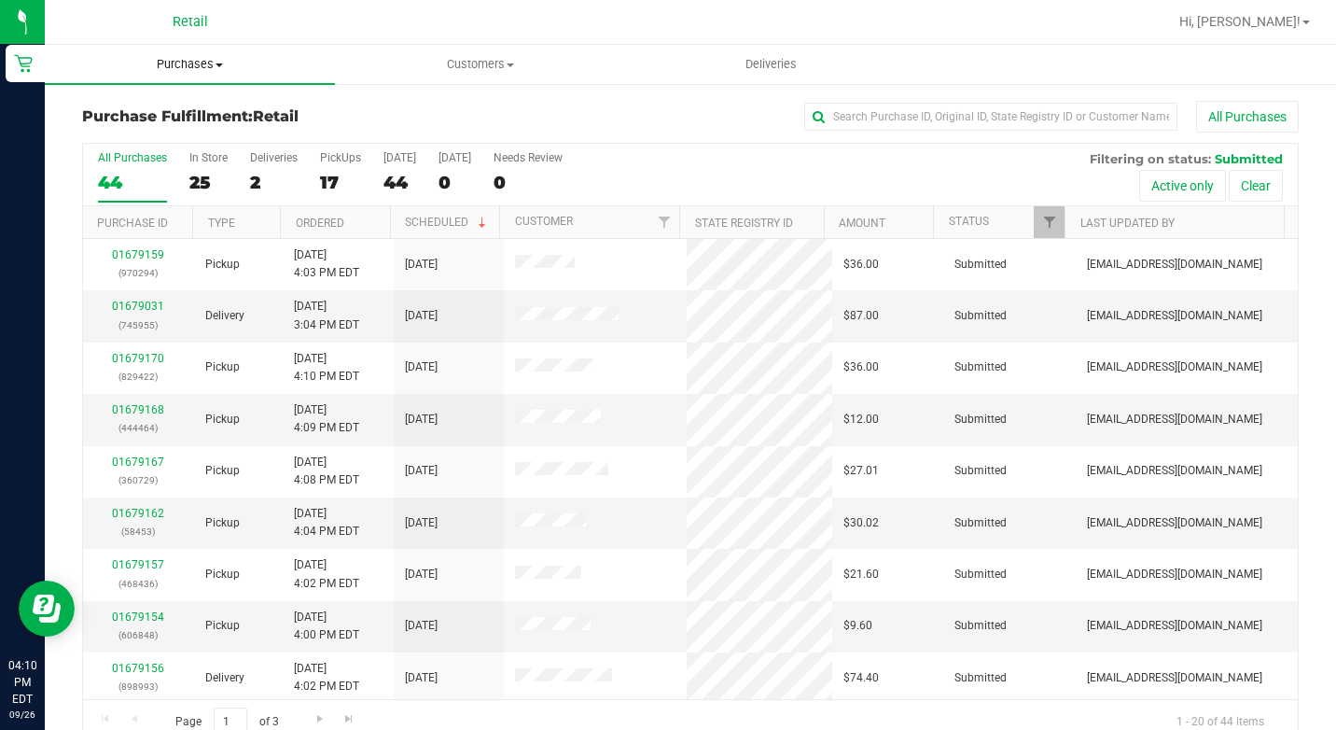
click at [216, 66] on span at bounding box center [219, 65] width 7 height 4
click at [176, 109] on span "Summary of purchases" at bounding box center [140, 113] width 191 height 16
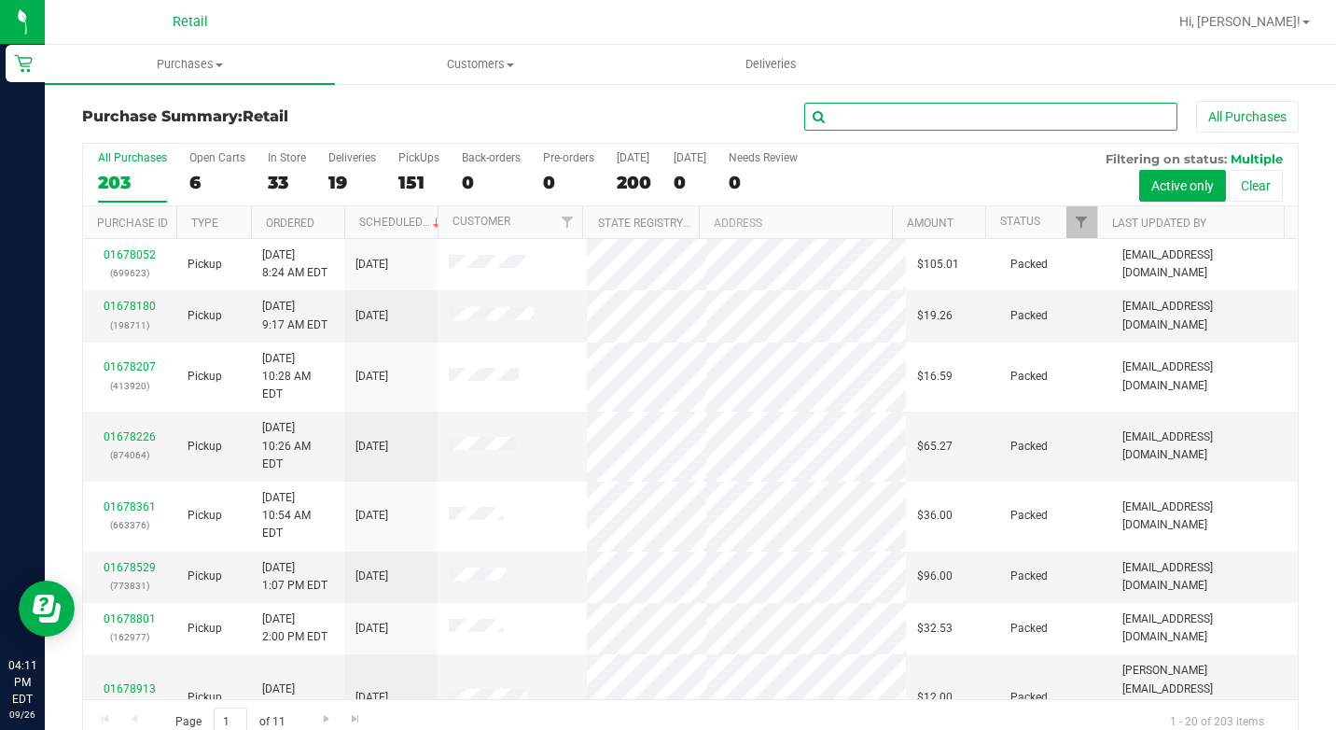
click at [847, 123] on input "text" at bounding box center [990, 117] width 373 height 28
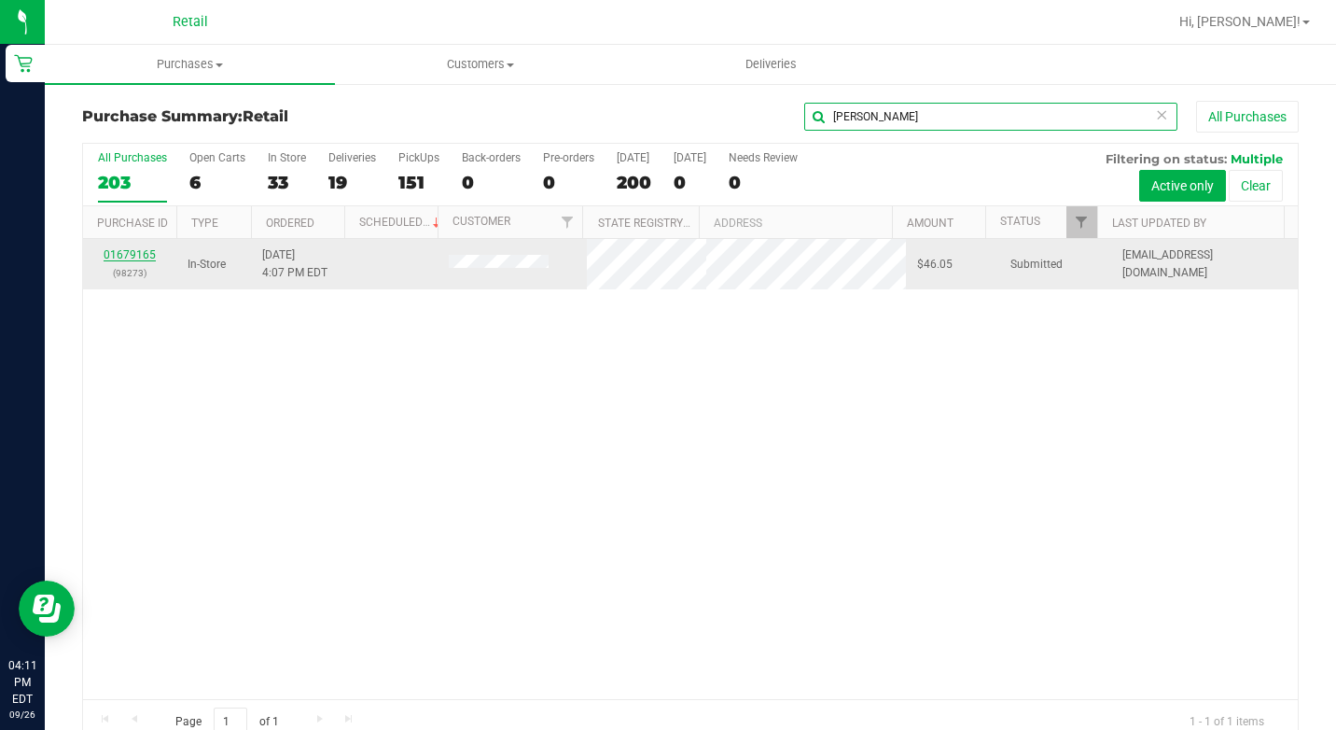
type input "pamela"
click at [140, 256] on link "01679165" at bounding box center [130, 254] width 52 height 13
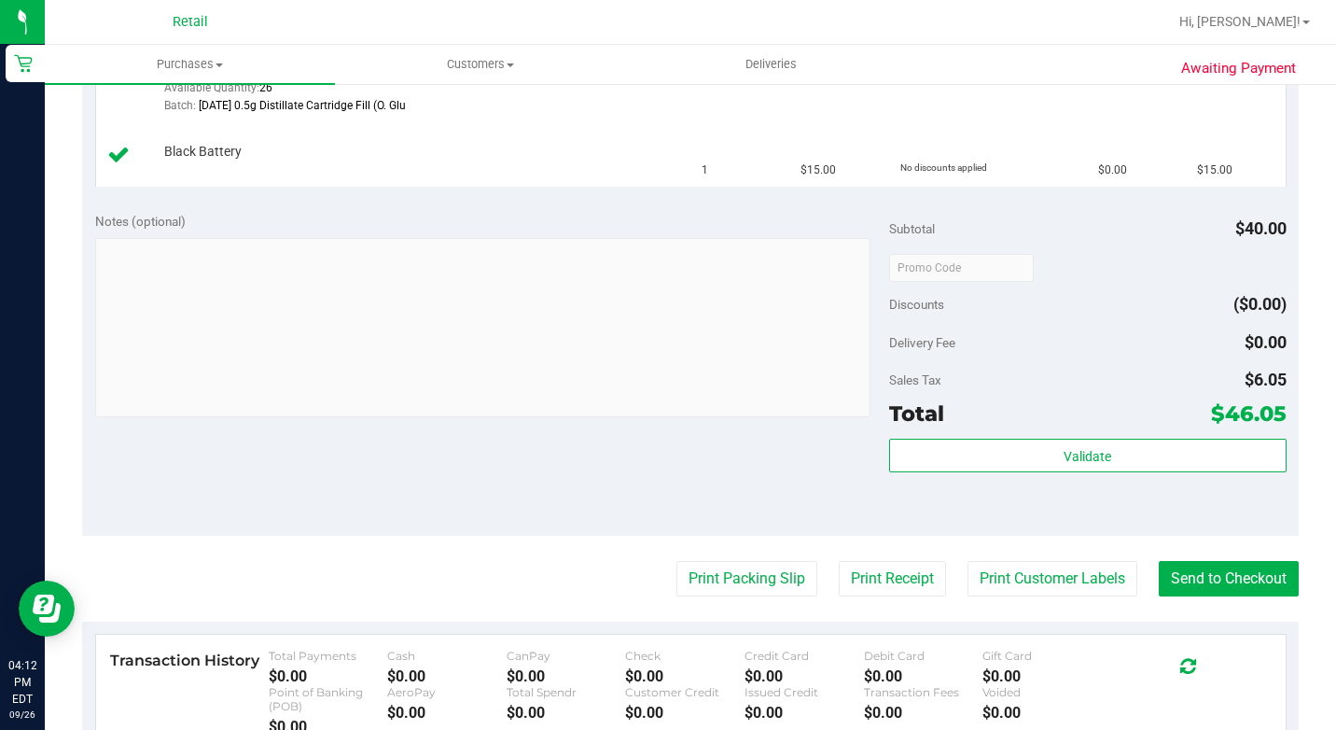
scroll to position [653, 0]
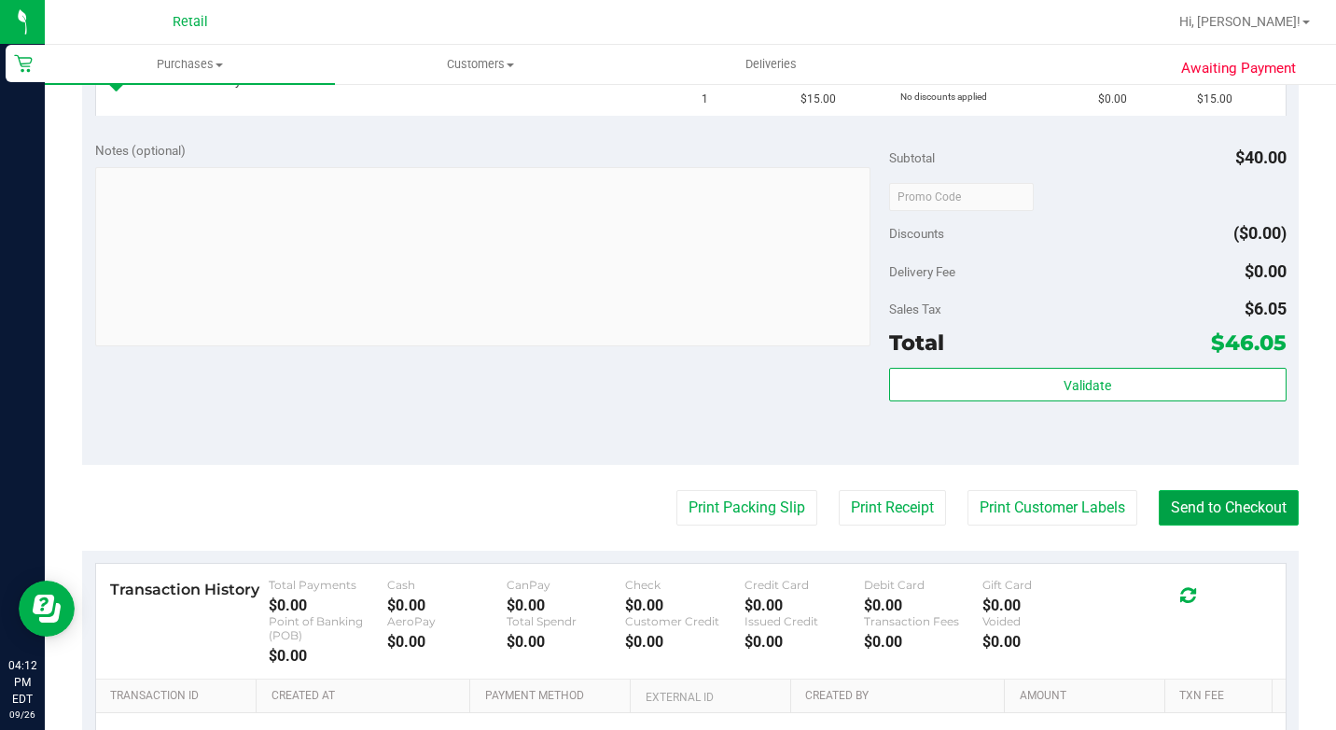
click at [1212, 525] on button "Send to Checkout" at bounding box center [1229, 507] width 140 height 35
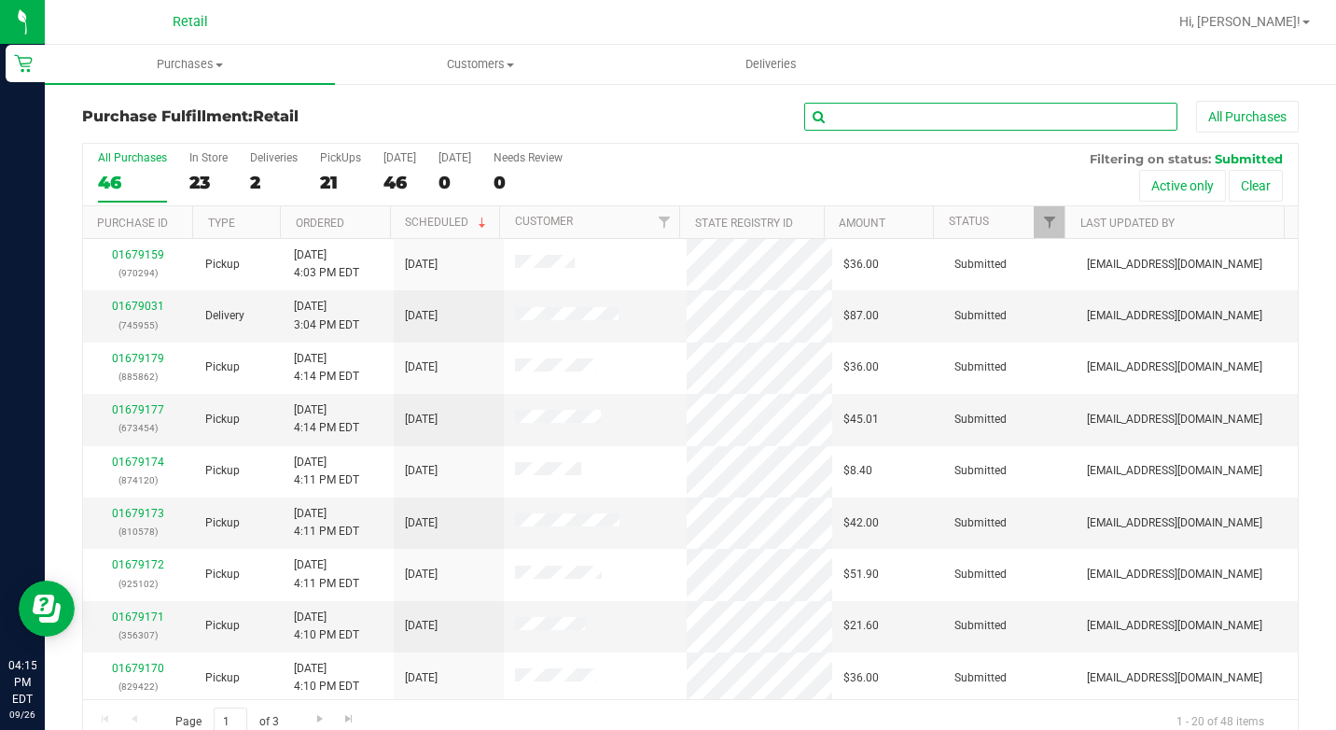
click at [862, 109] on input "text" at bounding box center [990, 117] width 373 height 28
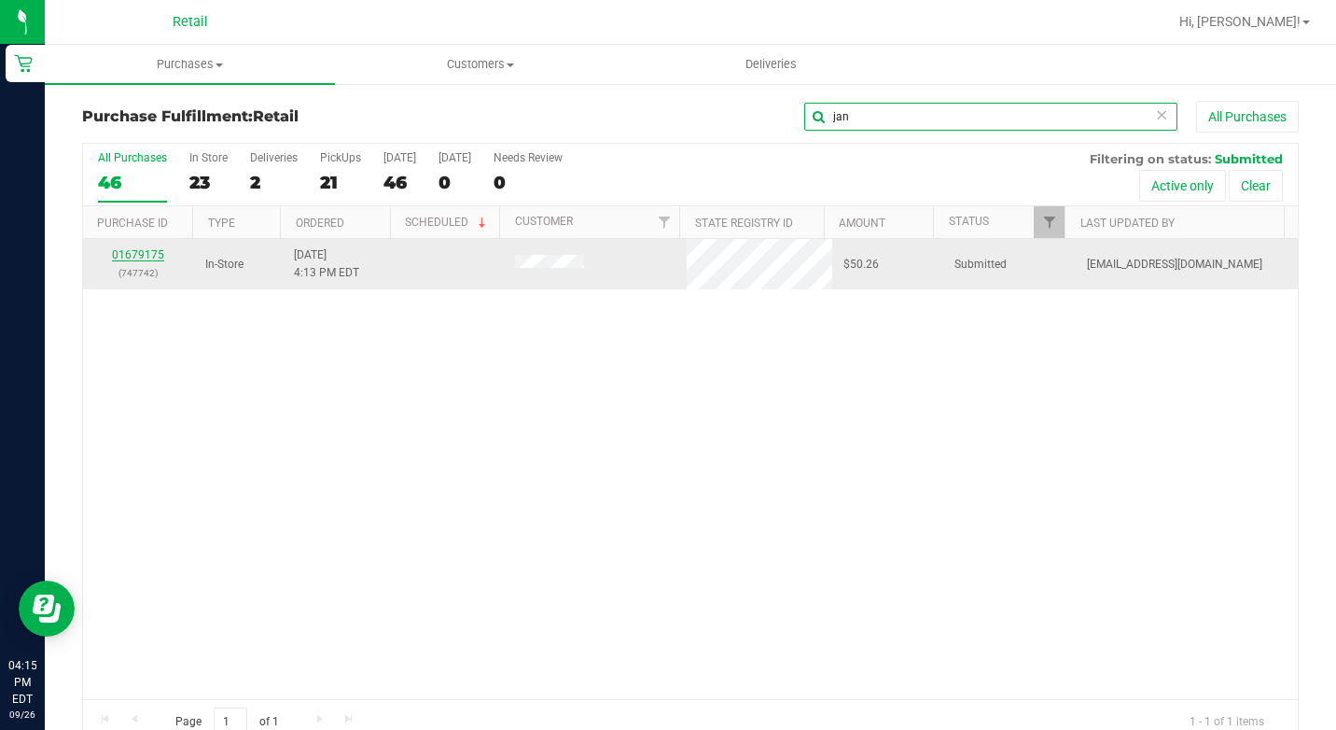
type input "jan"
click at [144, 256] on link "01679175" at bounding box center [138, 254] width 52 height 13
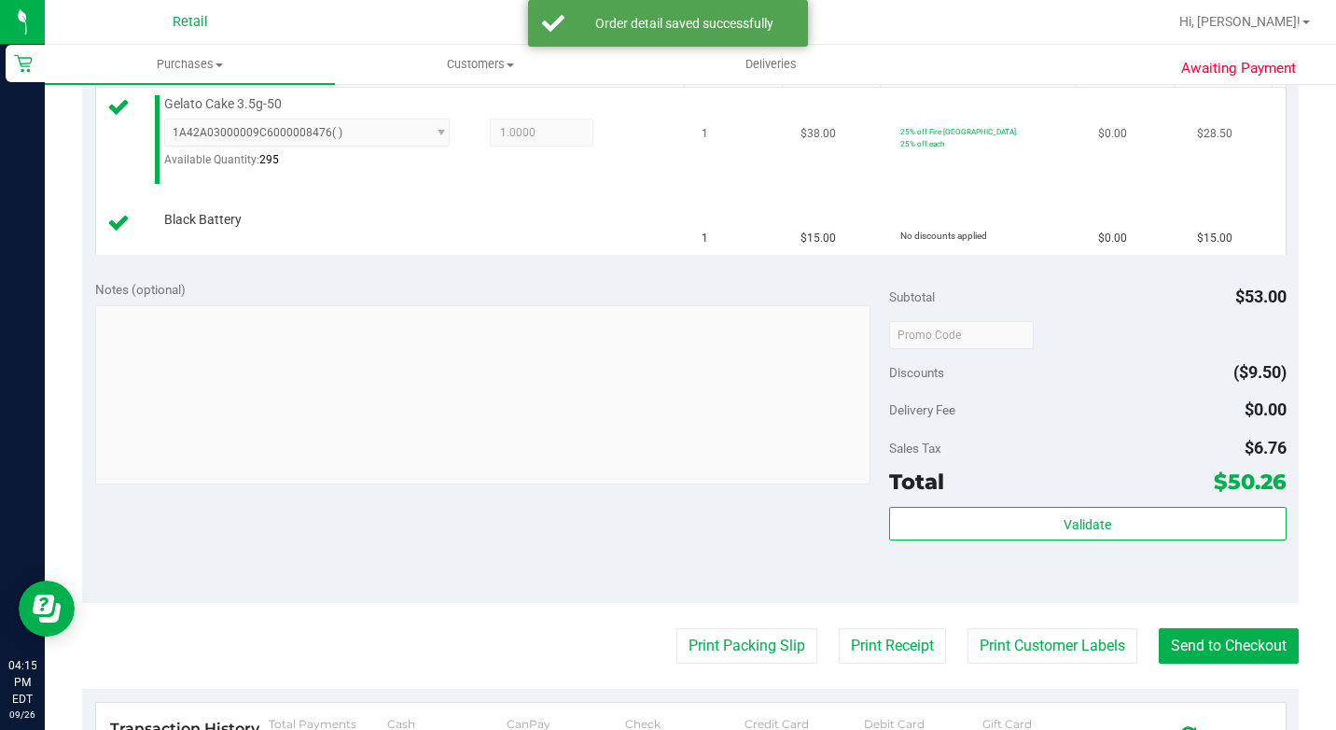
scroll to position [653, 0]
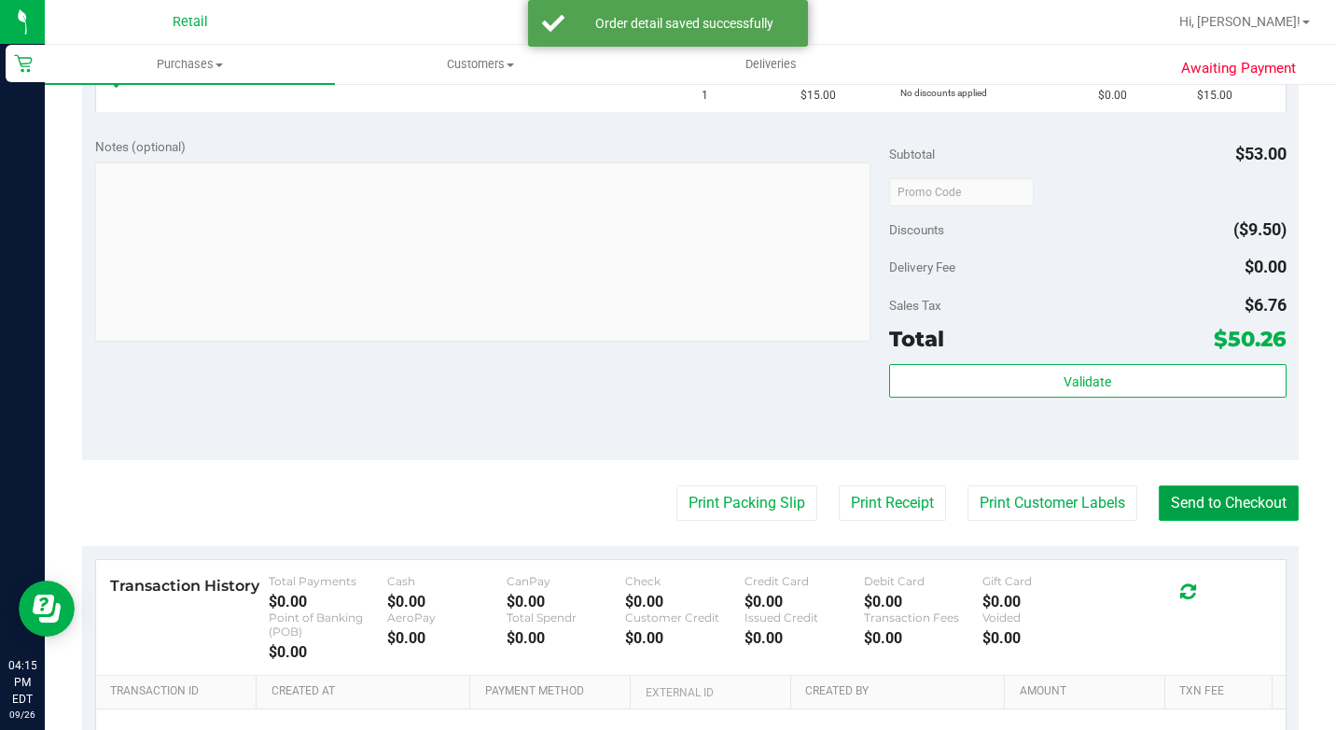
click at [1221, 521] on button "Send to Checkout" at bounding box center [1229, 502] width 140 height 35
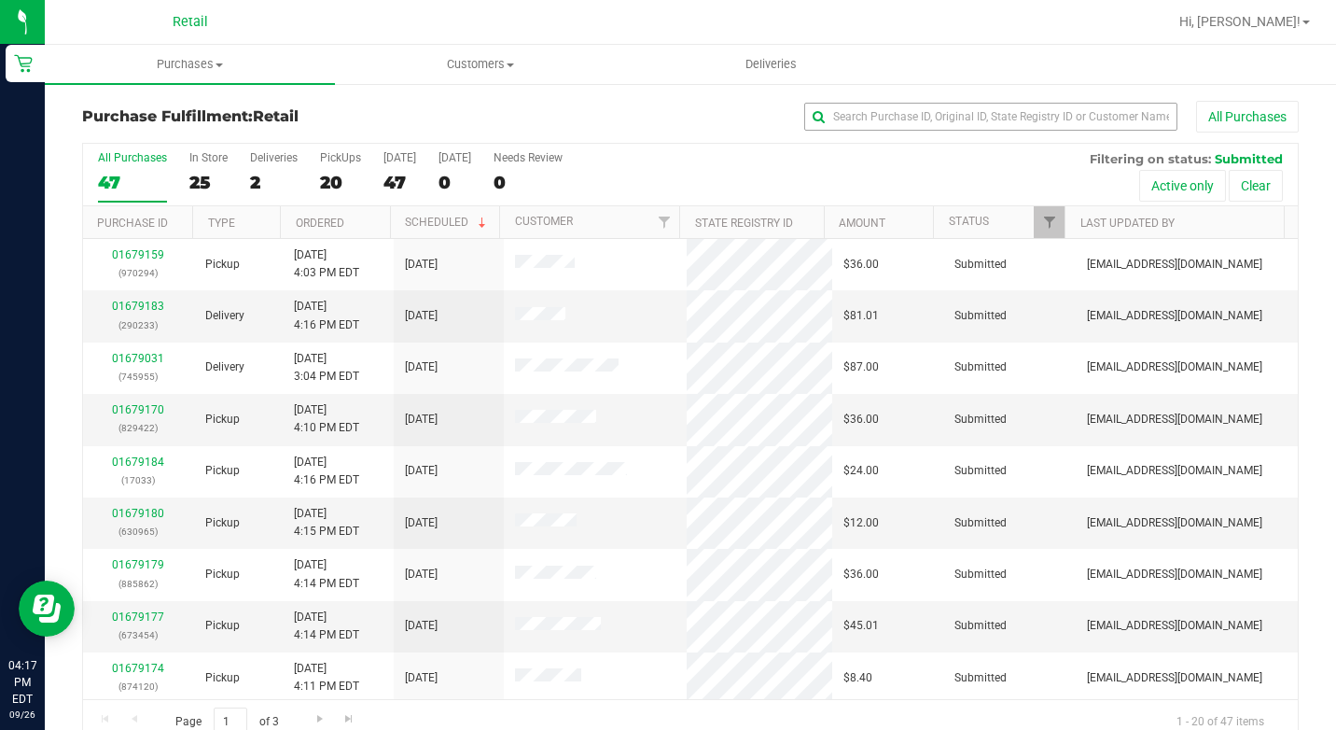
click at [876, 103] on div "All Purchases" at bounding box center [893, 117] width 811 height 32
click at [886, 106] on input "text" at bounding box center [990, 117] width 373 height 28
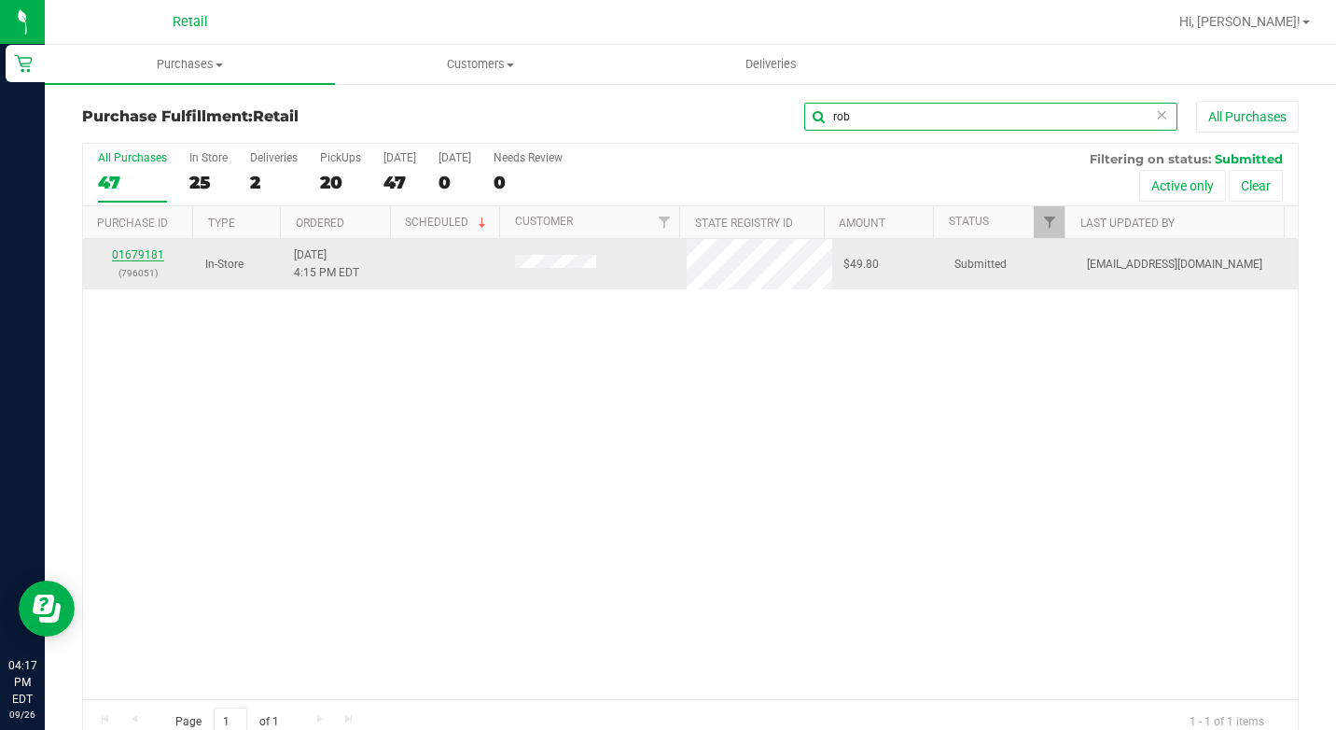
type input "rob"
click at [147, 257] on link "01679181" at bounding box center [138, 254] width 52 height 13
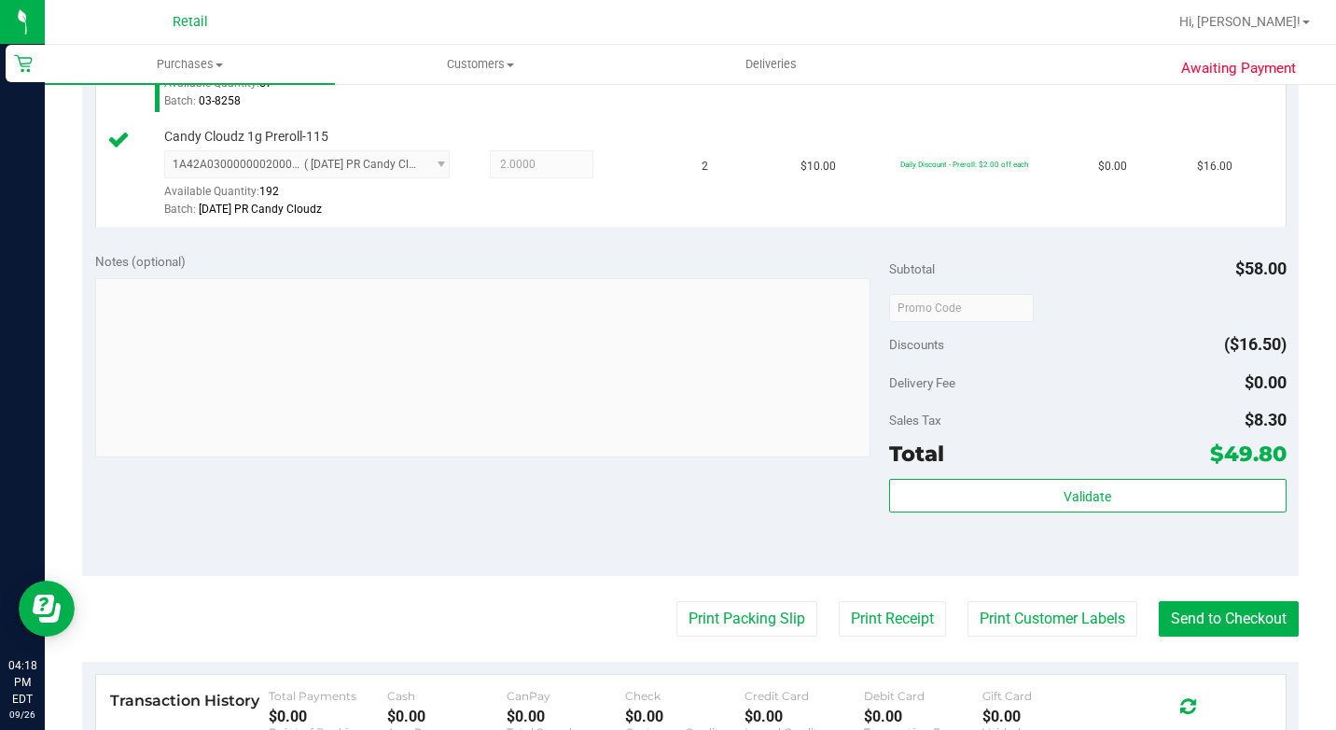
scroll to position [840, 0]
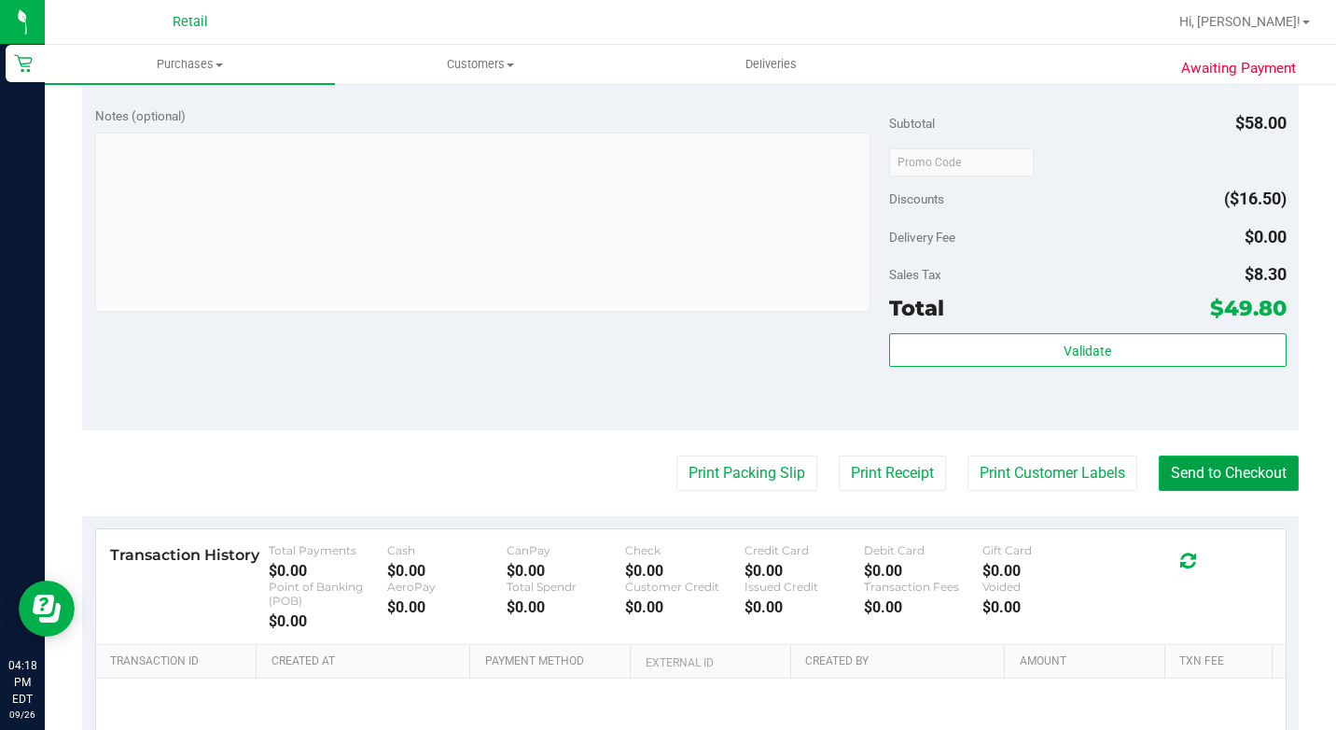
click at [1232, 491] on button "Send to Checkout" at bounding box center [1229, 472] width 140 height 35
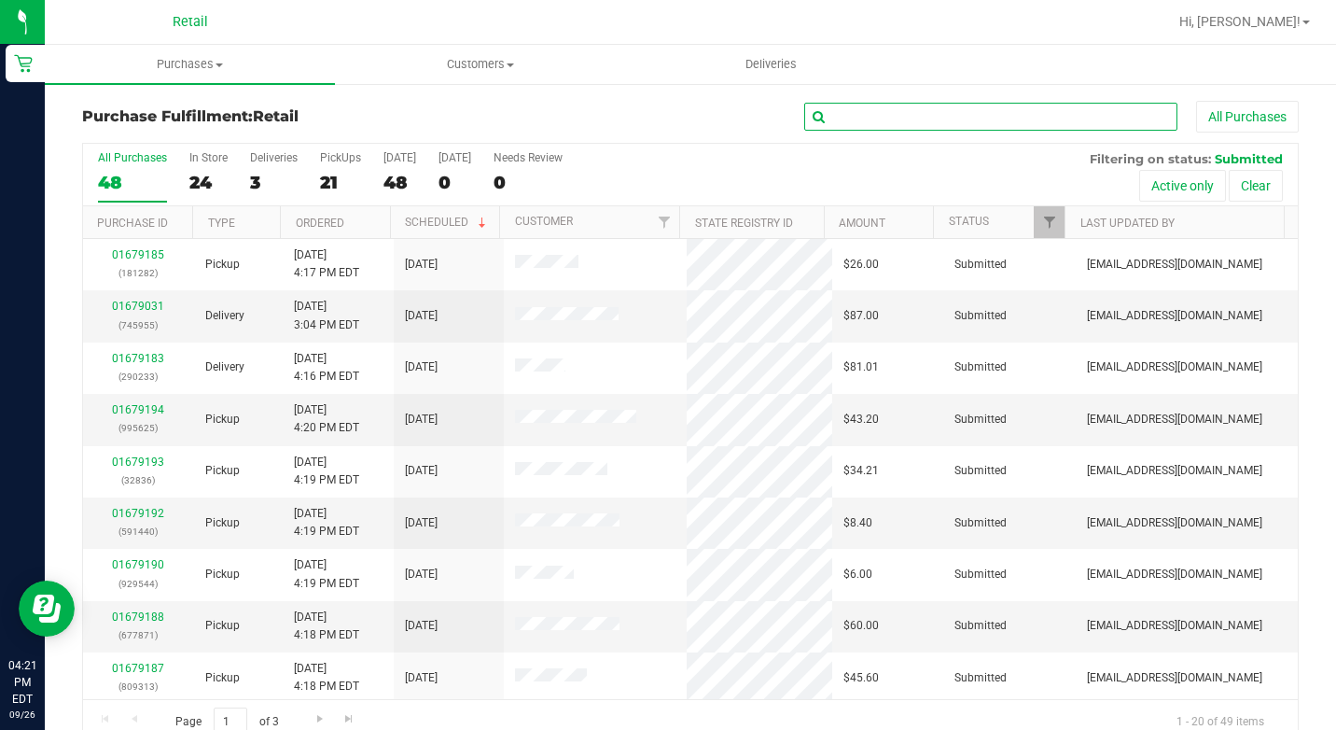
click at [836, 115] on input "text" at bounding box center [990, 117] width 373 height 28
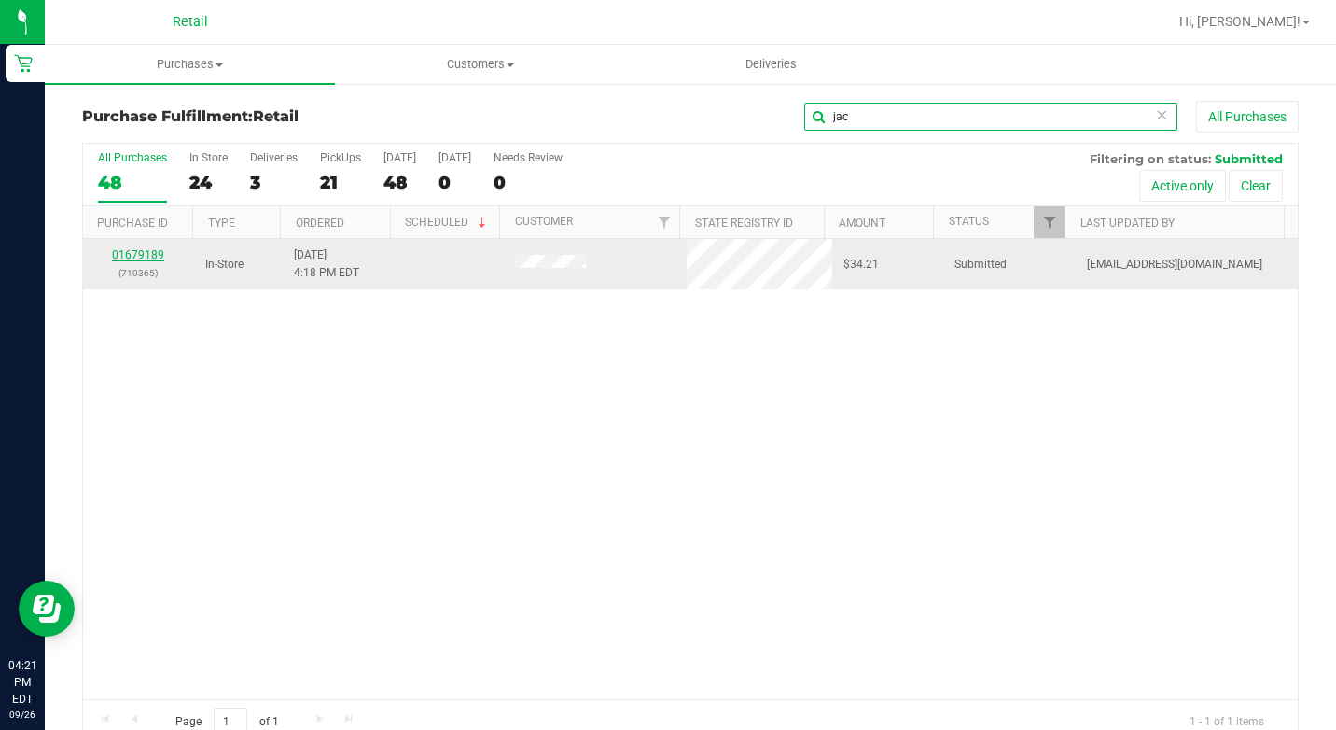
type input "jac"
click at [146, 257] on link "01679189" at bounding box center [138, 254] width 52 height 13
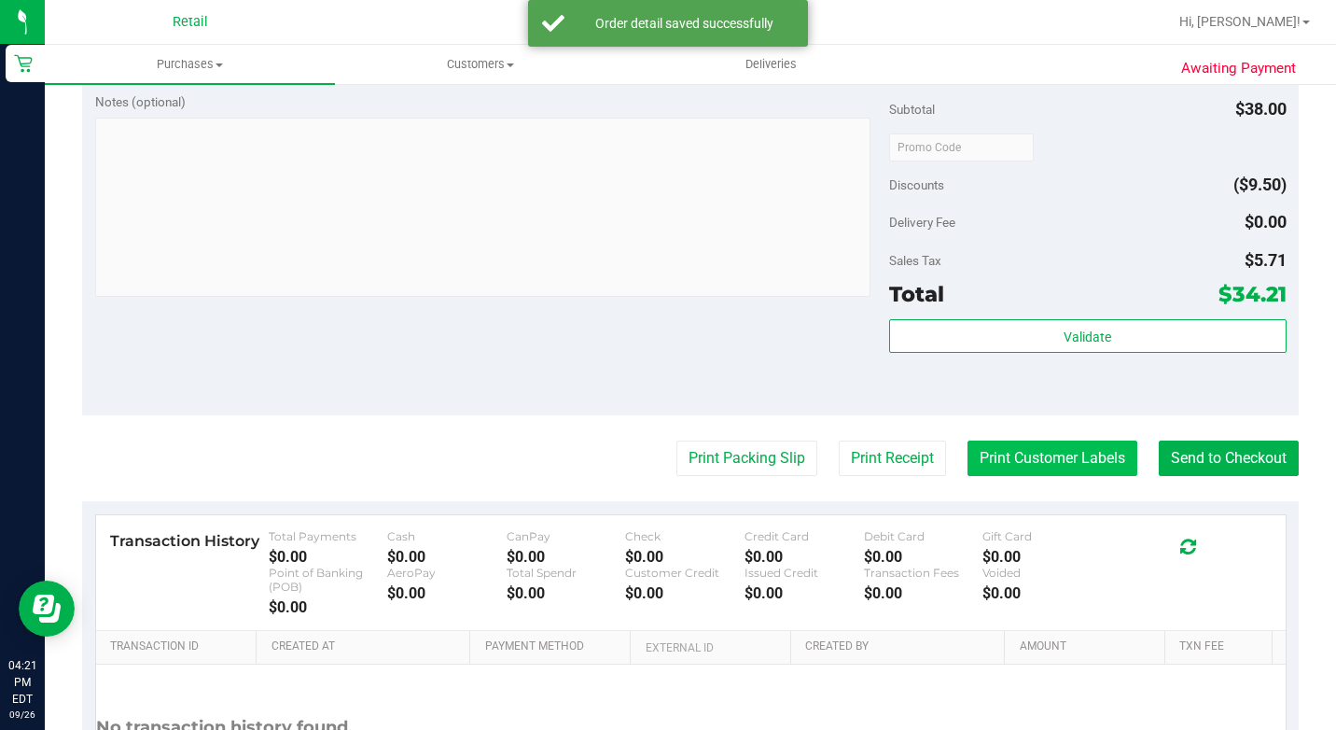
scroll to position [653, 0]
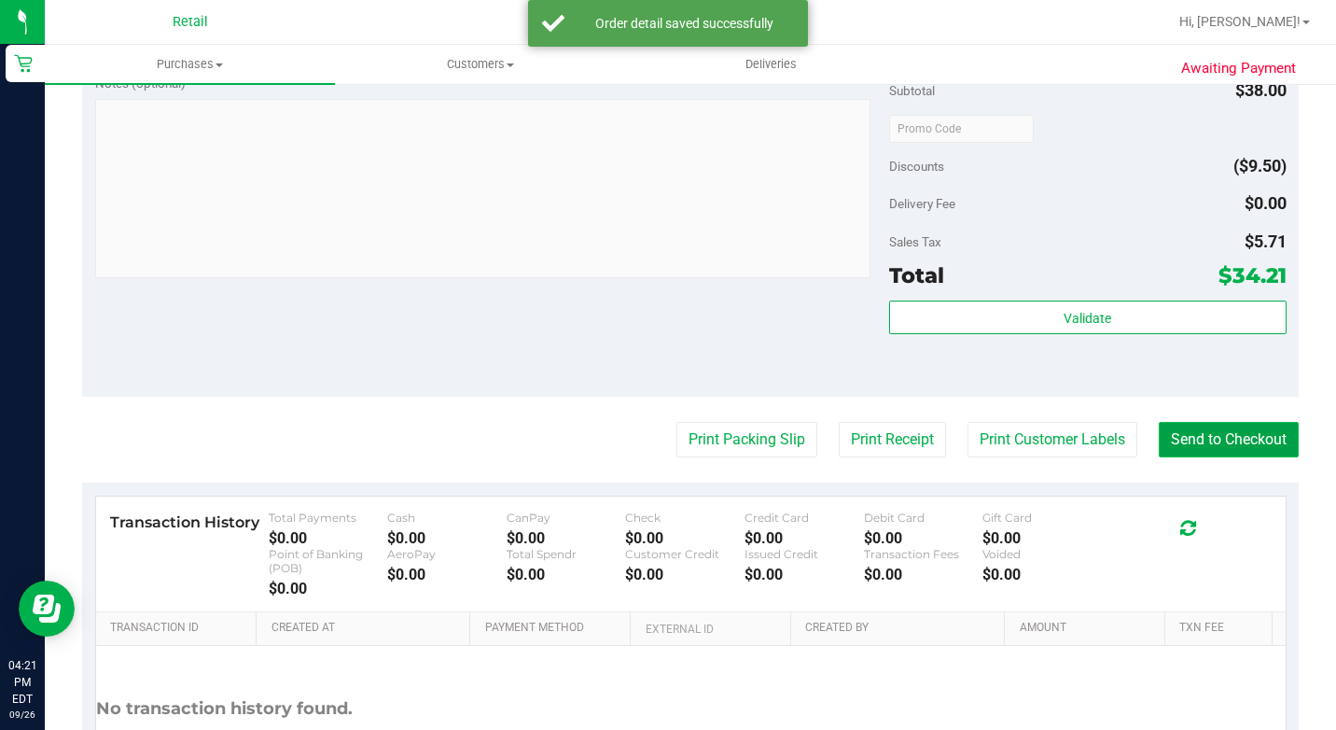
click at [1169, 457] on button "Send to Checkout" at bounding box center [1229, 439] width 140 height 35
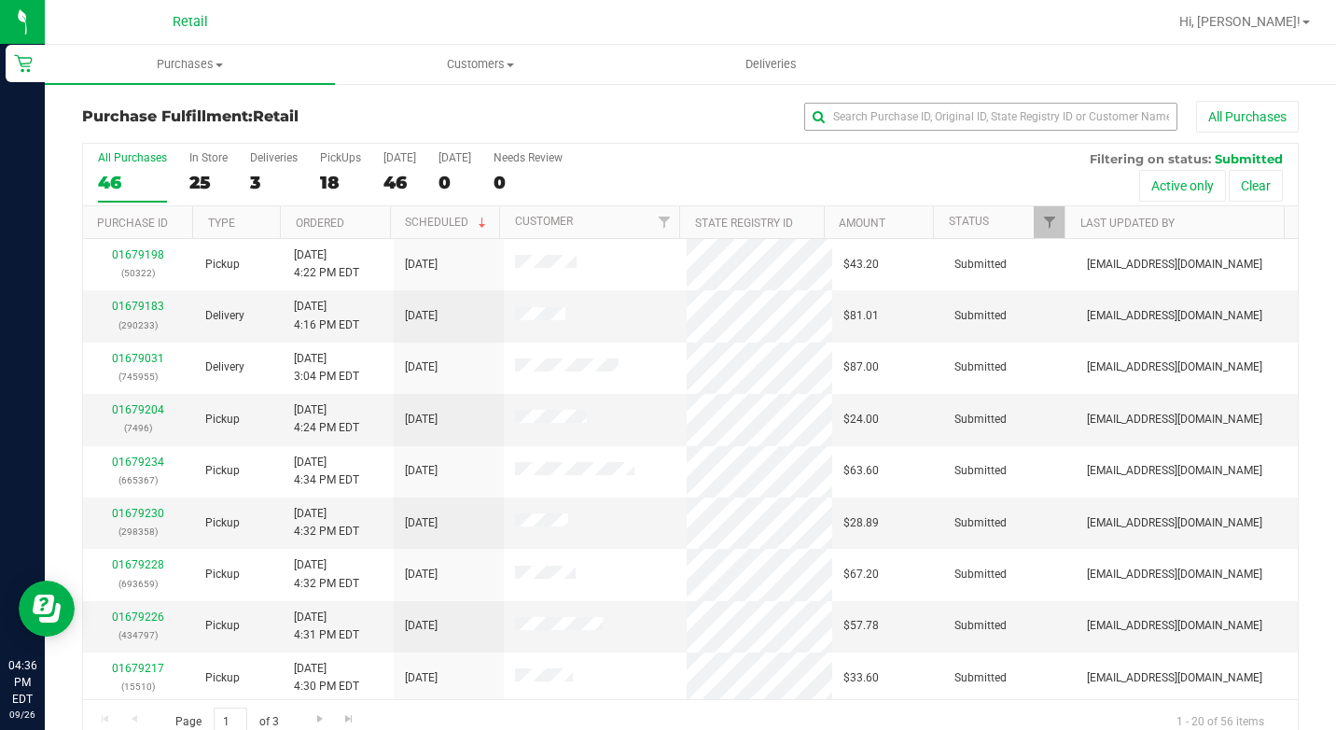
click at [863, 101] on div "All Purchases" at bounding box center [893, 117] width 811 height 32
click at [863, 117] on input "text" at bounding box center [990, 117] width 373 height 28
click at [870, 117] on input "text" at bounding box center [990, 117] width 373 height 28
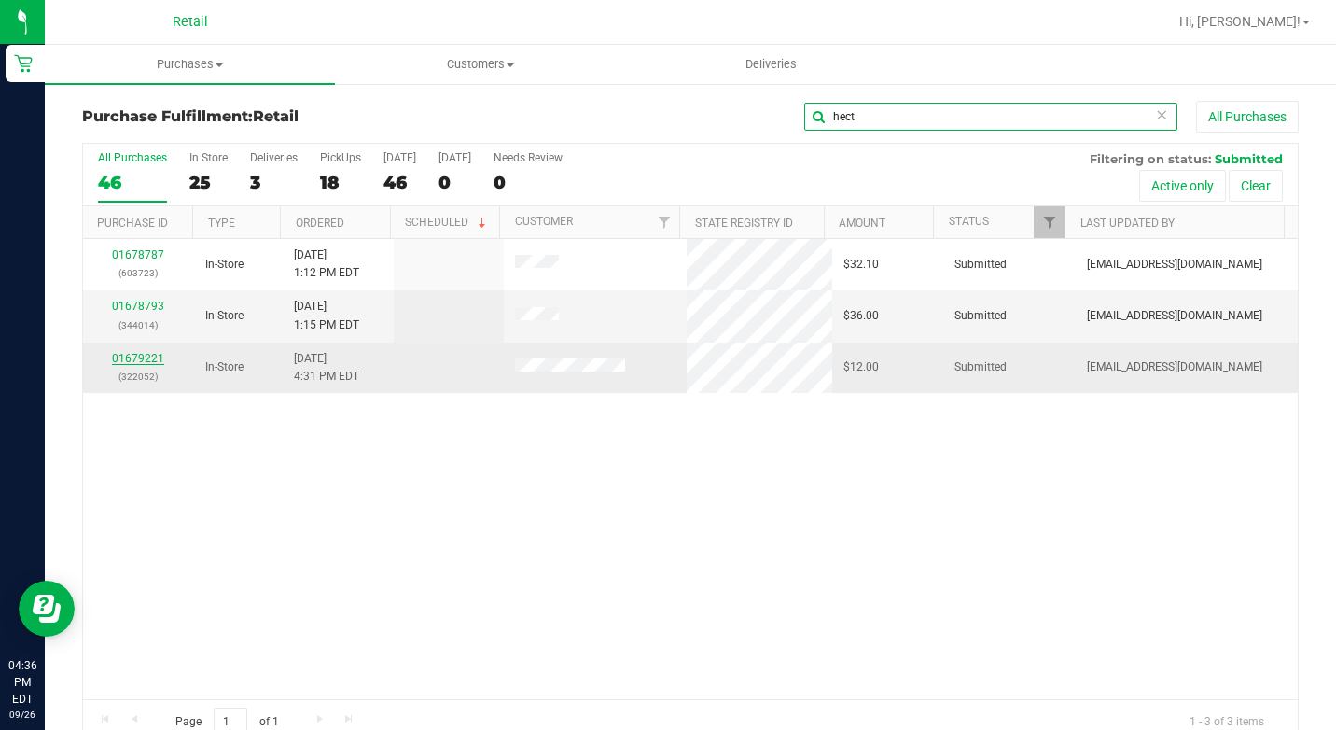
type input "hect"
click at [146, 359] on link "01679221" at bounding box center [138, 358] width 52 height 13
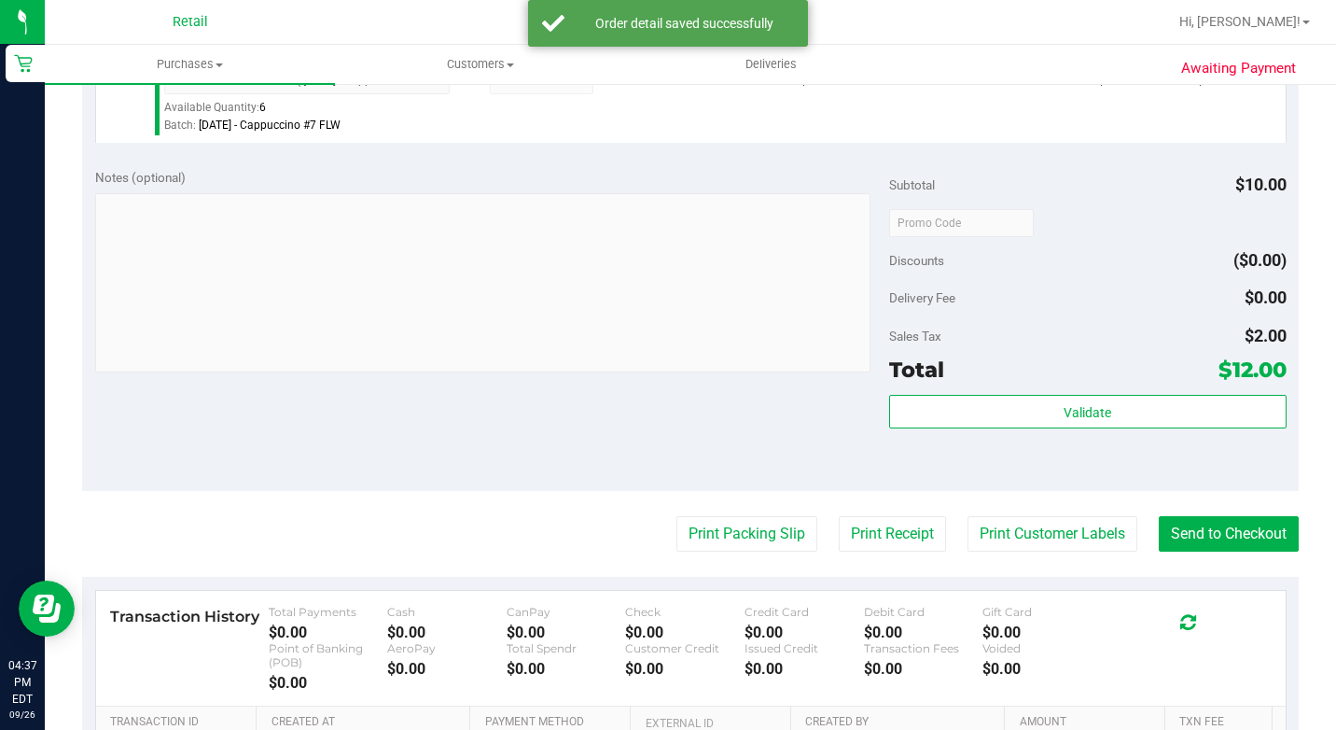
scroll to position [653, 0]
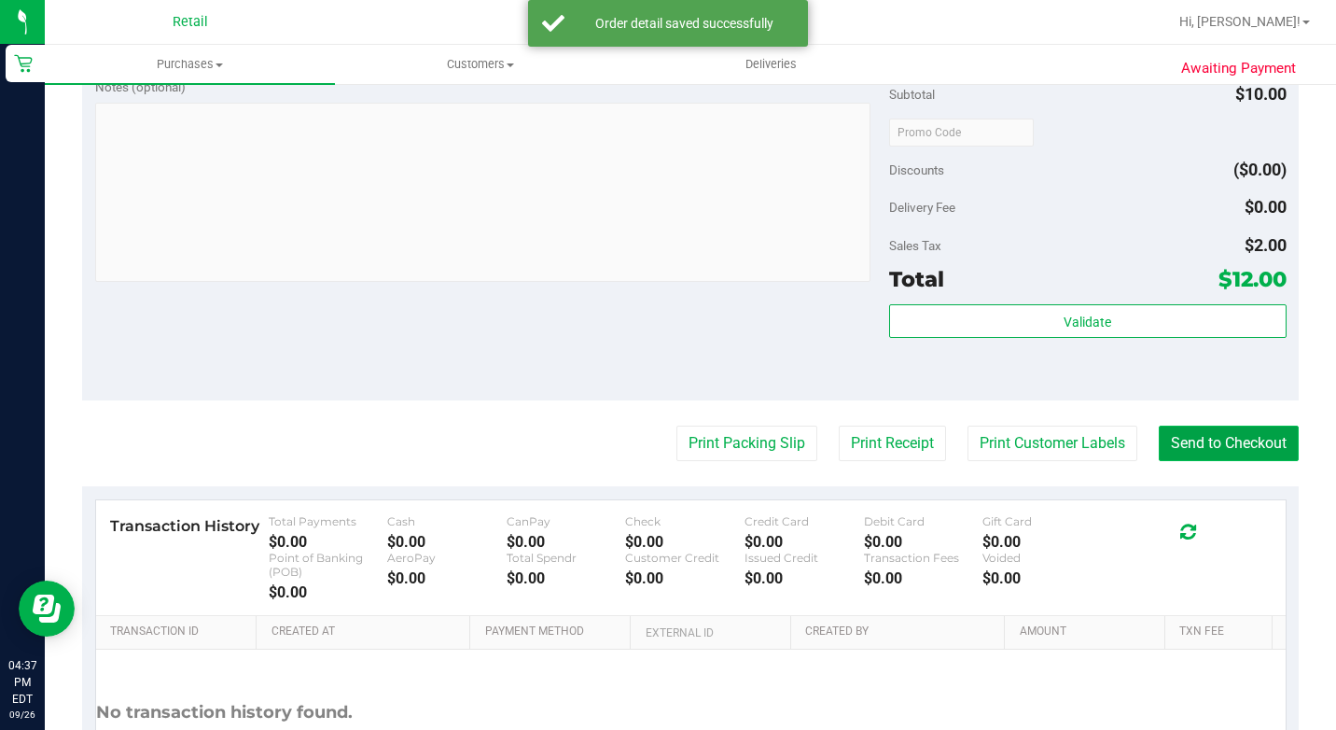
click at [1162, 461] on button "Send to Checkout" at bounding box center [1229, 443] width 140 height 35
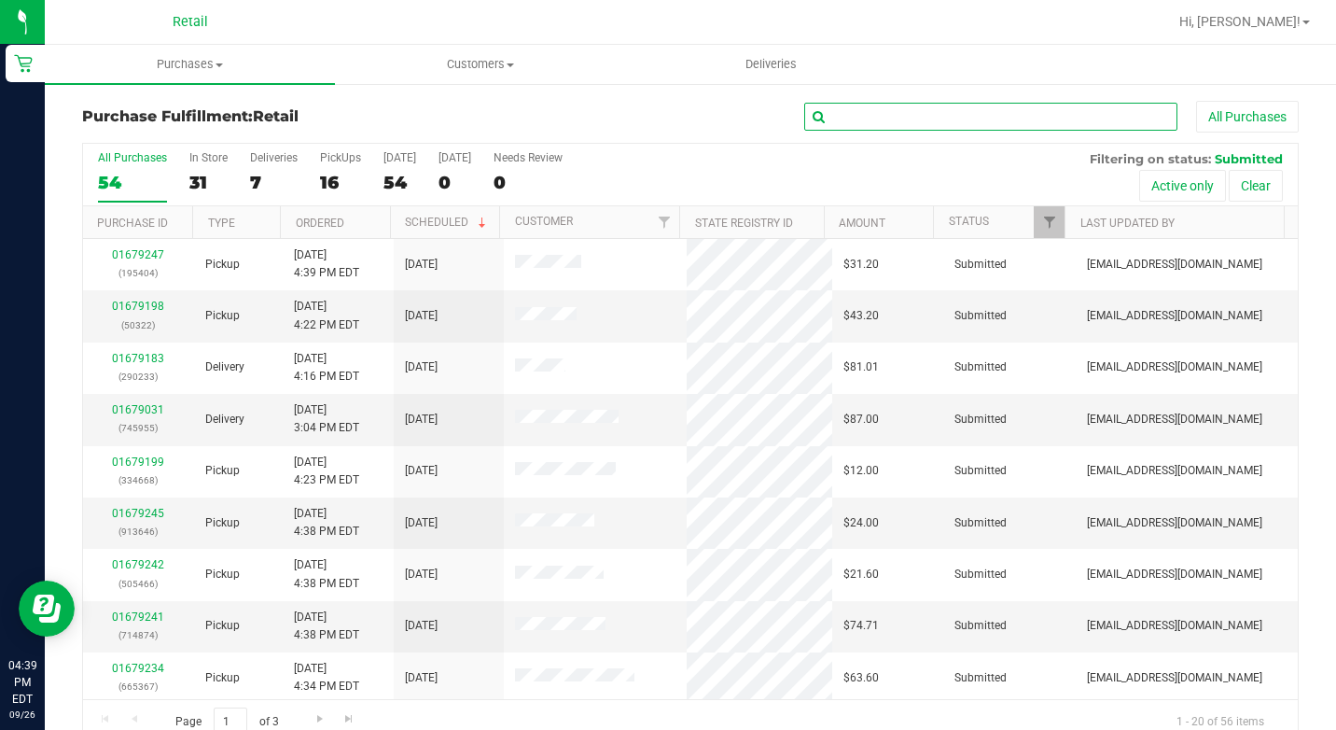
click at [989, 124] on input "text" at bounding box center [990, 117] width 373 height 28
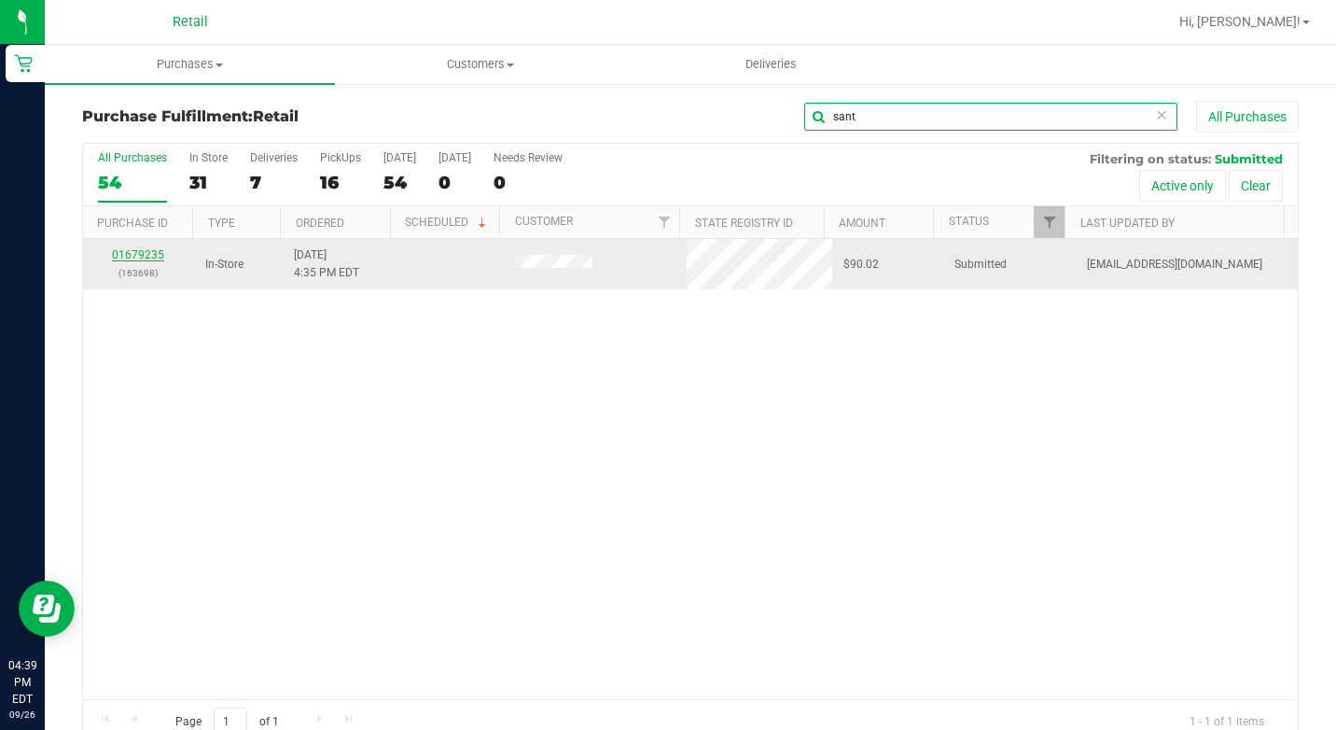
type input "sant"
click at [157, 254] on link "01679235" at bounding box center [138, 254] width 52 height 13
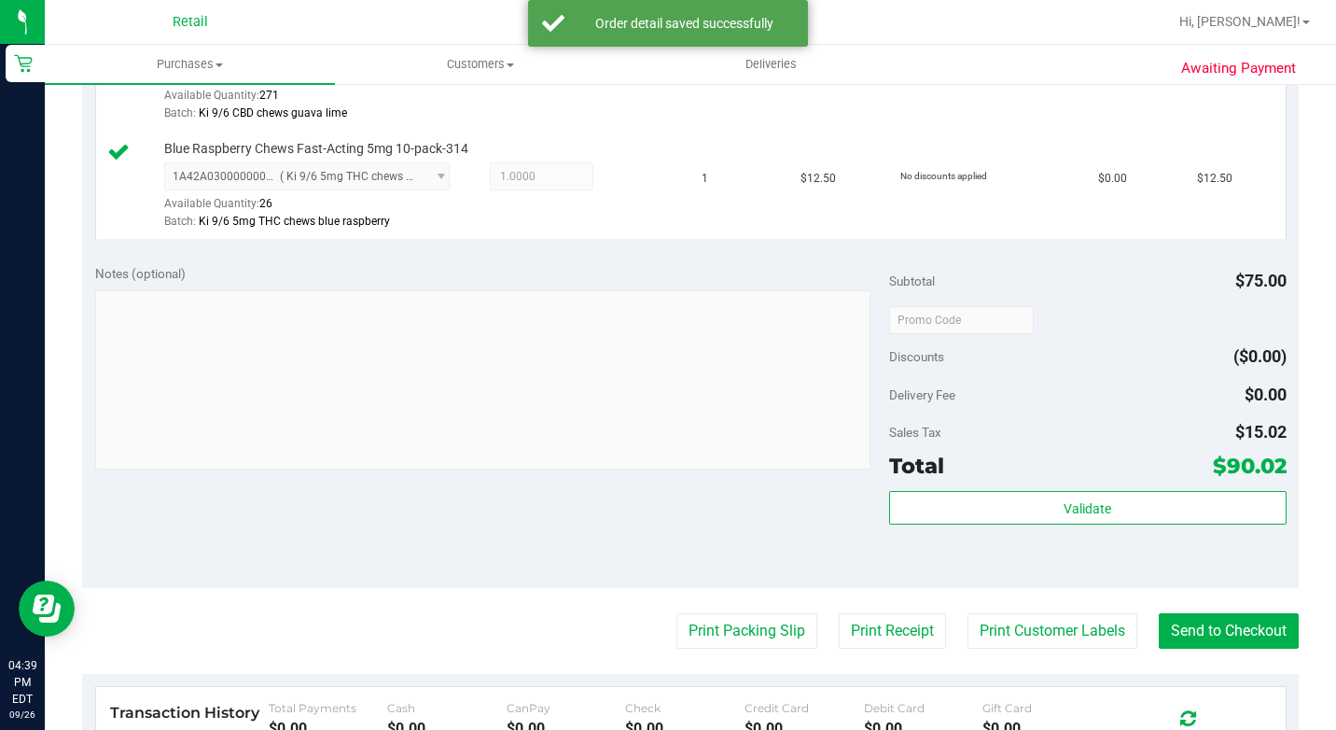
scroll to position [840, 0]
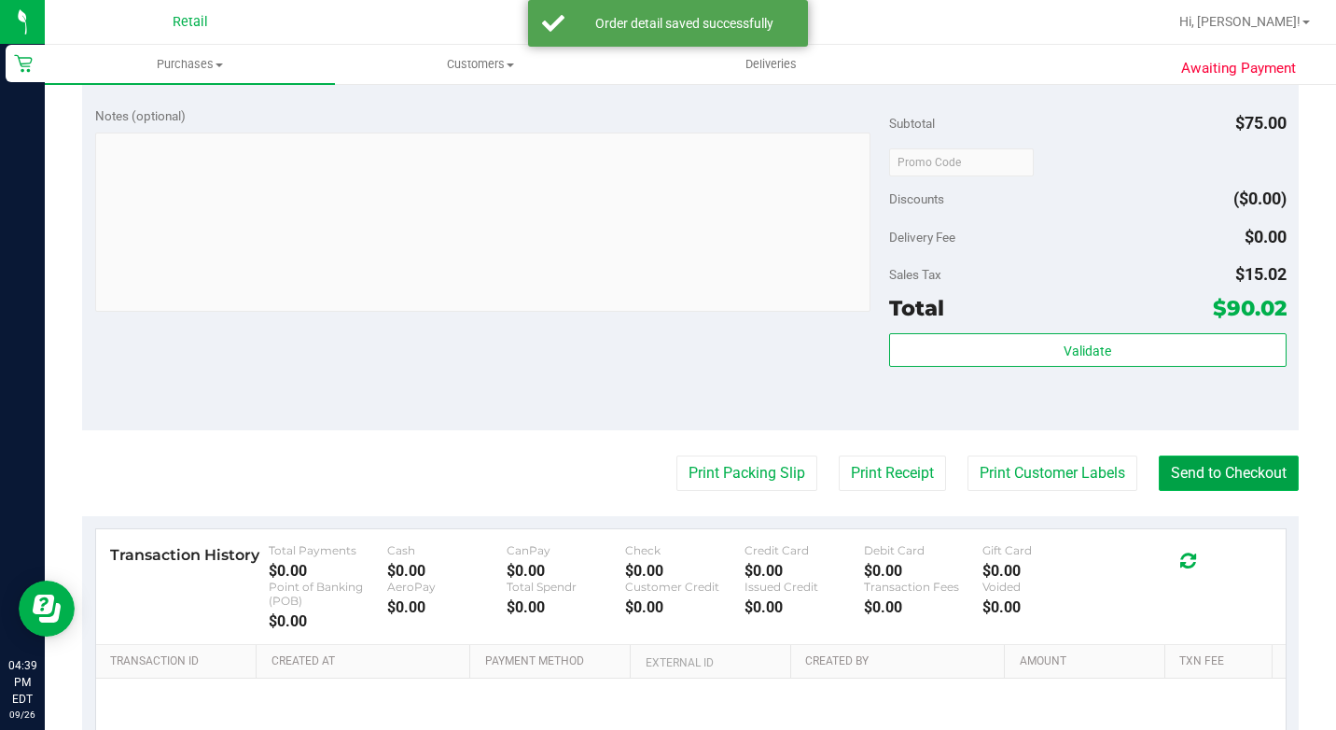
click at [1199, 491] on button "Send to Checkout" at bounding box center [1229, 472] width 140 height 35
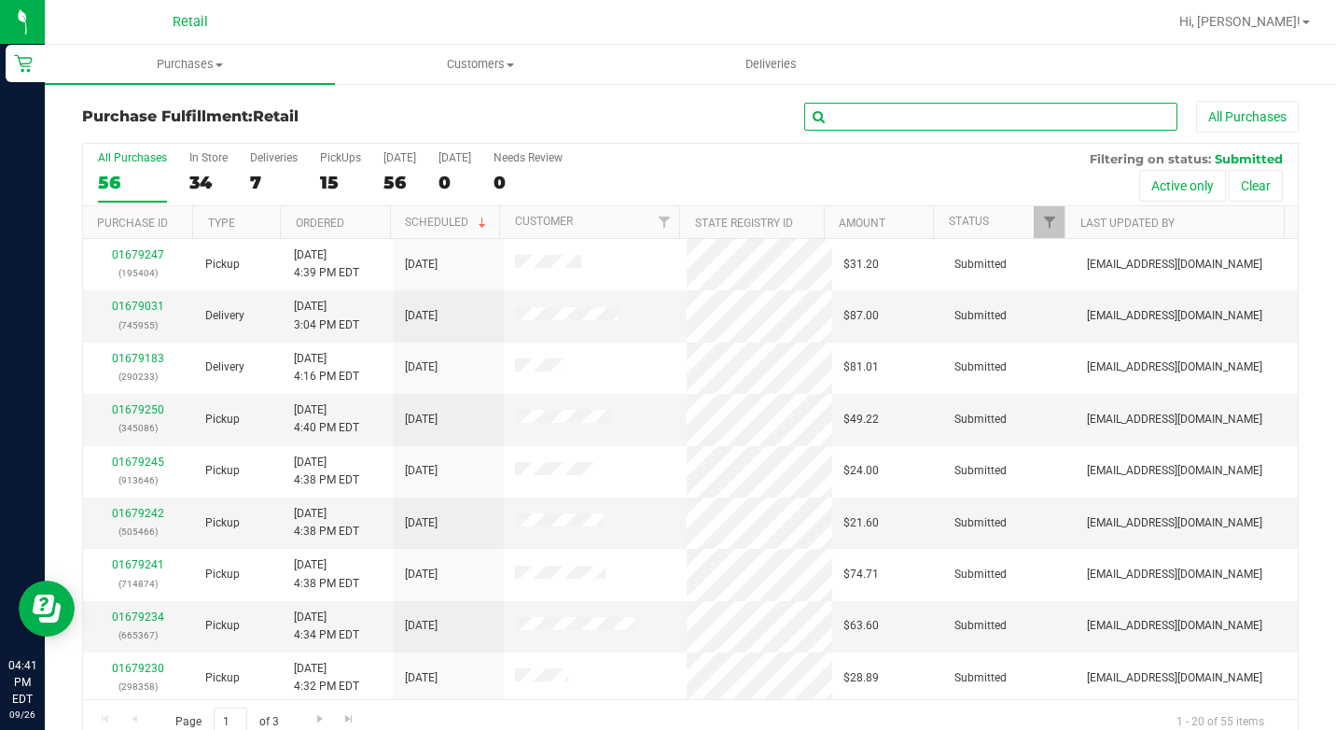
click at [858, 123] on input "text" at bounding box center [990, 117] width 373 height 28
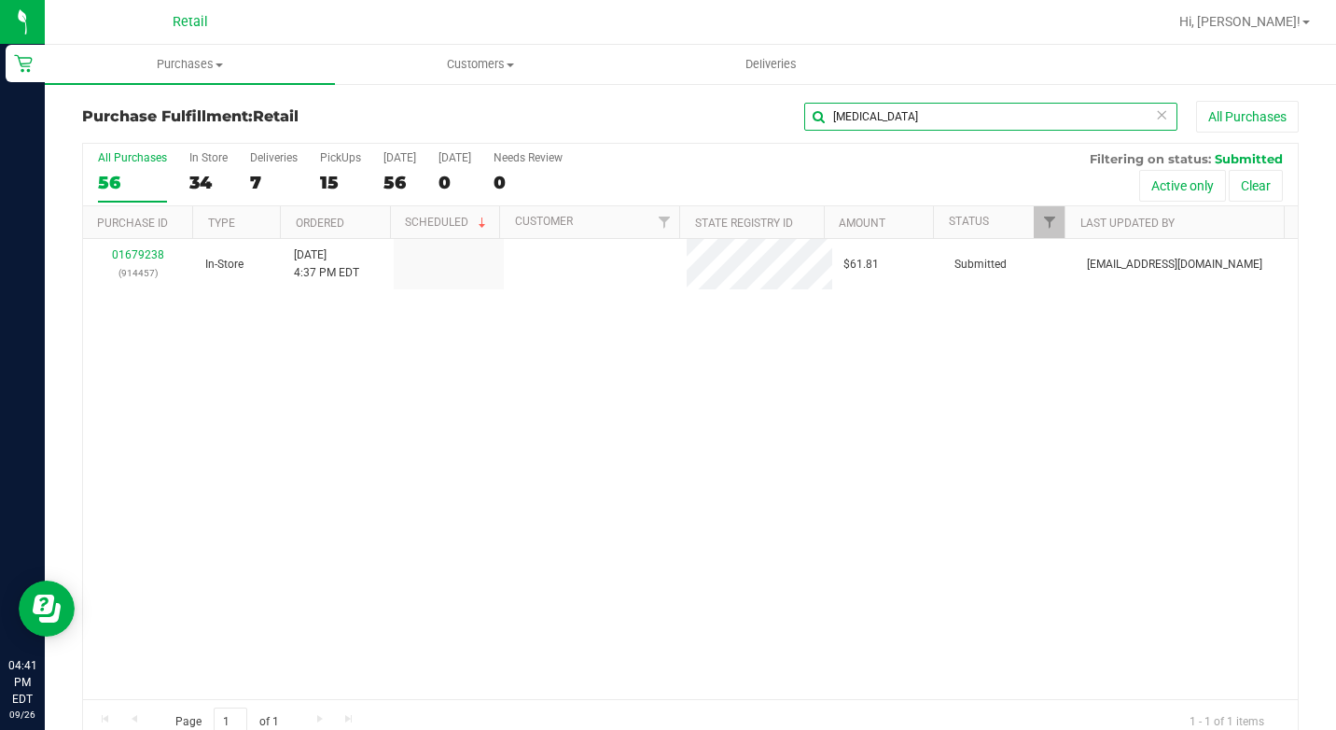
type input "caul"
click at [150, 260] on link "01679238" at bounding box center [138, 254] width 52 height 13
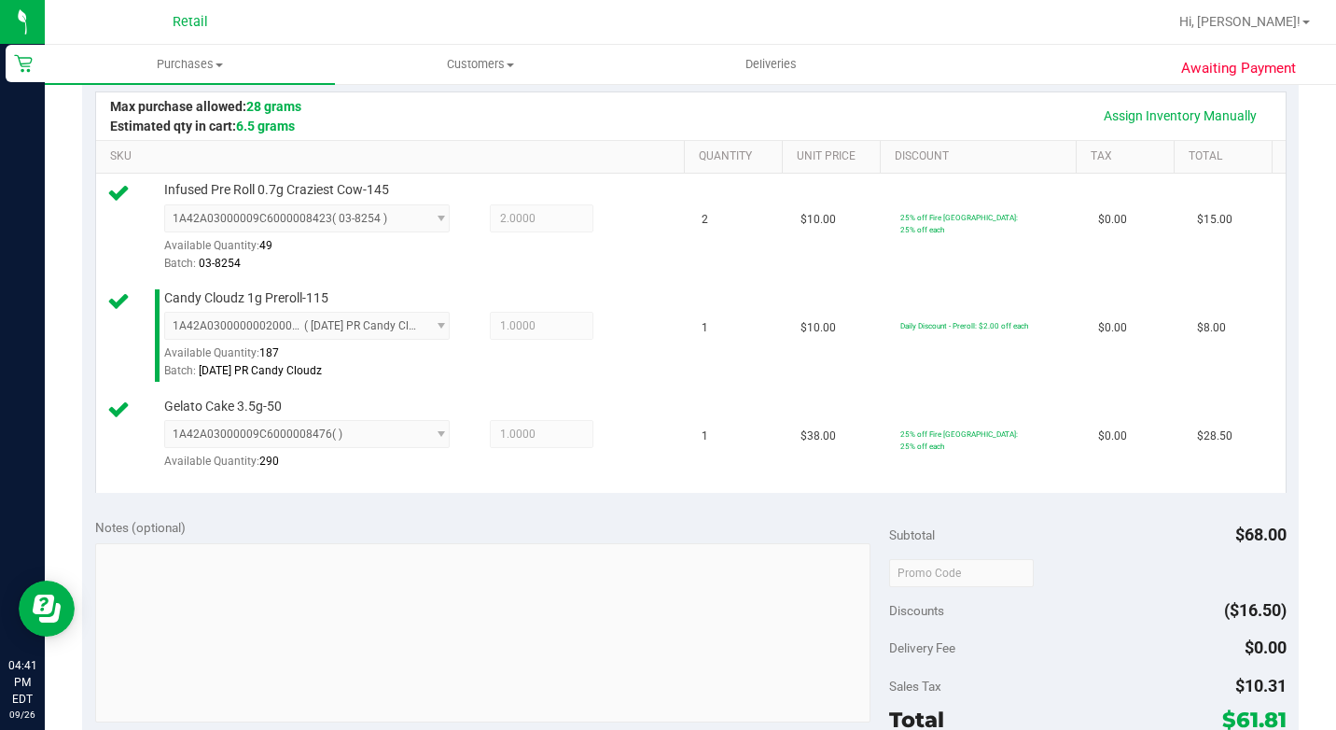
scroll to position [747, 0]
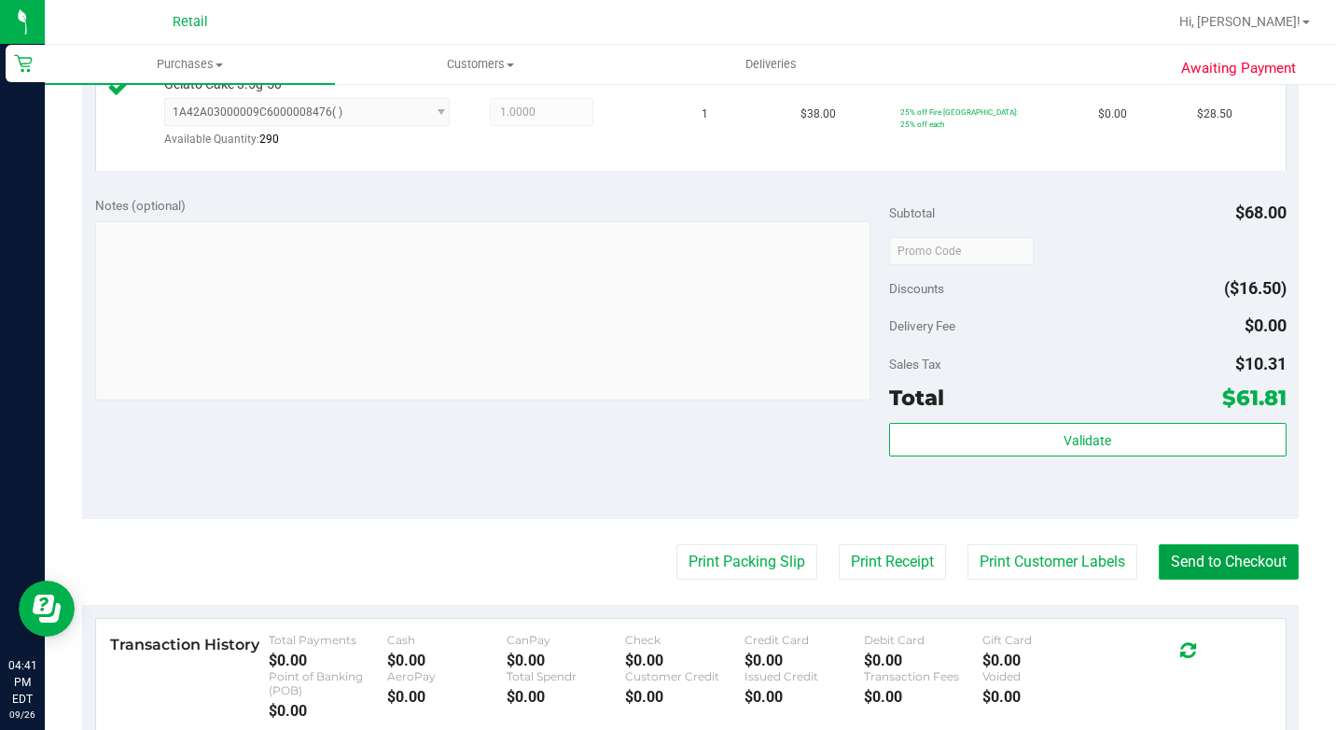
click at [1248, 579] on button "Send to Checkout" at bounding box center [1229, 561] width 140 height 35
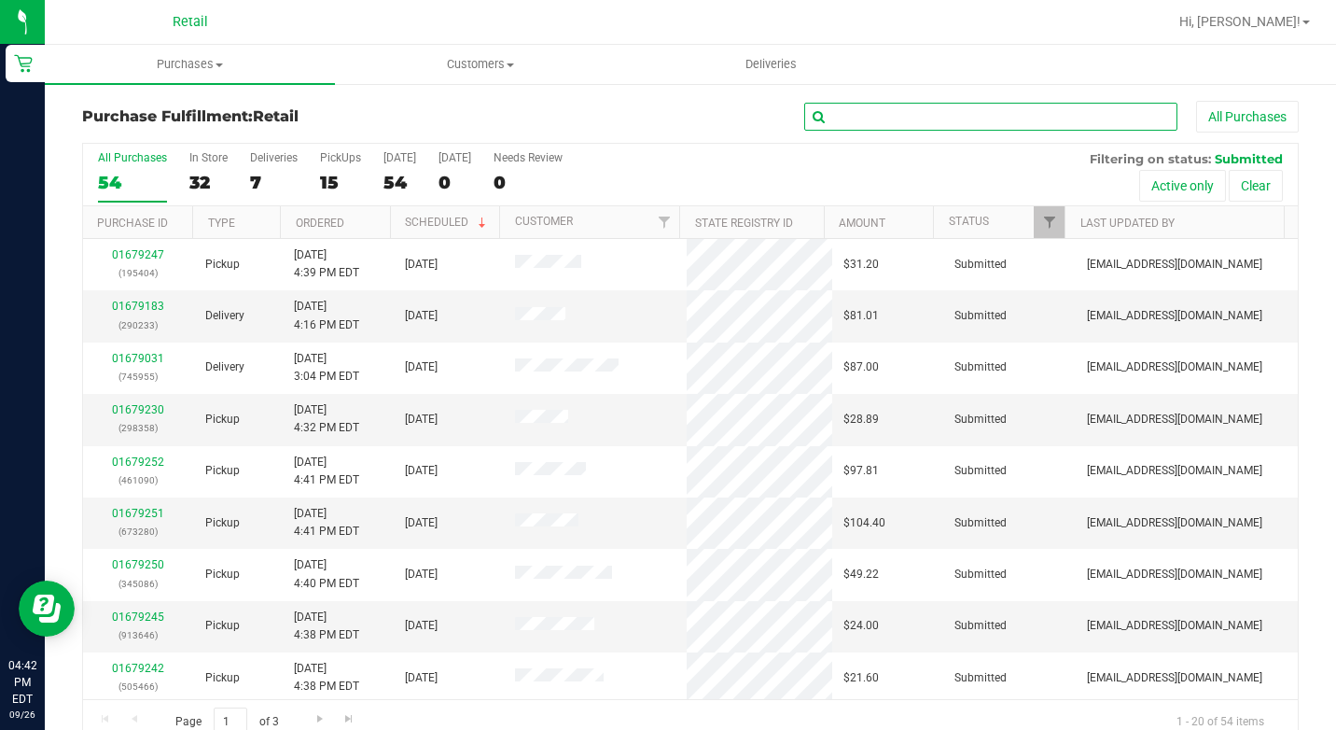
click at [811, 119] on input "text" at bounding box center [990, 117] width 373 height 28
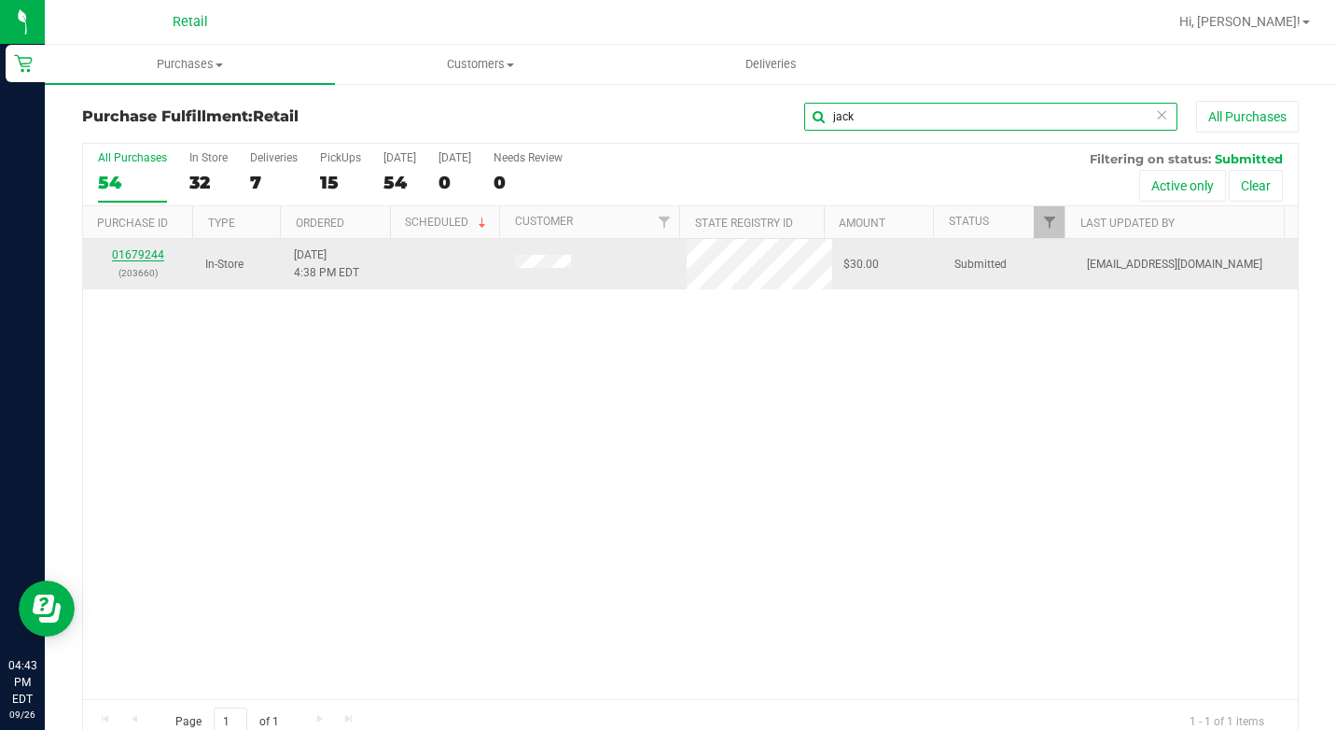
type input "jack"
click at [125, 252] on link "01679244" at bounding box center [138, 254] width 52 height 13
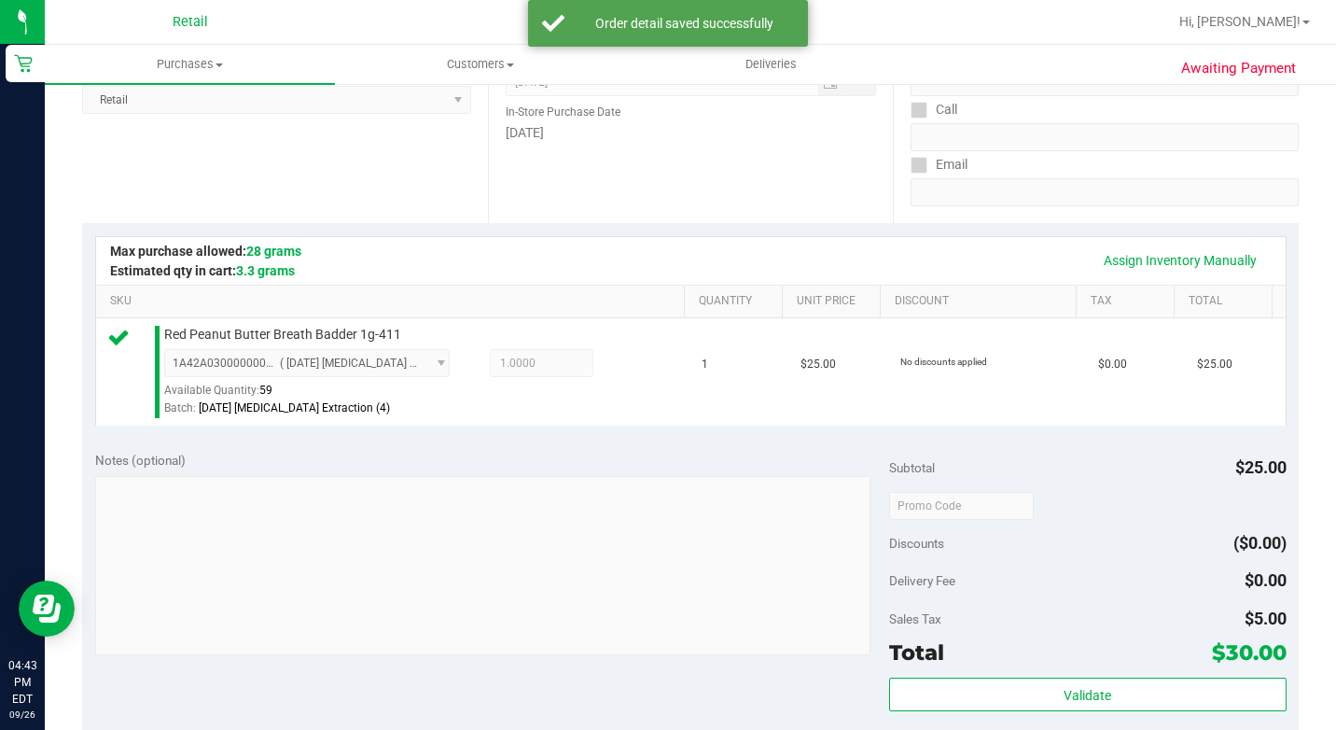
scroll to position [747, 0]
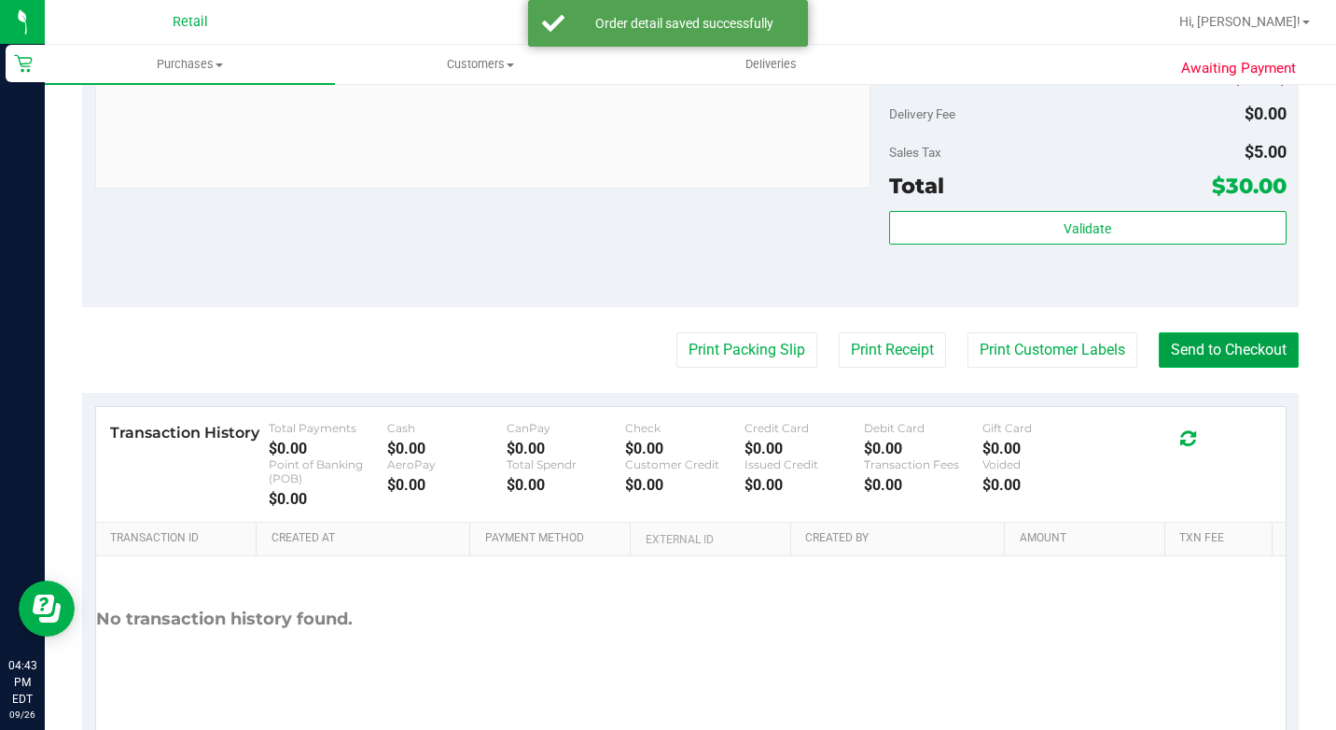
click at [1164, 364] on button "Send to Checkout" at bounding box center [1229, 349] width 140 height 35
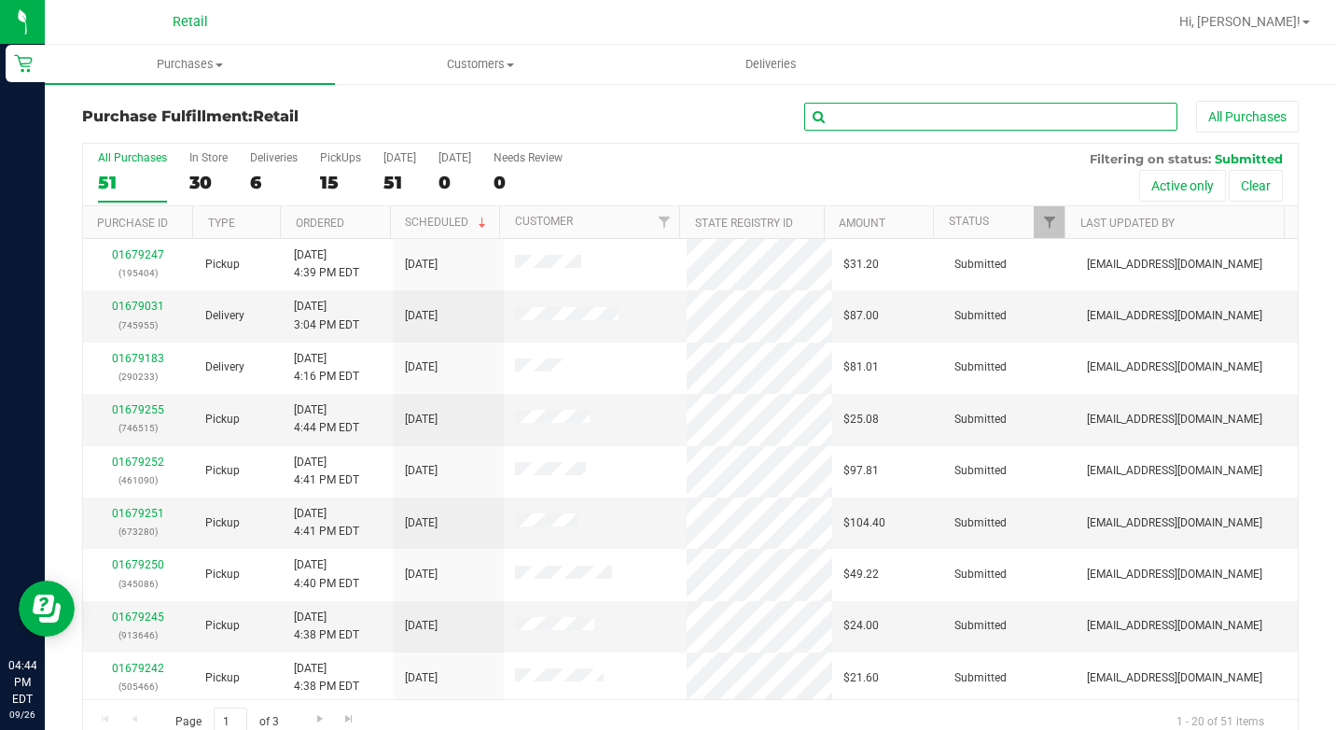
click at [884, 114] on input "text" at bounding box center [990, 117] width 373 height 28
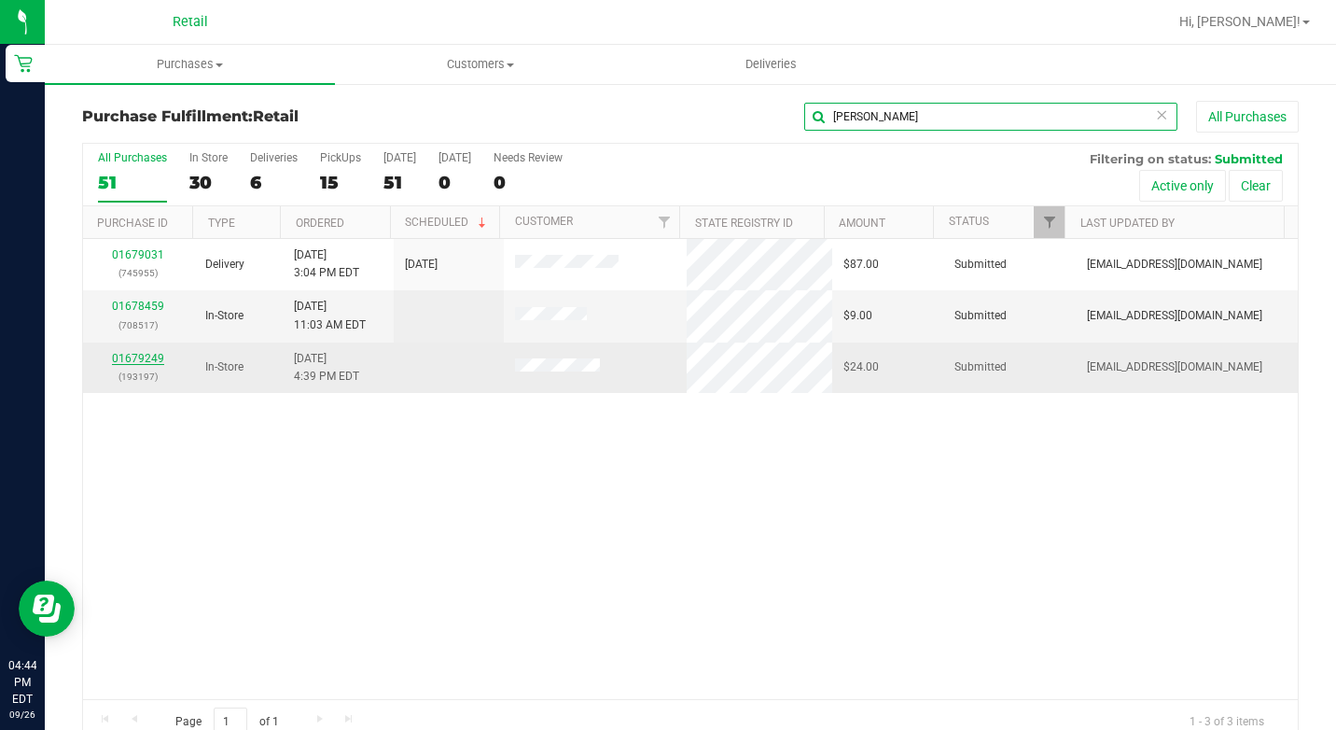
type input "anne"
click at [144, 356] on link "01679249" at bounding box center [138, 358] width 52 height 13
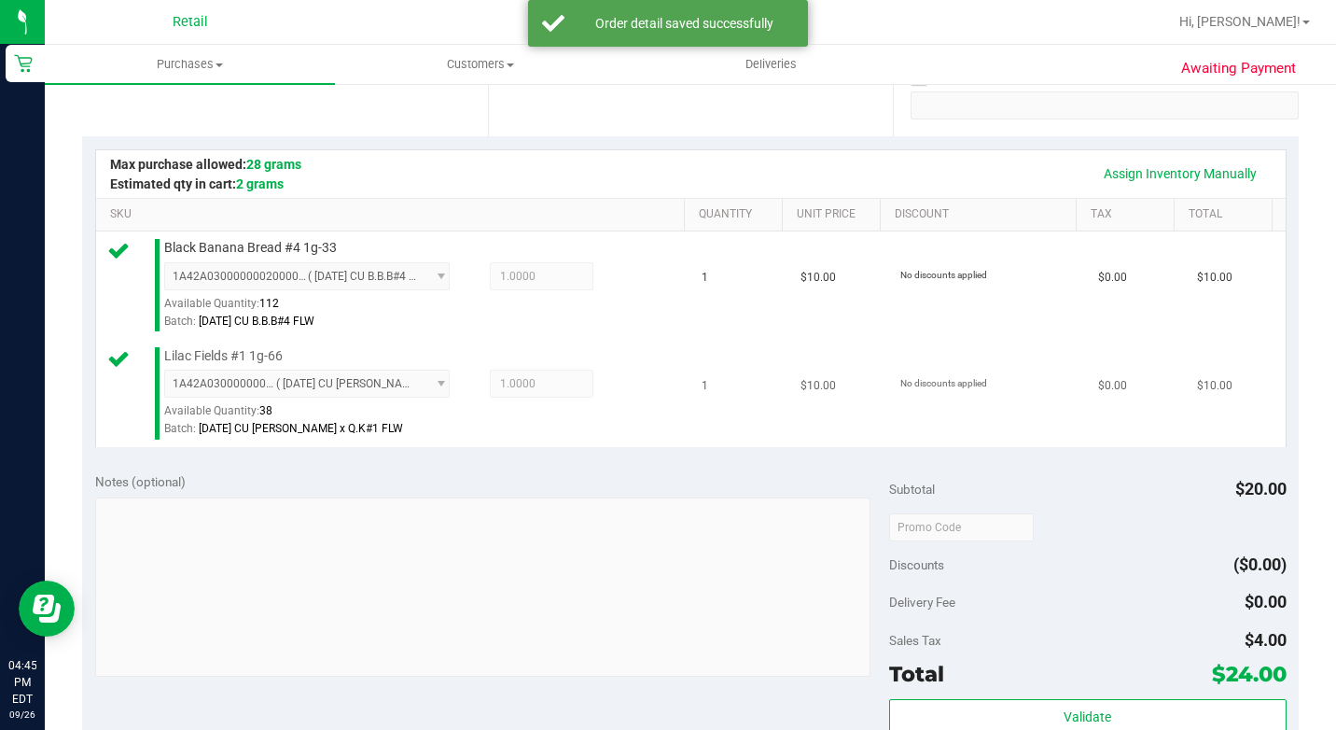
scroll to position [560, 0]
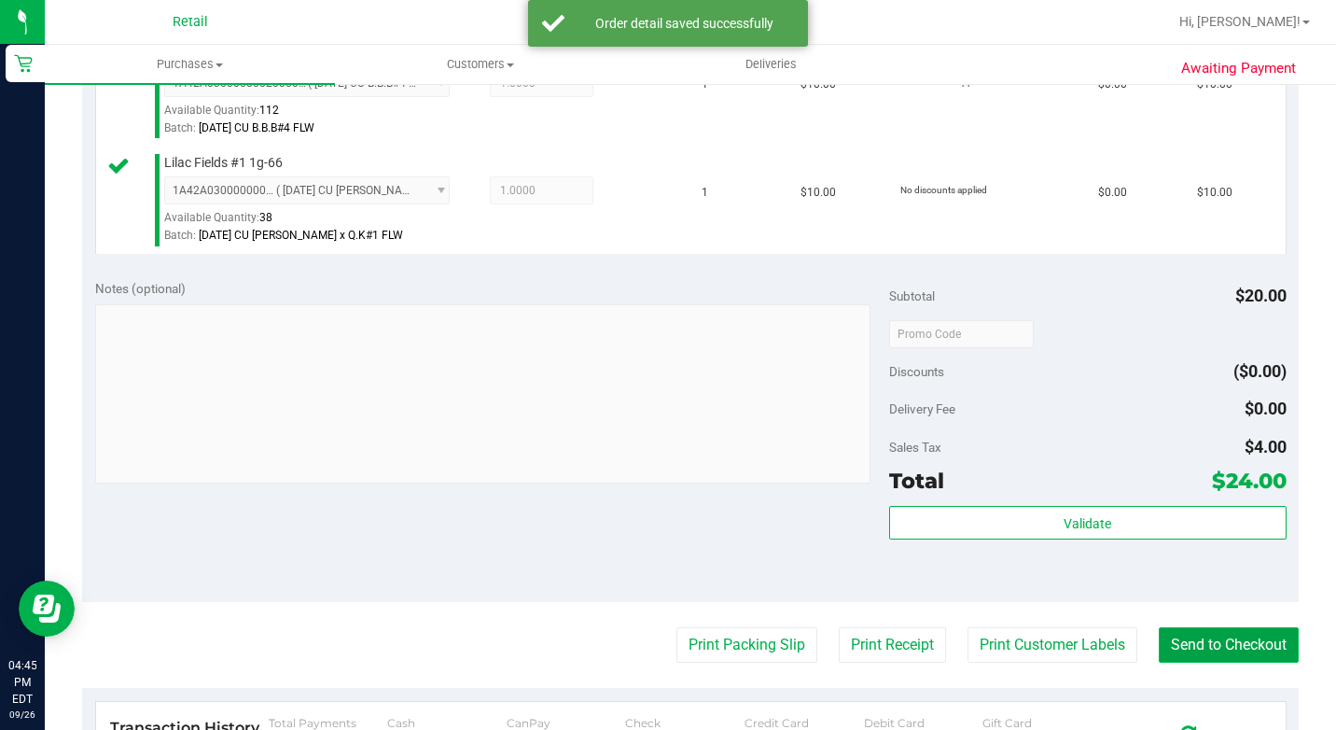
click at [1187, 663] on button "Send to Checkout" at bounding box center [1229, 644] width 140 height 35
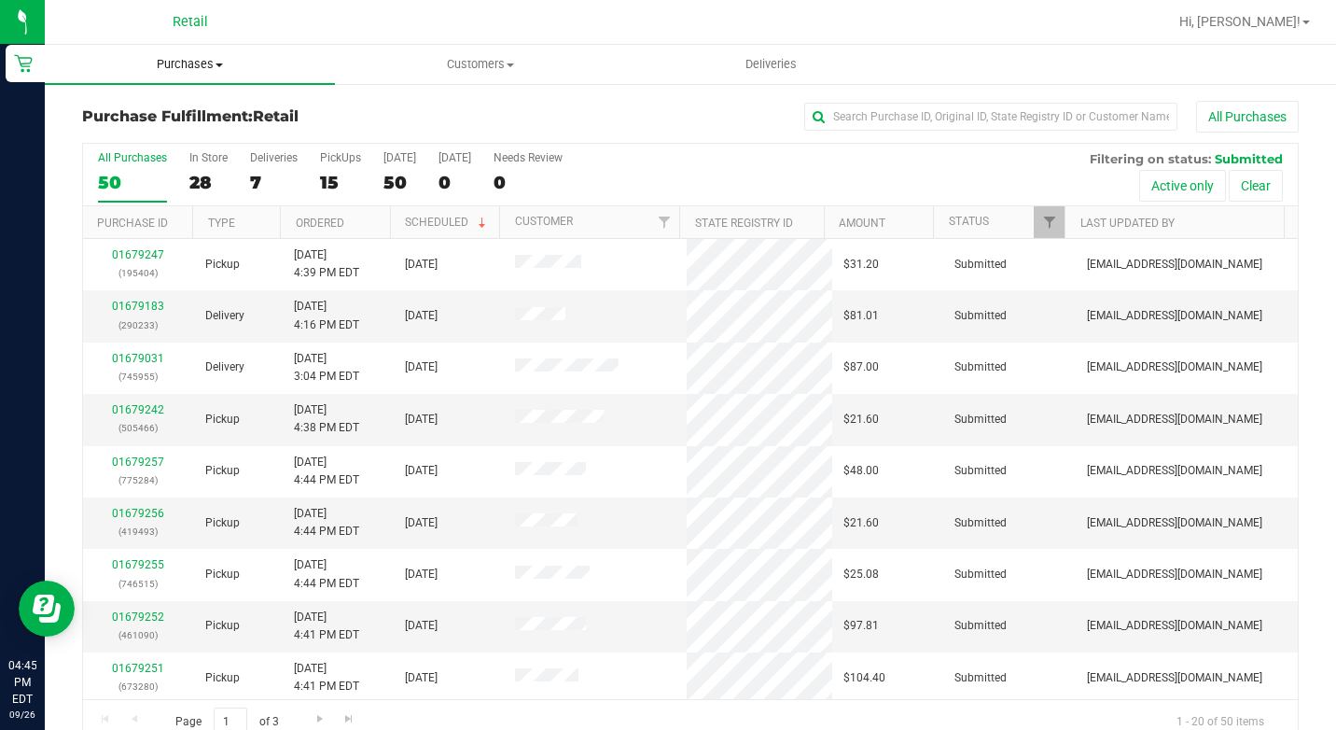
click at [179, 72] on span "Purchases" at bounding box center [190, 64] width 290 height 17
click at [202, 103] on li "Summary of purchases" at bounding box center [190, 113] width 290 height 22
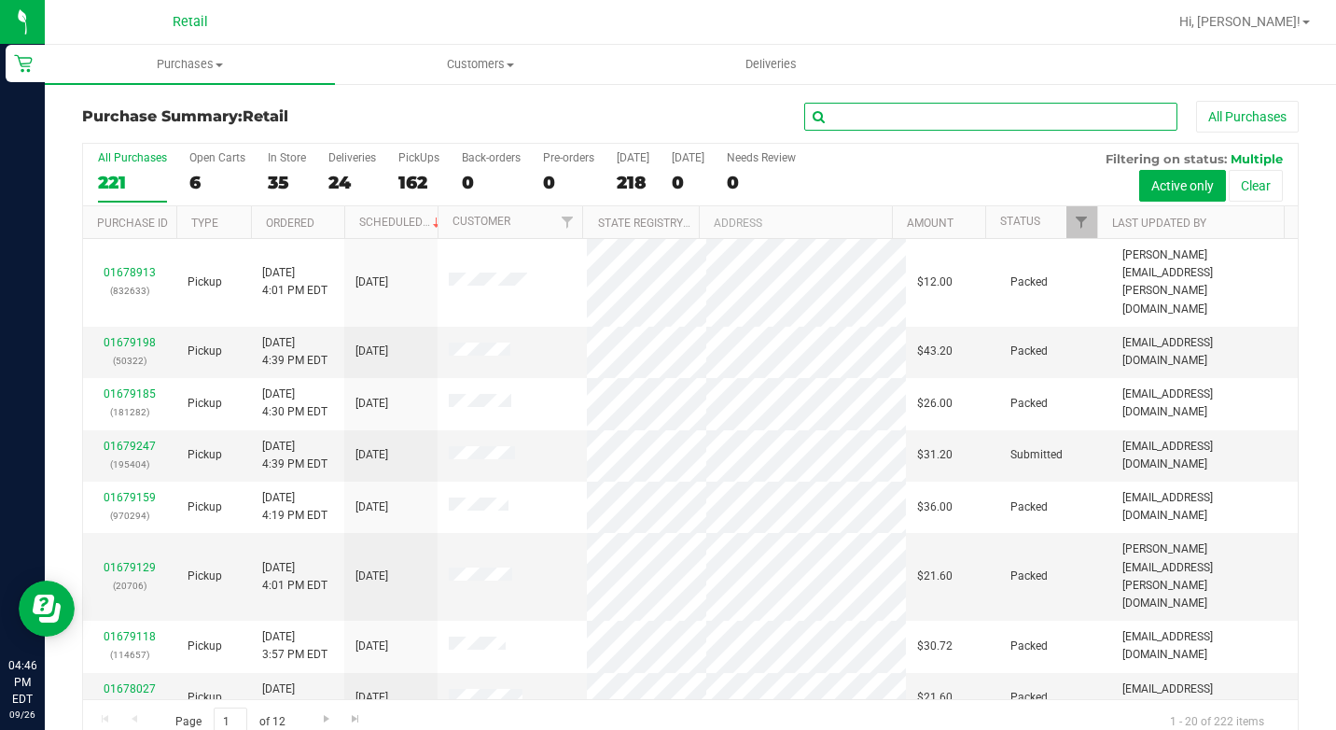
click at [910, 119] on input "text" at bounding box center [990, 117] width 373 height 28
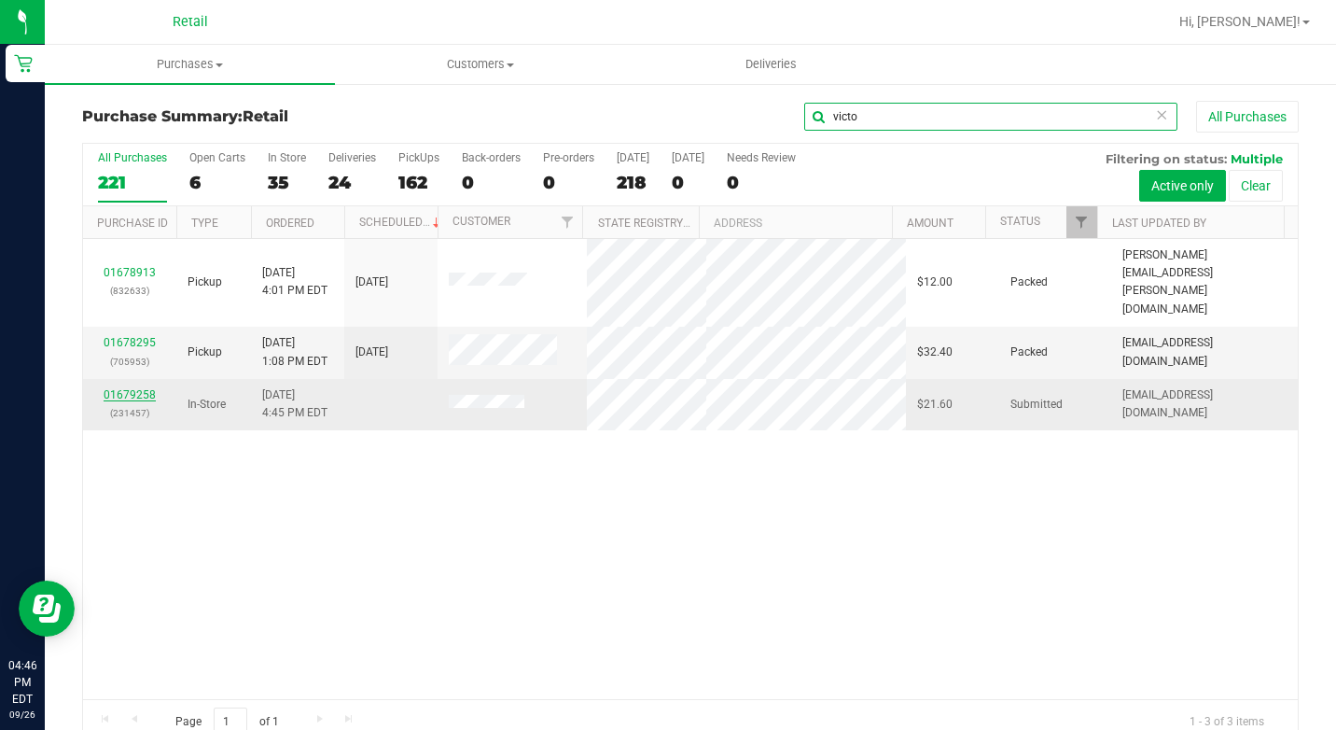
type input "victo"
click at [112, 388] on link "01679258" at bounding box center [130, 394] width 52 height 13
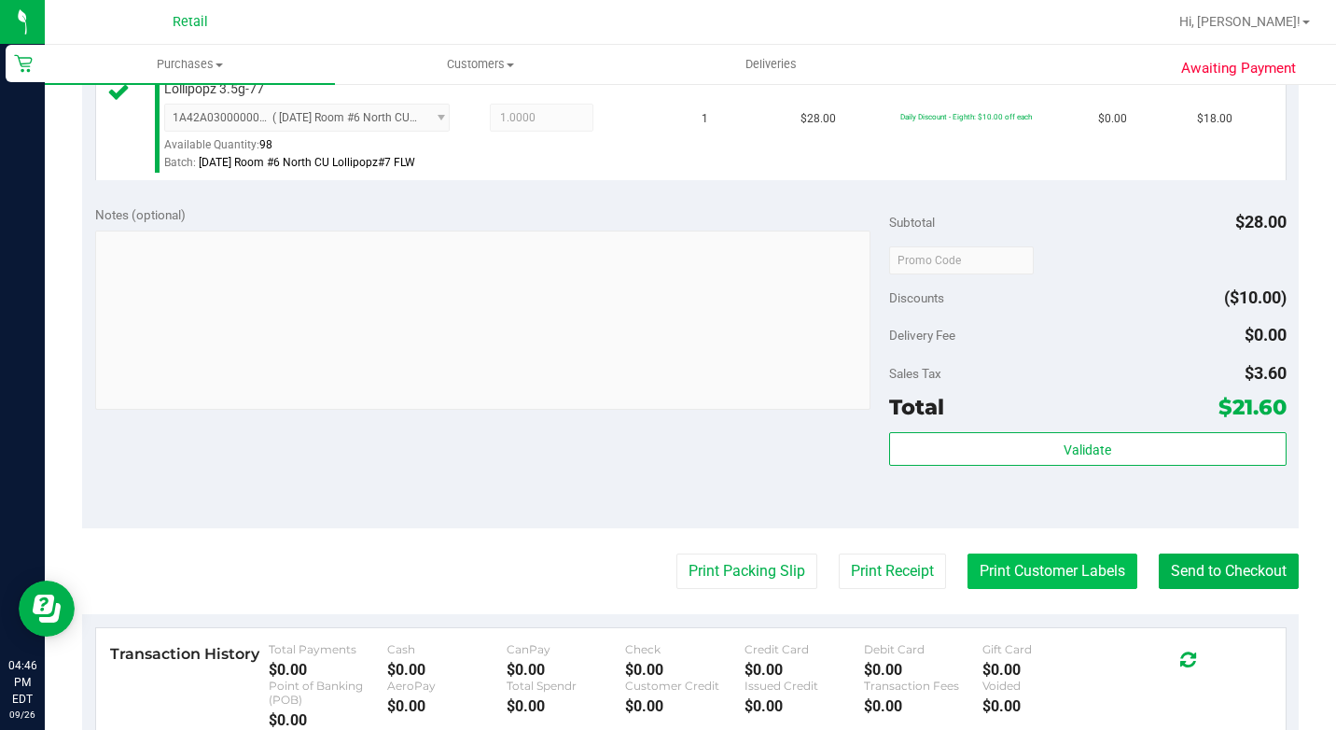
scroll to position [747, 0]
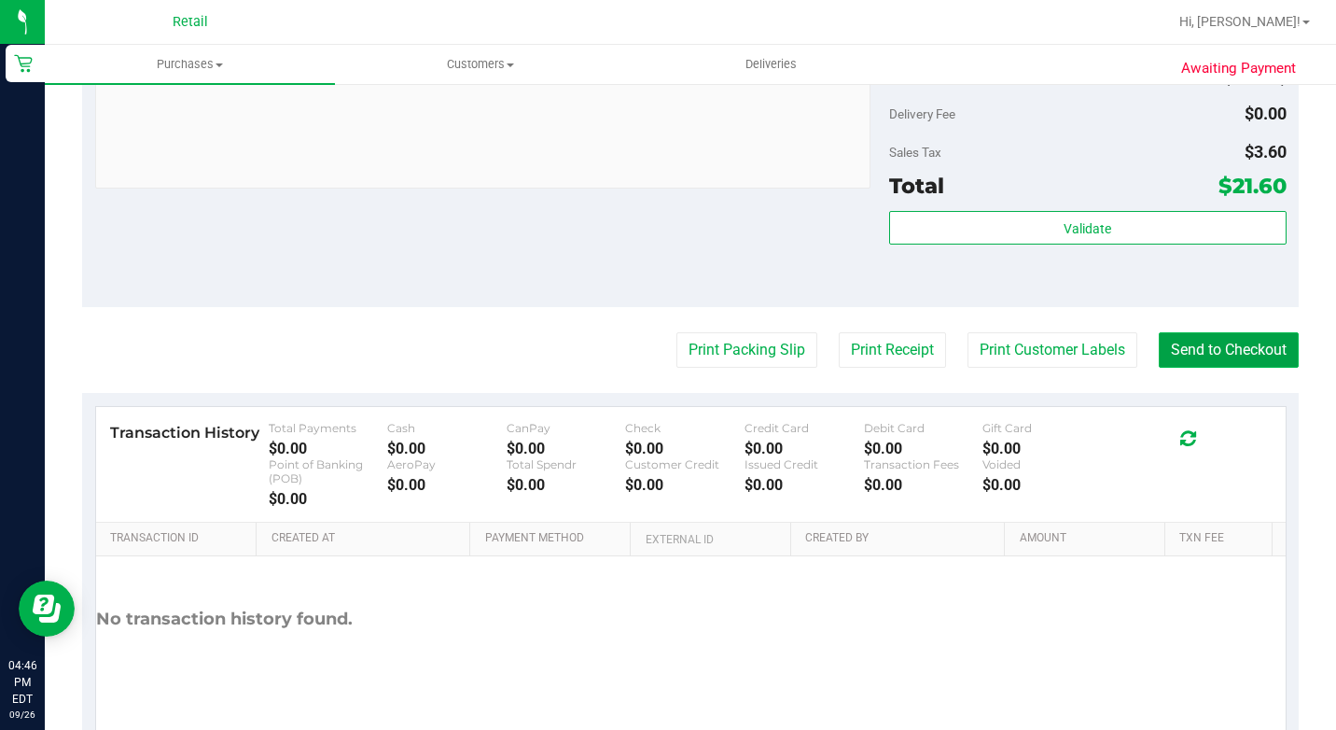
drag, startPoint x: 1188, startPoint y: 360, endPoint x: 1183, endPoint y: 369, distance: 9.6
click at [1190, 360] on button "Send to Checkout" at bounding box center [1229, 349] width 140 height 35
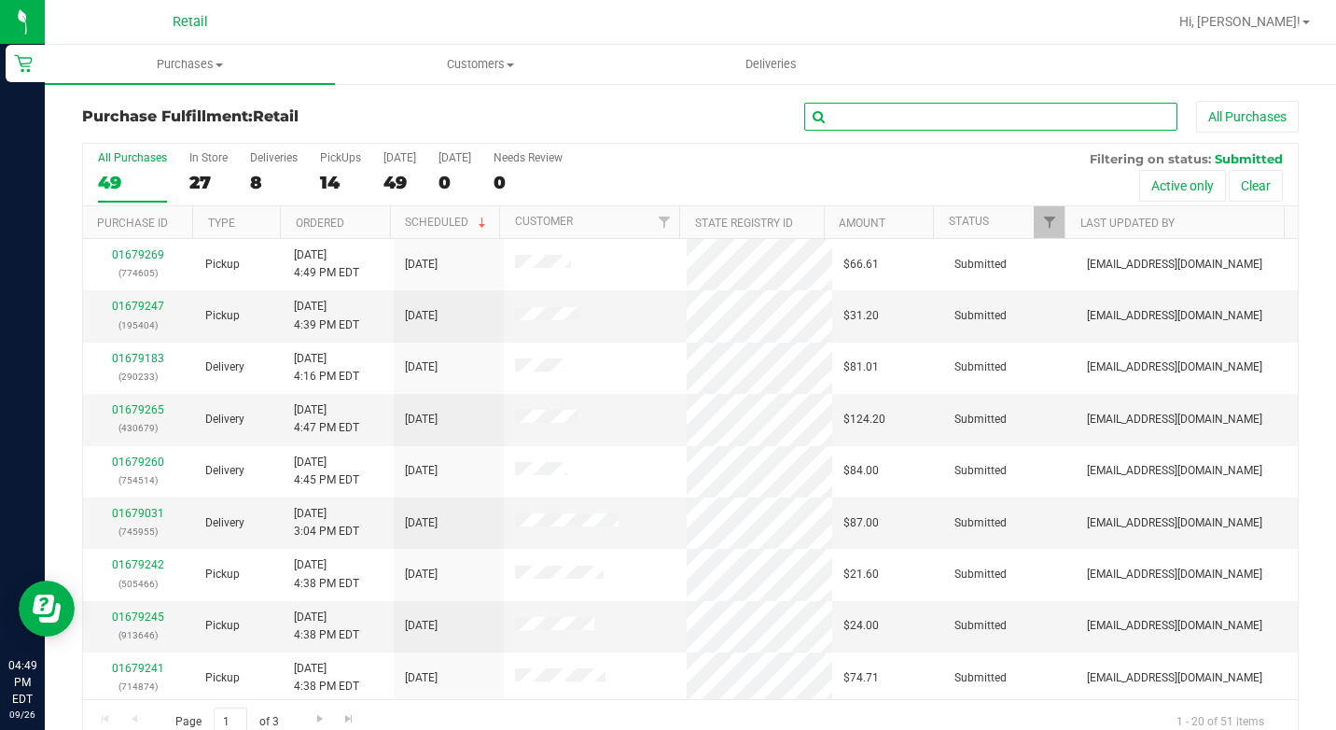
click at [914, 117] on input "text" at bounding box center [990, 117] width 373 height 28
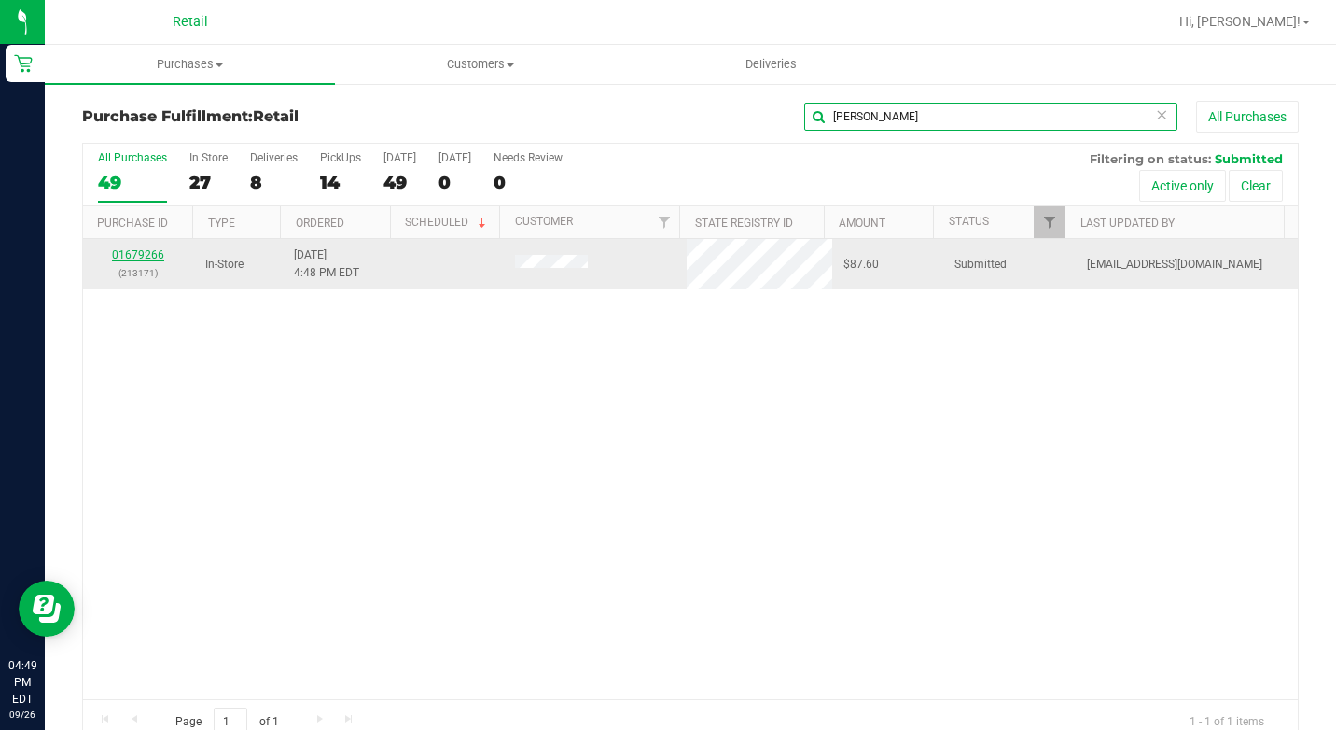
type input "bryan"
click at [150, 253] on link "01679266" at bounding box center [138, 254] width 52 height 13
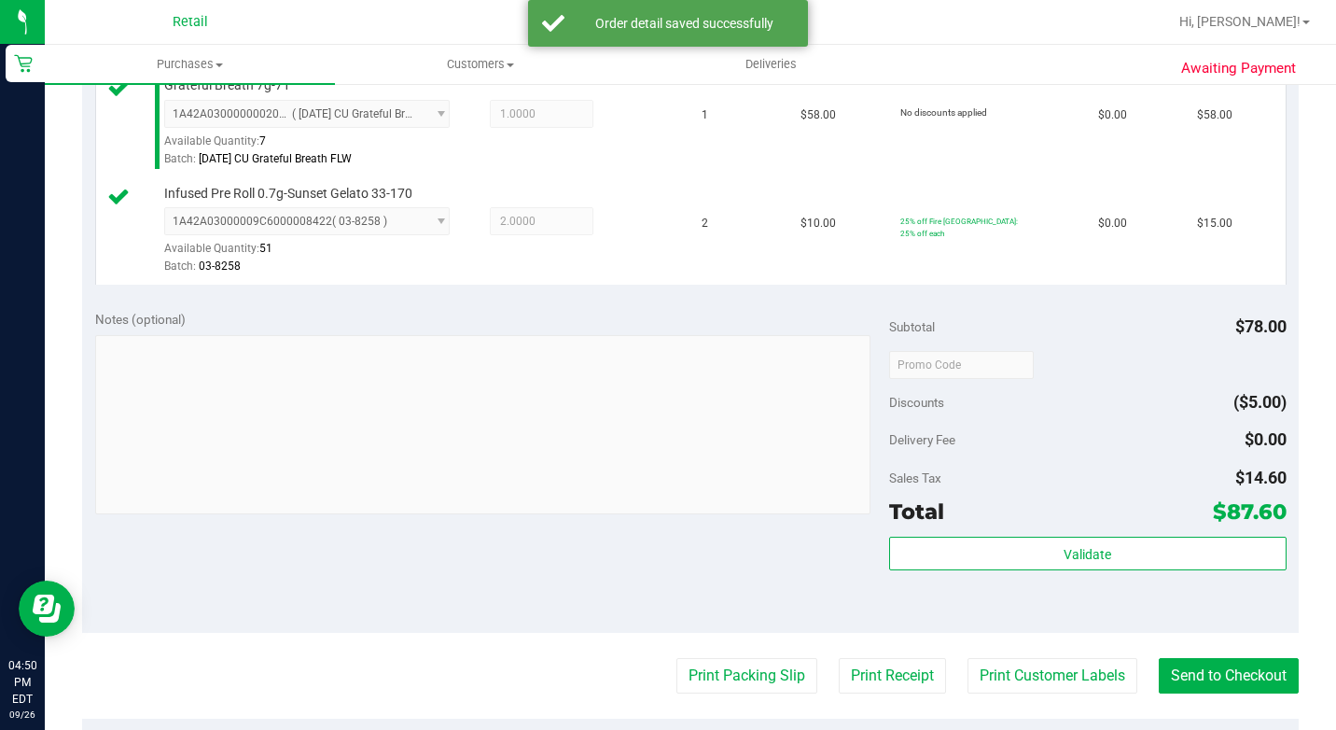
scroll to position [653, 0]
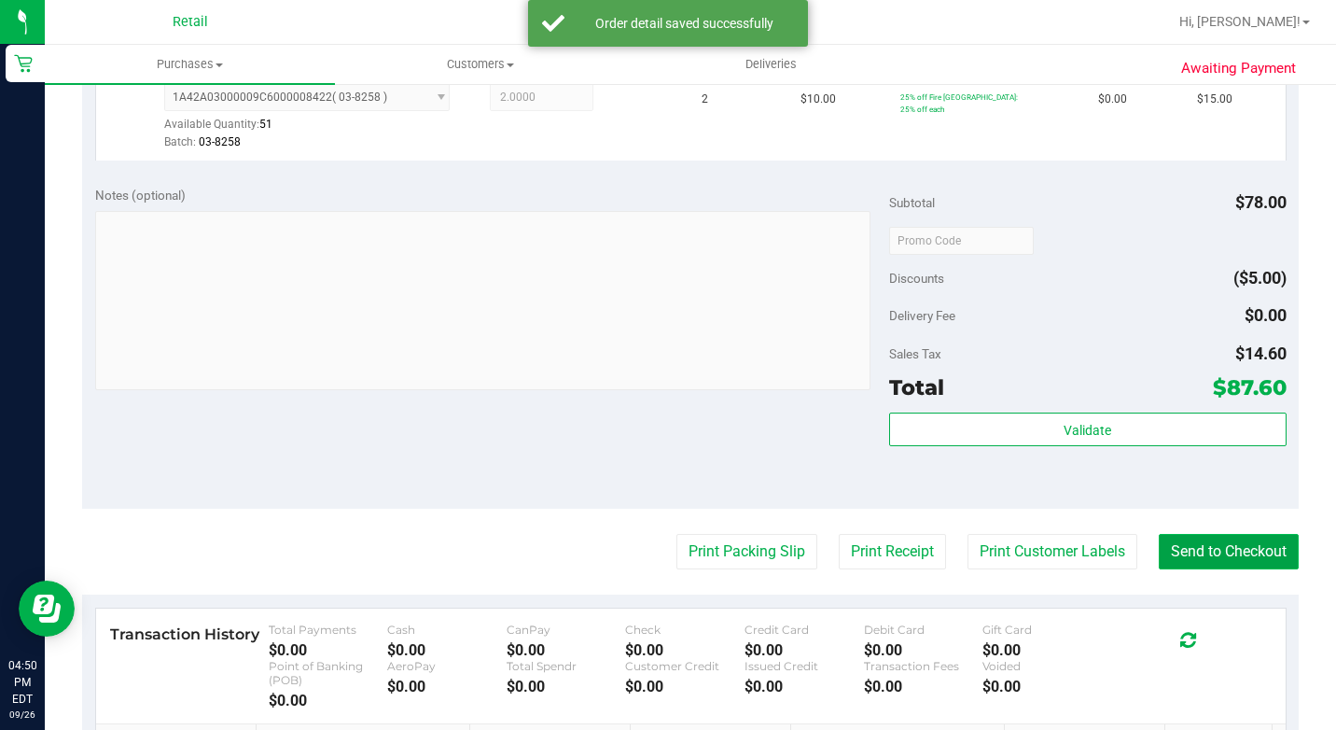
click at [1201, 569] on button "Send to Checkout" at bounding box center [1229, 551] width 140 height 35
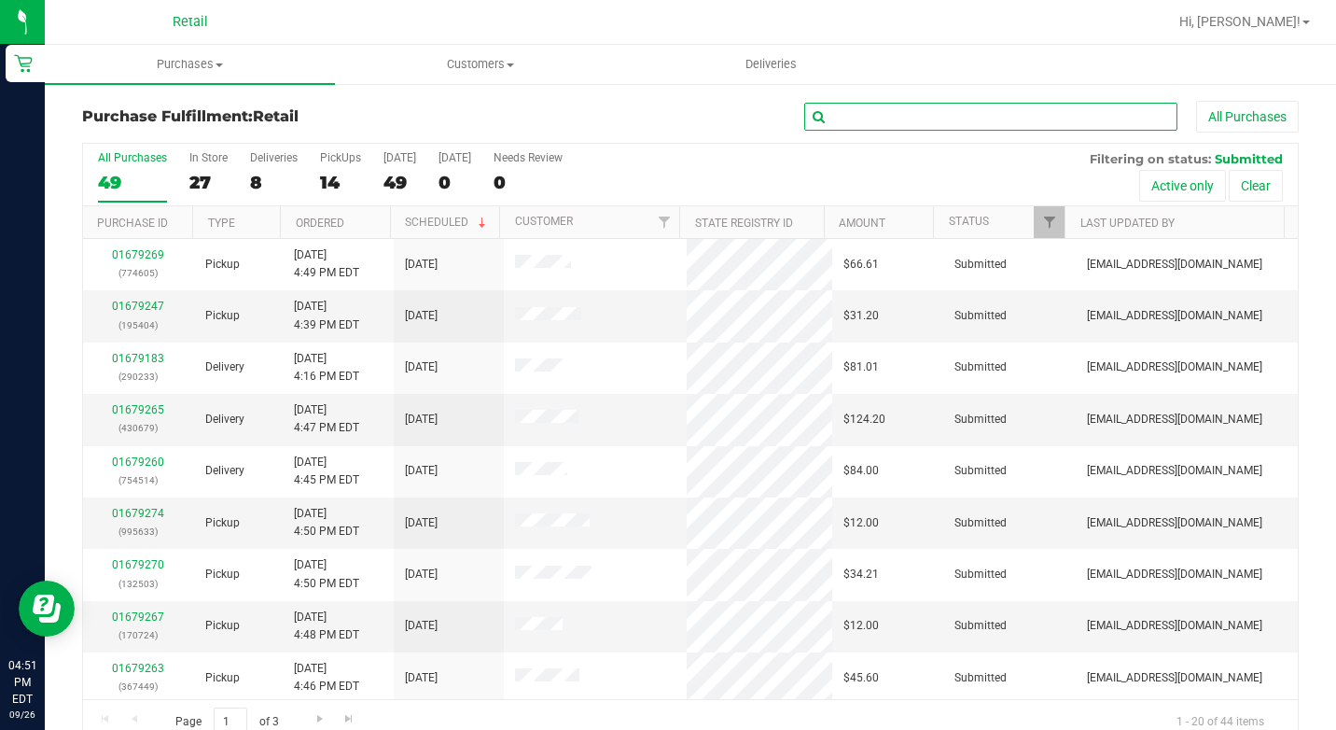
click at [984, 117] on input "text" at bounding box center [990, 117] width 373 height 28
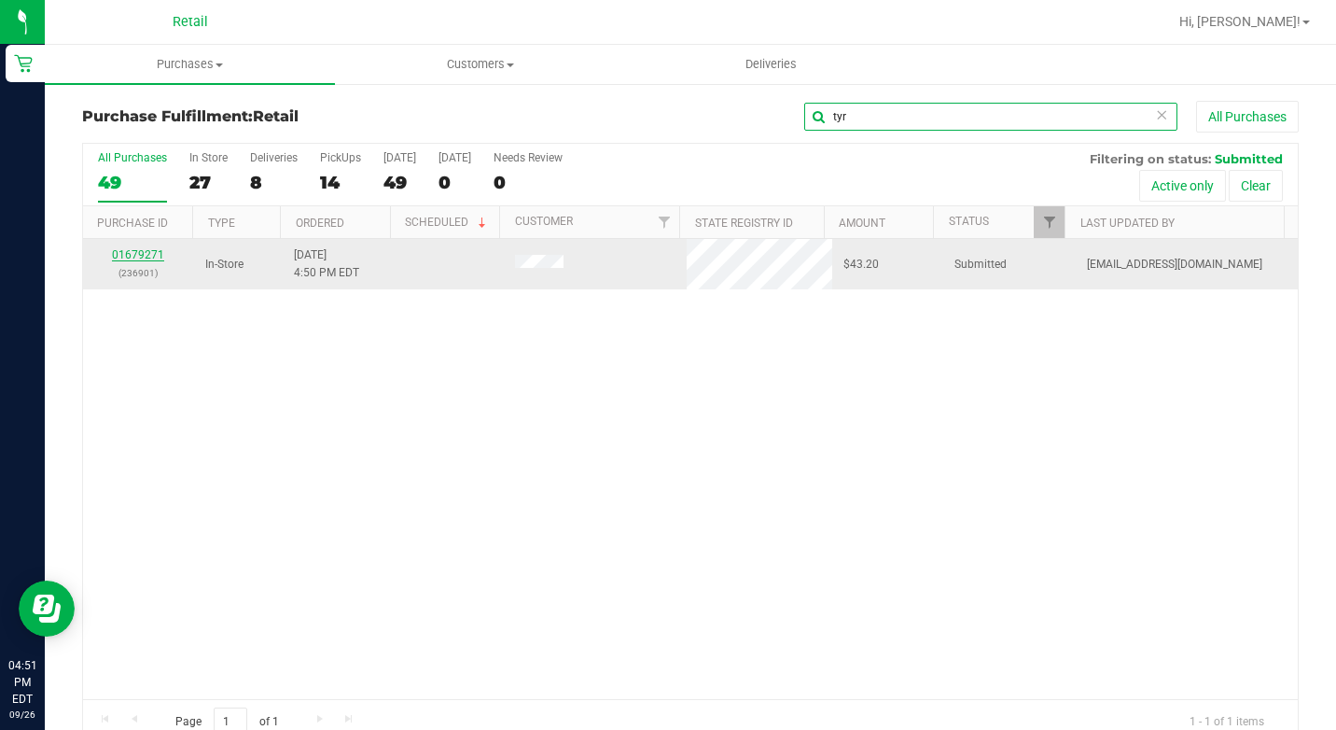
type input "tyr"
click at [140, 249] on link "01679271" at bounding box center [138, 254] width 52 height 13
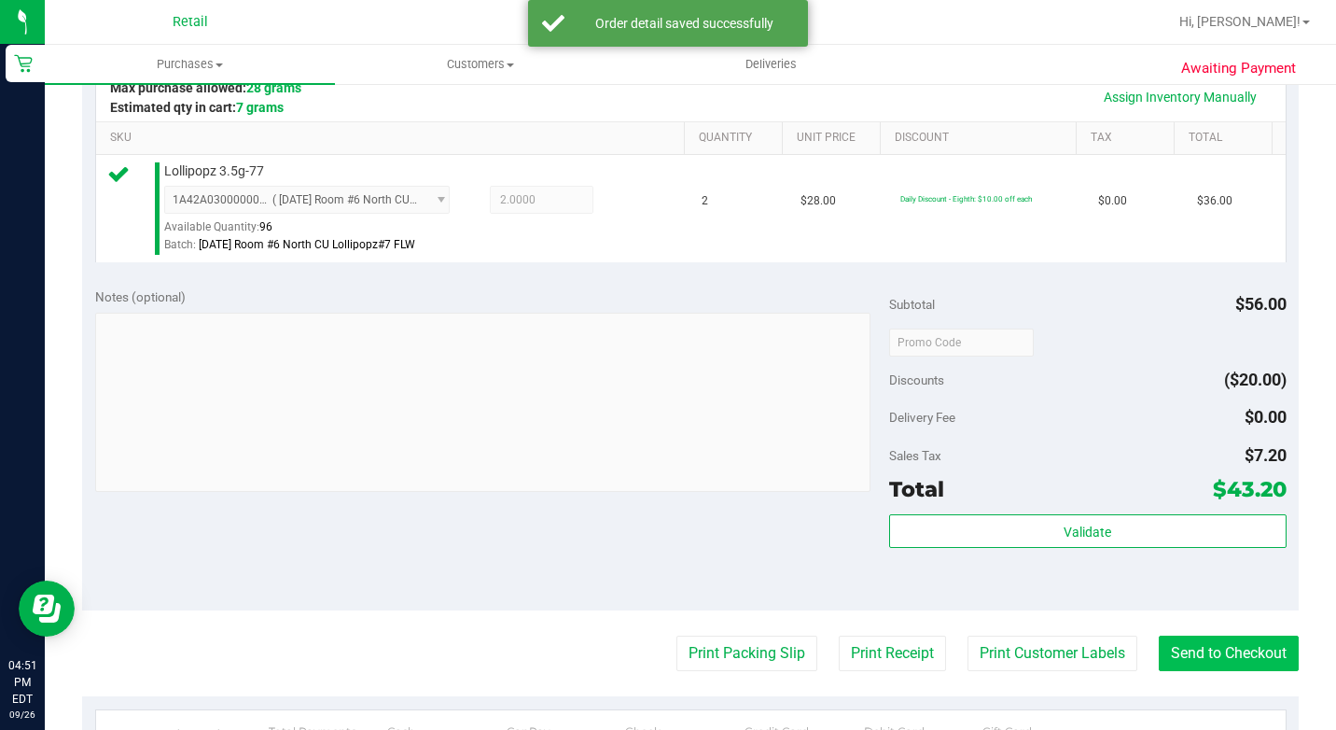
scroll to position [560, 0]
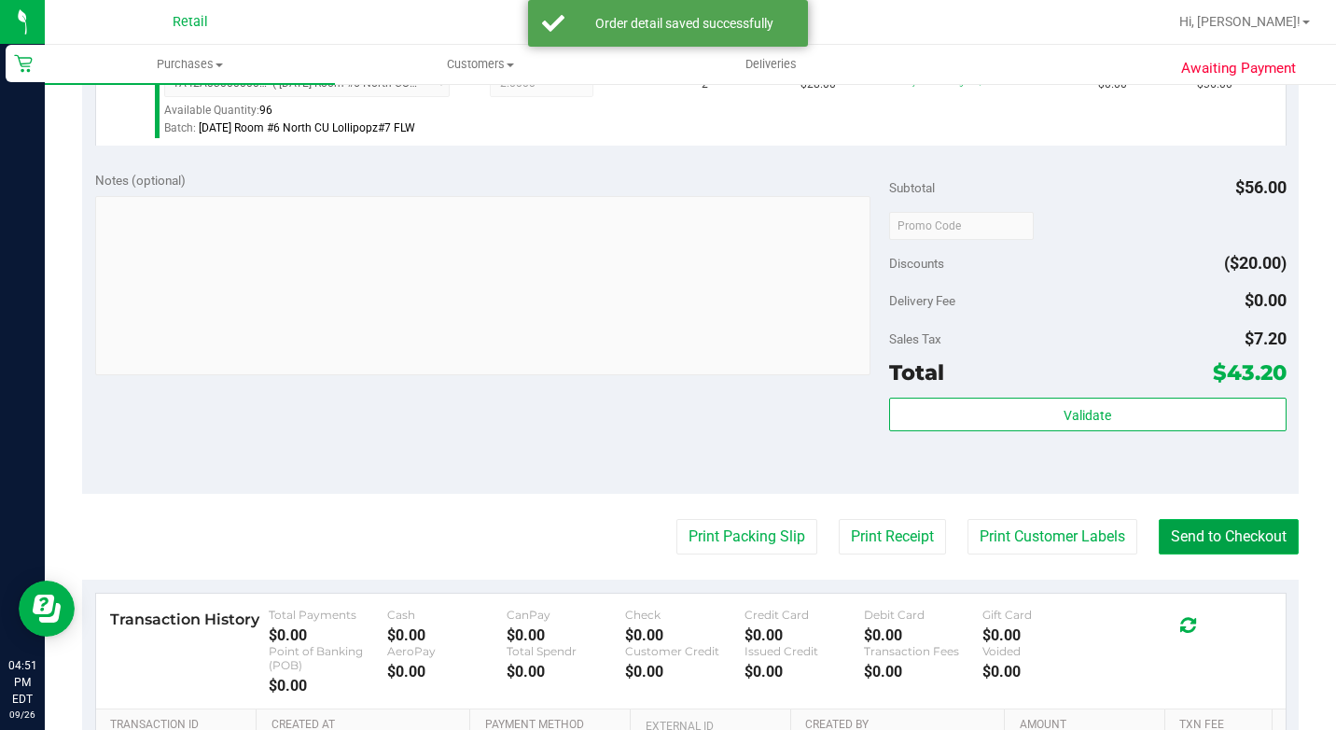
click at [1265, 554] on button "Send to Checkout" at bounding box center [1229, 536] width 140 height 35
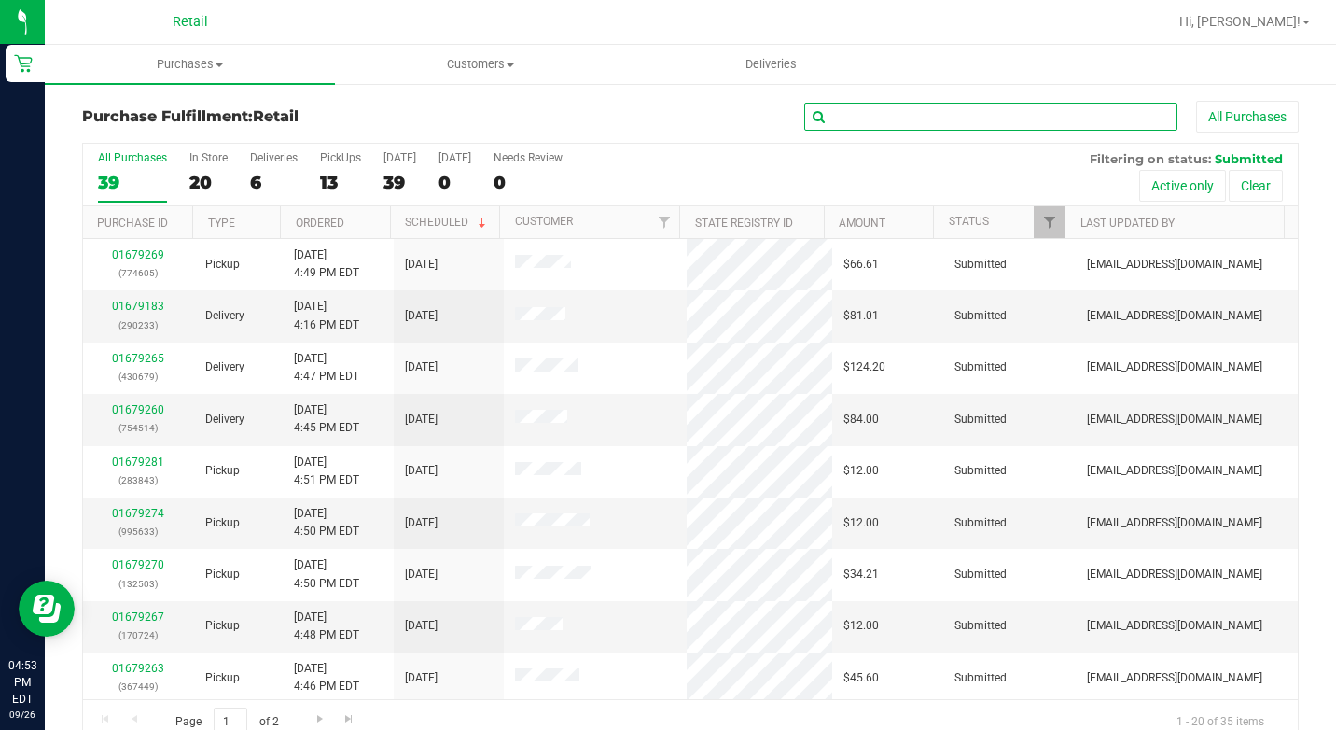
click at [854, 120] on input "text" at bounding box center [990, 117] width 373 height 28
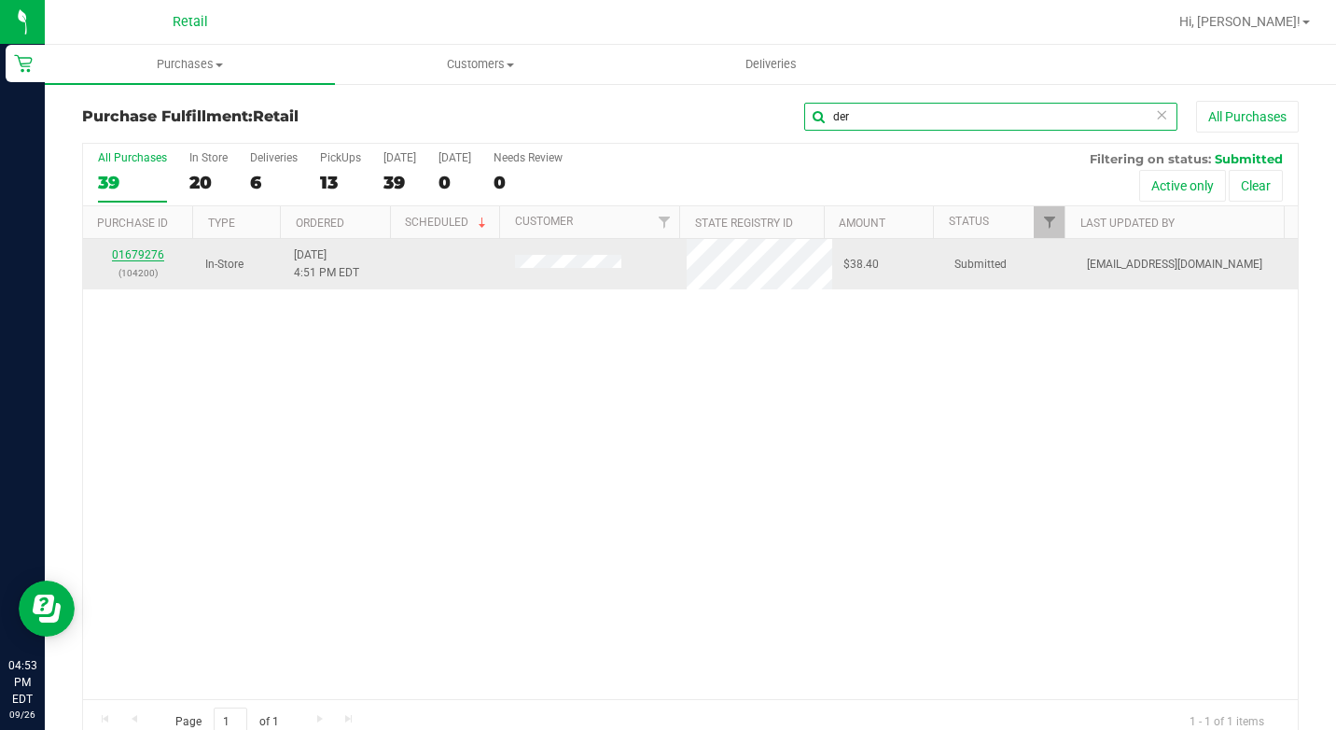
type input "der"
click at [134, 254] on link "01679276" at bounding box center [138, 254] width 52 height 13
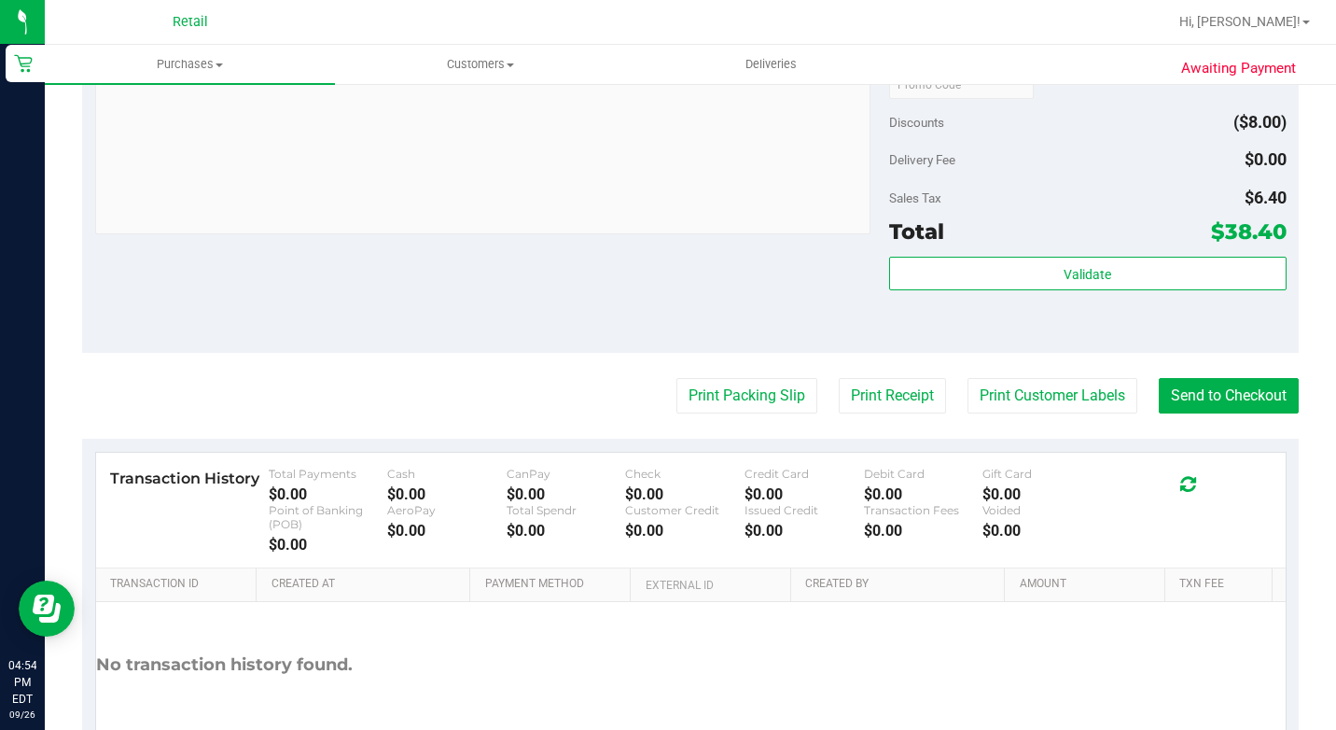
scroll to position [747, 0]
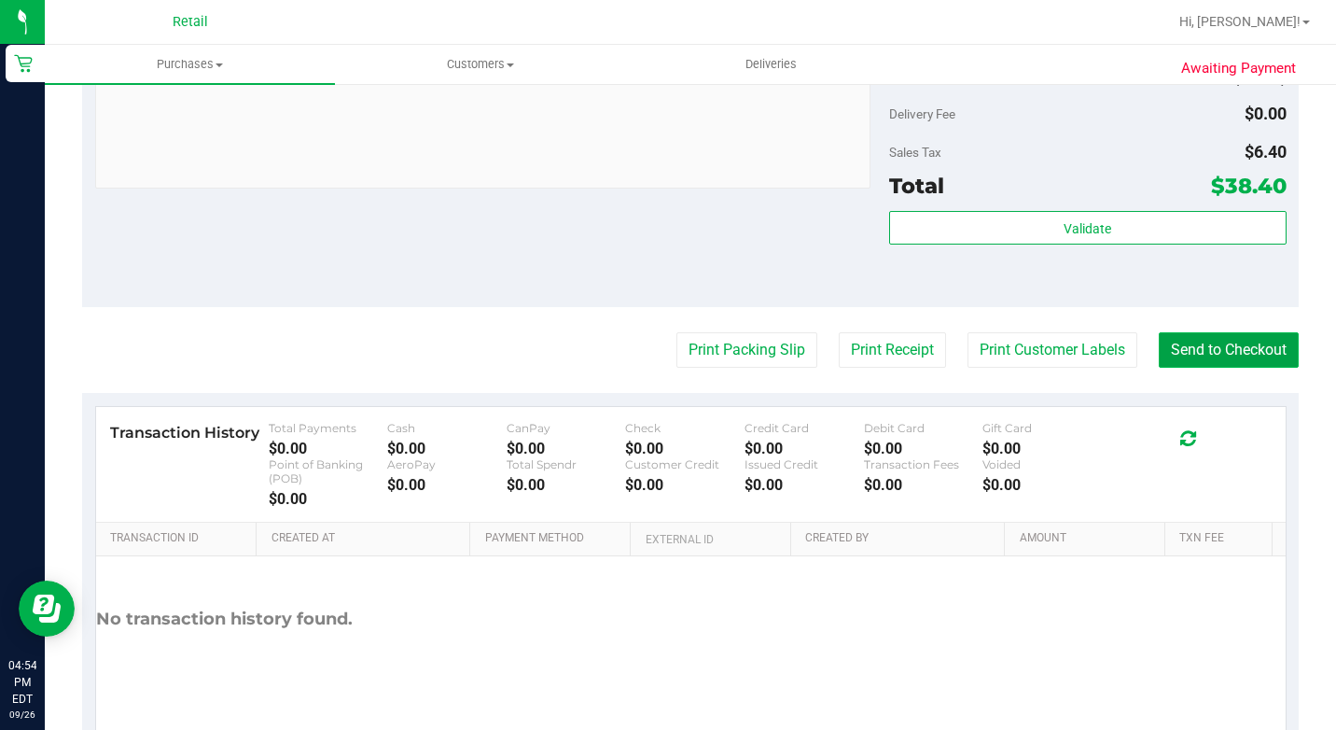
click at [1238, 368] on button "Send to Checkout" at bounding box center [1229, 349] width 140 height 35
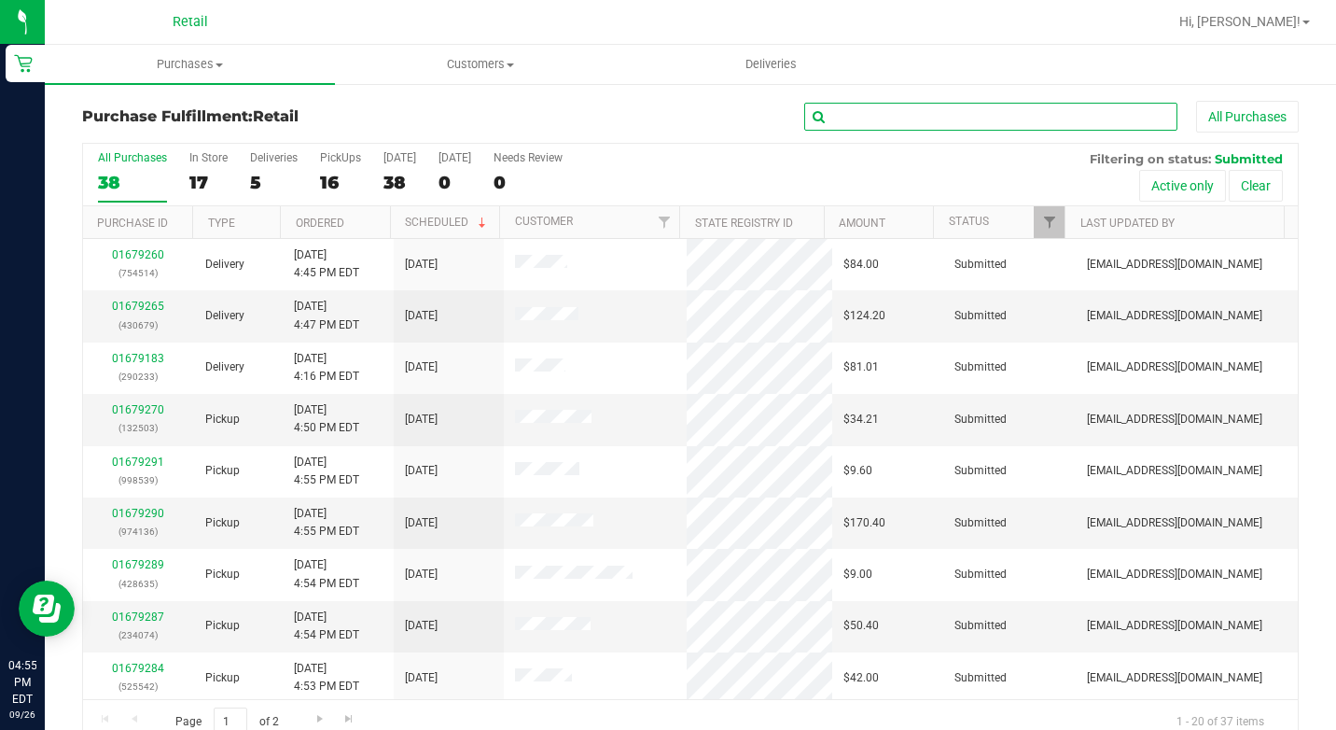
click at [892, 120] on input "text" at bounding box center [990, 117] width 373 height 28
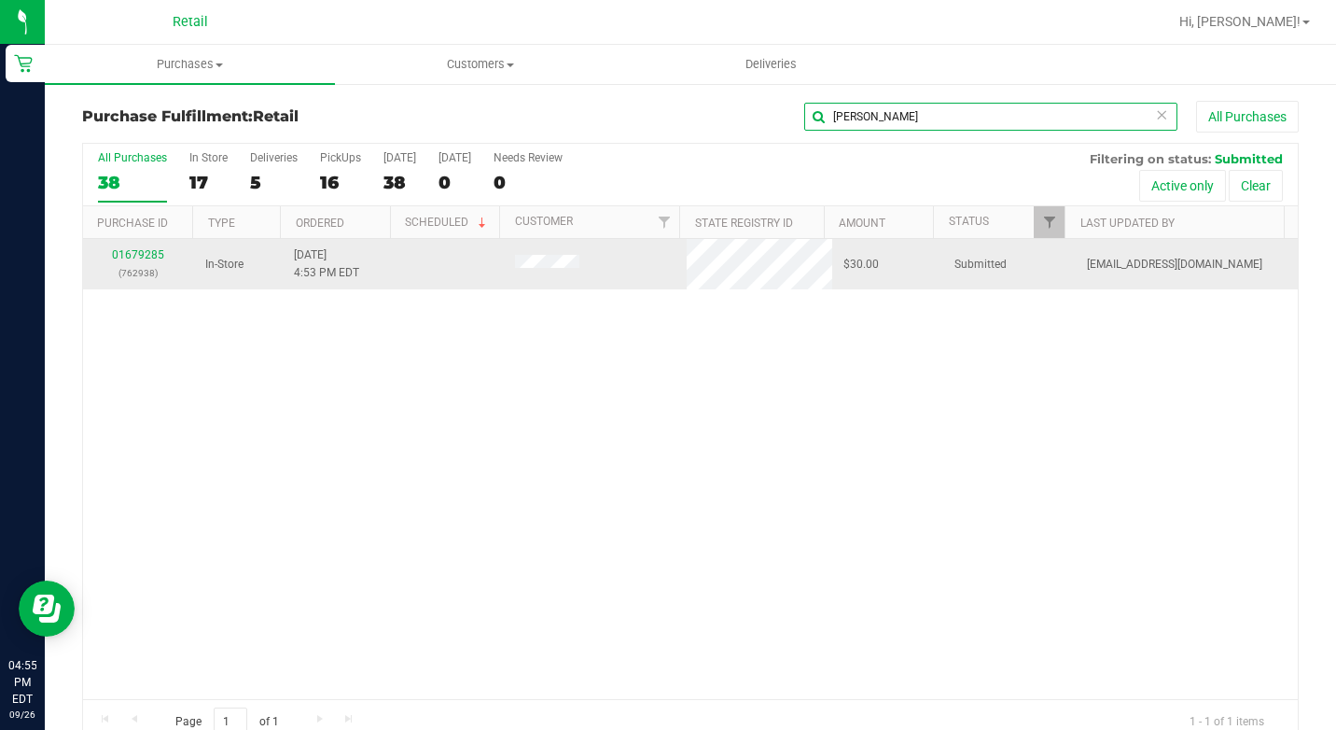
type input "peter"
click at [135, 246] on div "01679285 (762938)" at bounding box center [138, 263] width 89 height 35
click at [147, 260] on link "01679285" at bounding box center [138, 254] width 52 height 13
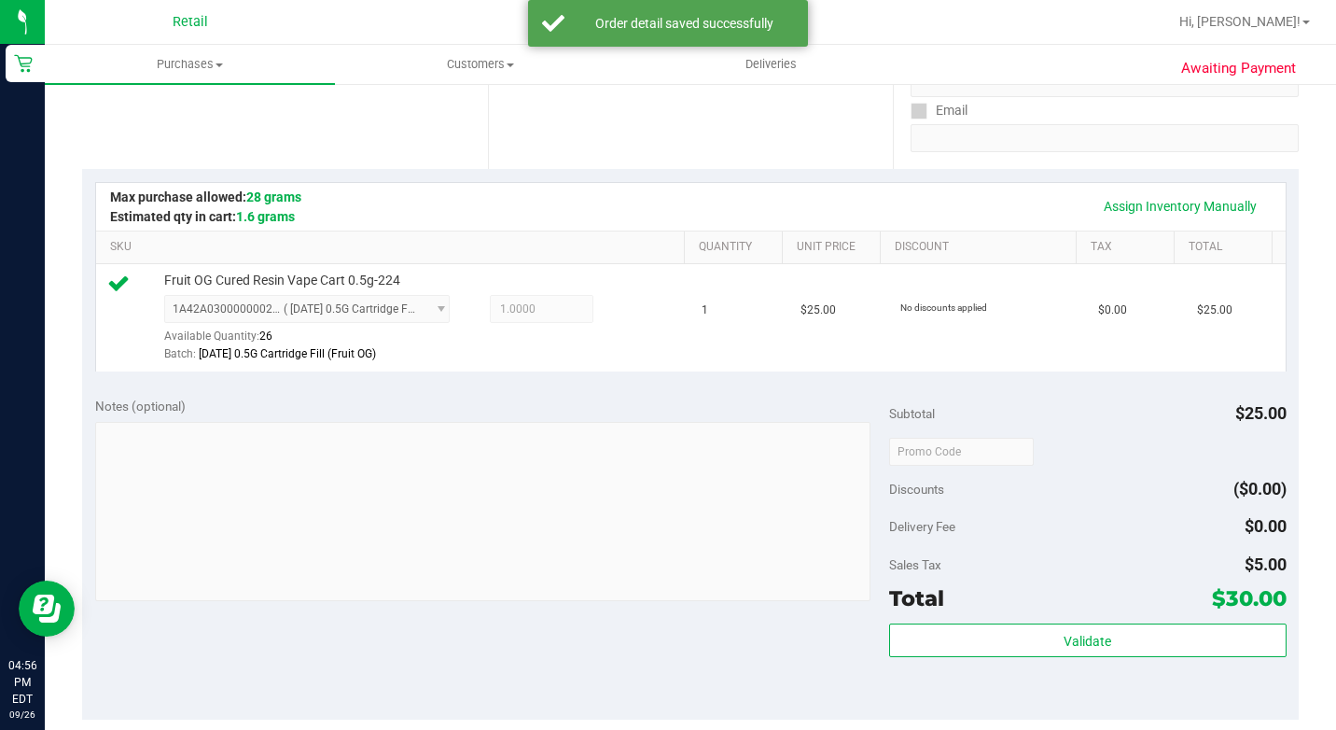
scroll to position [560, 0]
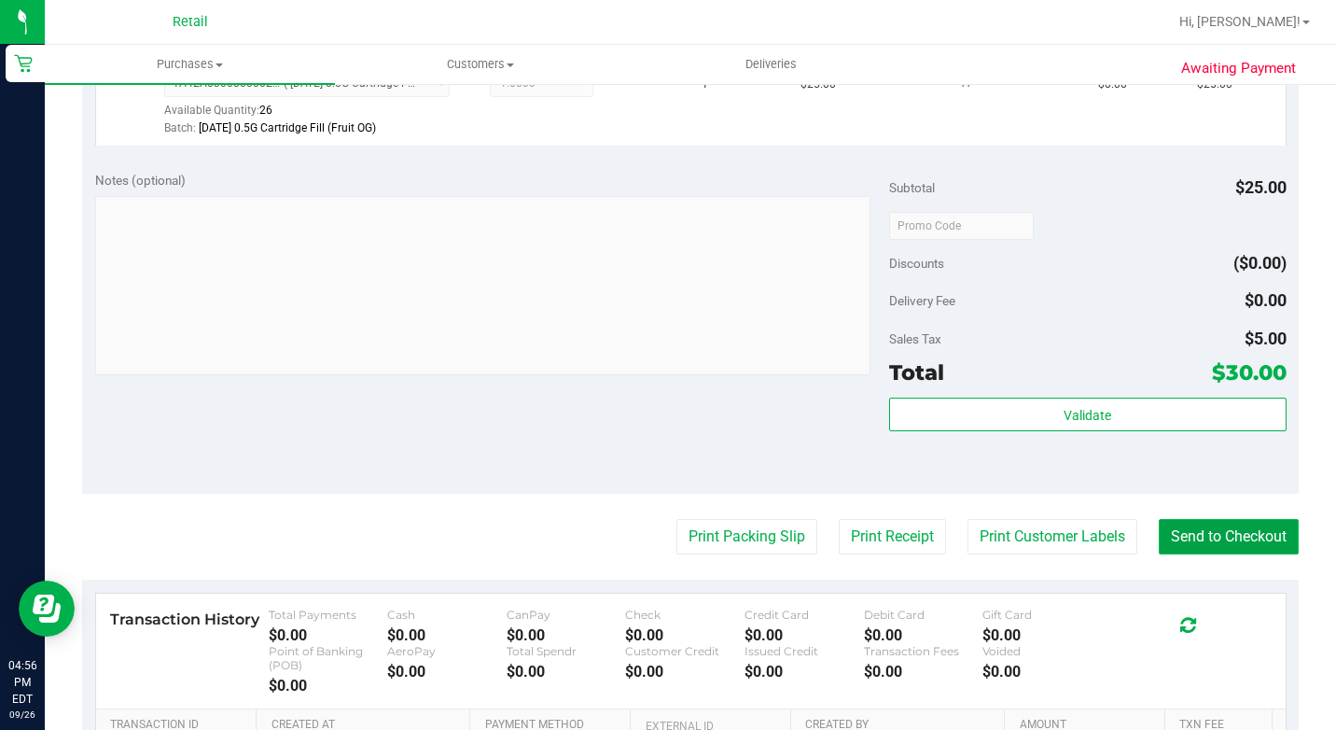
click at [1222, 554] on button "Send to Checkout" at bounding box center [1229, 536] width 140 height 35
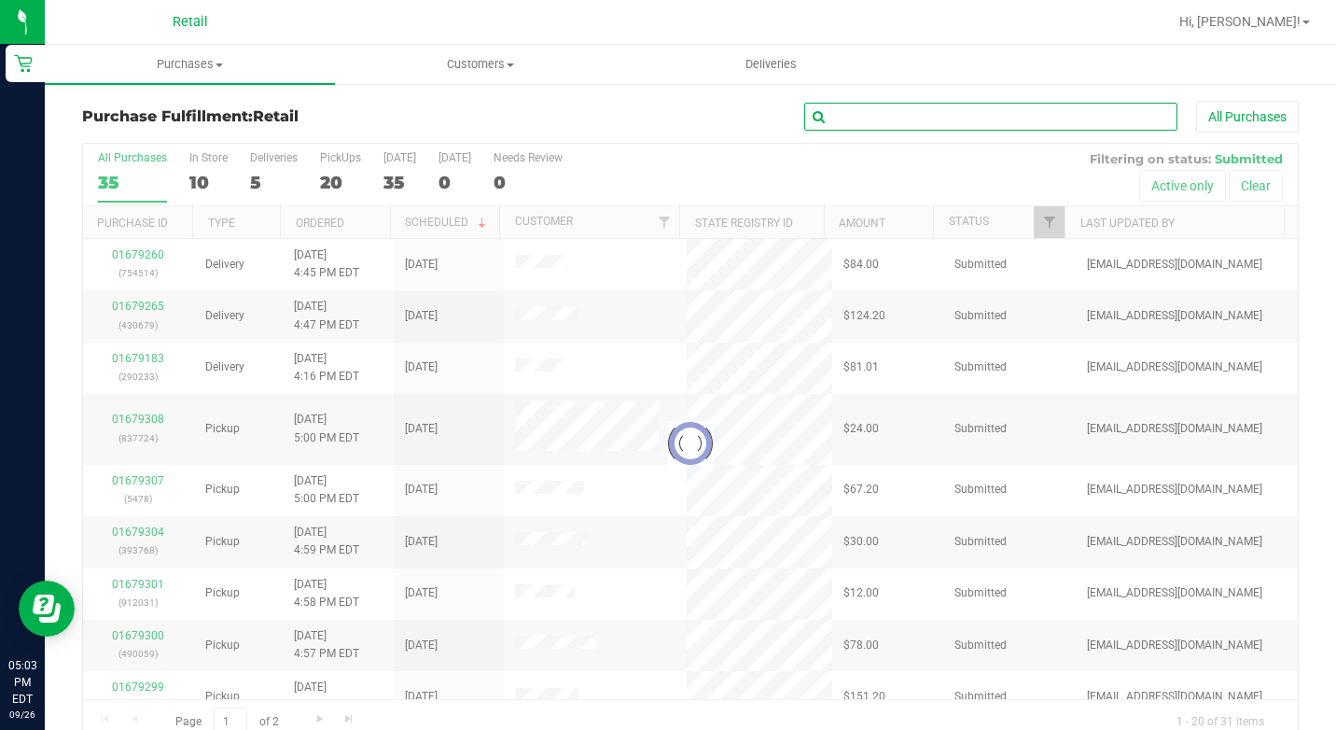
click at [900, 111] on input "text" at bounding box center [990, 117] width 373 height 28
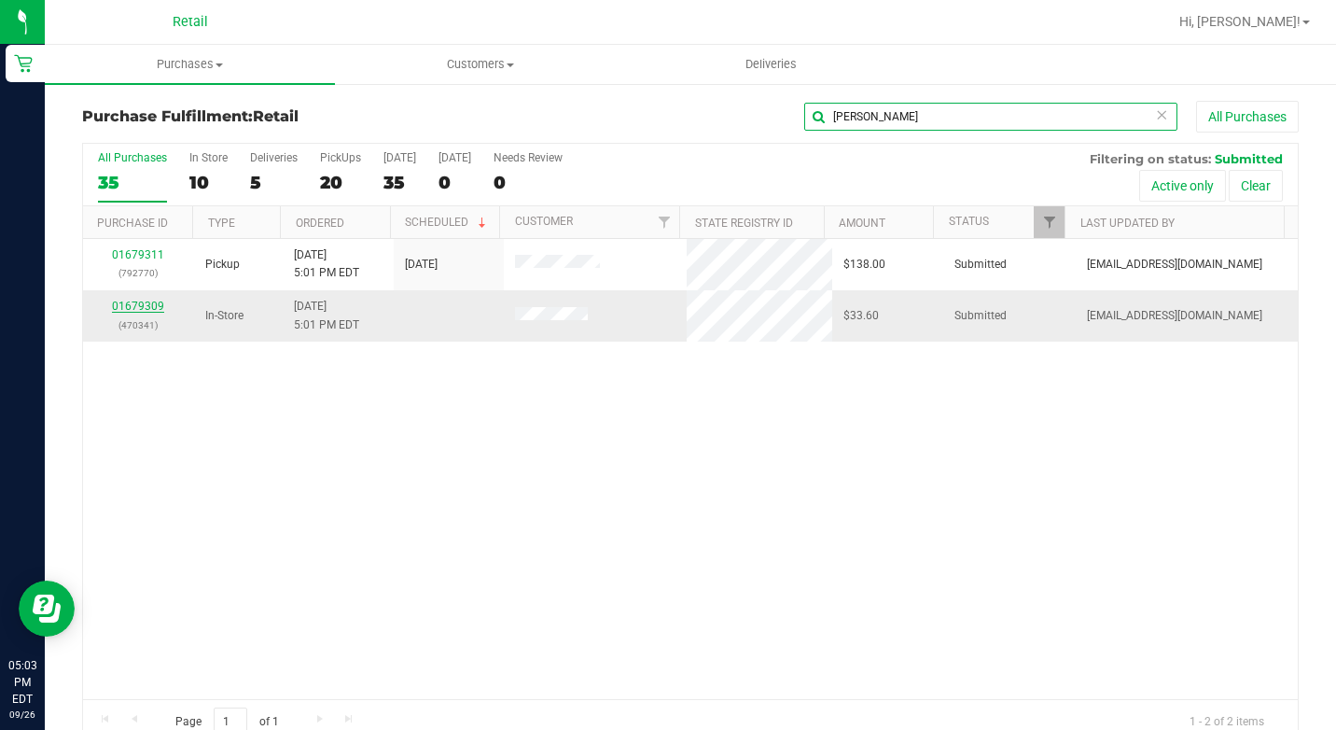
type input "richard"
click at [137, 303] on link "01679309" at bounding box center [138, 306] width 52 height 13
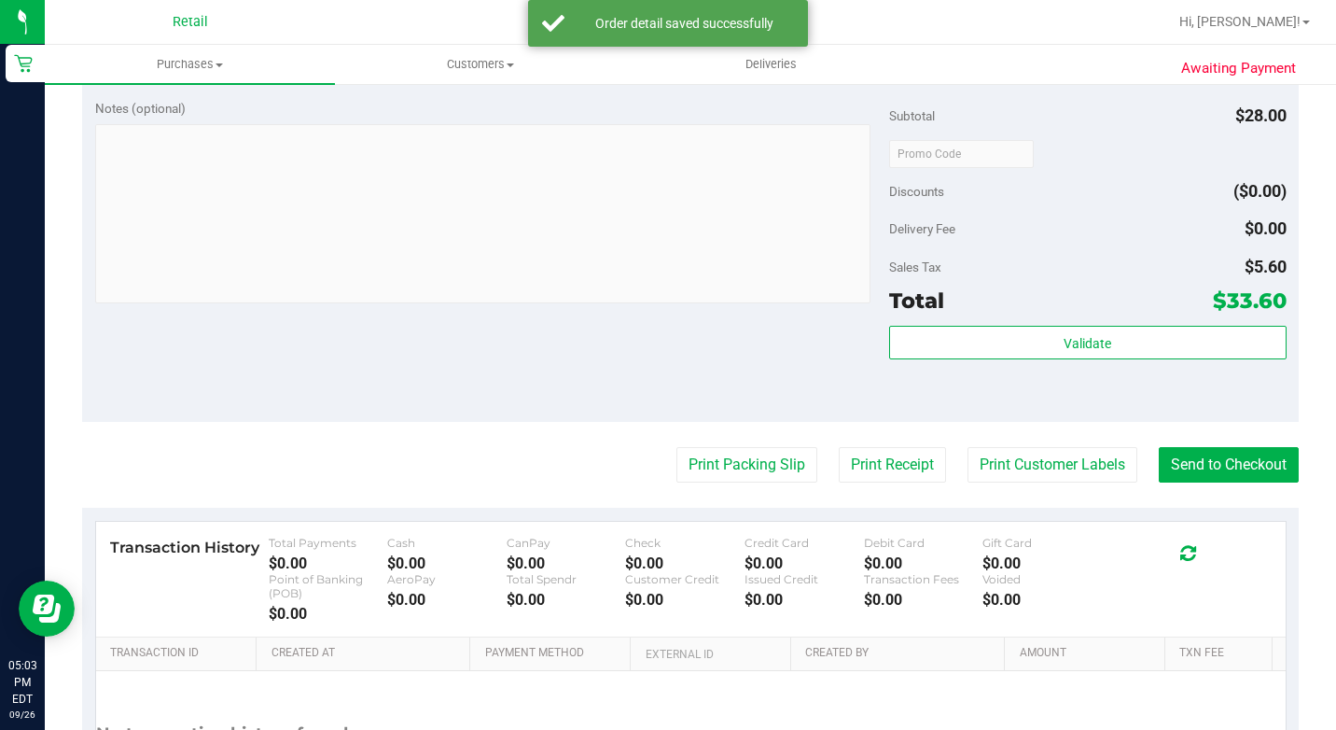
scroll to position [653, 0]
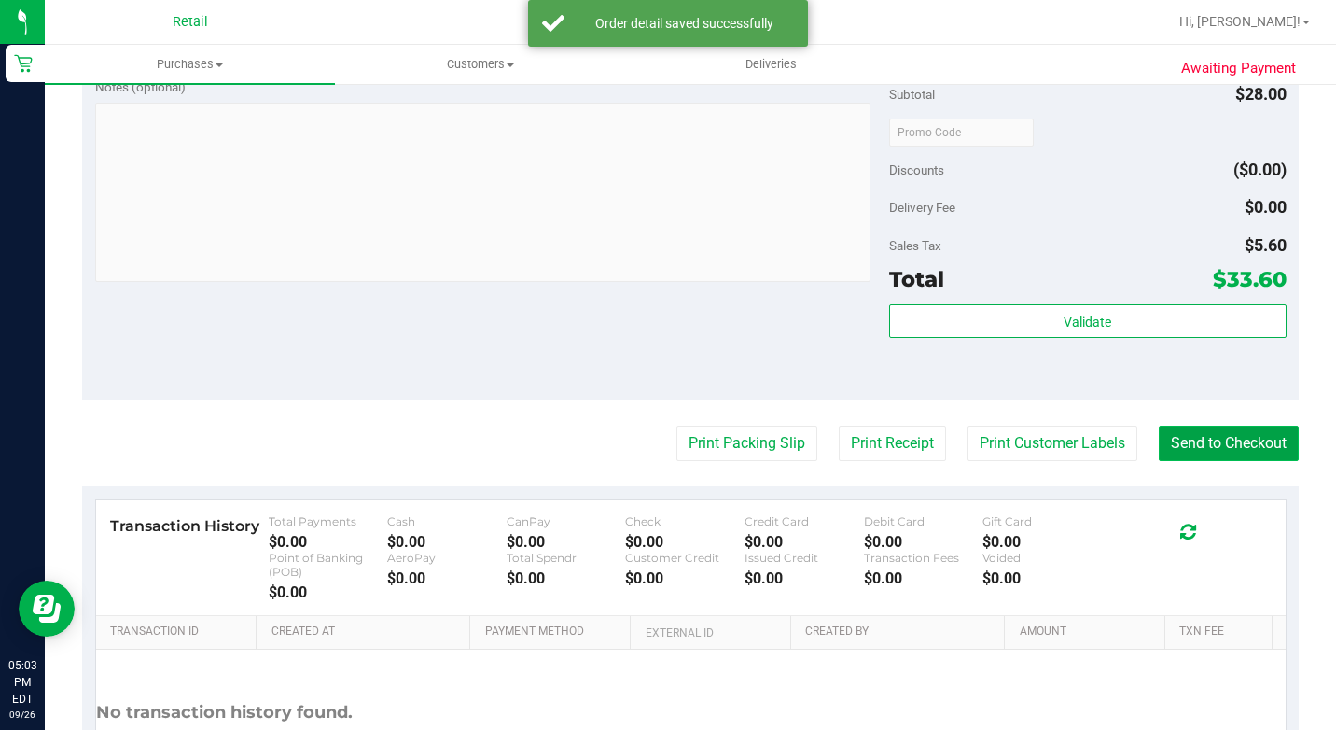
click at [1180, 460] on button "Send to Checkout" at bounding box center [1229, 443] width 140 height 35
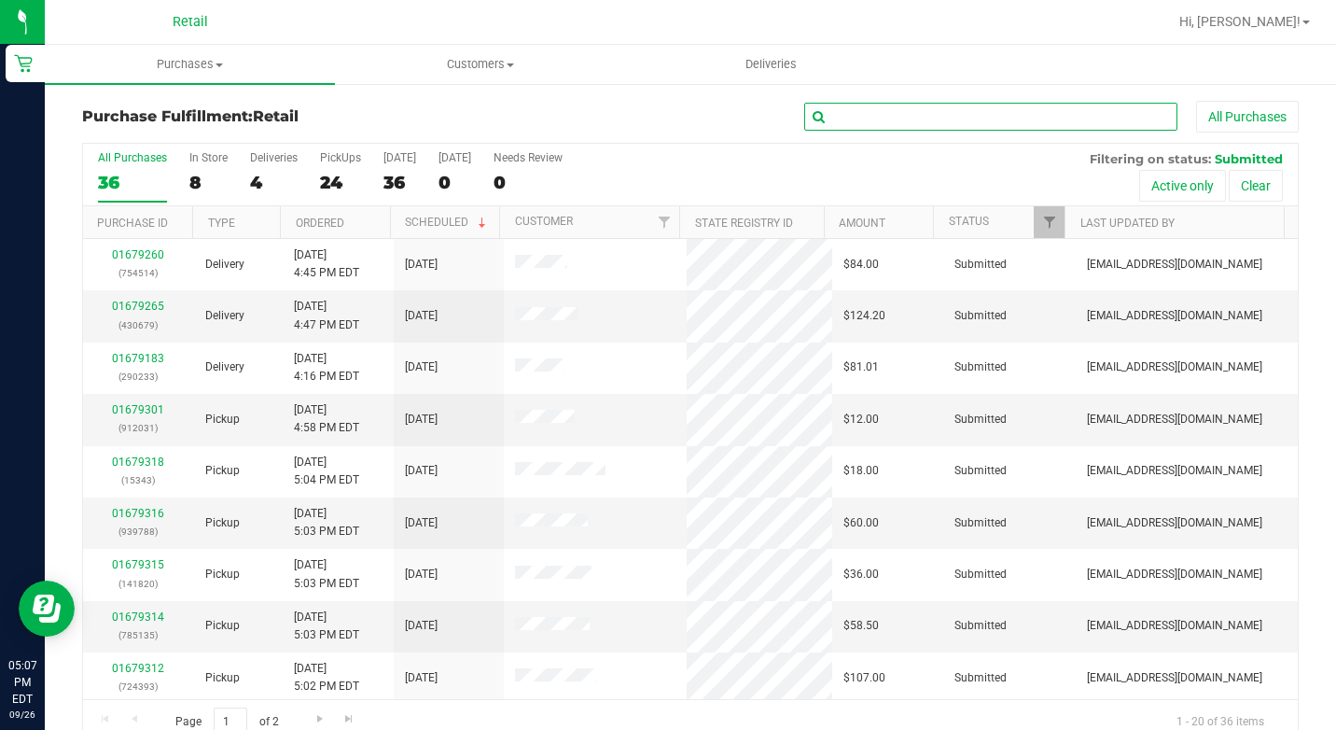
click at [836, 122] on input "text" at bounding box center [990, 117] width 373 height 28
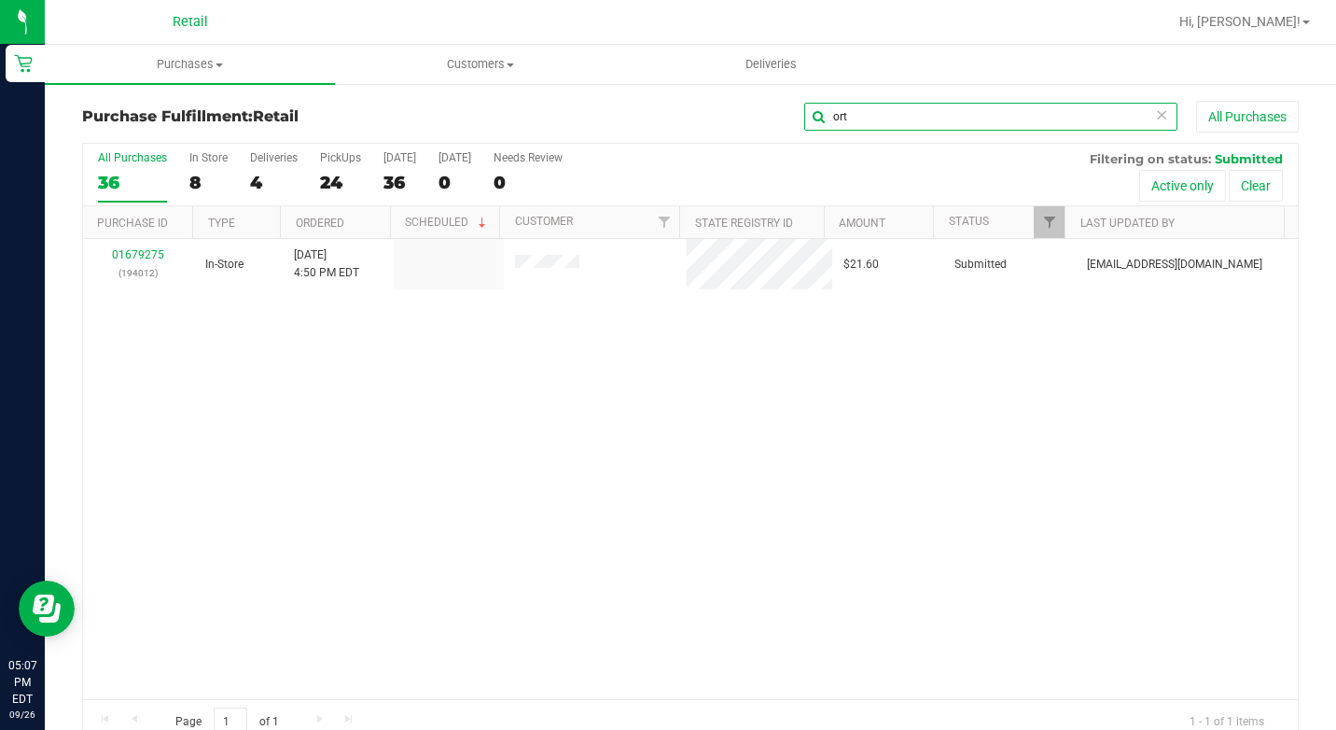
type input "ort"
click at [148, 254] on link "01679275" at bounding box center [138, 254] width 52 height 13
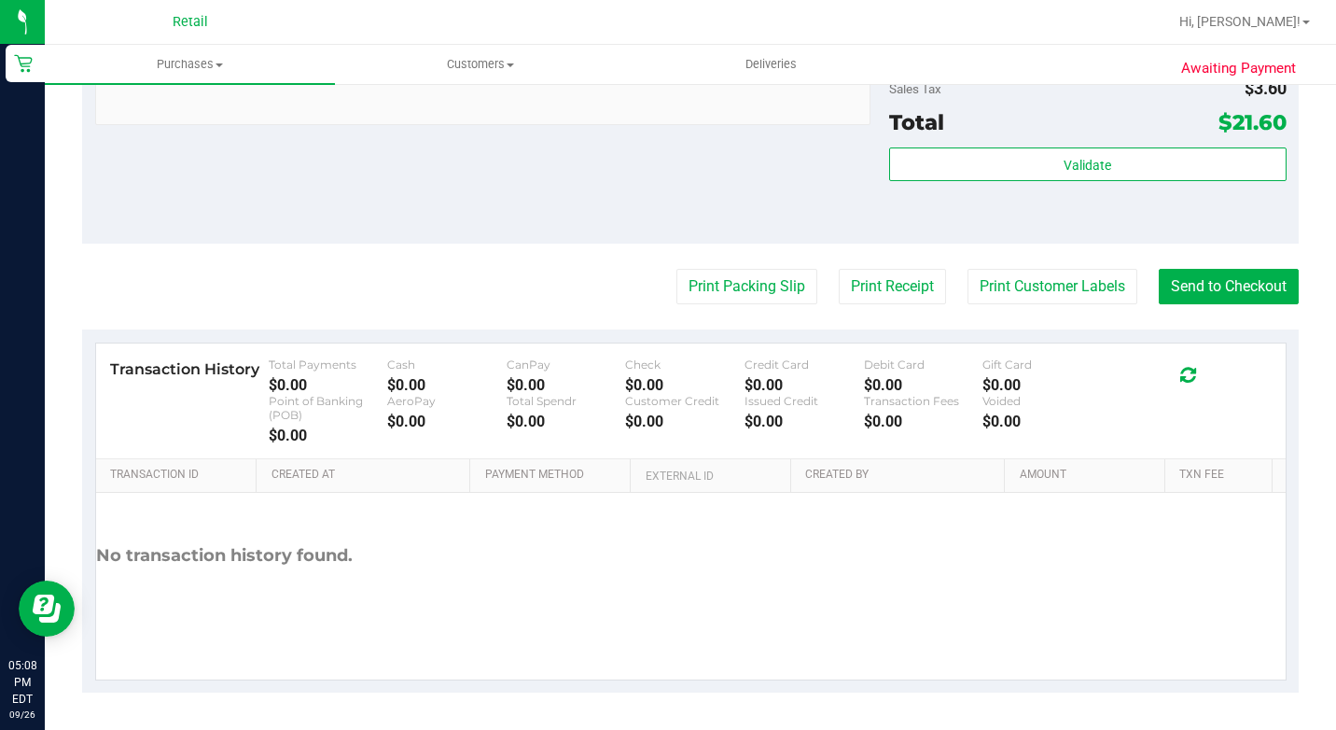
scroll to position [743, 0]
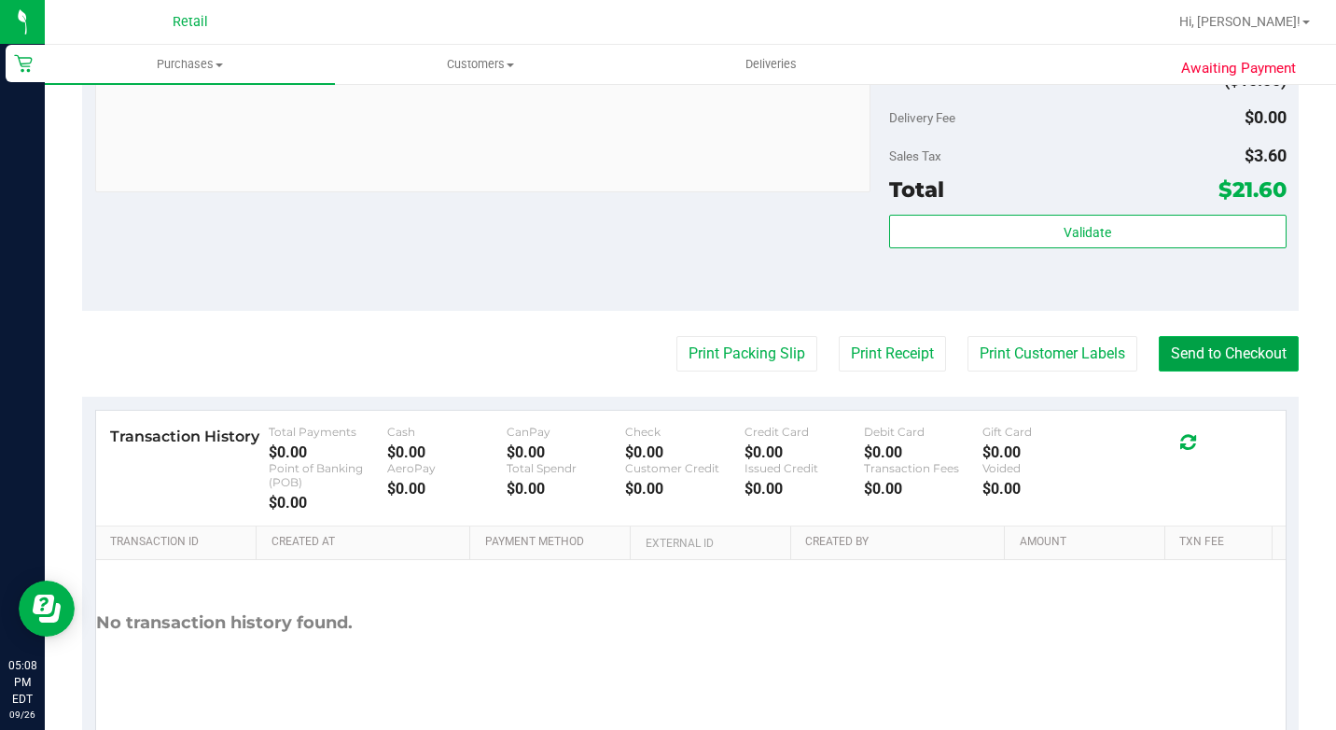
click at [1205, 370] on button "Send to Checkout" at bounding box center [1229, 353] width 140 height 35
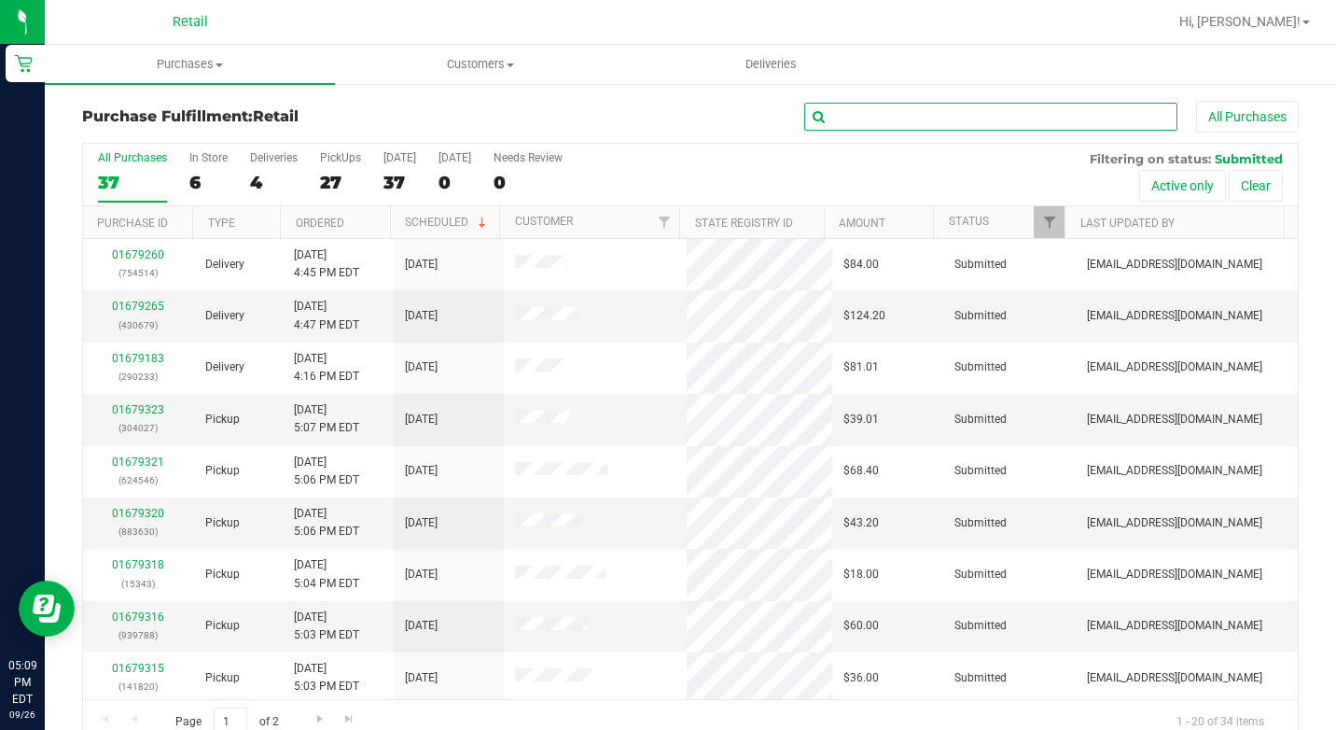
click at [843, 120] on input "text" at bounding box center [990, 117] width 373 height 28
click at [966, 112] on input "text" at bounding box center [990, 117] width 373 height 28
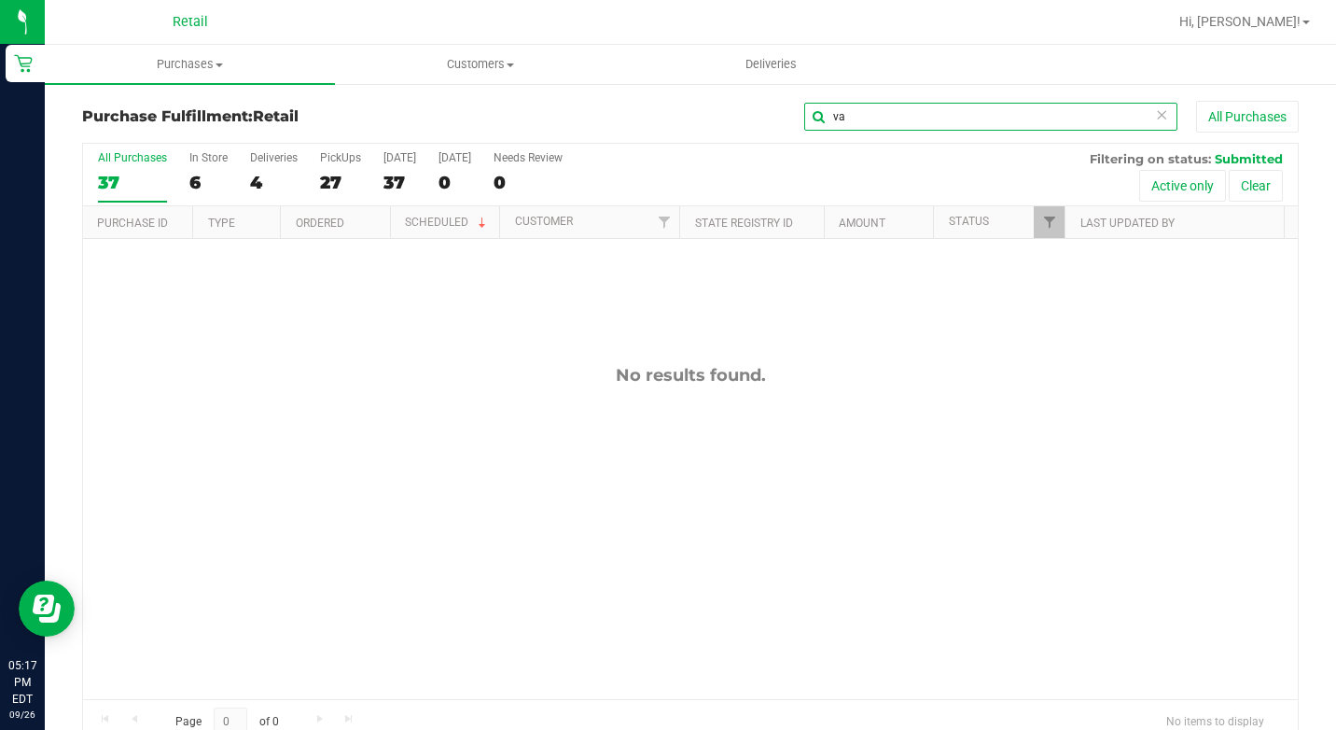
type input "v"
type input "rash"
click at [220, 58] on span "Purchases" at bounding box center [190, 64] width 290 height 17
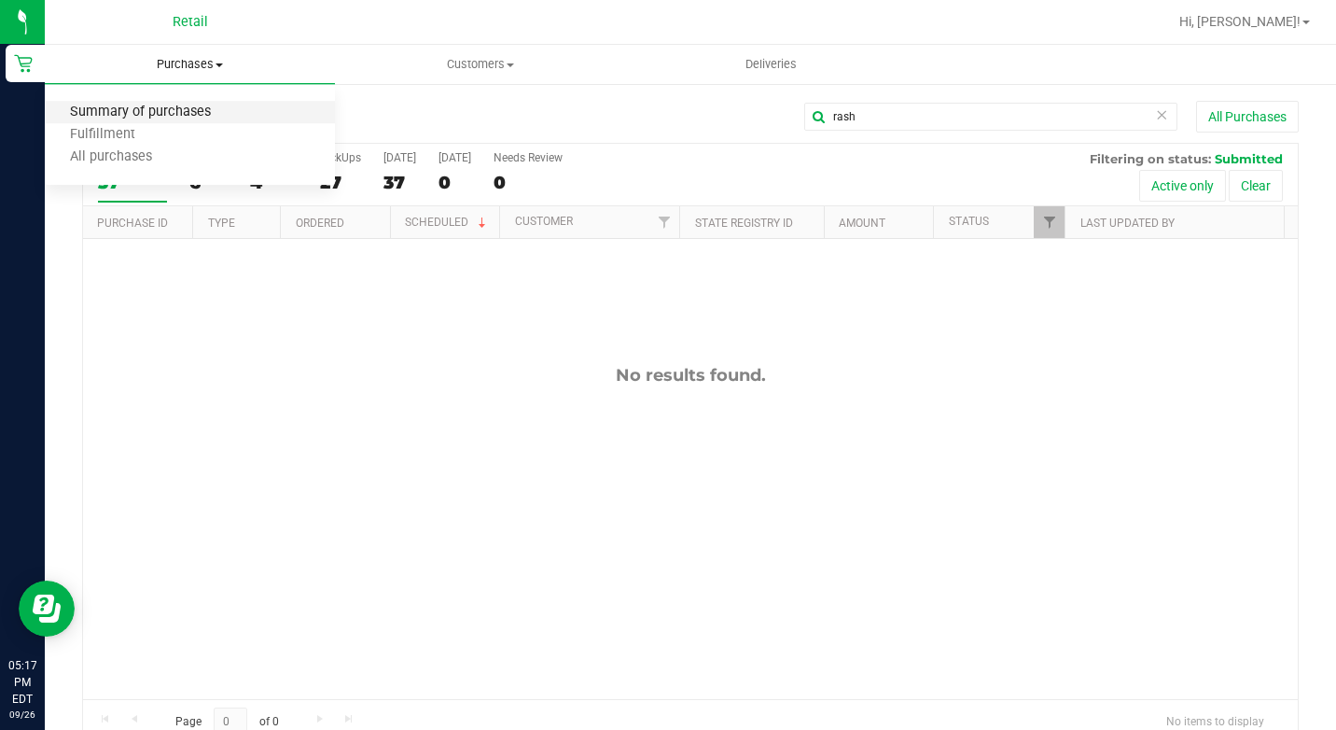
click at [194, 108] on span "Summary of purchases" at bounding box center [140, 113] width 191 height 16
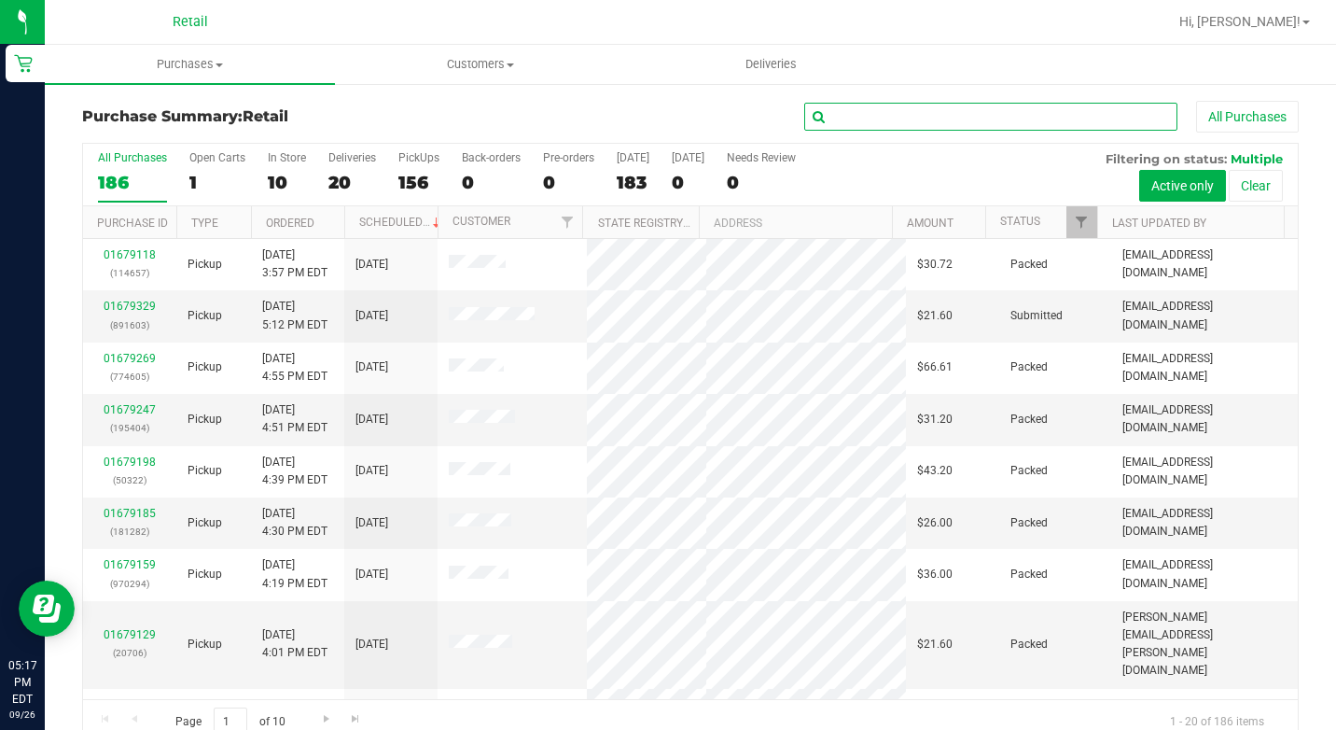
click at [872, 120] on input "text" at bounding box center [990, 117] width 373 height 28
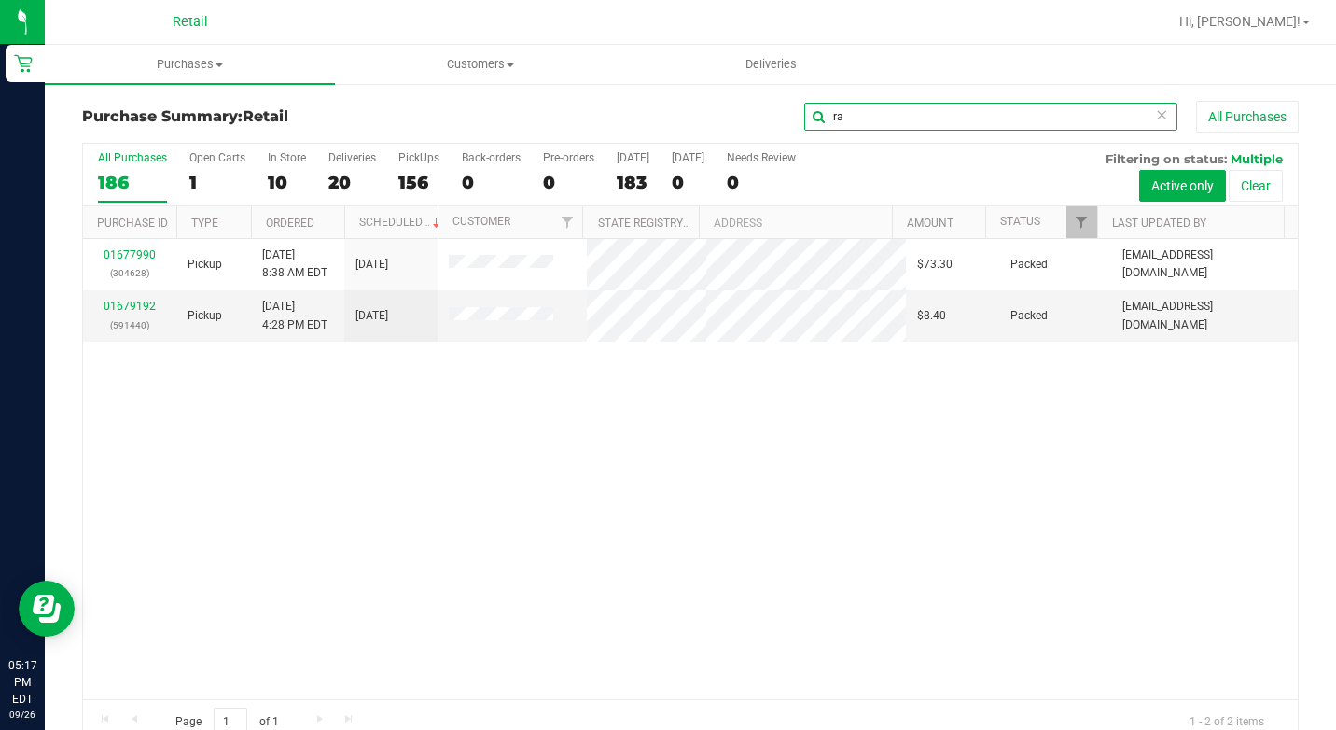
type input "r"
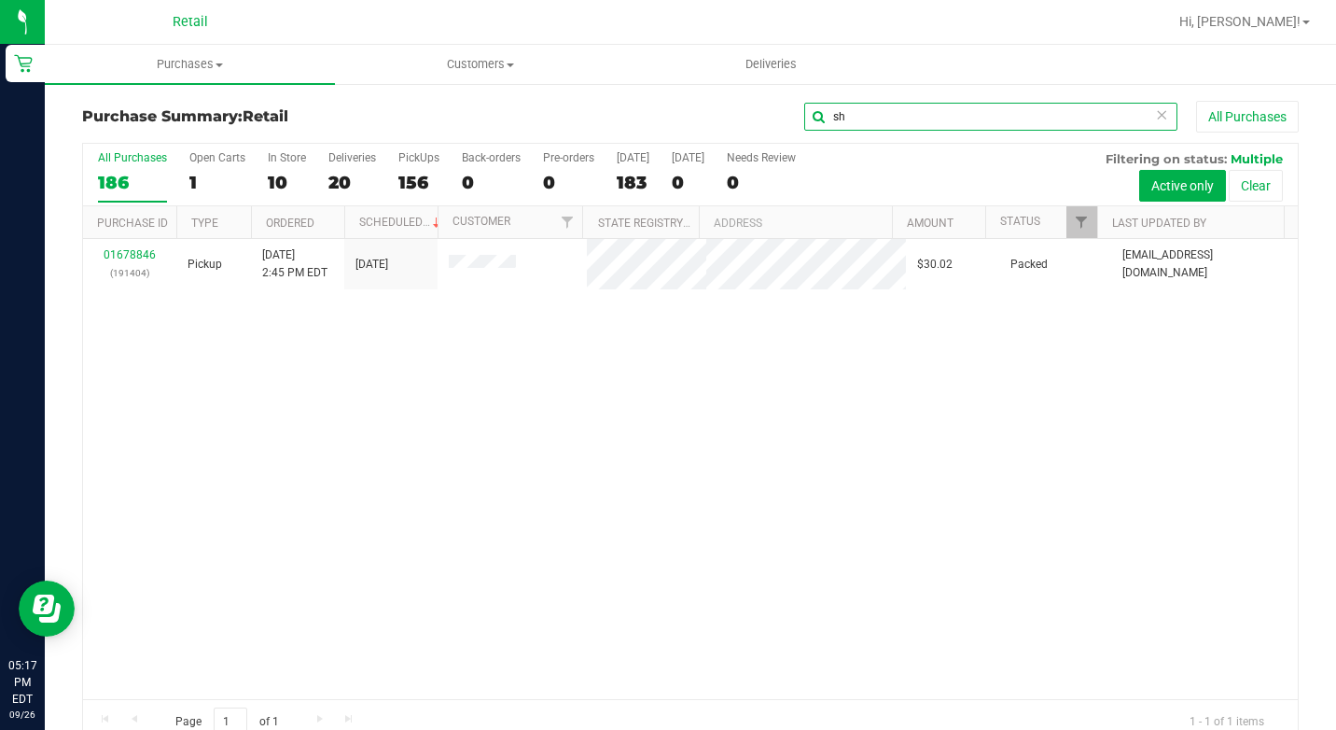
type input "s"
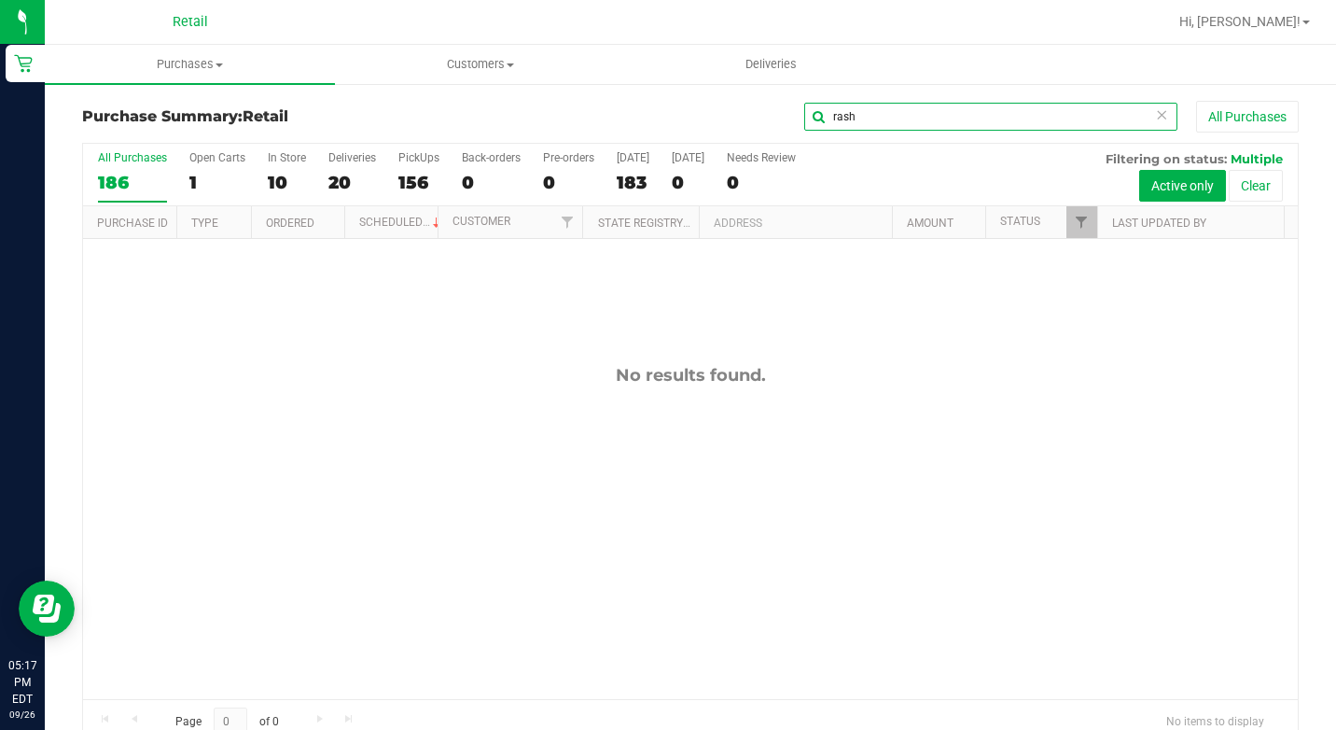
type input "rash"
click at [1155, 113] on icon at bounding box center [1161, 114] width 13 height 22
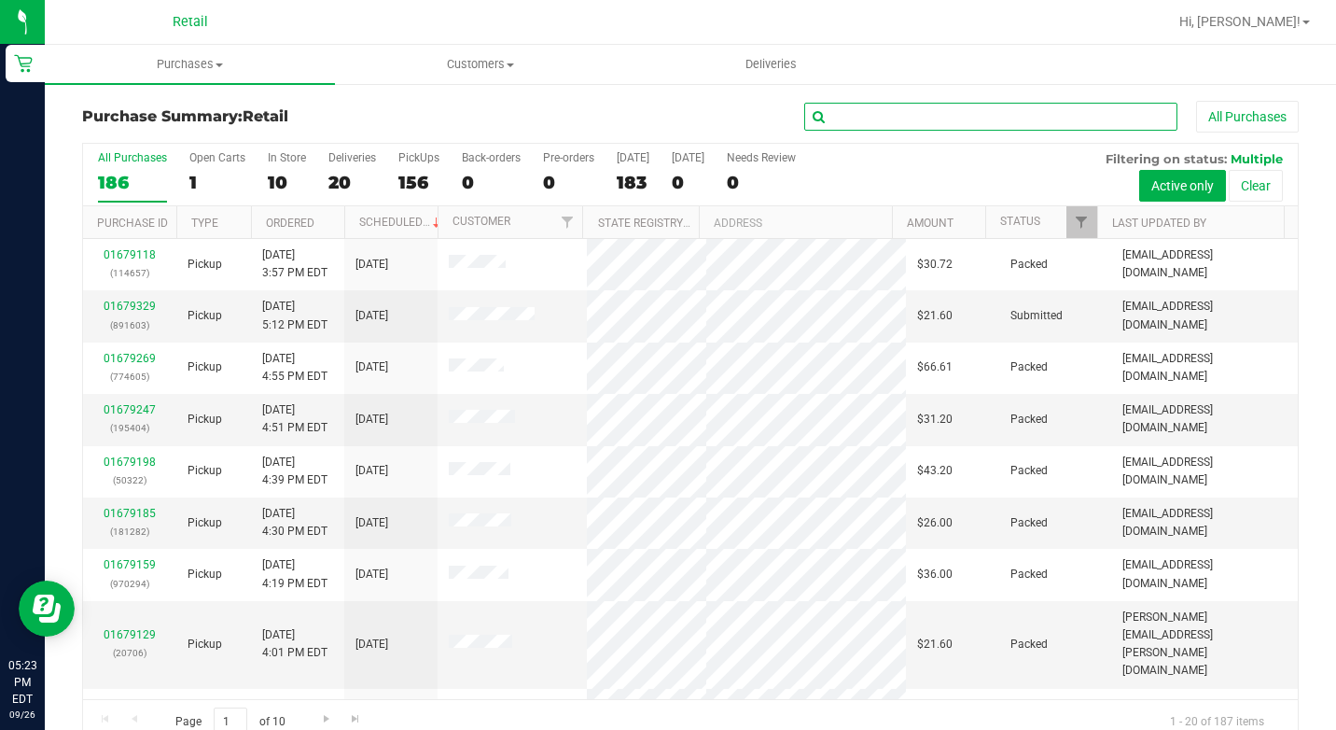
click at [996, 120] on input "text" at bounding box center [990, 117] width 373 height 28
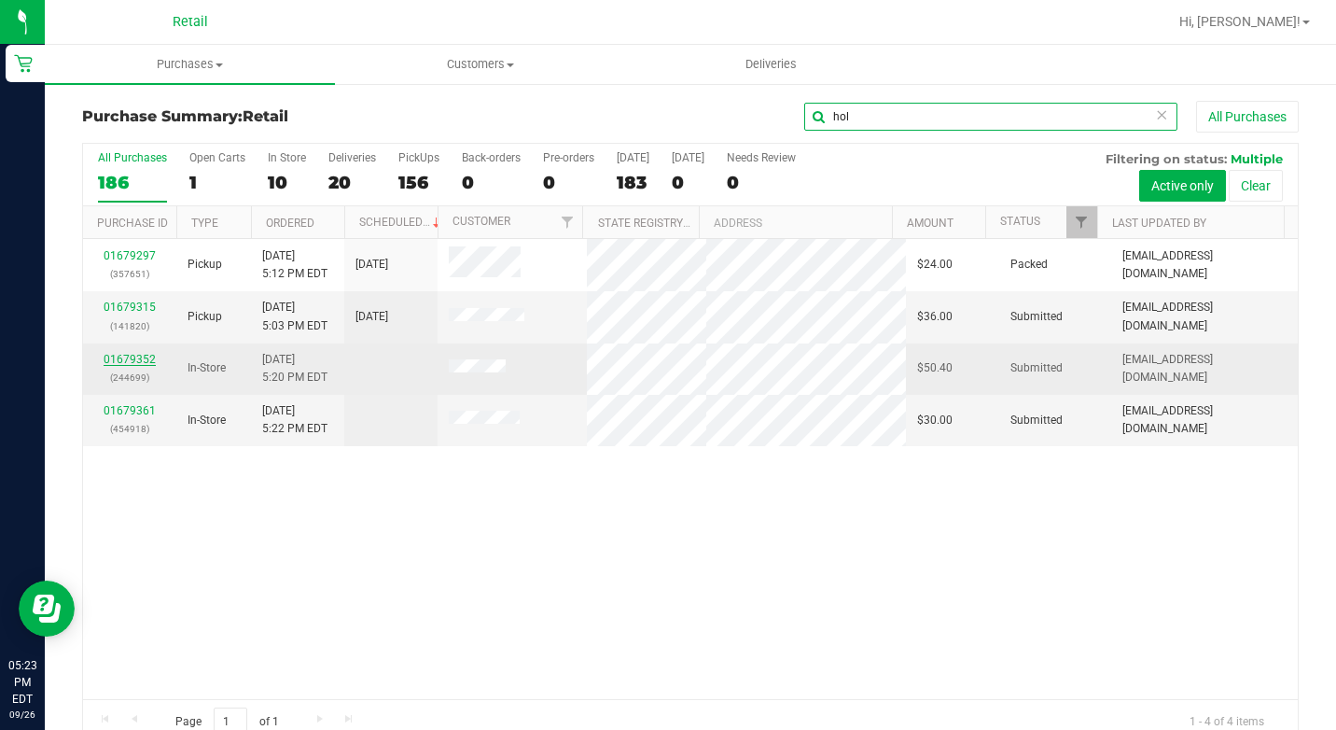
type input "hol"
click at [128, 353] on link "01679352" at bounding box center [130, 359] width 52 height 13
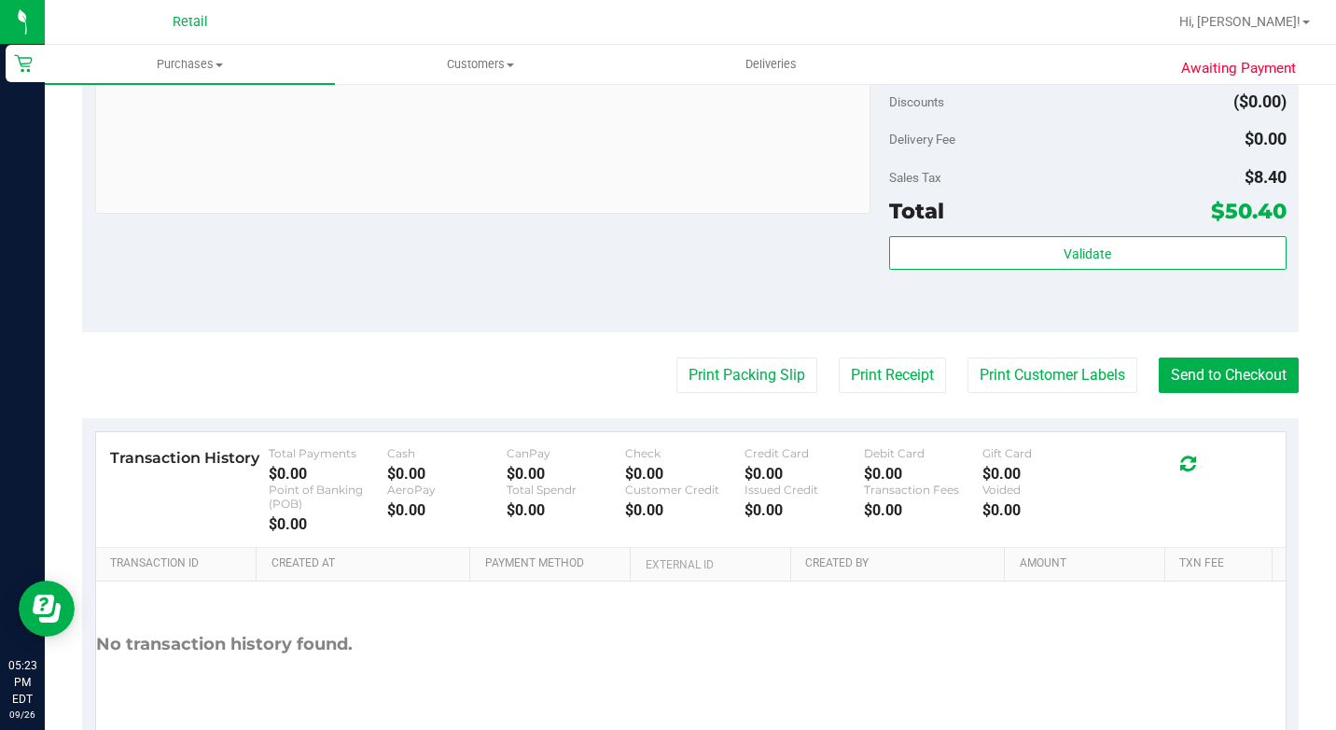
scroll to position [836, 0]
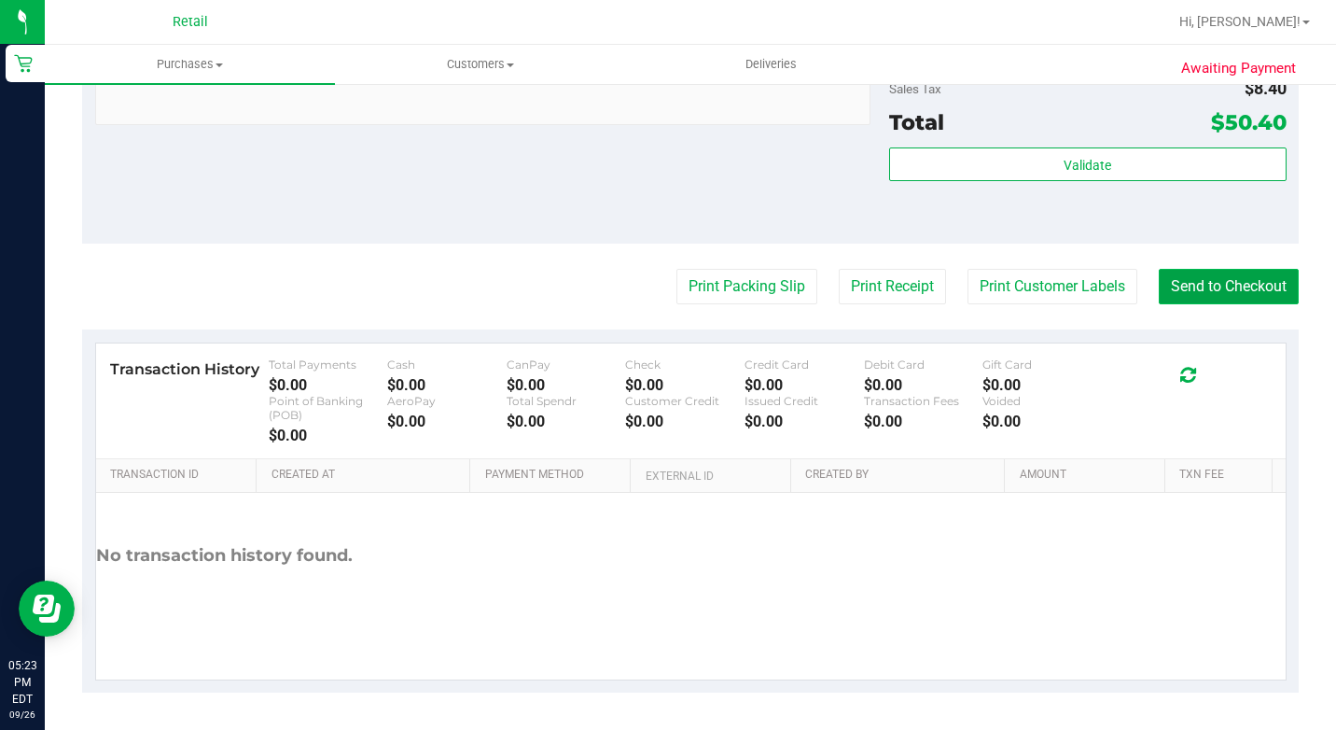
click at [1180, 280] on button "Send to Checkout" at bounding box center [1229, 286] width 140 height 35
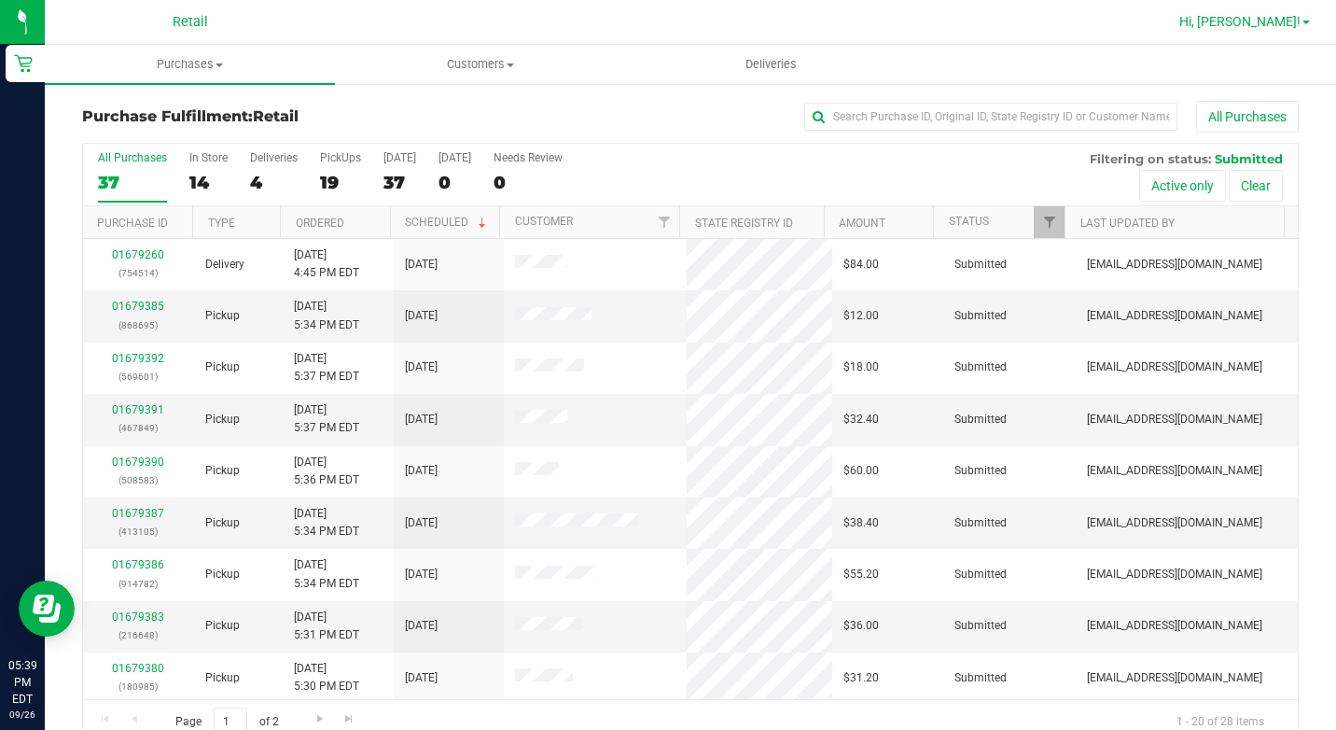
click at [1270, 21] on span "Hi, [PERSON_NAME]!" at bounding box center [1240, 21] width 121 height 15
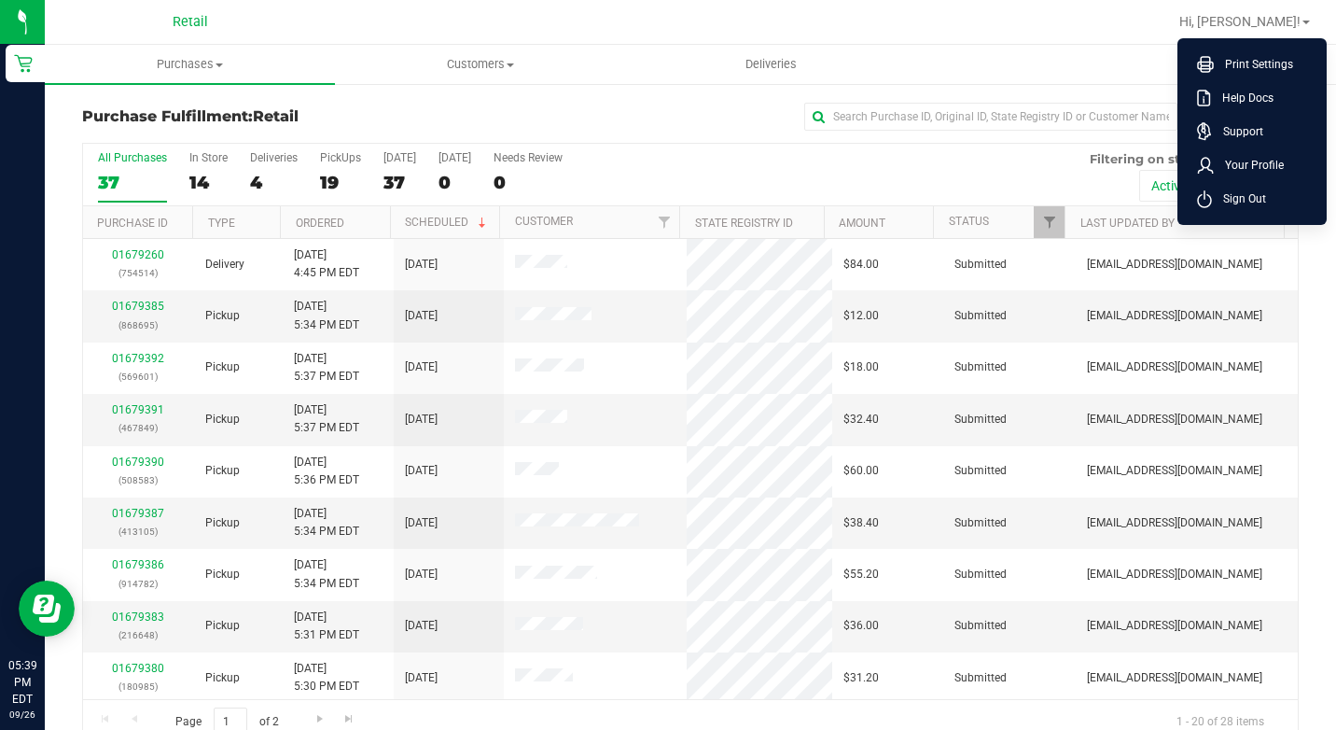
click at [1135, 38] on div at bounding box center [750, 22] width 833 height 36
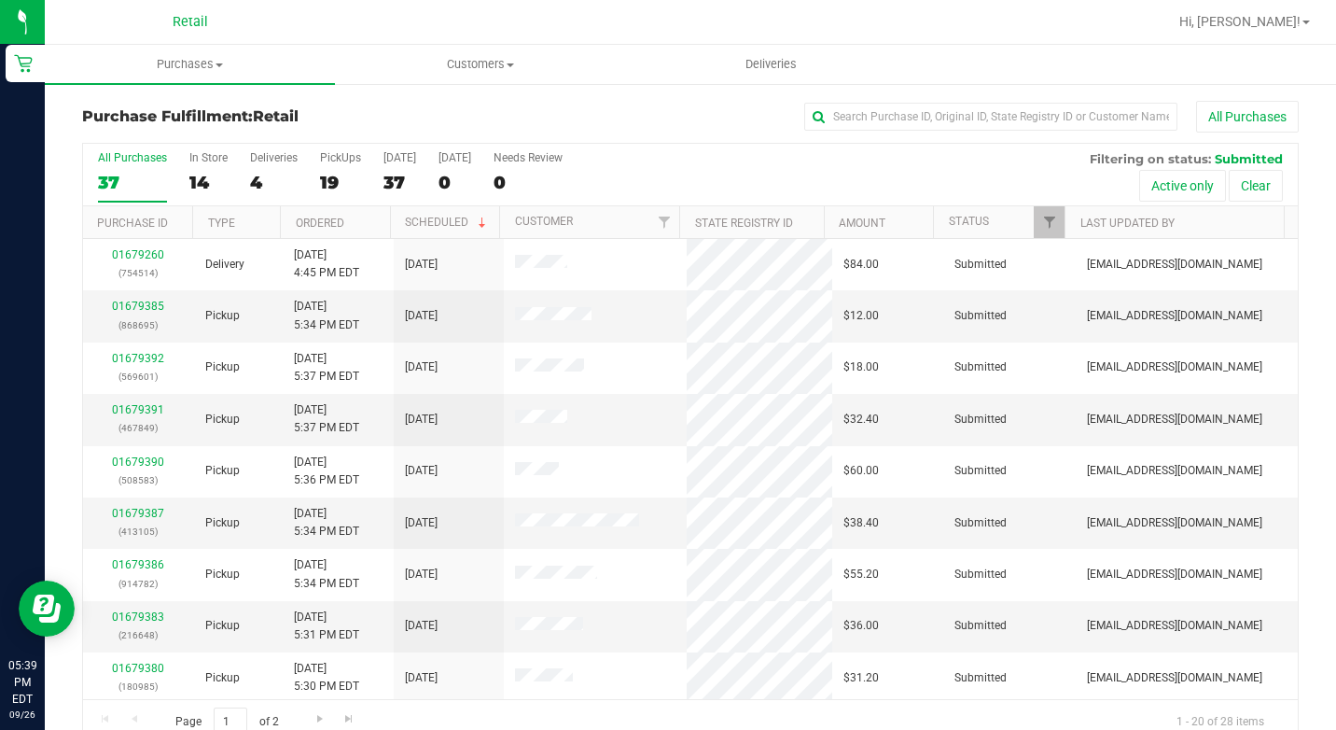
click at [1293, 33] on div "Hi, Nelson! Print Settings Help Docs Support Your Profile Sign Out" at bounding box center [1245, 22] width 146 height 33
click at [1293, 22] on span "Hi, [PERSON_NAME]!" at bounding box center [1240, 21] width 121 height 15
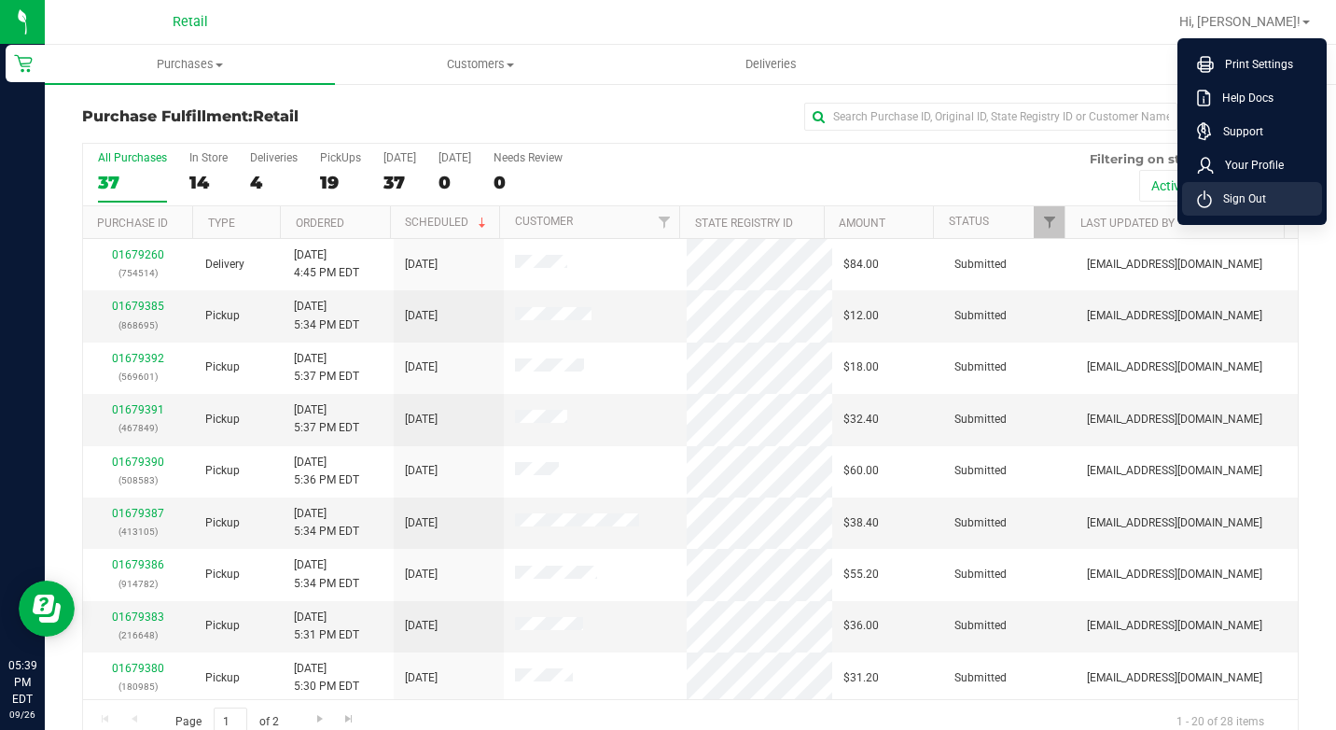
click at [1244, 190] on span "Sign Out" at bounding box center [1239, 198] width 54 height 19
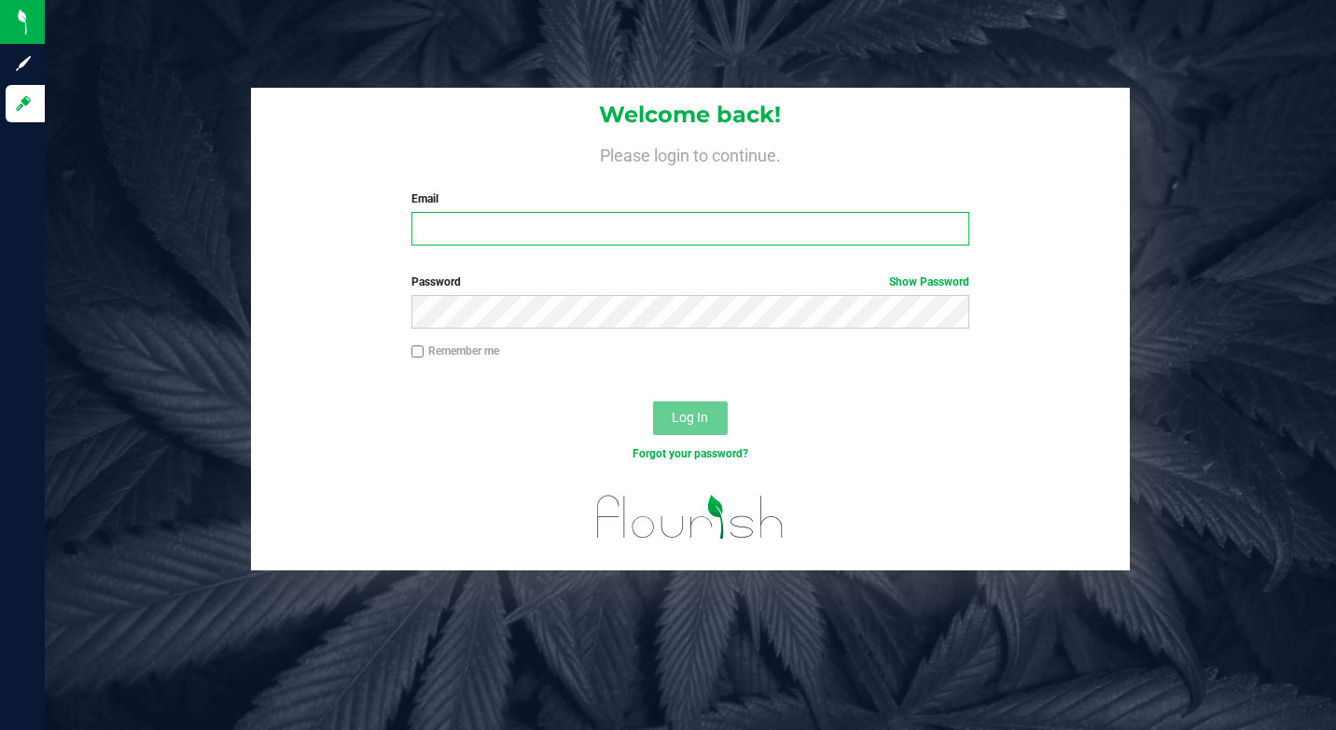
type input "nhernandez0808@gmail.com"
